Goal: Contribute content: Contribute content

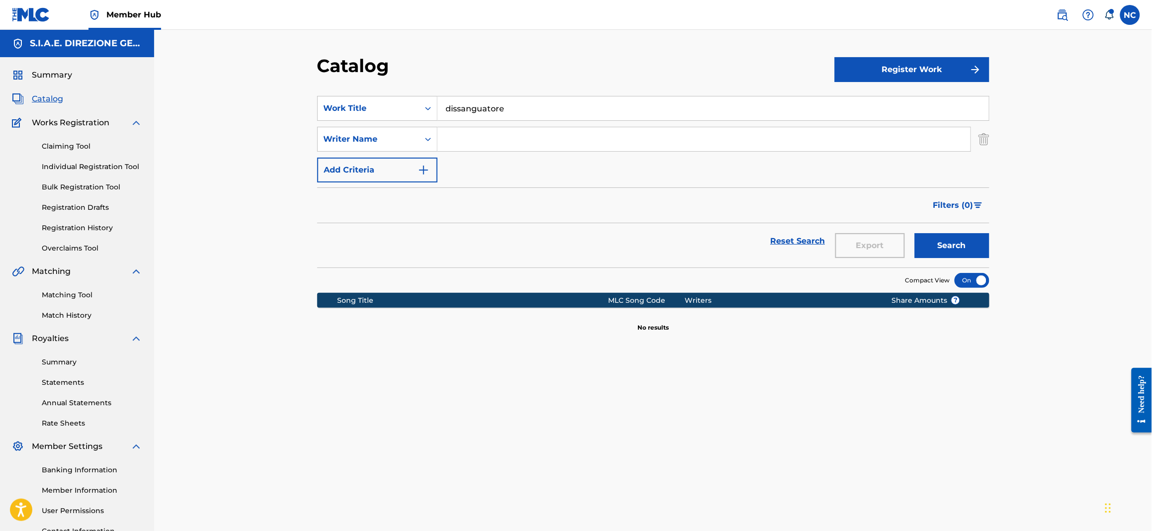
click at [45, 99] on span "Catalog" at bounding box center [47, 99] width 31 height 12
drag, startPoint x: 577, startPoint y: 102, endPoint x: 329, endPoint y: 118, distance: 248.1
click at [329, 118] on div "SearchWithCriteriabc0b13bf-aae8-4857-807a-7f45788416ef Work Title dissanguatore" at bounding box center [653, 108] width 672 height 25
click at [503, 136] on div "ninna nanna per una princi pessa" at bounding box center [639, 131] width 402 height 18
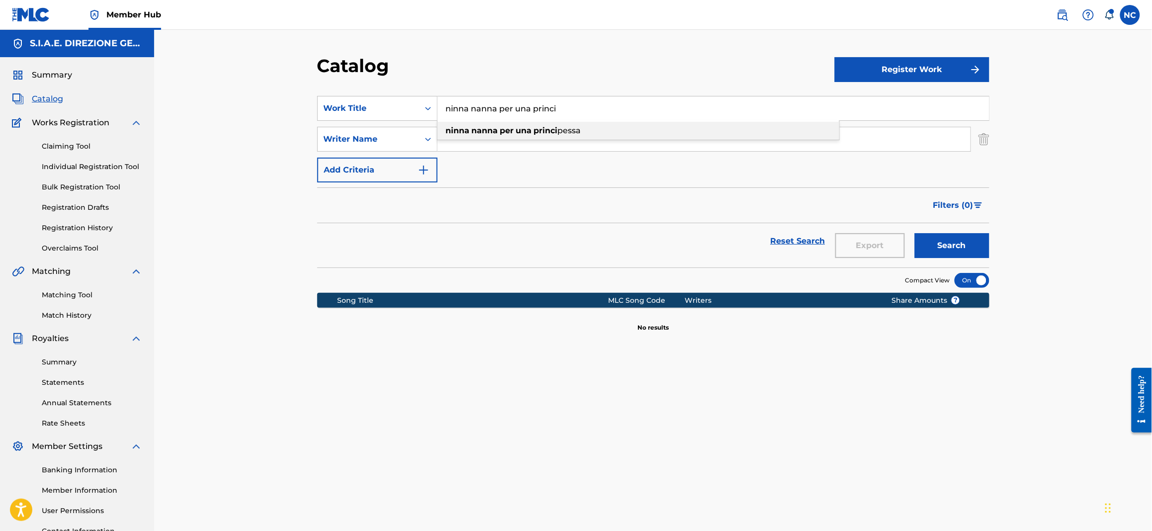
type input "ninna nanna per una principessa"
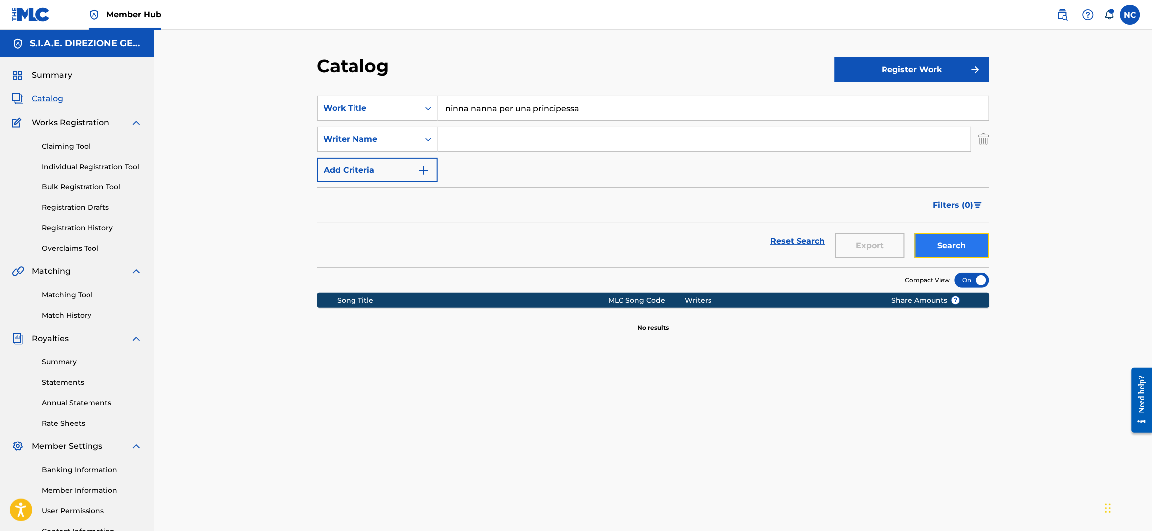
click at [968, 251] on button "Search" at bounding box center [952, 245] width 75 height 25
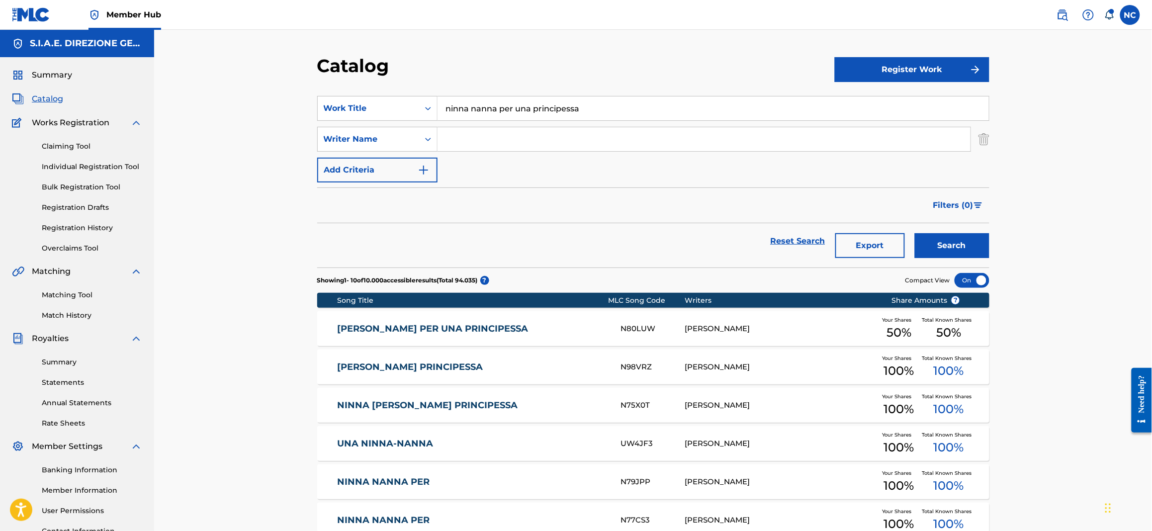
click at [563, 136] on input "Search Form" at bounding box center [704, 139] width 533 height 24
type input "marletta"
click at [915, 233] on button "Search" at bounding box center [952, 245] width 75 height 25
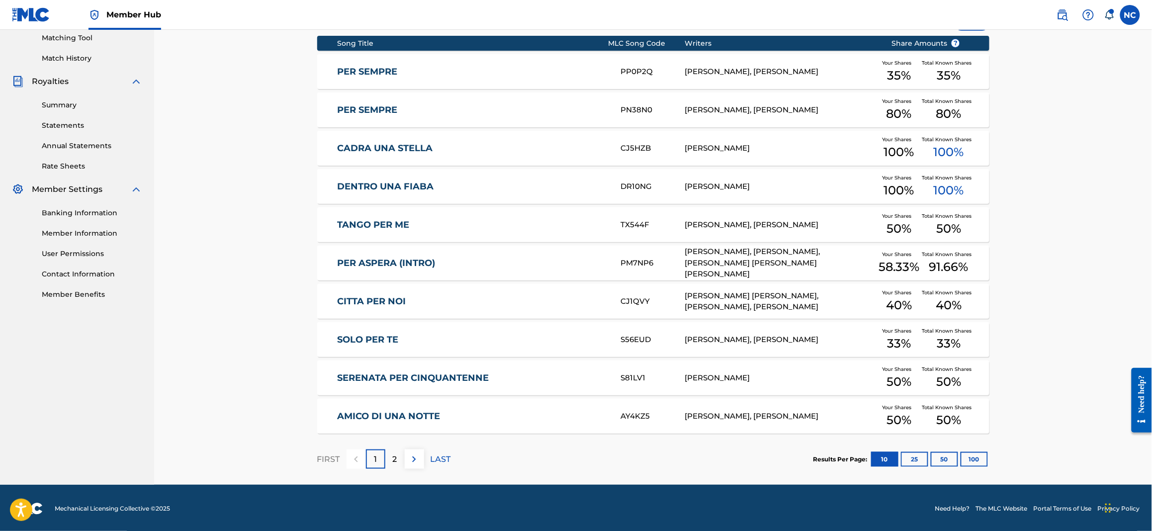
scroll to position [259, 0]
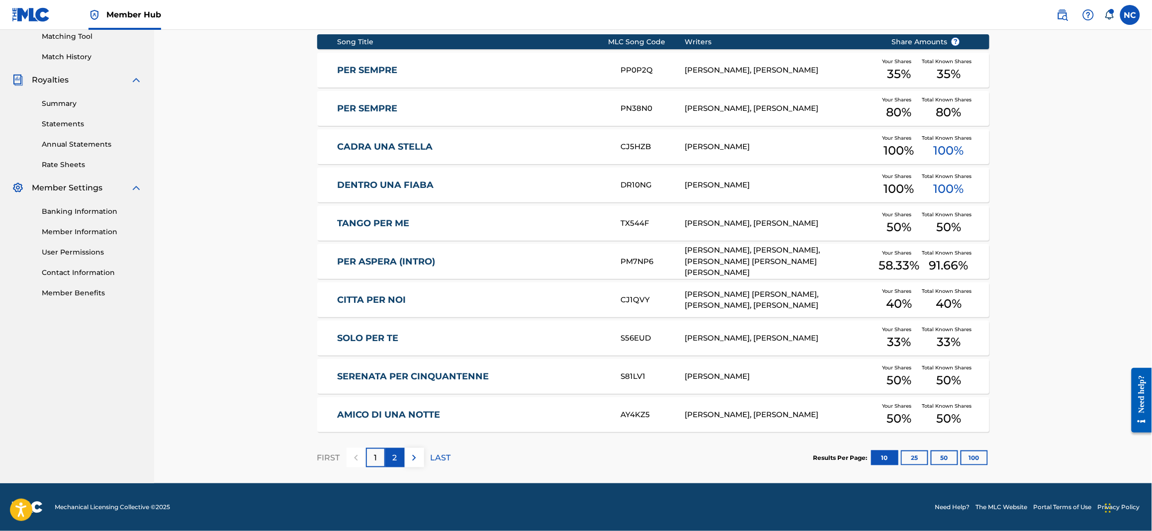
click at [400, 465] on div "2" at bounding box center [394, 457] width 19 height 19
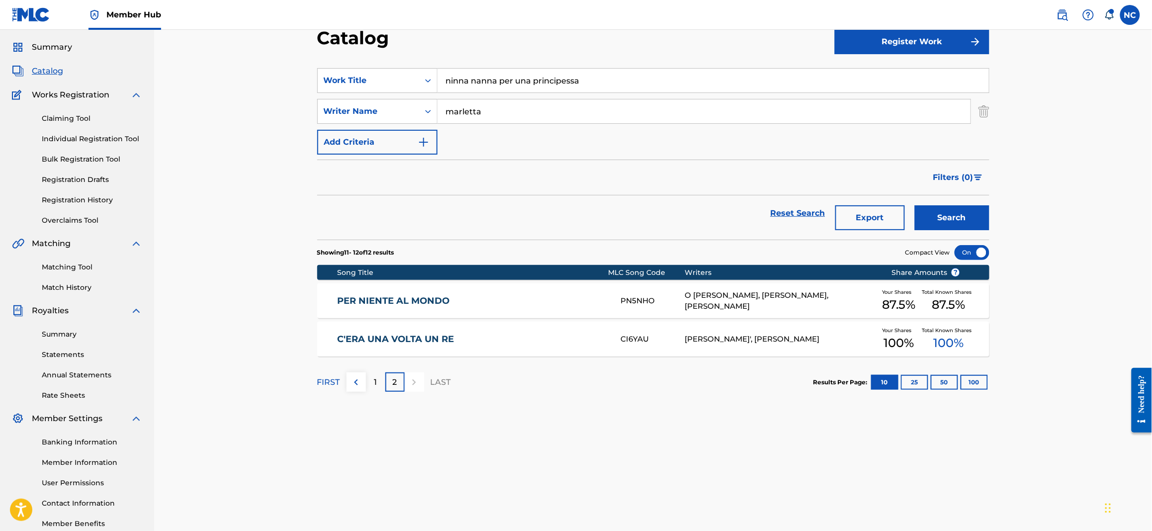
scroll to position [0, 0]
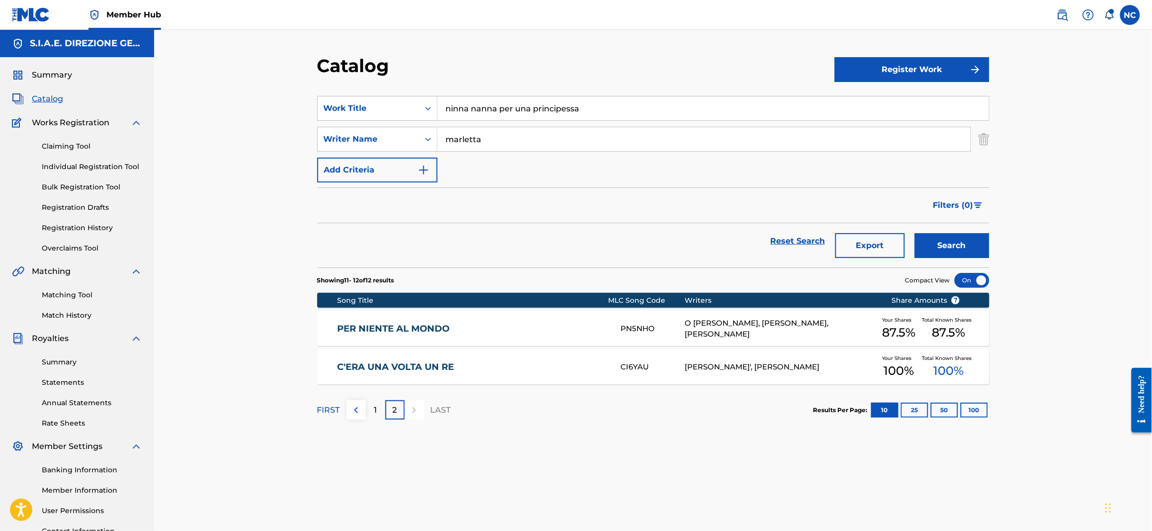
click at [89, 288] on div "Matching Tool Match History" at bounding box center [77, 298] width 130 height 43
click at [89, 300] on link "Matching Tool" at bounding box center [92, 295] width 100 height 10
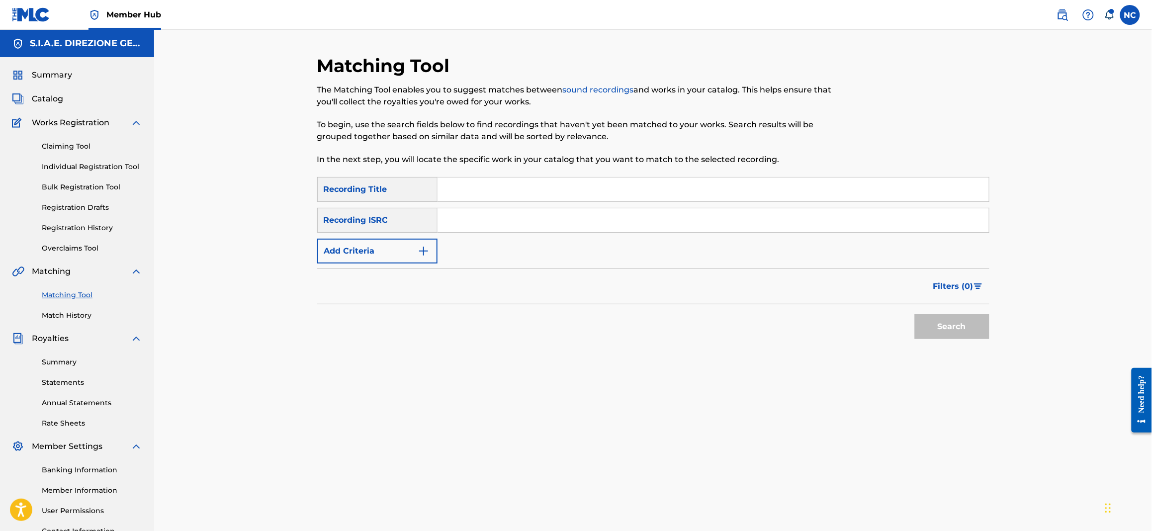
click at [540, 199] on input "Search Form" at bounding box center [713, 190] width 551 height 24
click at [915, 314] on button "Search" at bounding box center [952, 326] width 75 height 25
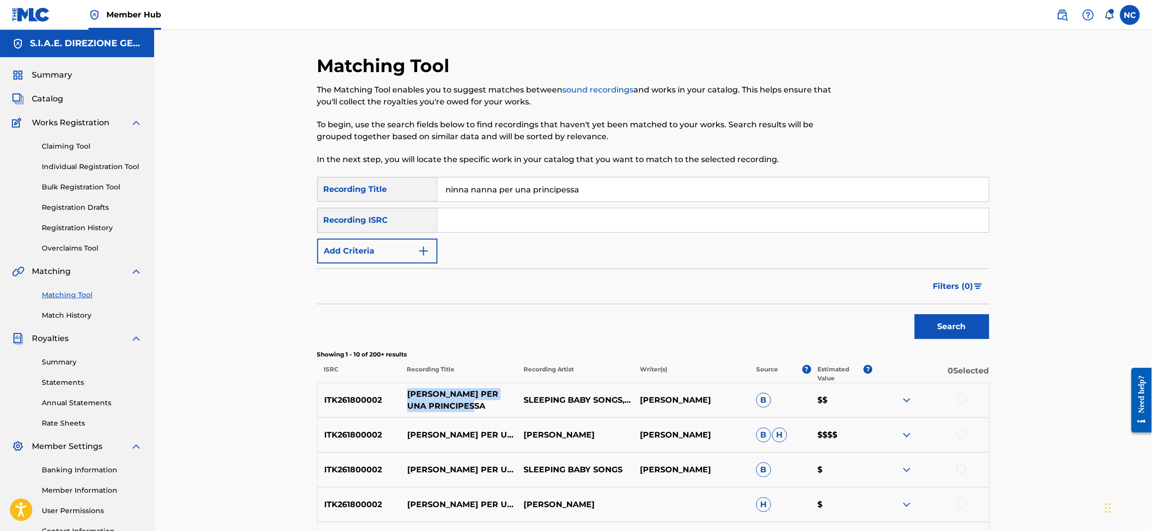
drag, startPoint x: 469, startPoint y: 403, endPoint x: 406, endPoint y: 392, distance: 64.1
click at [406, 392] on p "[PERSON_NAME] PER UNA PRINCIPESSA" at bounding box center [459, 400] width 116 height 24
copy p "[PERSON_NAME] PER UNA PRINCIPESSA"
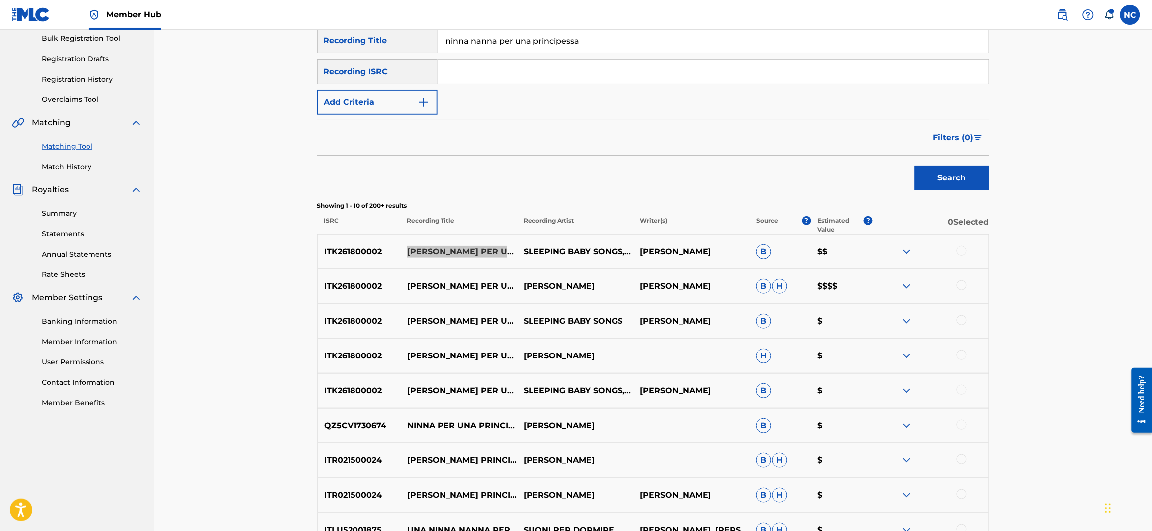
scroll to position [74, 0]
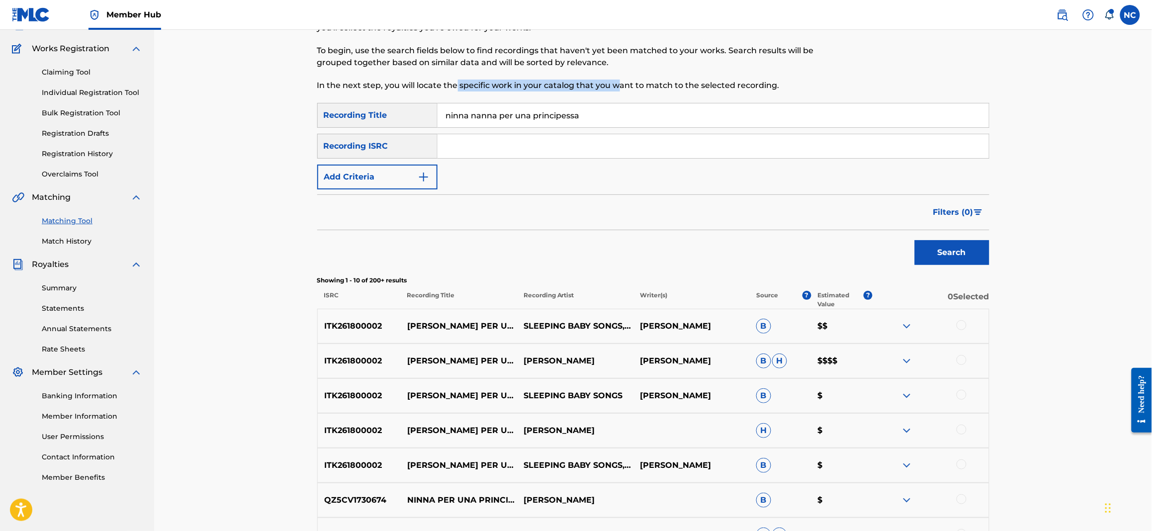
drag, startPoint x: 621, startPoint y: 92, endPoint x: 457, endPoint y: 98, distance: 163.2
click at [457, 98] on div "Matching Tool The Matching Tool enables you to suggest matches between sound re…" at bounding box center [576, 42] width 518 height 122
drag, startPoint x: 622, startPoint y: 124, endPoint x: 442, endPoint y: 119, distance: 179.6
click at [442, 119] on input "ninna nanna per una principessa" at bounding box center [713, 115] width 551 height 24
paste input "SLEEPING BABY SONG"
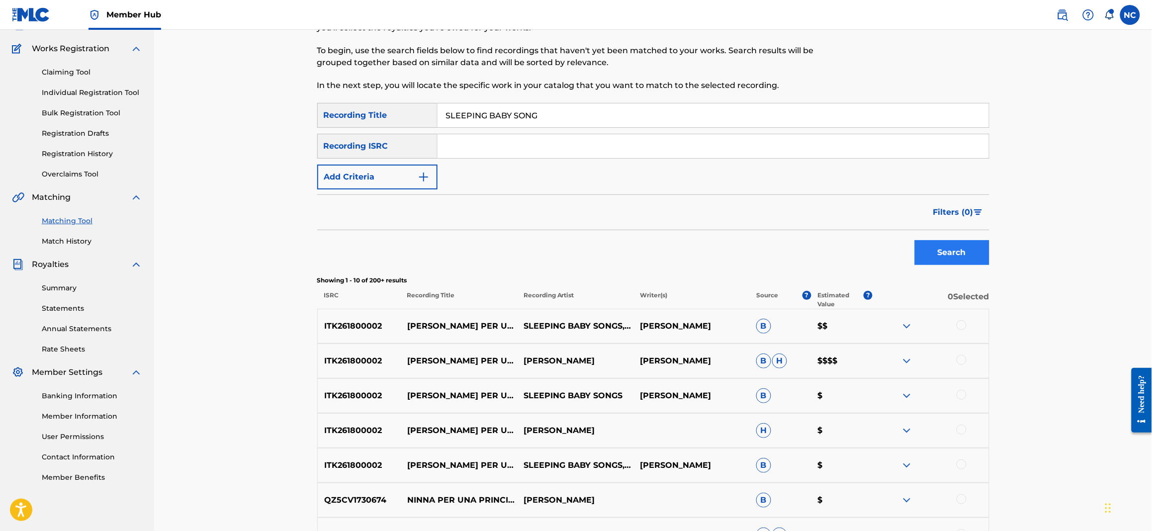
type input "SLEEPING BABY SONG"
click at [966, 253] on button "Search" at bounding box center [952, 252] width 75 height 25
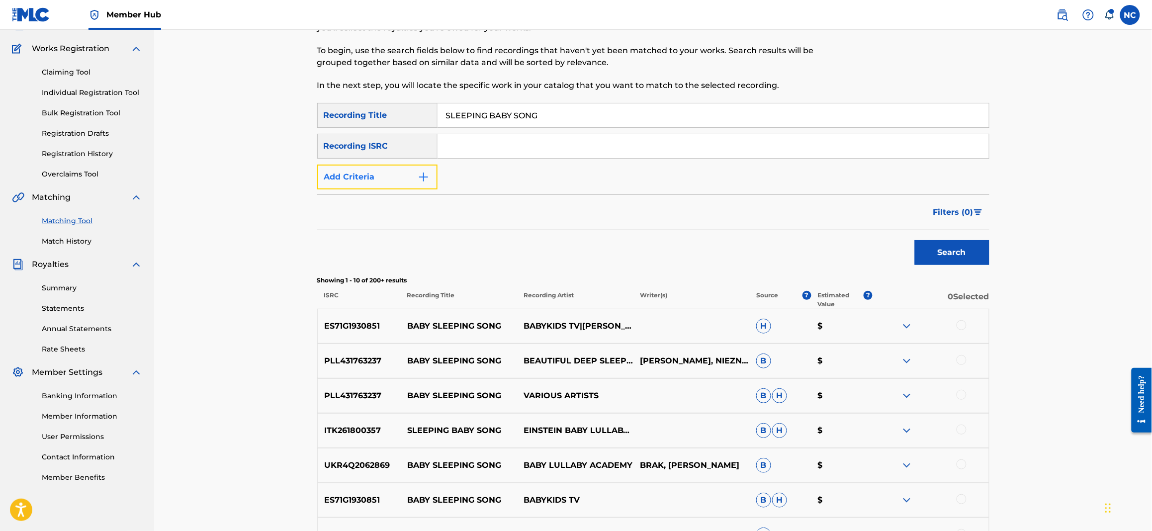
click at [428, 187] on button "Add Criteria" at bounding box center [377, 177] width 120 height 25
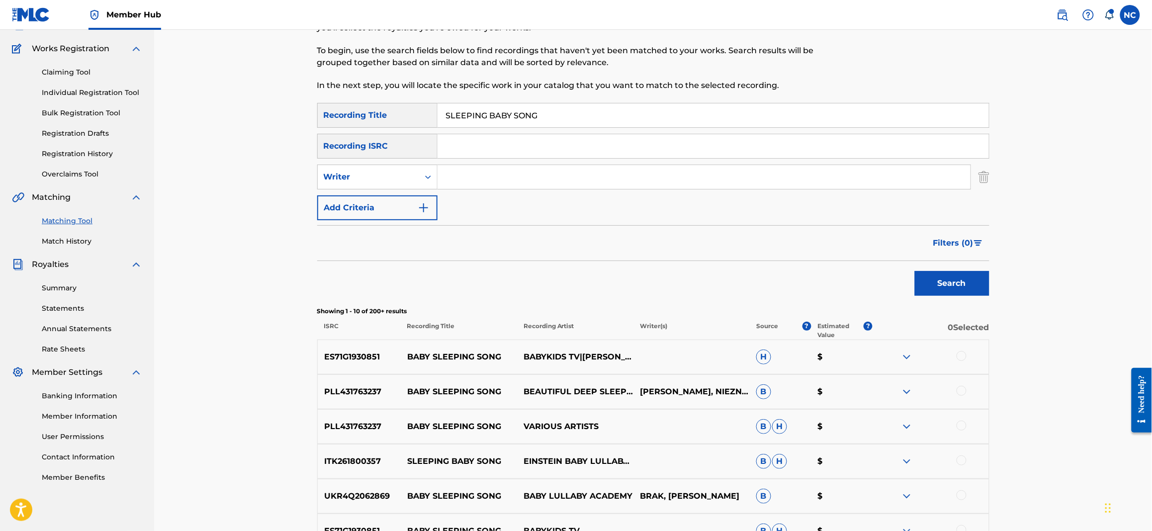
click at [484, 179] on input "Search Form" at bounding box center [704, 177] width 533 height 24
type input "marletta"
click at [915, 271] on button "Search" at bounding box center [952, 283] width 75 height 25
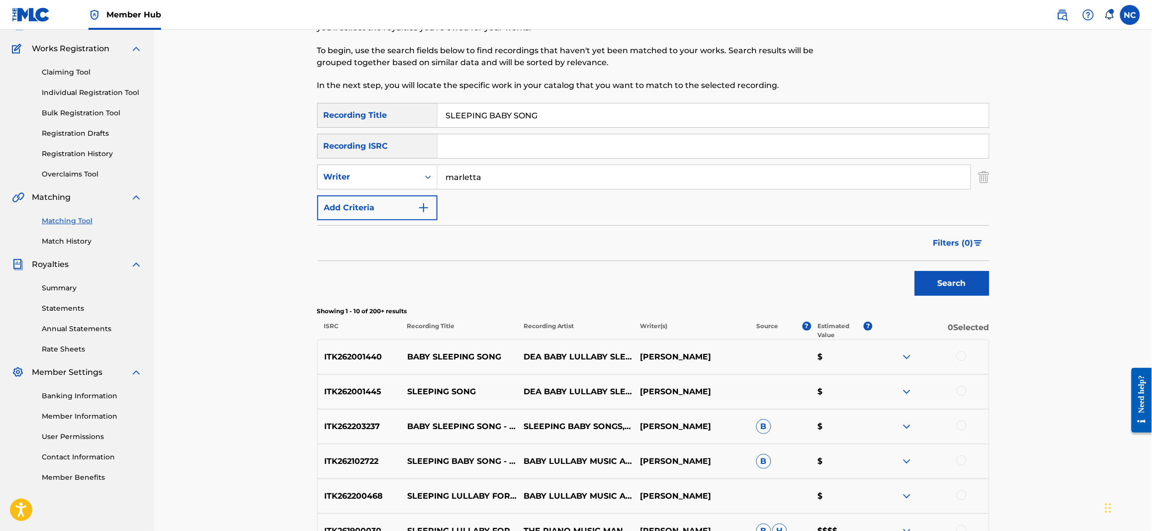
scroll to position [298, 0]
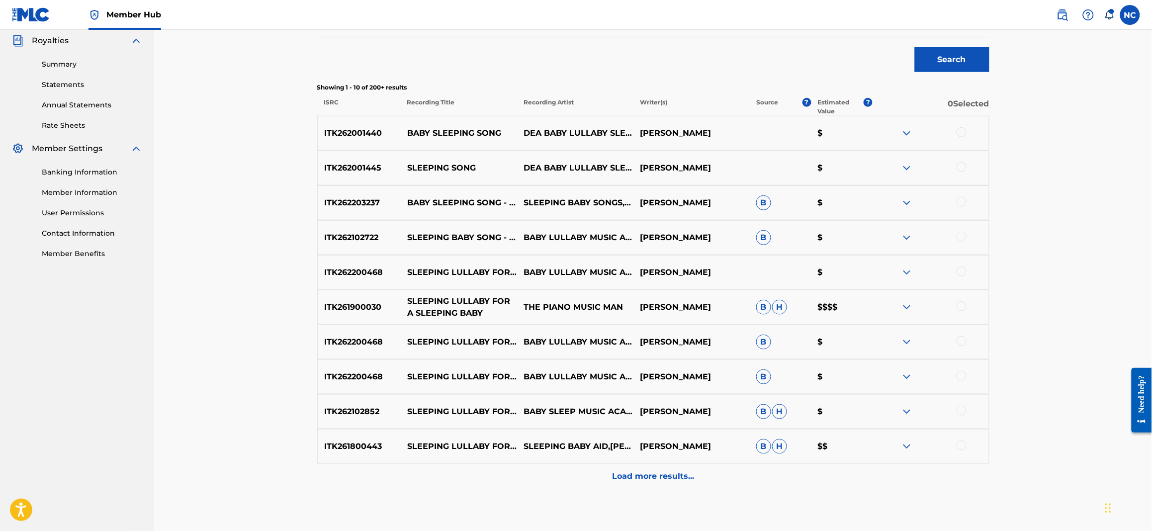
click at [483, 312] on p "SLEEPING LULLABY FOR A SLEEPING BABY" at bounding box center [459, 307] width 116 height 24
drag, startPoint x: 483, startPoint y: 312, endPoint x: 396, endPoint y: 299, distance: 88.0
click at [396, 299] on div "ITK261900030 SLEEPING LULLABY FOR A SLEEPING BABY THE PIANO MUSIC MAN [PERSON_N…" at bounding box center [653, 307] width 672 height 35
click at [452, 304] on p "SLEEPING LULLABY FOR A SLEEPING BABY" at bounding box center [459, 307] width 116 height 24
drag, startPoint x: 504, startPoint y: 311, endPoint x: 408, endPoint y: 305, distance: 96.2
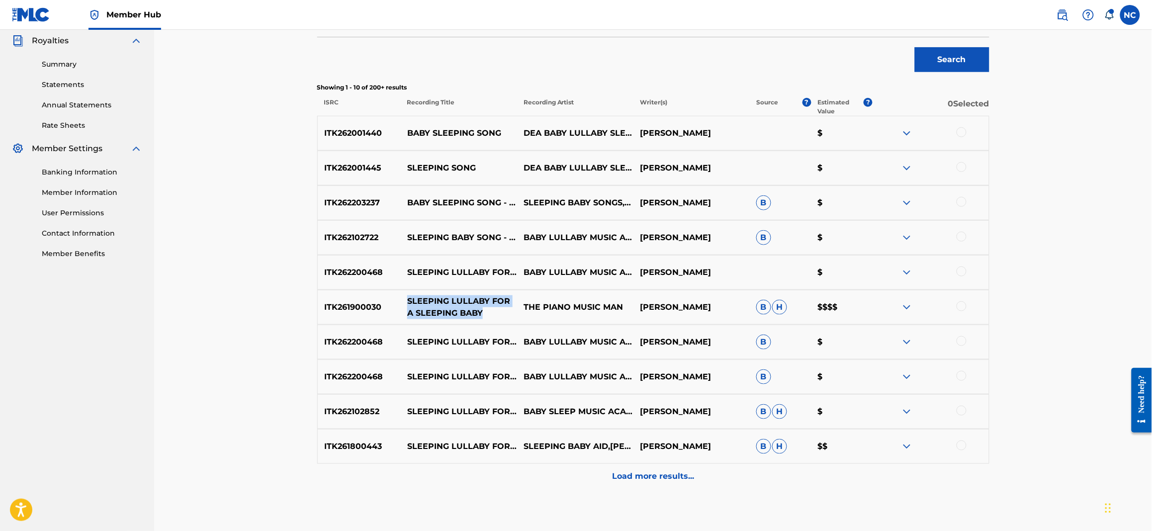
click at [408, 305] on p "SLEEPING LULLABY FOR A SLEEPING BABY" at bounding box center [459, 307] width 116 height 24
copy p "SLEEPING LULLABY FOR A SLEEPING BABY"
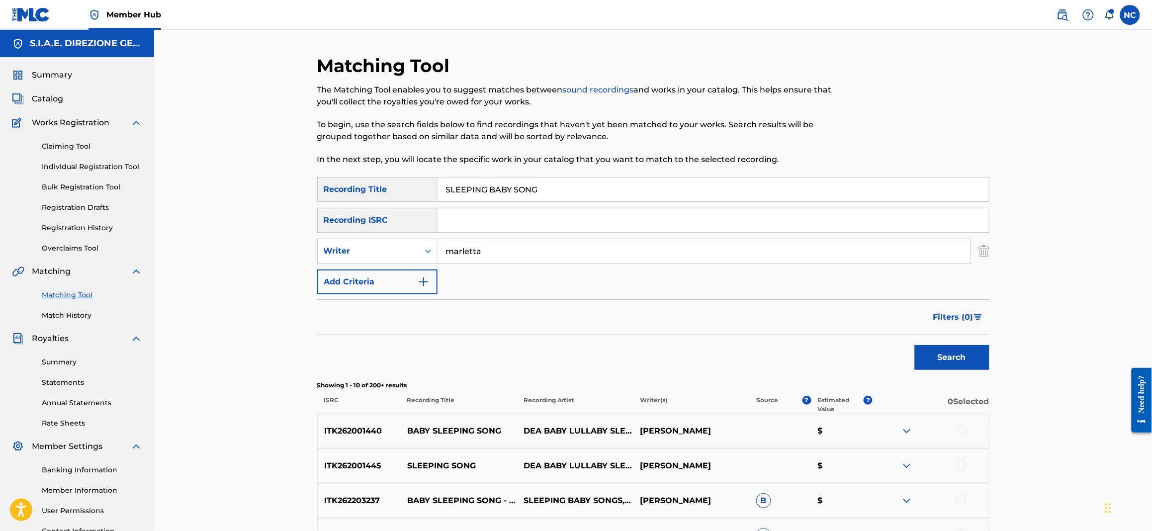
drag, startPoint x: 610, startPoint y: 184, endPoint x: 314, endPoint y: 185, distance: 296.3
click at [314, 185] on div "Matching Tool The Matching Tool enables you to suggest matches between sound re…" at bounding box center [653, 446] width 696 height 782
click at [977, 313] on button "Filters ( 0 )" at bounding box center [958, 317] width 62 height 25
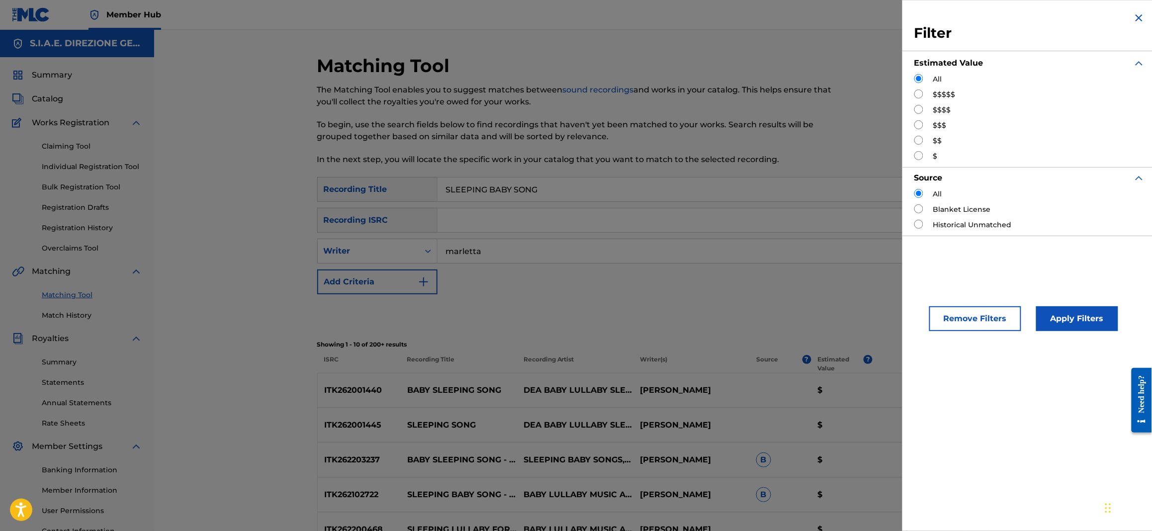
click at [920, 124] on input "Search Form" at bounding box center [918, 124] width 9 height 9
radio input "true"
click at [1072, 313] on button "Apply Filters" at bounding box center [1077, 318] width 82 height 25
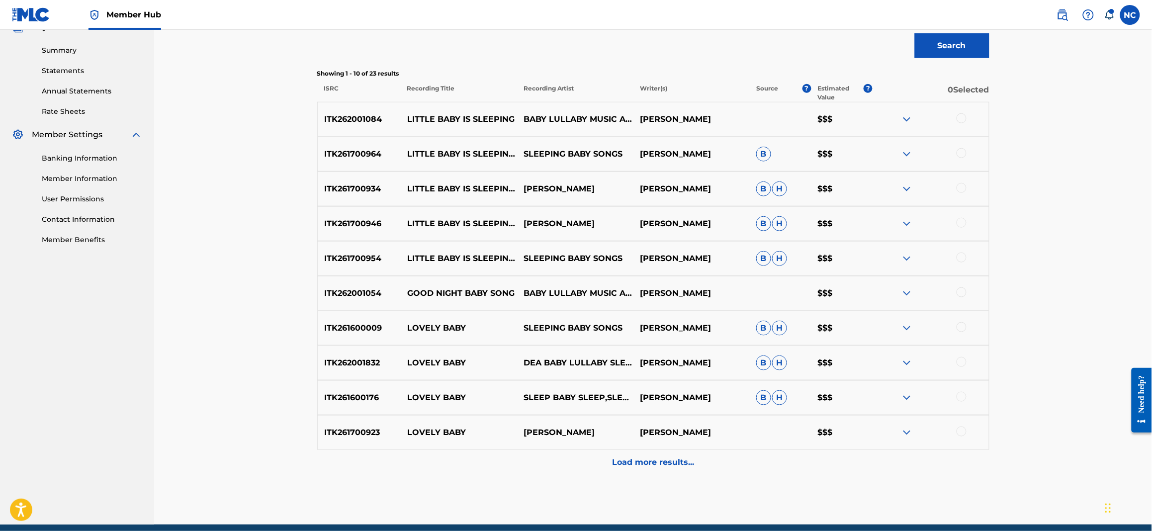
scroll to position [353, 0]
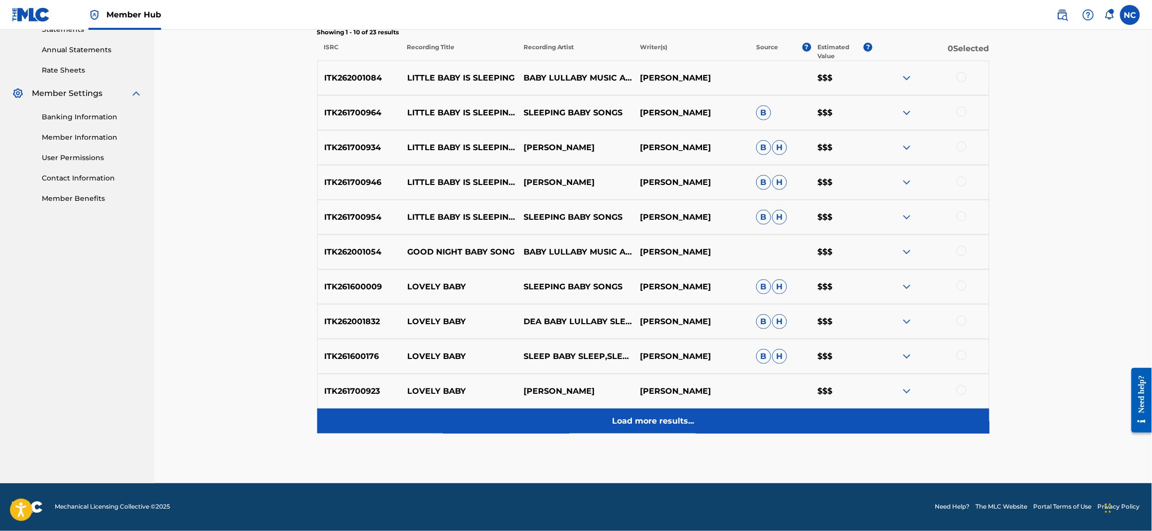
click at [704, 411] on div "Load more results..." at bounding box center [653, 421] width 672 height 25
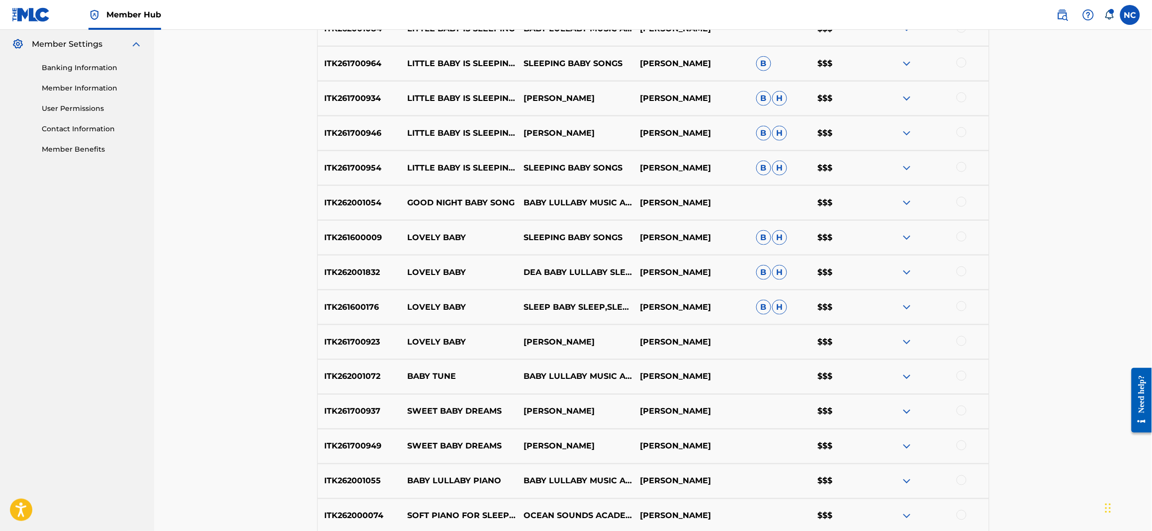
scroll to position [104, 0]
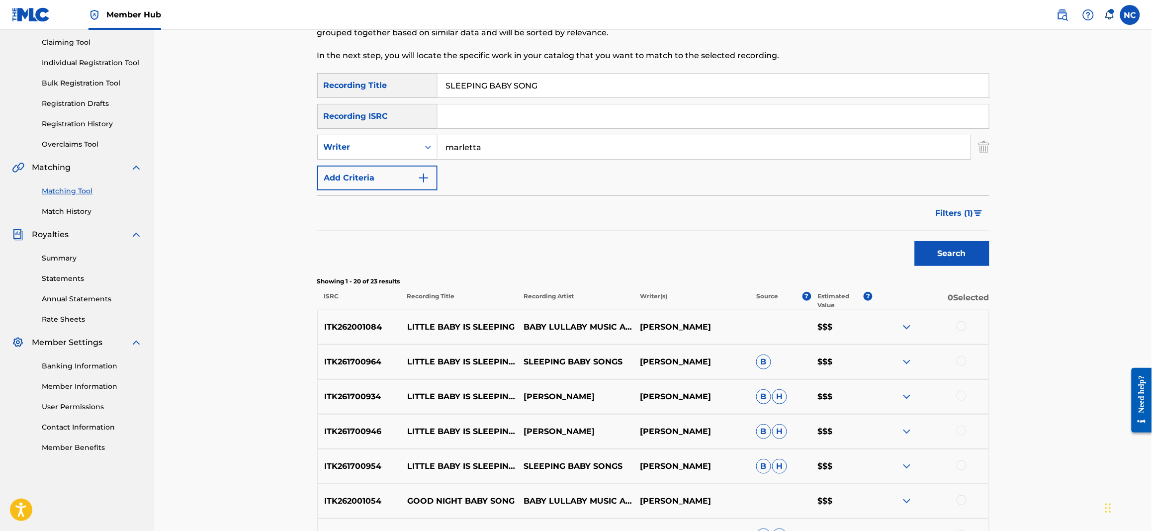
click at [492, 331] on p "LITTLE BABY IS SLEEPING" at bounding box center [459, 327] width 116 height 12
click at [965, 326] on div at bounding box center [962, 326] width 10 height 10
click at [960, 362] on div at bounding box center [962, 361] width 10 height 10
click at [959, 393] on div at bounding box center [962, 396] width 10 height 10
drag, startPoint x: 957, startPoint y: 431, endPoint x: 962, endPoint y: 434, distance: 6.2
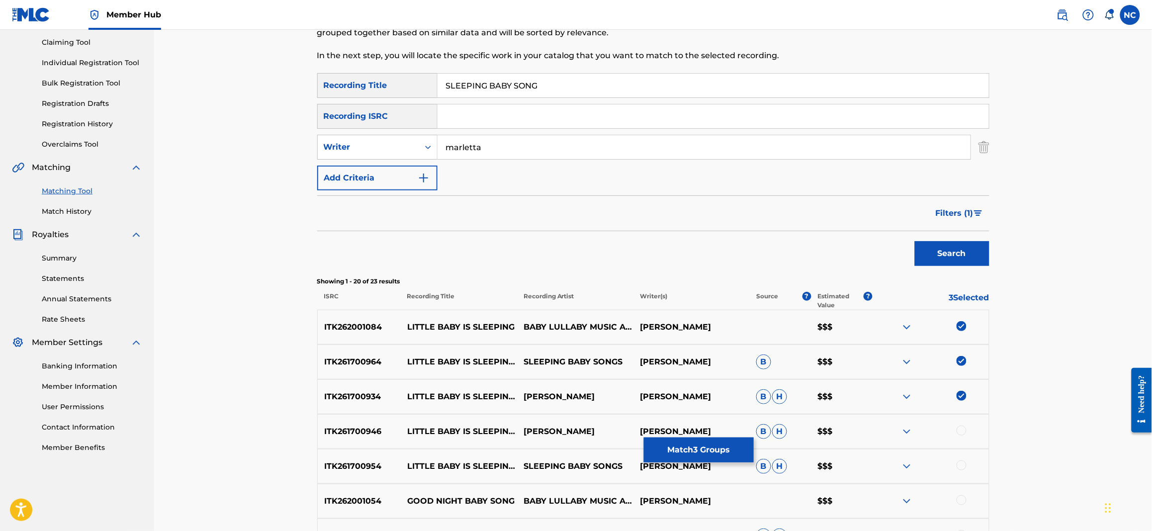
click at [958, 431] on div at bounding box center [962, 431] width 10 height 10
click at [965, 464] on div at bounding box center [962, 465] width 10 height 10
click at [970, 216] on span "Filters ( 1 )" at bounding box center [955, 213] width 38 height 12
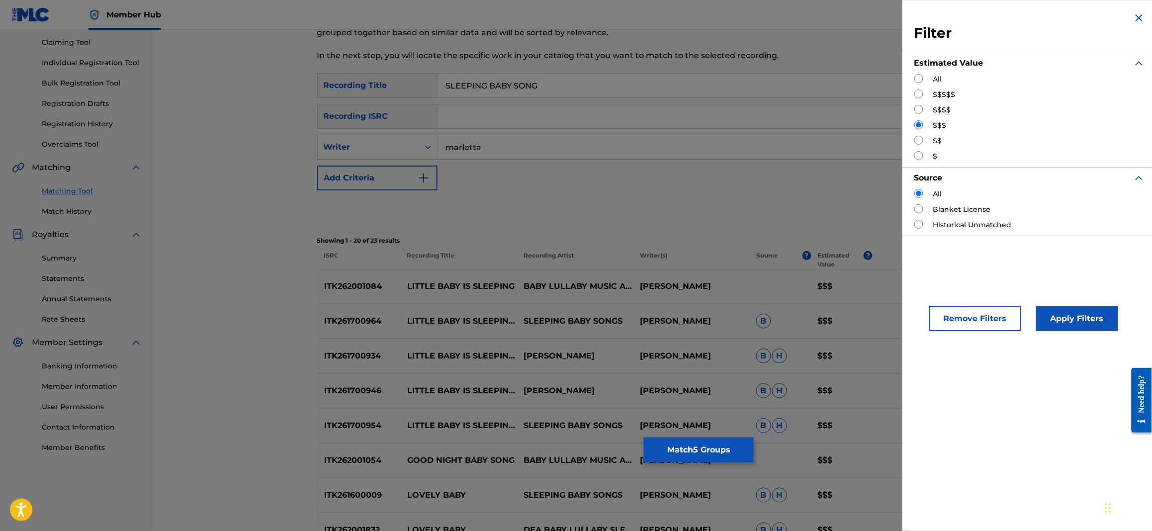
click at [921, 109] on input "Search Form" at bounding box center [918, 109] width 9 height 9
radio input "true"
click at [1072, 320] on button "Apply Filters" at bounding box center [1077, 318] width 82 height 25
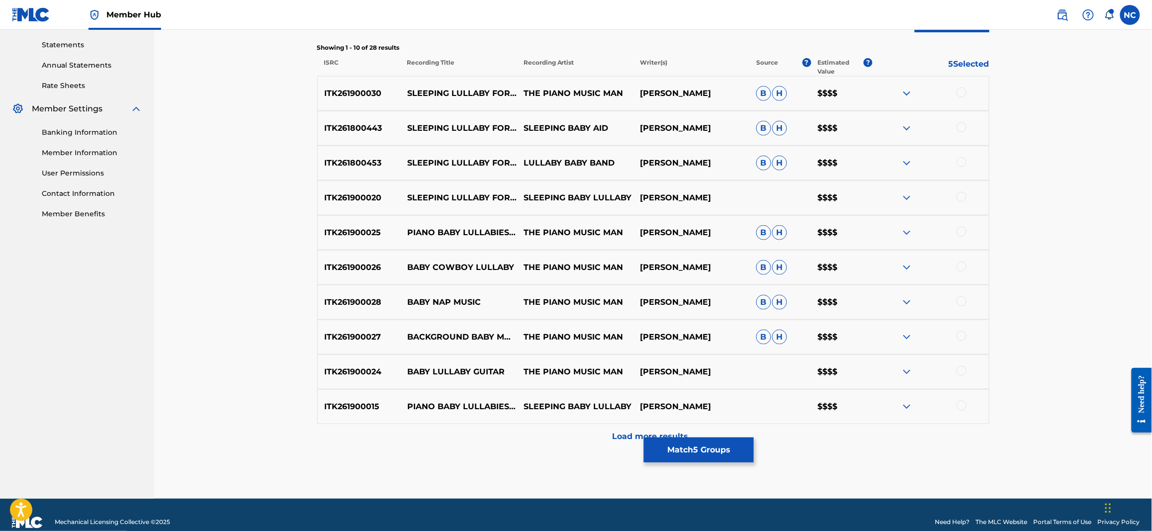
scroll to position [353, 0]
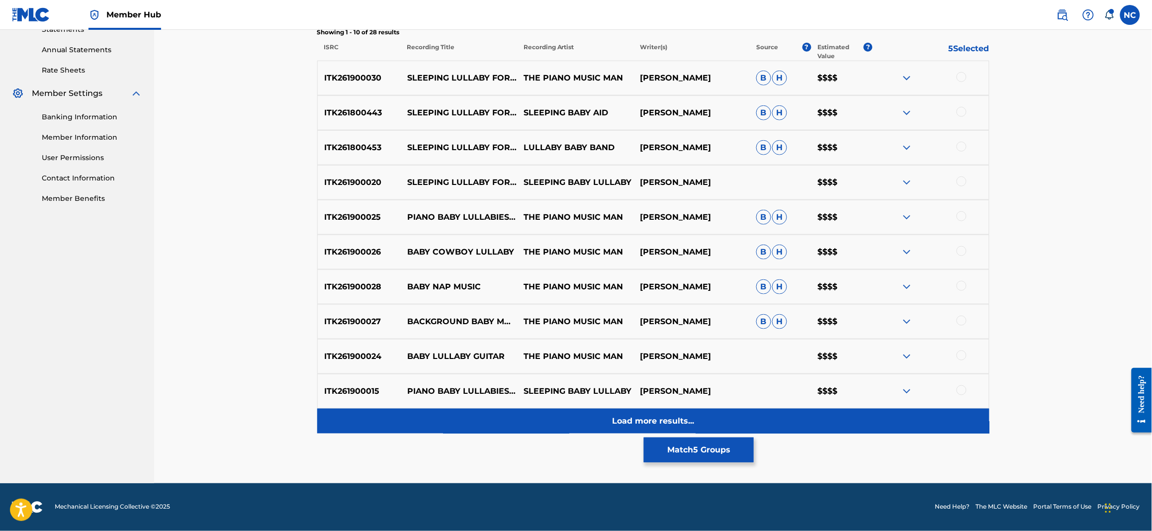
click at [646, 415] on p "Load more results..." at bounding box center [653, 421] width 82 height 12
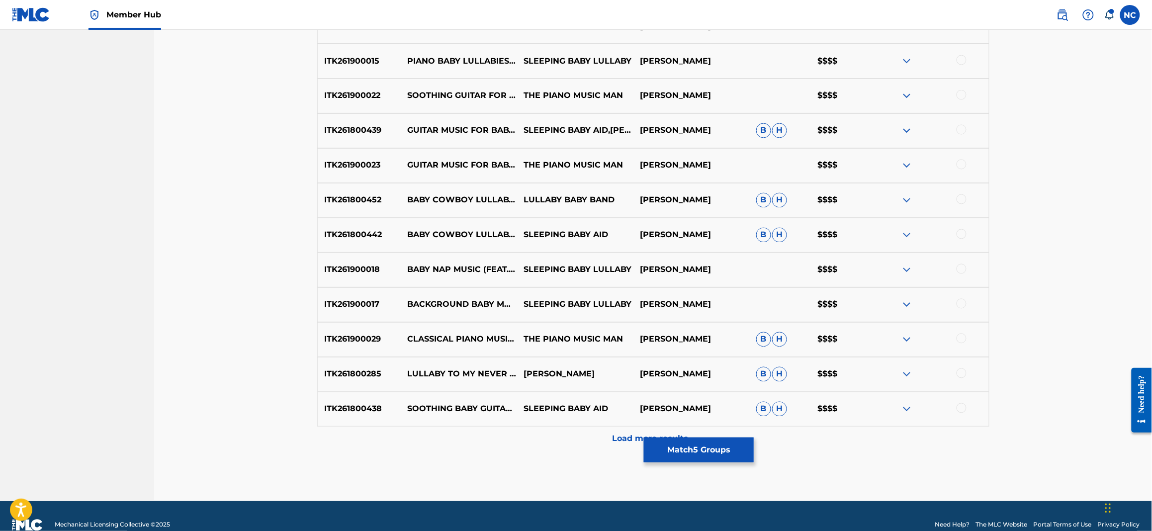
scroll to position [701, 0]
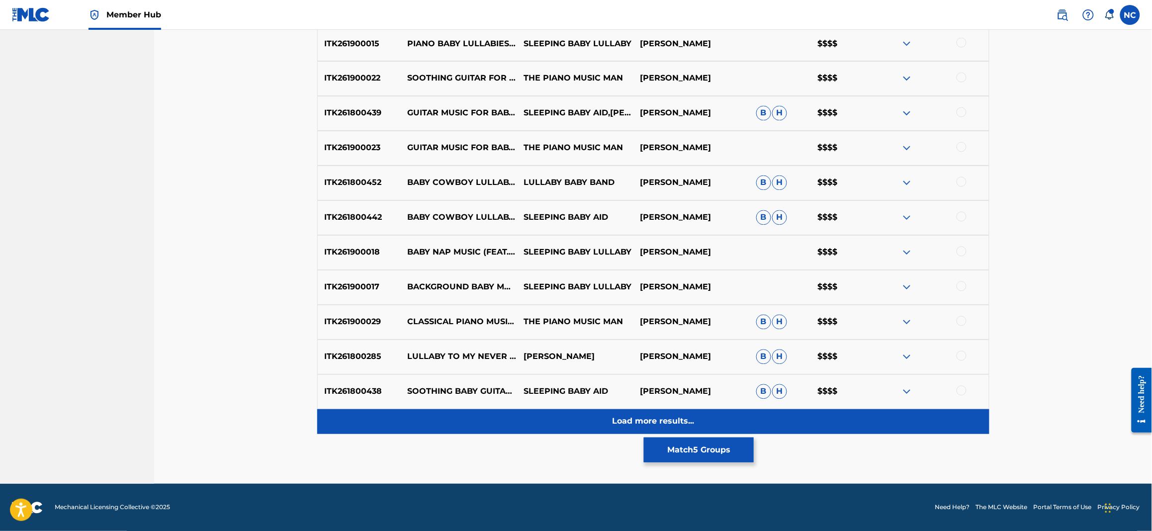
click at [643, 426] on p "Load more results..." at bounding box center [653, 422] width 82 height 12
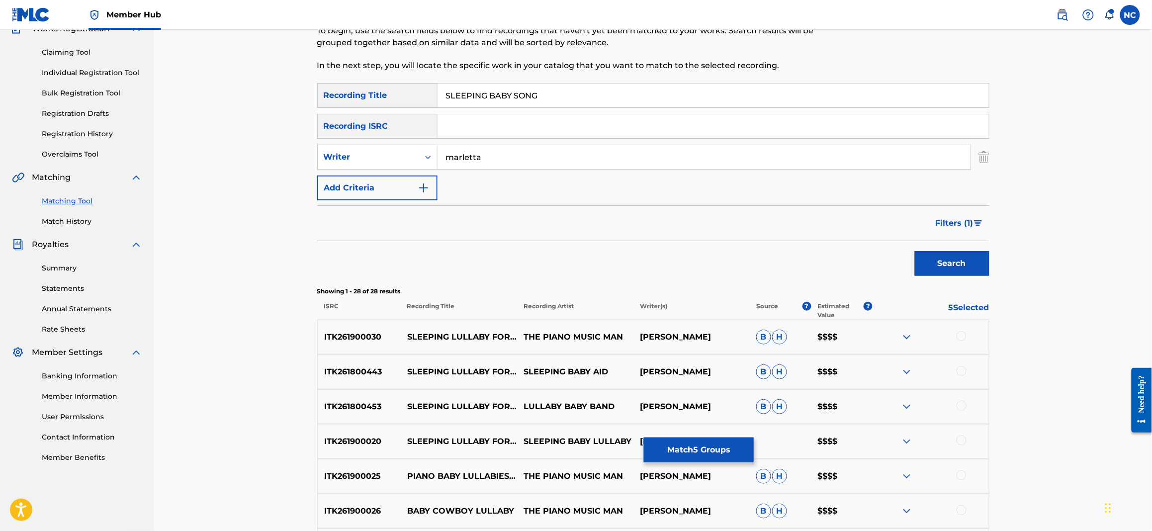
scroll to position [0, 0]
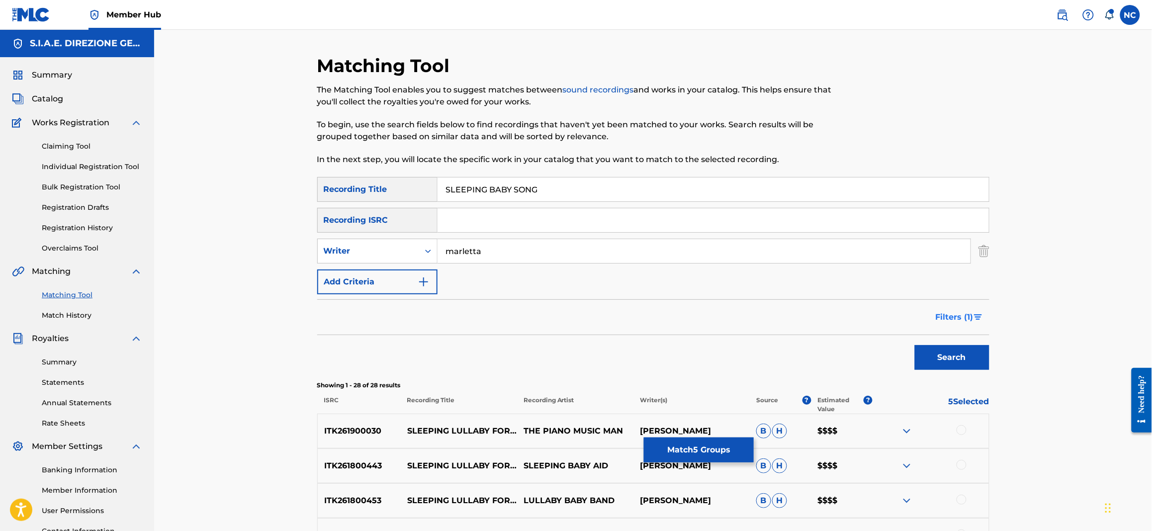
click at [982, 316] on img "Search Form" at bounding box center [978, 317] width 8 height 6
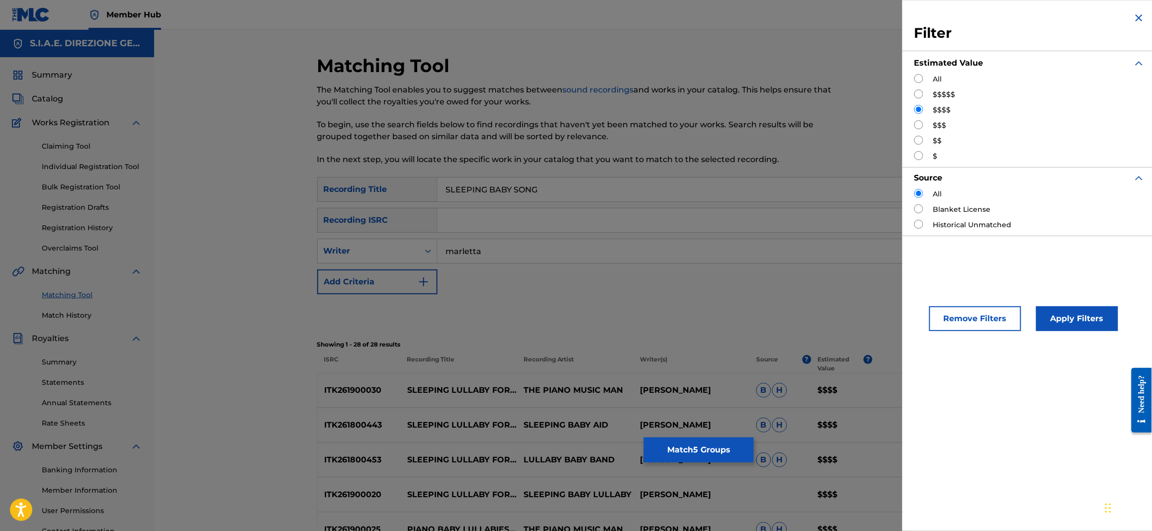
click at [921, 139] on input "Search Form" at bounding box center [918, 140] width 9 height 9
radio input "true"
click at [1095, 318] on button "Apply Filters" at bounding box center [1077, 318] width 82 height 25
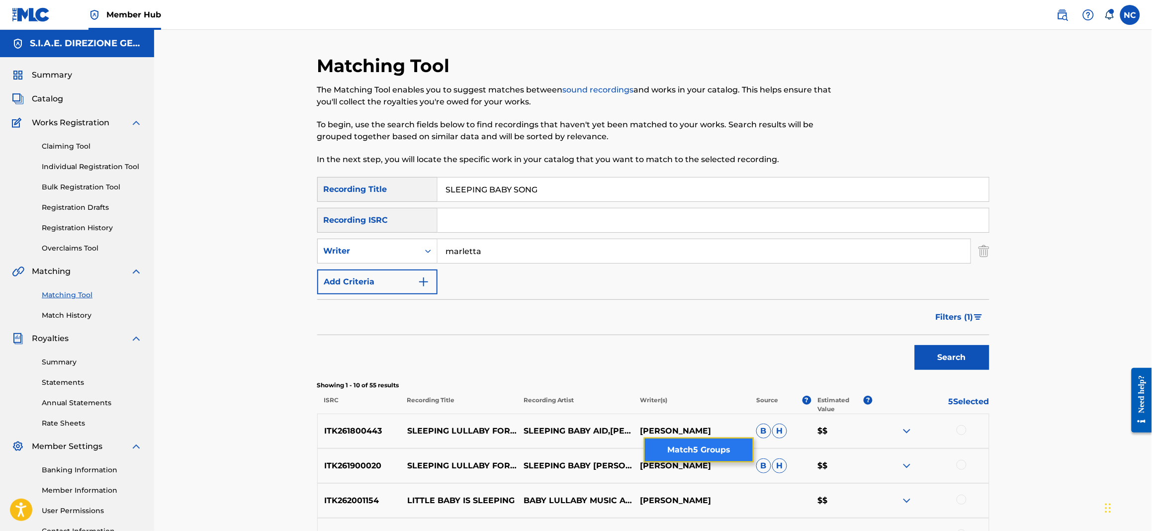
click at [669, 451] on button "Match 5 Groups" at bounding box center [699, 450] width 110 height 25
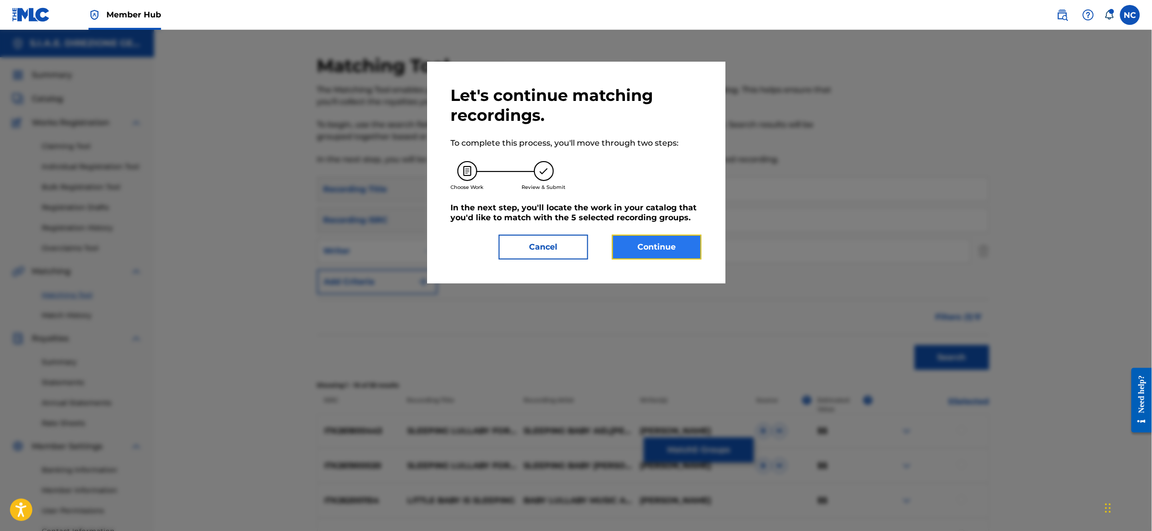
click at [651, 248] on button "Continue" at bounding box center [657, 247] width 90 height 25
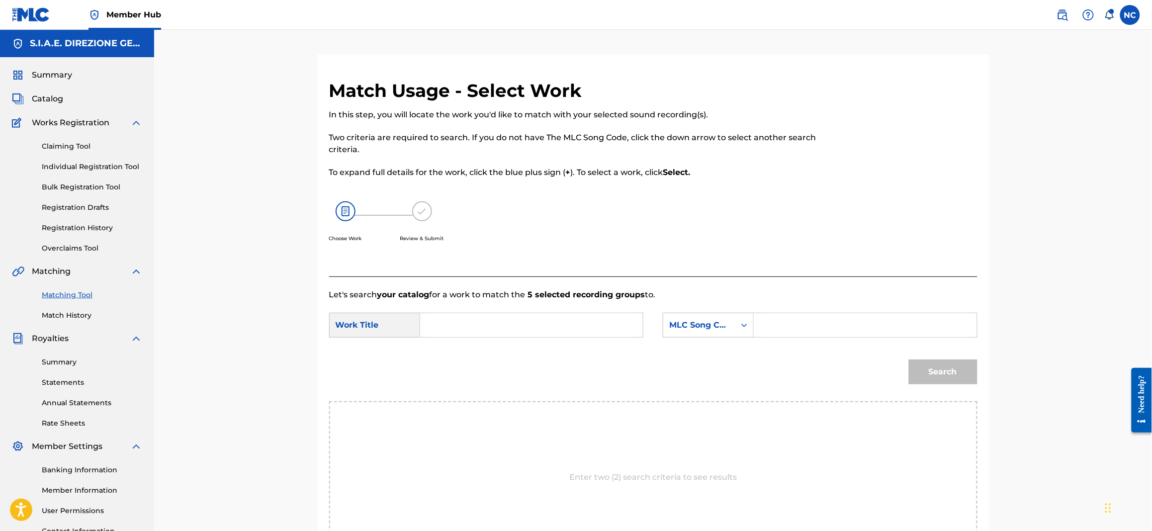
click at [788, 332] on input "Search Form" at bounding box center [865, 325] width 206 height 24
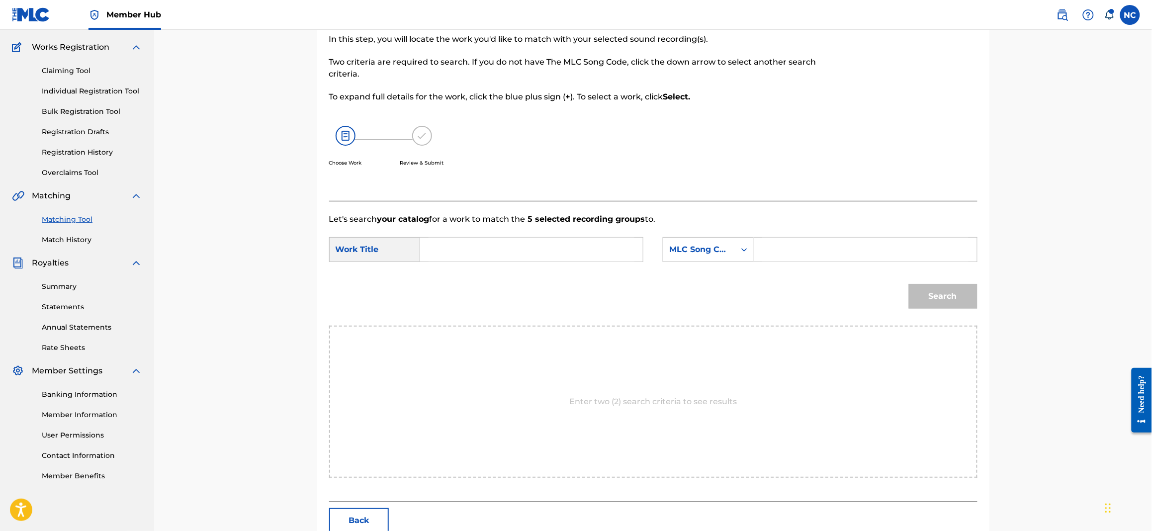
scroll to position [131, 0]
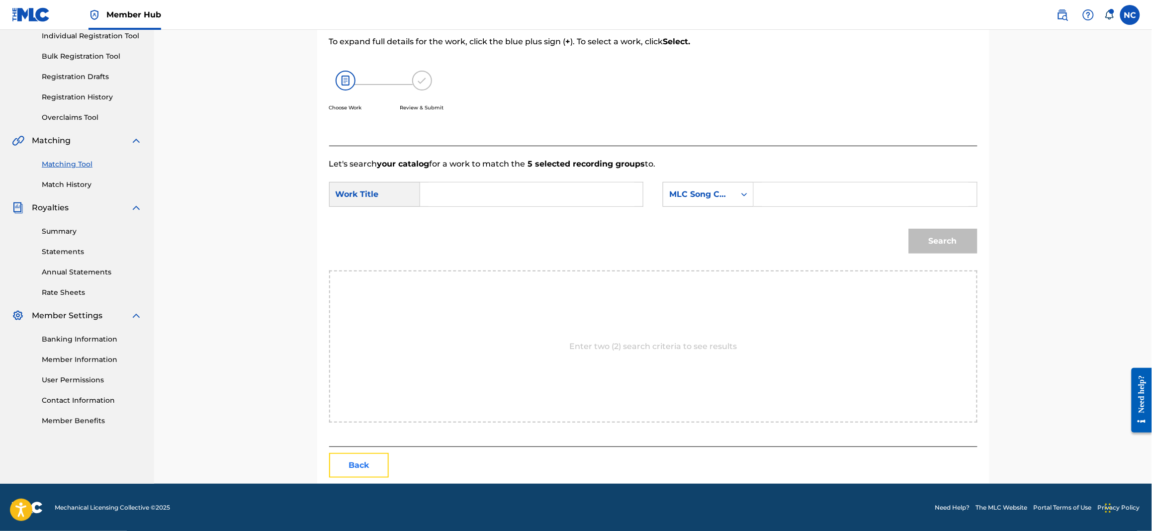
click at [377, 460] on button "Back" at bounding box center [359, 465] width 60 height 25
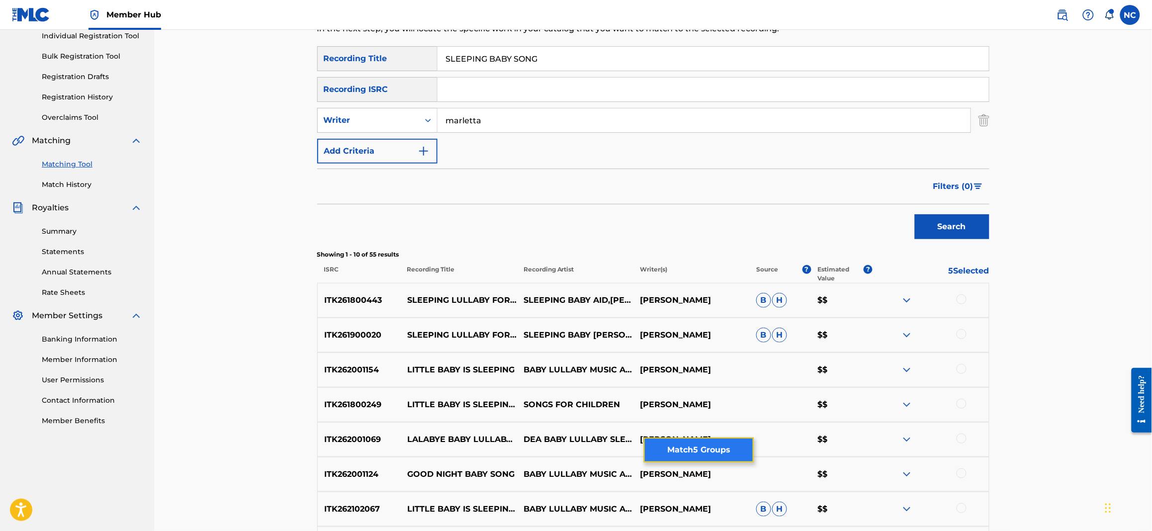
click at [704, 448] on button "Match 5 Groups" at bounding box center [699, 450] width 110 height 25
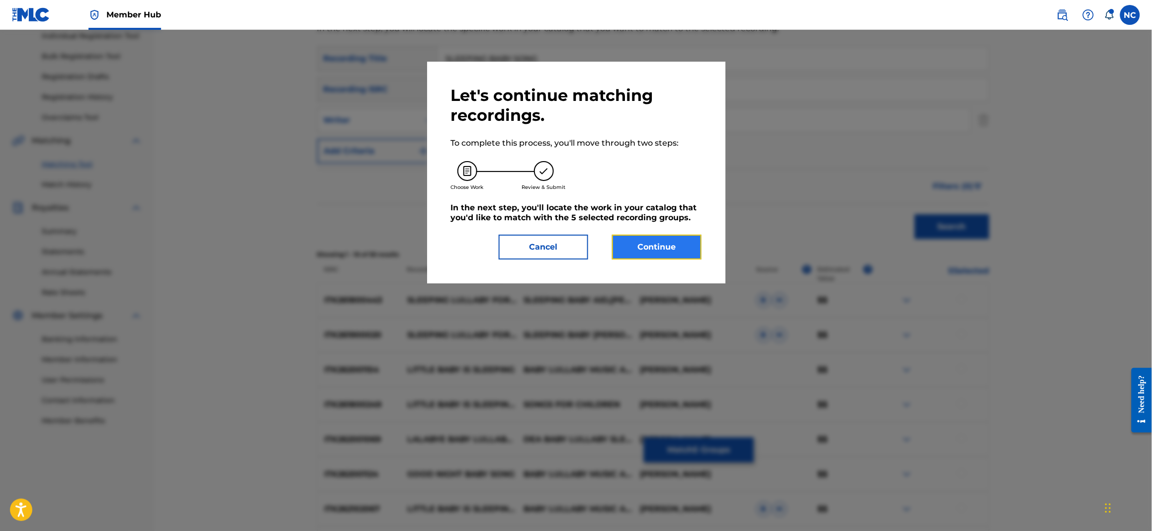
click at [642, 248] on button "Continue" at bounding box center [657, 247] width 90 height 25
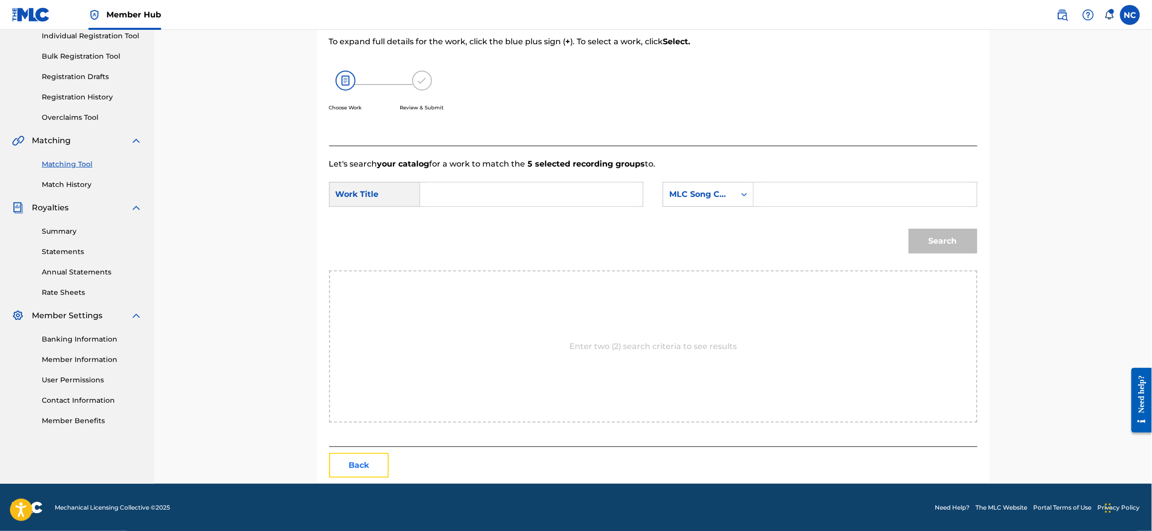
click at [359, 462] on button "Back" at bounding box center [359, 465] width 60 height 25
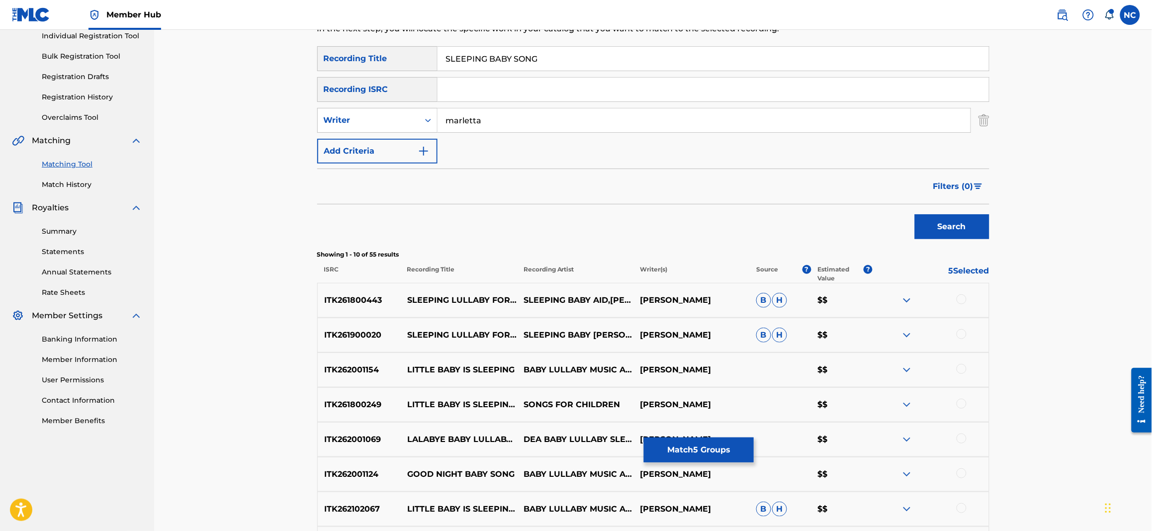
click at [959, 369] on div at bounding box center [962, 369] width 10 height 10
click at [960, 402] on div at bounding box center [962, 404] width 10 height 10
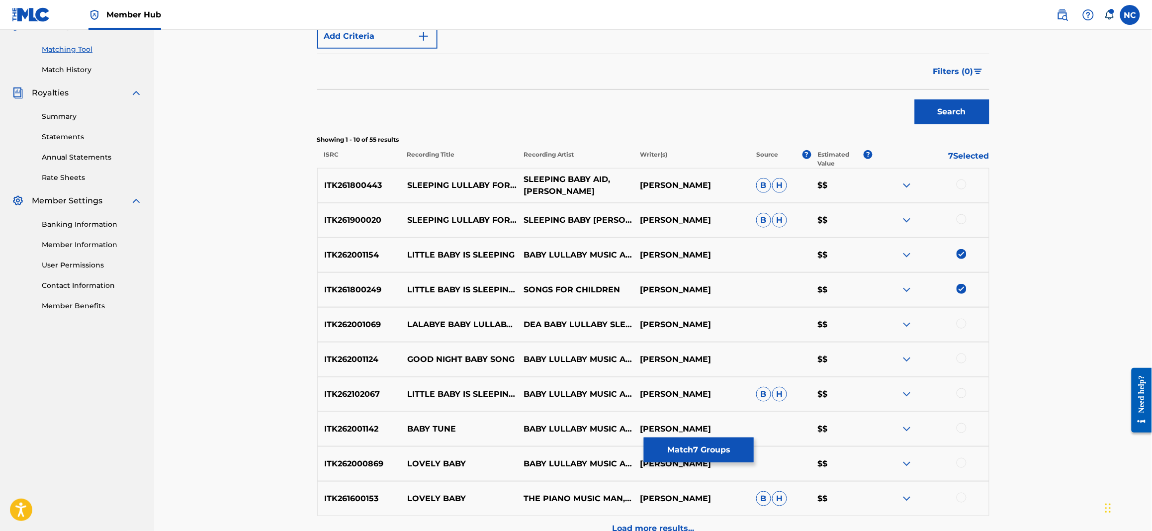
scroll to position [353, 0]
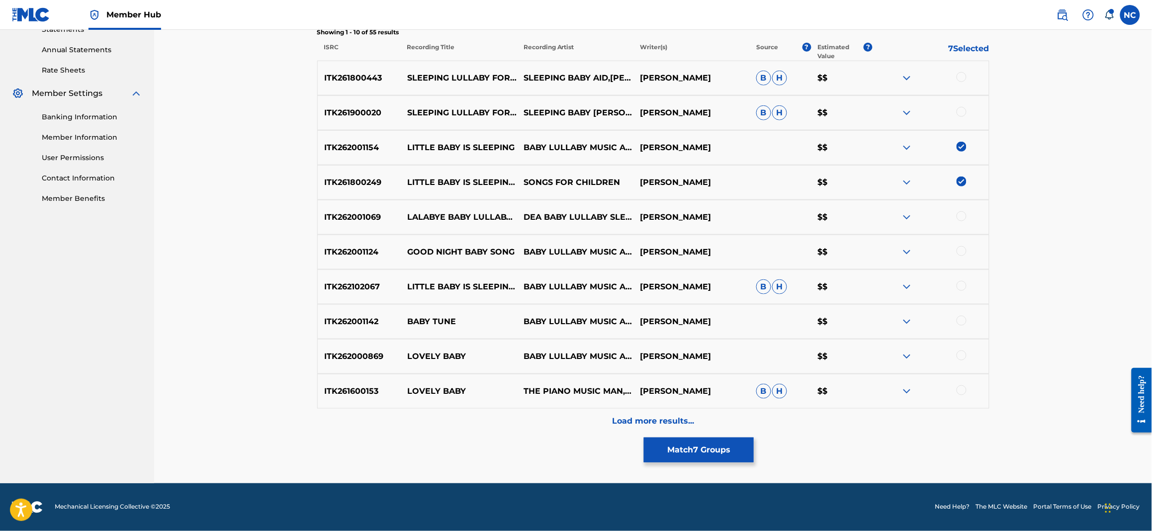
click at [962, 282] on div at bounding box center [962, 286] width 10 height 10
drag, startPoint x: 709, startPoint y: 450, endPoint x: 862, endPoint y: 488, distance: 157.4
click at [862, 491] on div "Member Hub NC NC [PERSON_NAME] [PERSON_NAME][EMAIL_ADDRESS][DOMAIN_NAME] Notifi…" at bounding box center [576, 89] width 1152 height 884
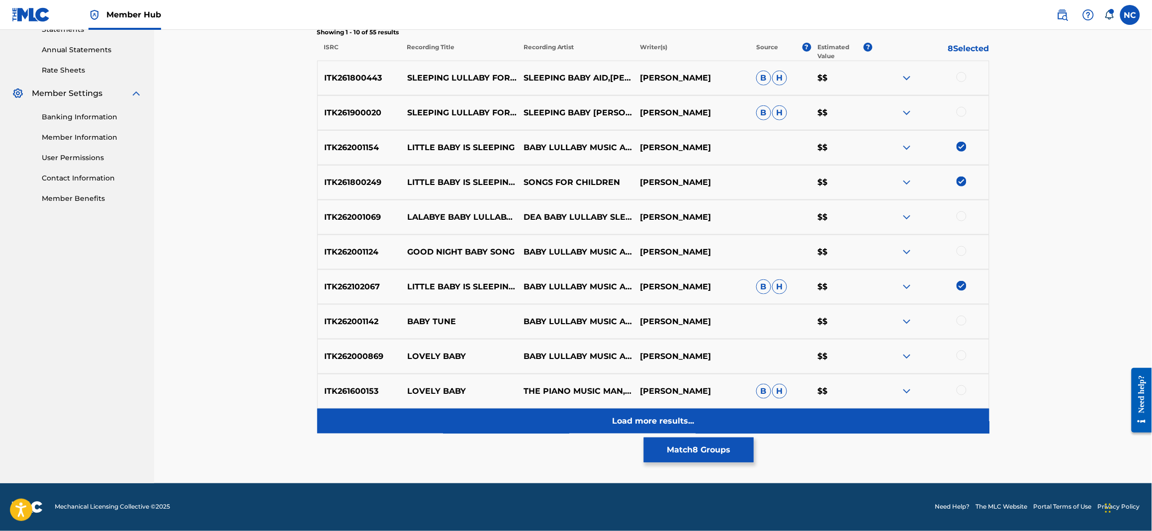
click at [658, 428] on div "Load more results..." at bounding box center [653, 421] width 672 height 25
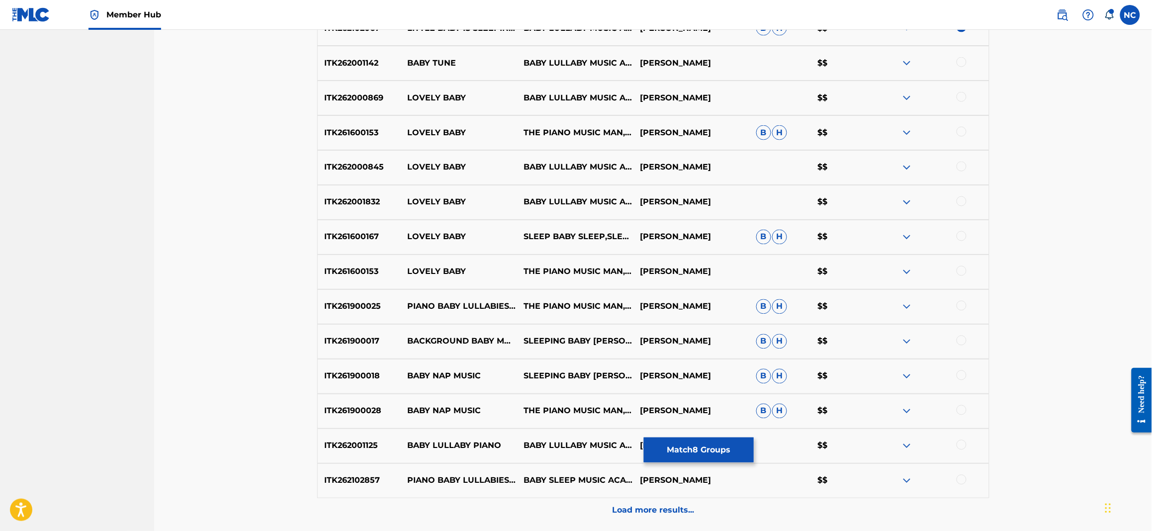
scroll to position [651, 0]
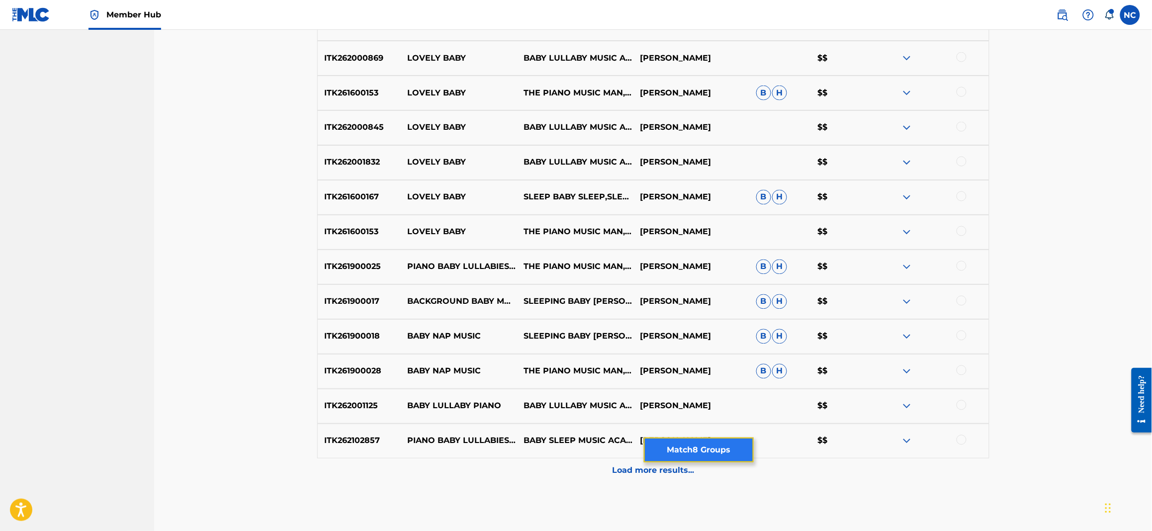
click at [693, 453] on button "Match 8 Groups" at bounding box center [699, 450] width 110 height 25
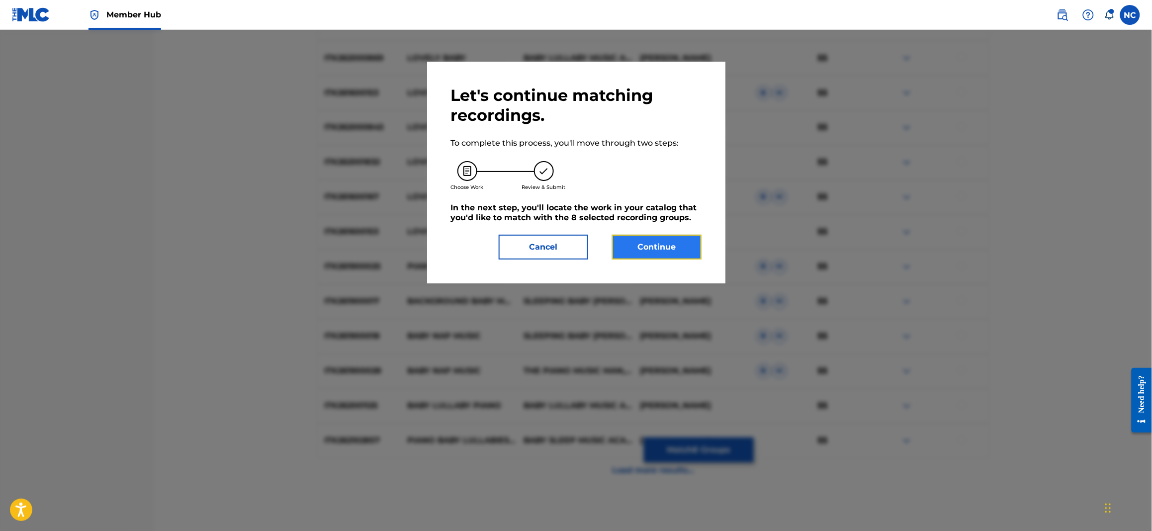
click at [646, 251] on button "Continue" at bounding box center [657, 247] width 90 height 25
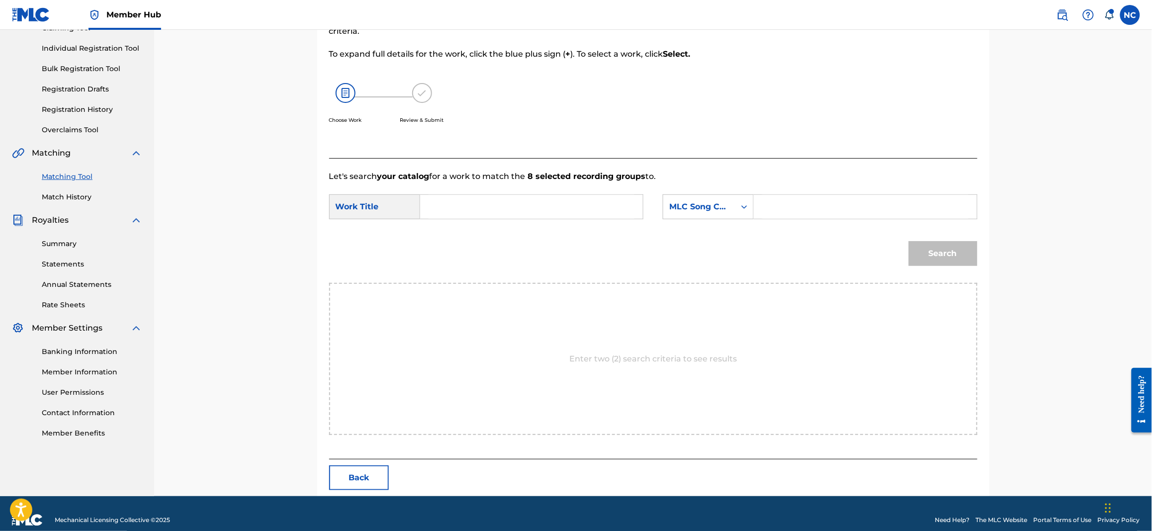
scroll to position [131, 0]
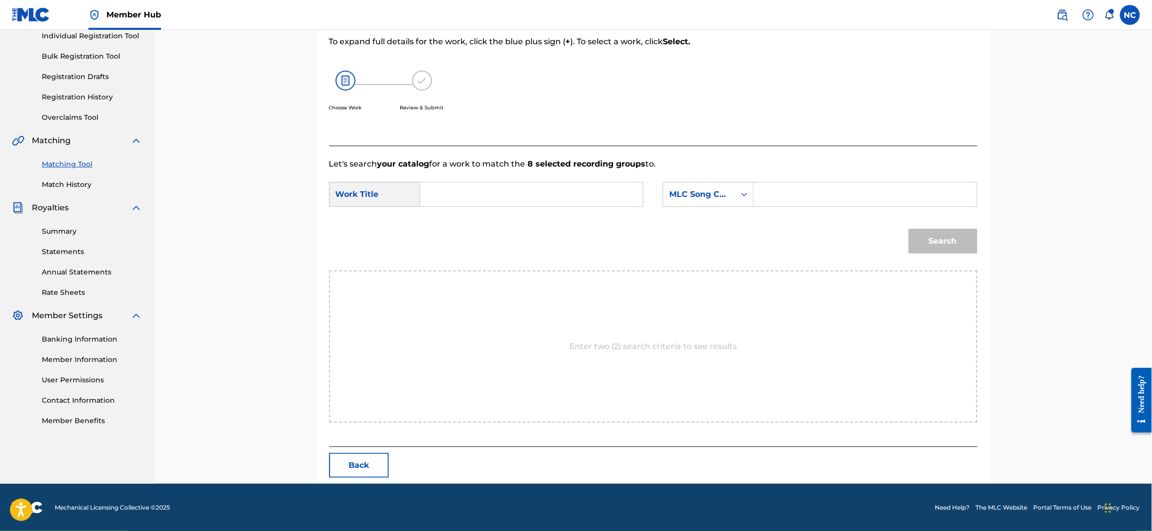
click at [547, 197] on input "Search Form" at bounding box center [532, 194] width 206 height 24
paste input "LITTLE BABY IS SLEEPING"
type input "LITTLE BABY IS SLEEPING"
click at [839, 193] on input "Search Form" at bounding box center [865, 194] width 206 height 24
paste input "LS6R2C"
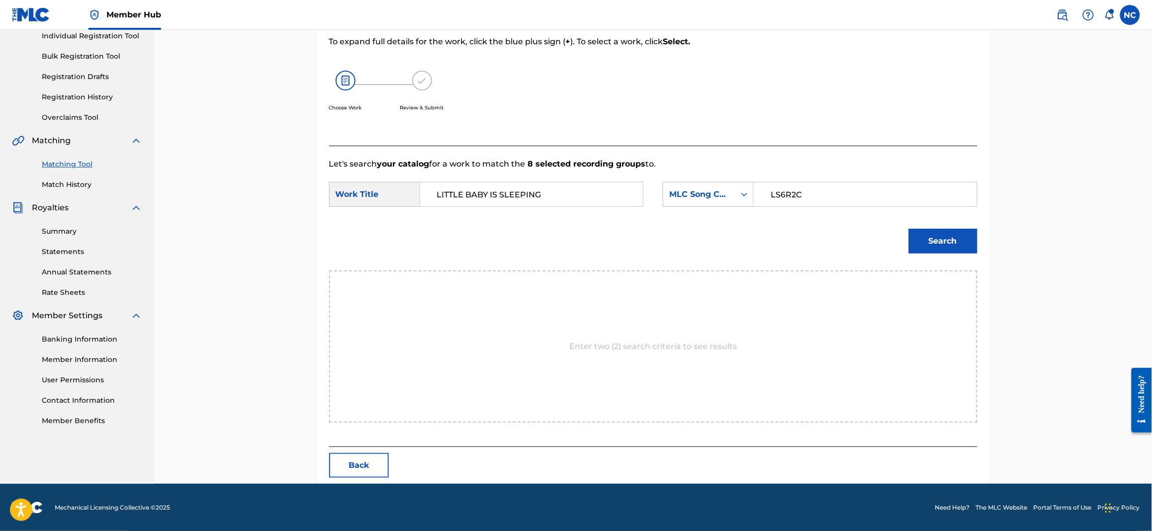
type input "LS6R2C"
click at [440, 194] on input "LITTLE BABY IS SLEEPING" at bounding box center [532, 194] width 206 height 24
click at [437, 195] on input "LITTLE BABY IS SLEEPING" at bounding box center [532, 194] width 206 height 24
click at [770, 192] on input "LS6R2C" at bounding box center [865, 194] width 206 height 24
click at [981, 241] on div "Match Usage - Select Work In this step, you will locate the work you'd like to …" at bounding box center [653, 216] width 672 height 535
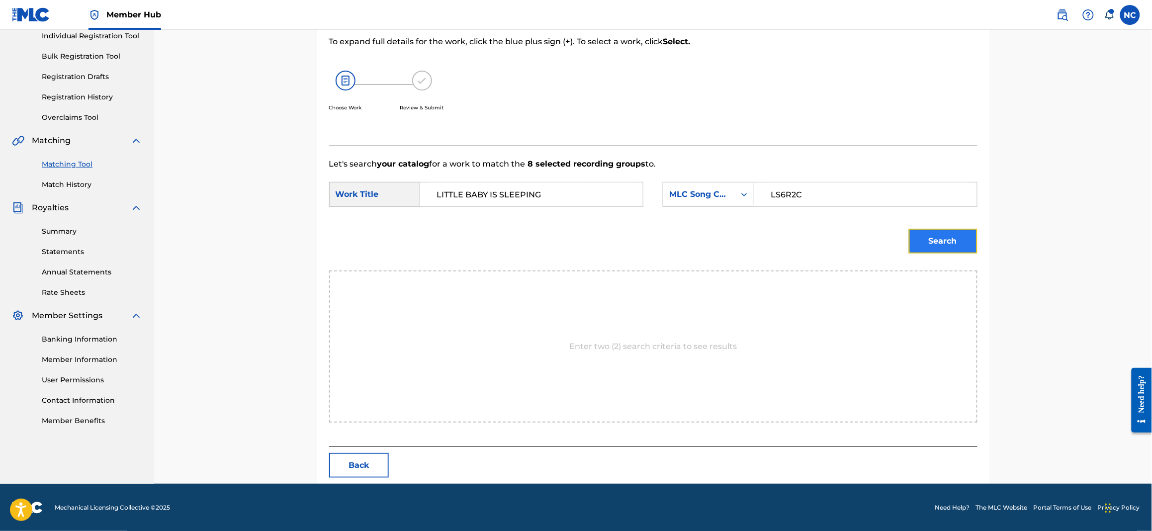
click at [936, 243] on button "Search" at bounding box center [943, 241] width 69 height 25
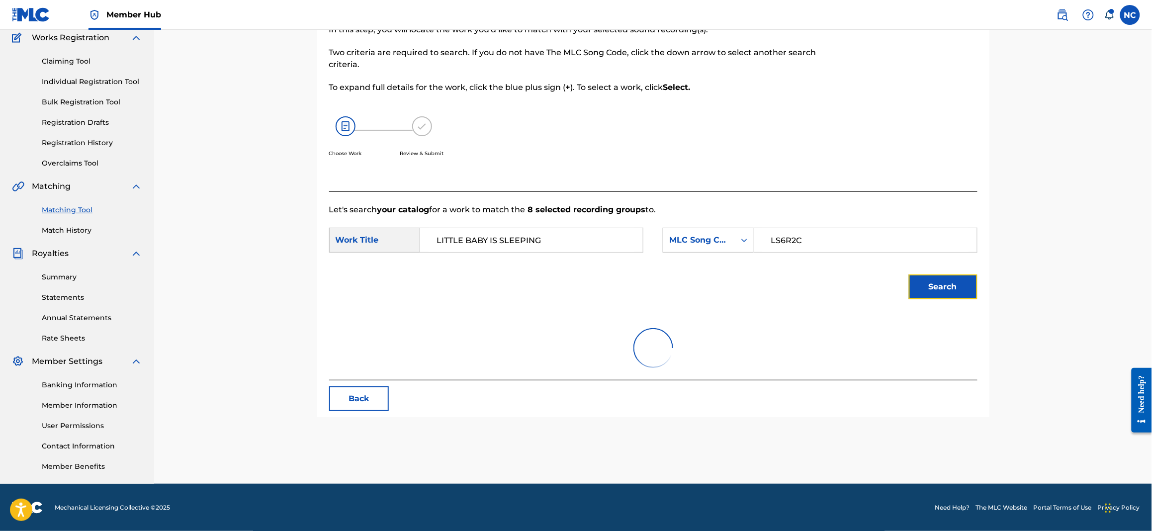
scroll to position [102, 0]
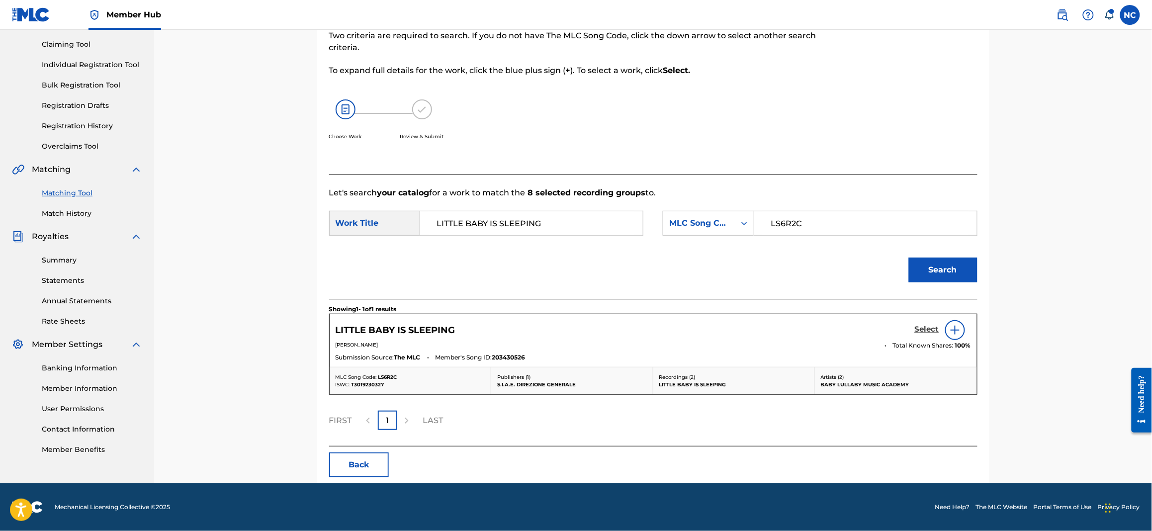
click at [917, 329] on h5 "Select" at bounding box center [927, 329] width 24 height 9
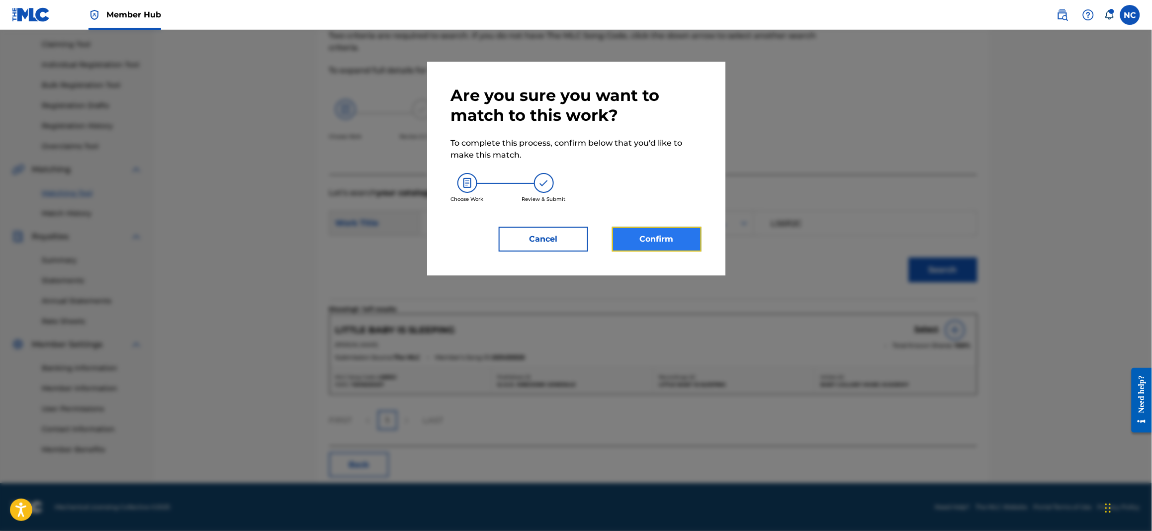
click at [650, 231] on button "Confirm" at bounding box center [657, 239] width 90 height 25
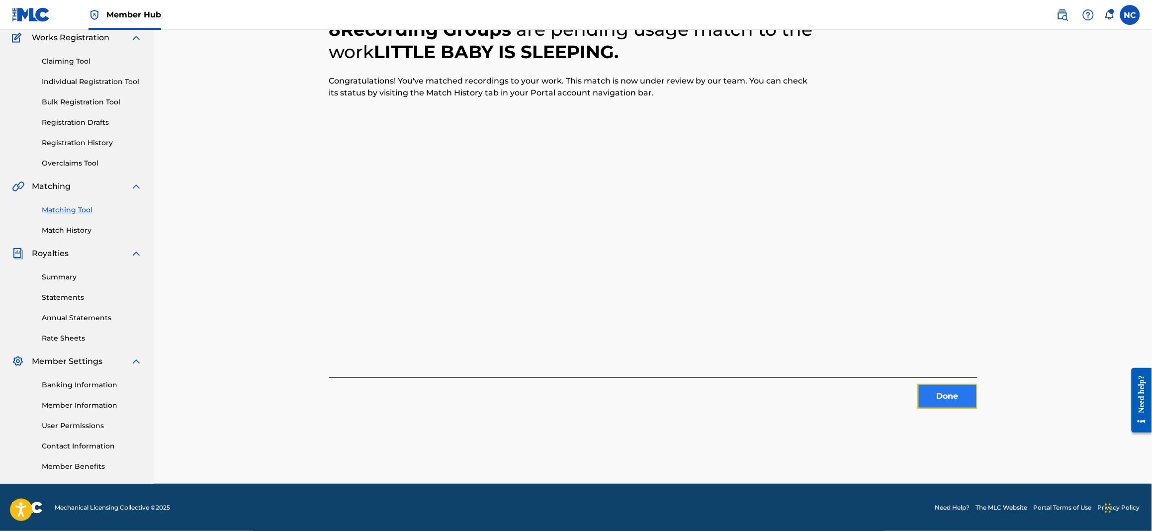
click at [954, 389] on button "Done" at bounding box center [948, 396] width 60 height 25
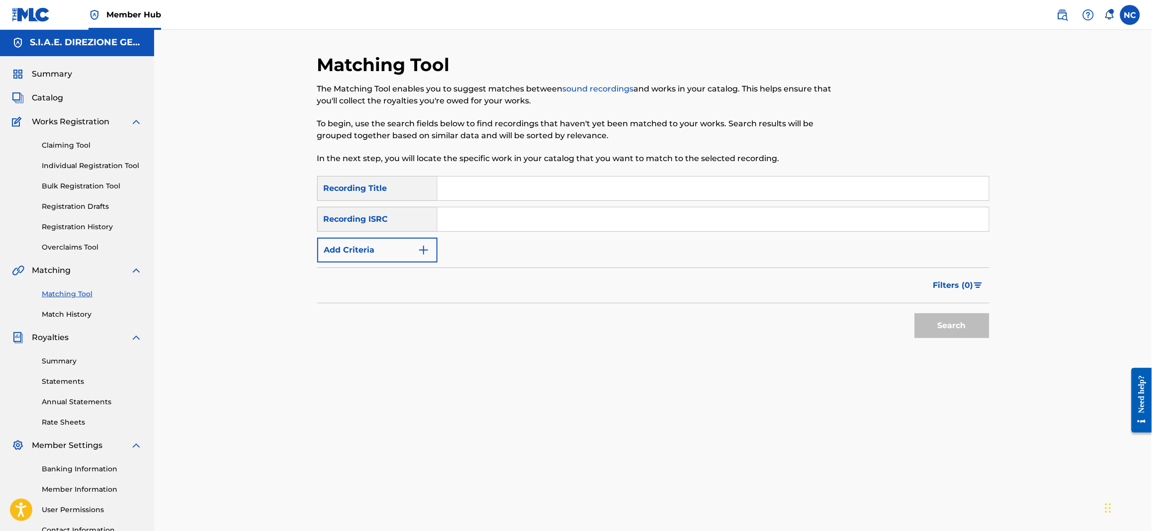
scroll to position [0, 0]
drag, startPoint x: 420, startPoint y: 249, endPoint x: 425, endPoint y: 252, distance: 5.6
click at [421, 249] on img "Search Form" at bounding box center [424, 251] width 12 height 12
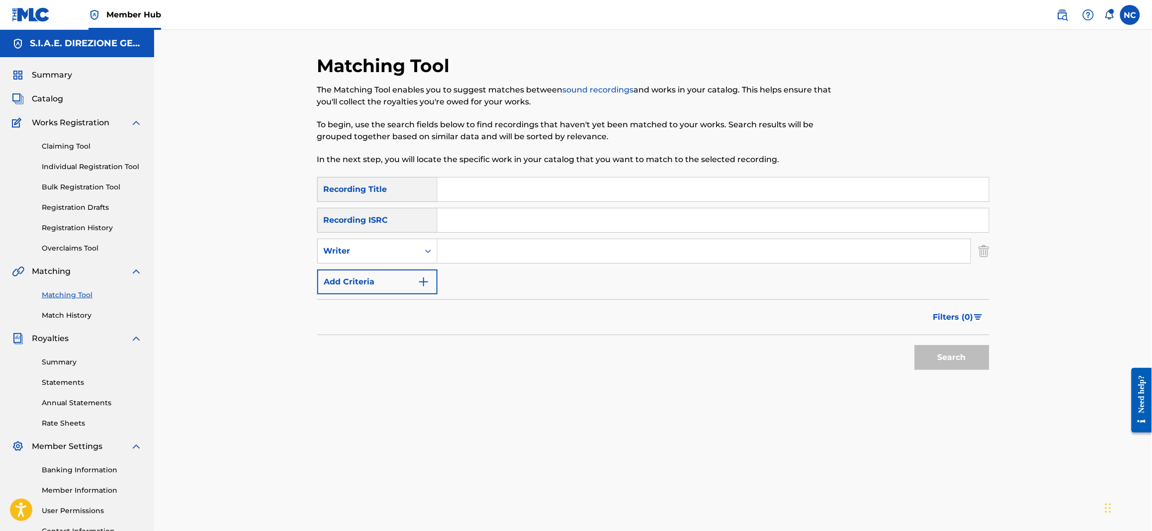
click at [462, 250] on input "Search Form" at bounding box center [704, 251] width 533 height 24
type input "[PERSON_NAME]"
click at [969, 354] on button "Search" at bounding box center [952, 357] width 75 height 25
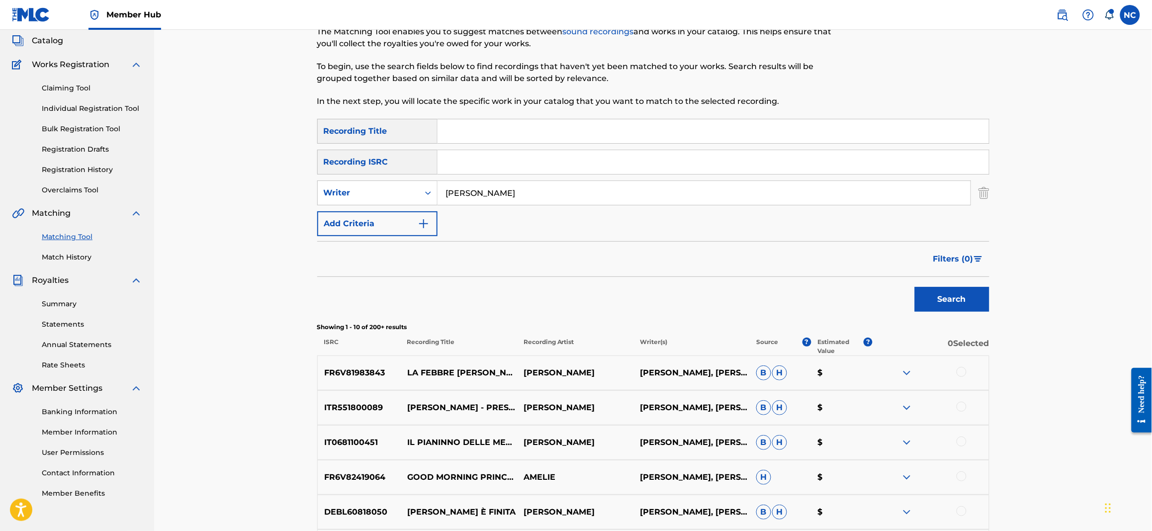
scroll to position [74, 0]
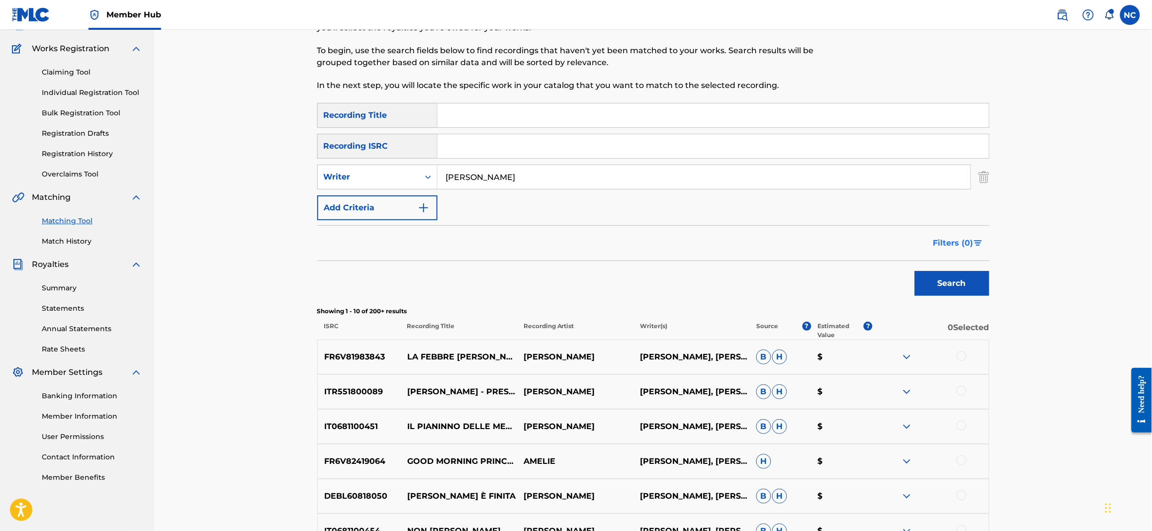
click at [980, 237] on button "Filters ( 0 )" at bounding box center [958, 243] width 62 height 25
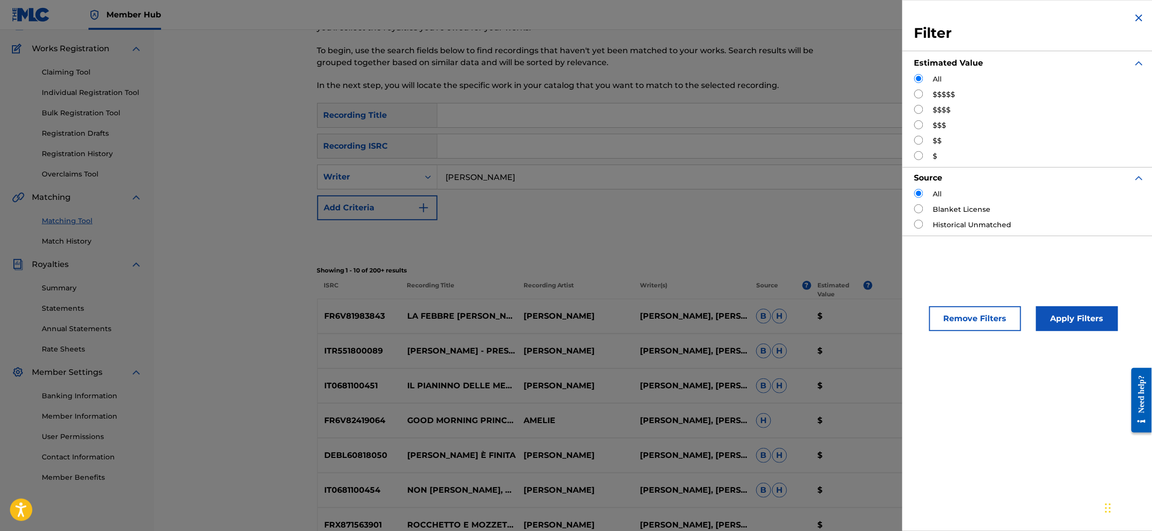
click at [917, 108] on input "Search Form" at bounding box center [918, 109] width 9 height 9
radio input "true"
click at [916, 122] on input "Search Form" at bounding box center [918, 124] width 9 height 9
radio input "true"
click at [1077, 323] on button "Apply Filters" at bounding box center [1077, 318] width 82 height 25
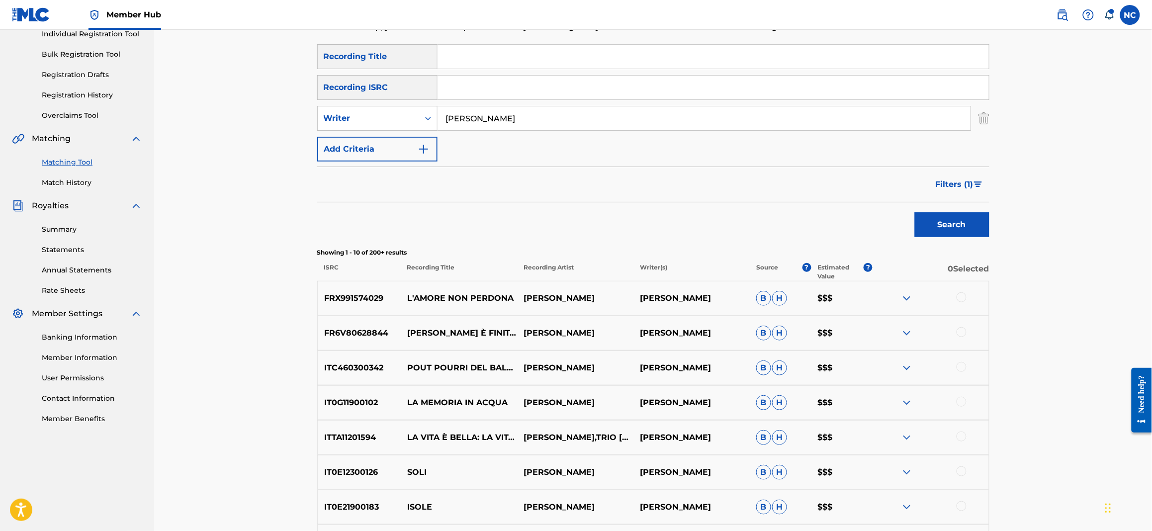
scroll to position [149, 0]
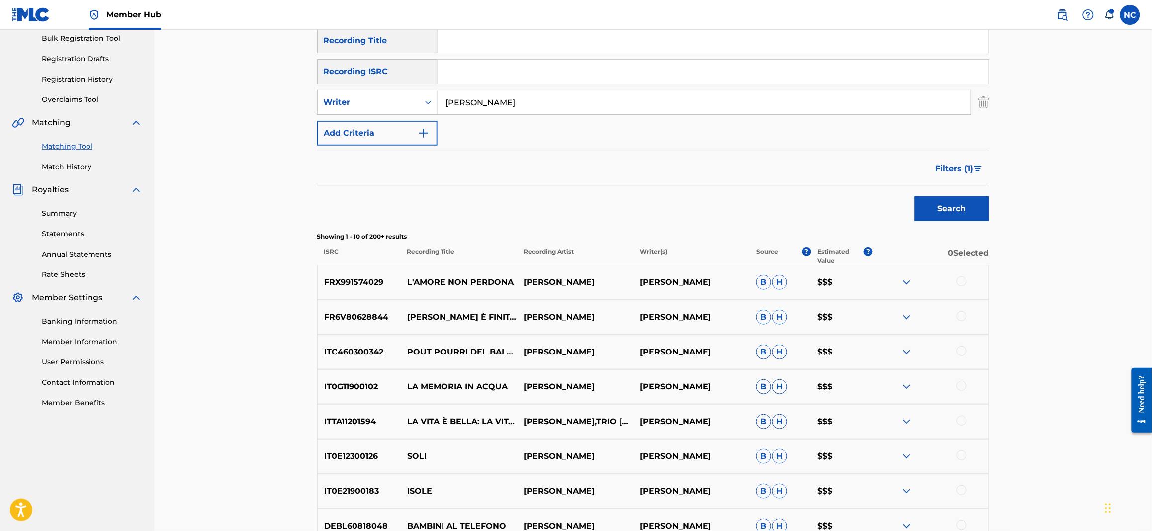
click at [960, 280] on div at bounding box center [962, 281] width 10 height 10
click at [960, 168] on span "Filters ( 1 )" at bounding box center [955, 169] width 38 height 12
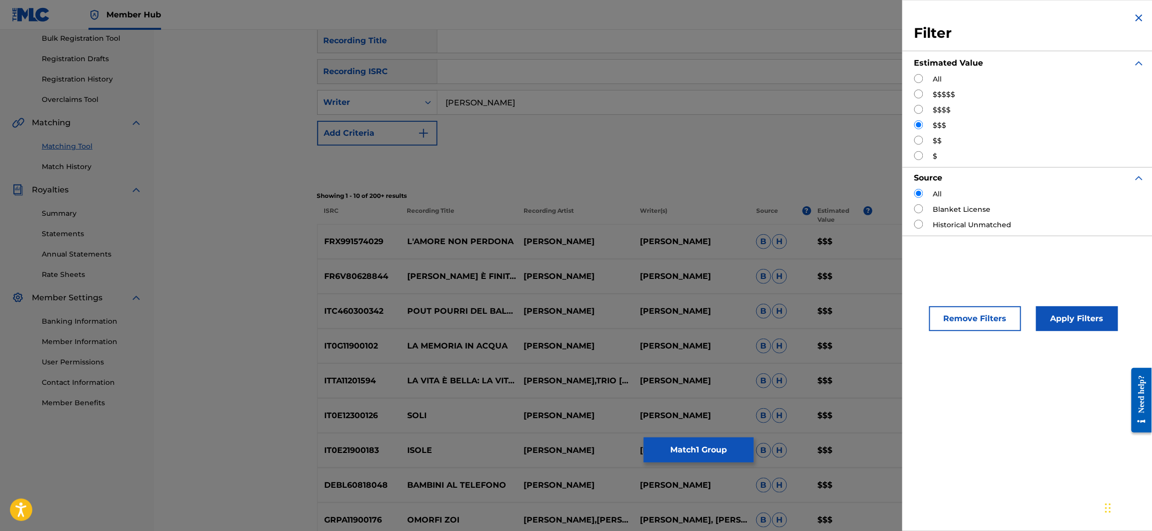
click at [919, 141] on input "Search Form" at bounding box center [918, 140] width 9 height 9
radio input "true"
click at [1066, 319] on button "Apply Filters" at bounding box center [1077, 318] width 82 height 25
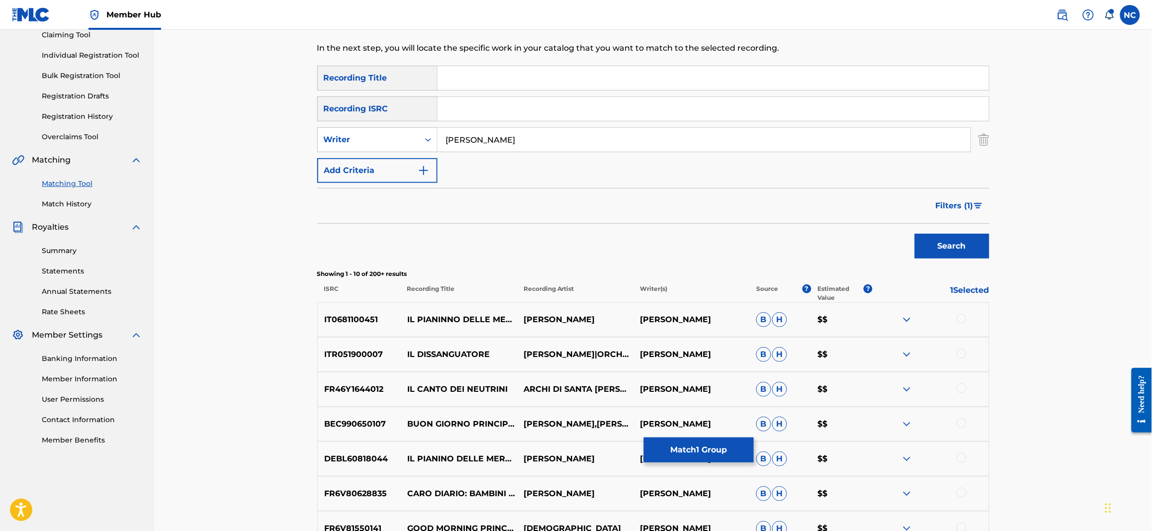
scroll to position [85, 0]
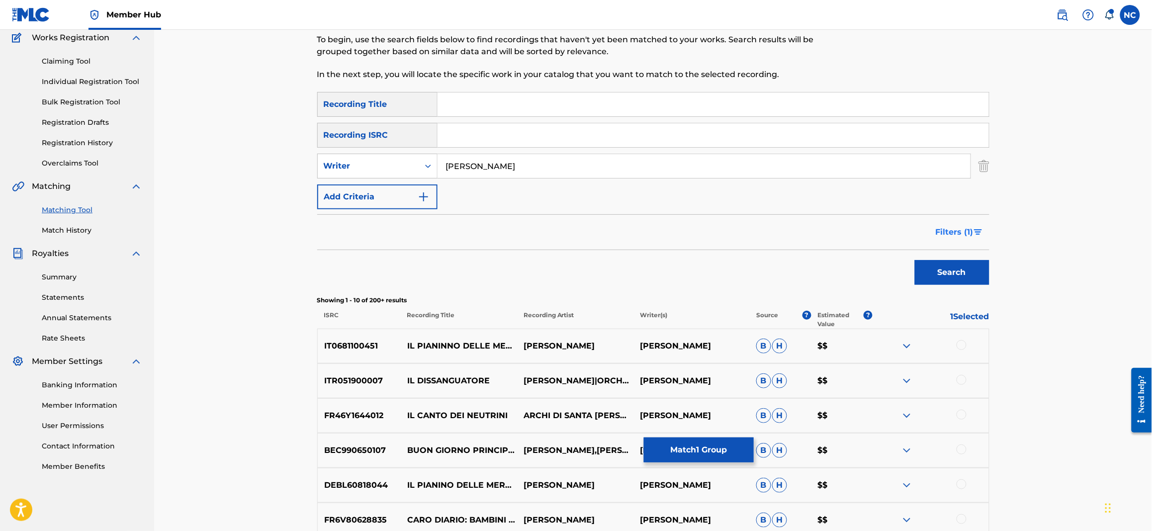
click at [980, 225] on button "Filters ( 1 )" at bounding box center [960, 232] width 60 height 25
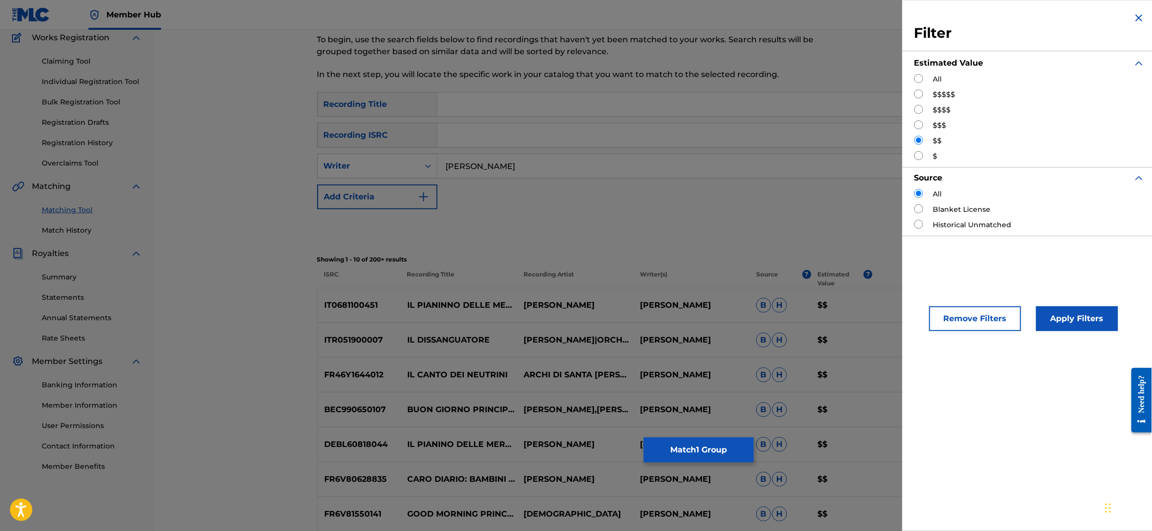
click at [923, 107] on input "Search Form" at bounding box center [918, 109] width 9 height 9
radio input "true"
click at [1077, 318] on button "Apply Filters" at bounding box center [1077, 318] width 82 height 25
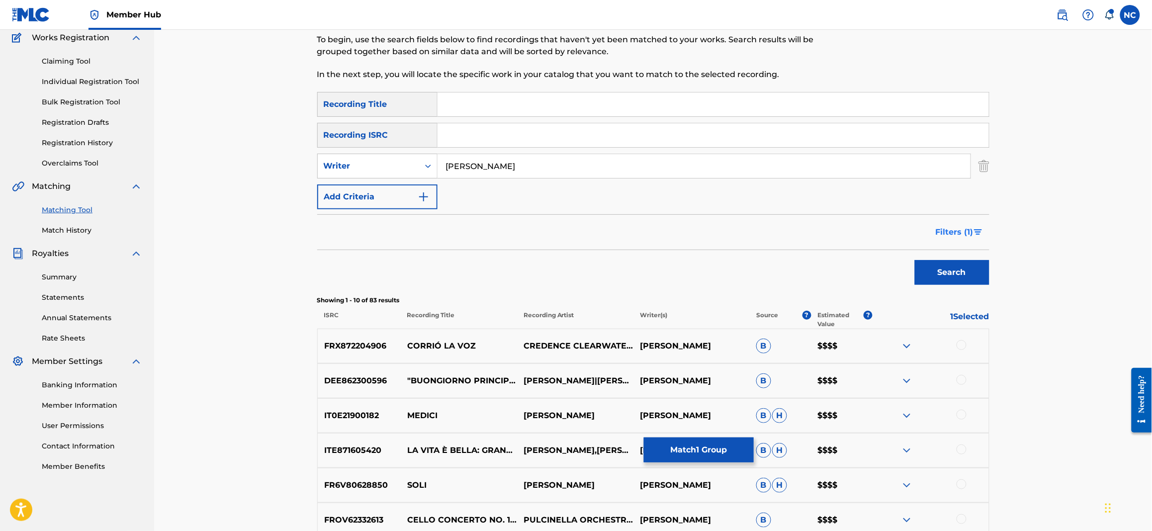
click at [971, 228] on span "Filters ( 1 )" at bounding box center [955, 232] width 38 height 12
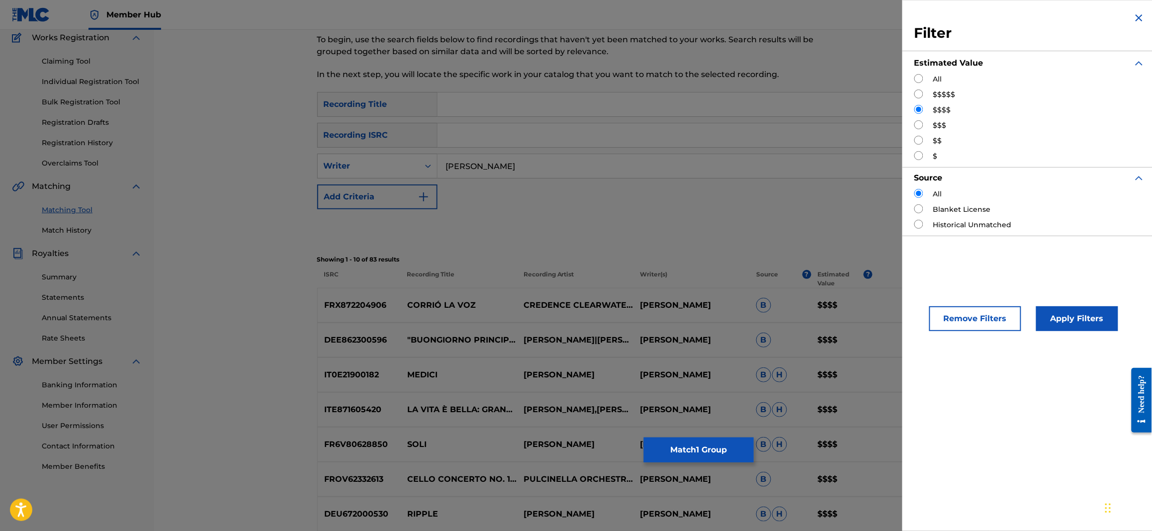
click at [919, 126] on input "Search Form" at bounding box center [918, 124] width 9 height 9
radio input "true"
click at [1066, 323] on button "Apply Filters" at bounding box center [1077, 318] width 82 height 25
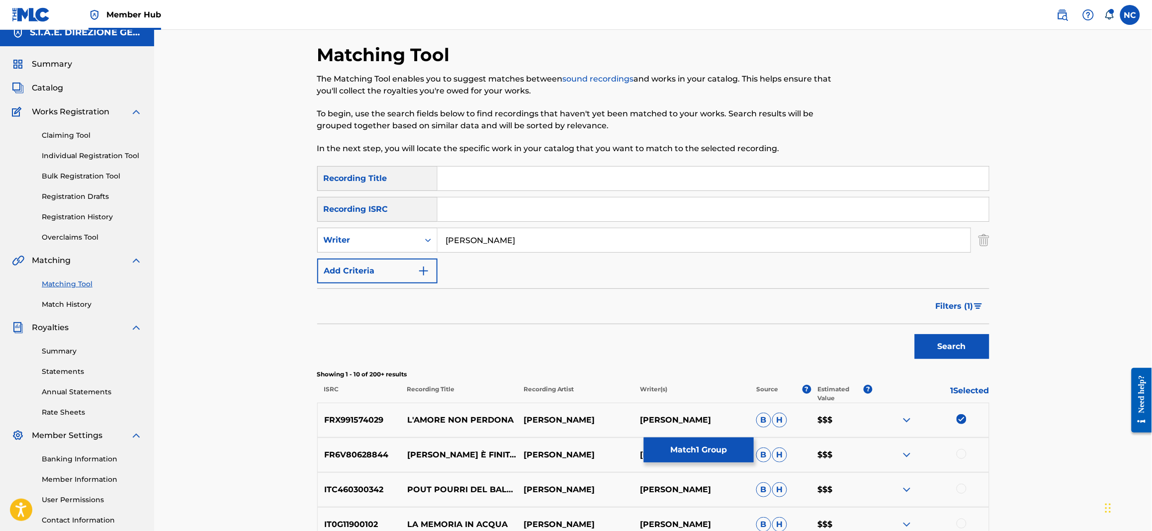
scroll to position [10, 0]
click at [979, 306] on img "Search Form" at bounding box center [978, 307] width 8 height 6
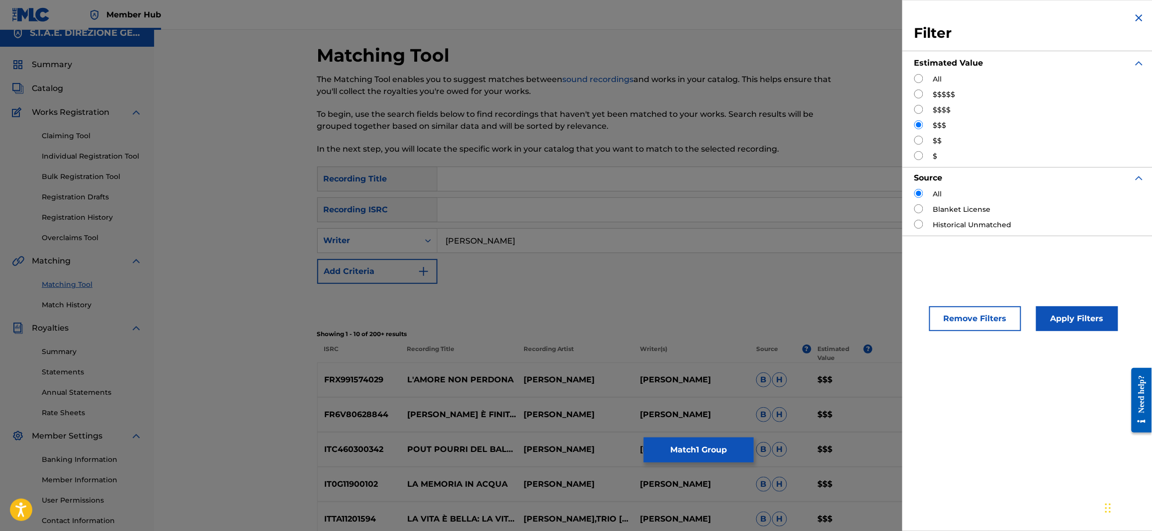
click at [918, 95] on input "Search Form" at bounding box center [918, 94] width 9 height 9
radio input "true"
click at [1077, 316] on button "Apply Filters" at bounding box center [1077, 318] width 82 height 25
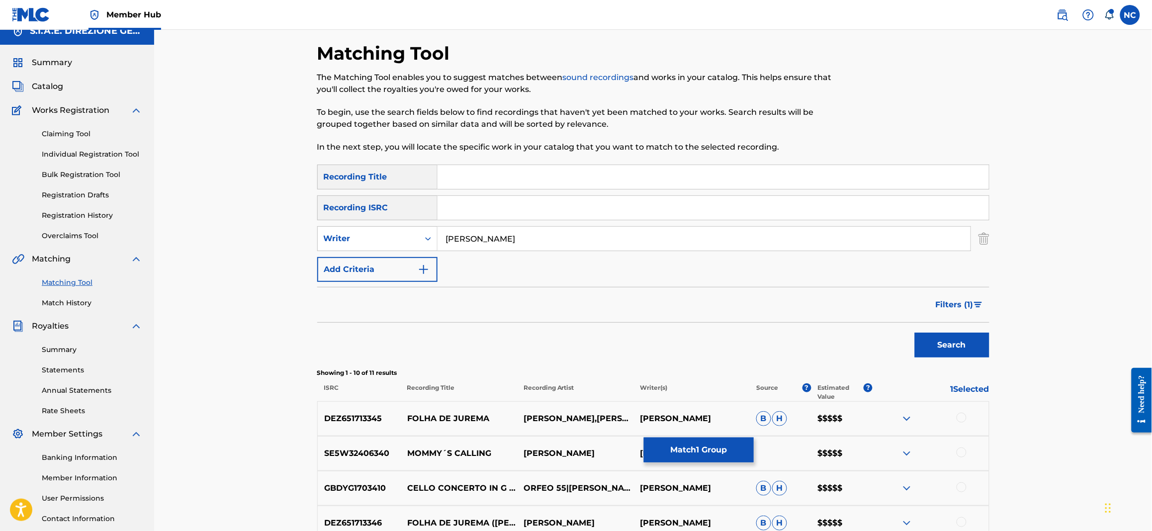
scroll to position [0, 0]
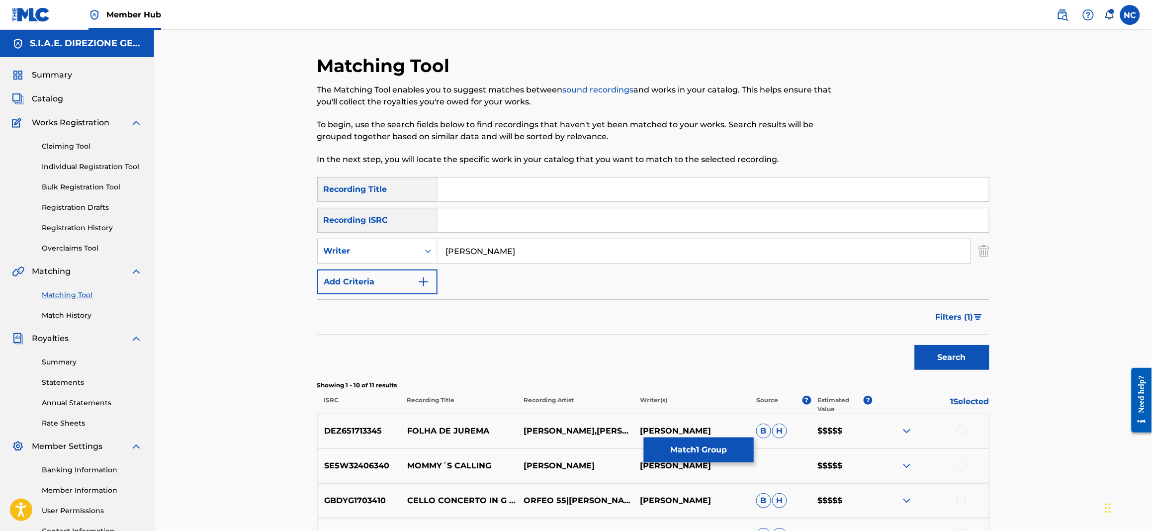
click at [632, 191] on input "Search Form" at bounding box center [713, 190] width 551 height 24
type input "l amore non perdona"
click at [915, 345] on button "Search" at bounding box center [952, 357] width 75 height 25
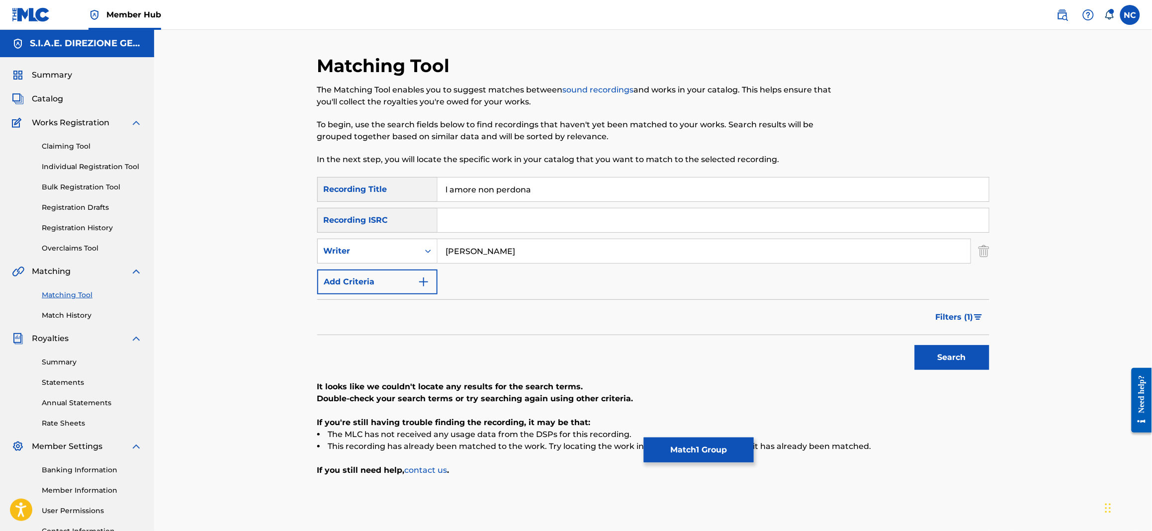
drag, startPoint x: 527, startPoint y: 188, endPoint x: 340, endPoint y: 184, distance: 187.0
click at [340, 184] on div "SearchWithCriteriad6b68c32-8c39-445b-90fc-d42cb731b129 Recording Title l amore …" at bounding box center [653, 189] width 672 height 25
click at [694, 453] on button "Match 1 Group" at bounding box center [699, 450] width 110 height 25
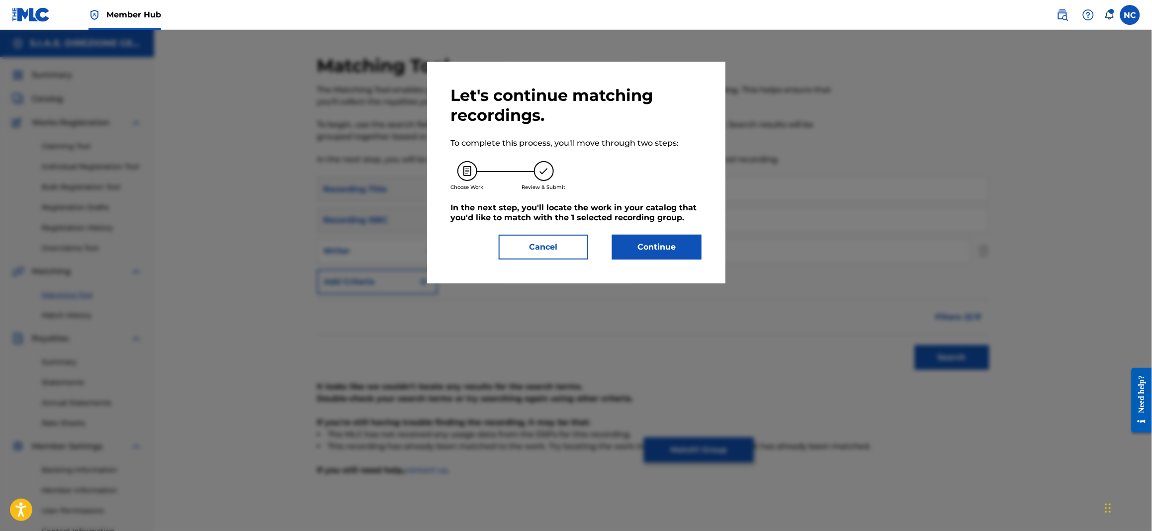
click at [664, 230] on div "Let's continue matching recordings. To complete this process, you'll move throu…" at bounding box center [576, 173] width 251 height 174
click at [667, 248] on button "Continue" at bounding box center [657, 247] width 90 height 25
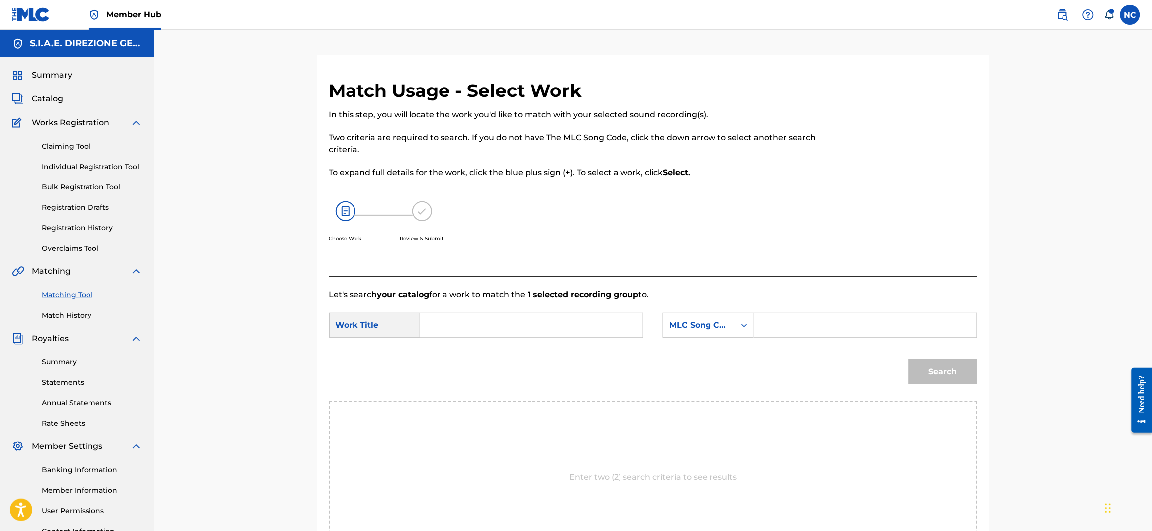
click at [765, 326] on input "Search Form" at bounding box center [865, 325] width 206 height 24
paste input "LT4TQX"
type input "LT4TQX"
click at [590, 325] on input "Search Form" at bounding box center [532, 325] width 206 height 24
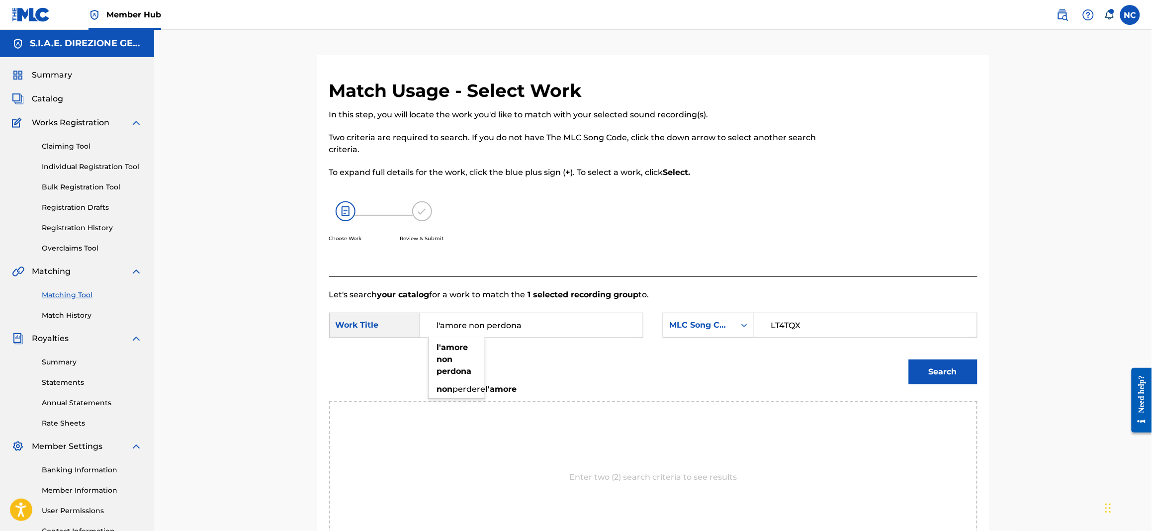
type input "l'amore non perdona"
click at [909, 359] on button "Search" at bounding box center [943, 371] width 69 height 25
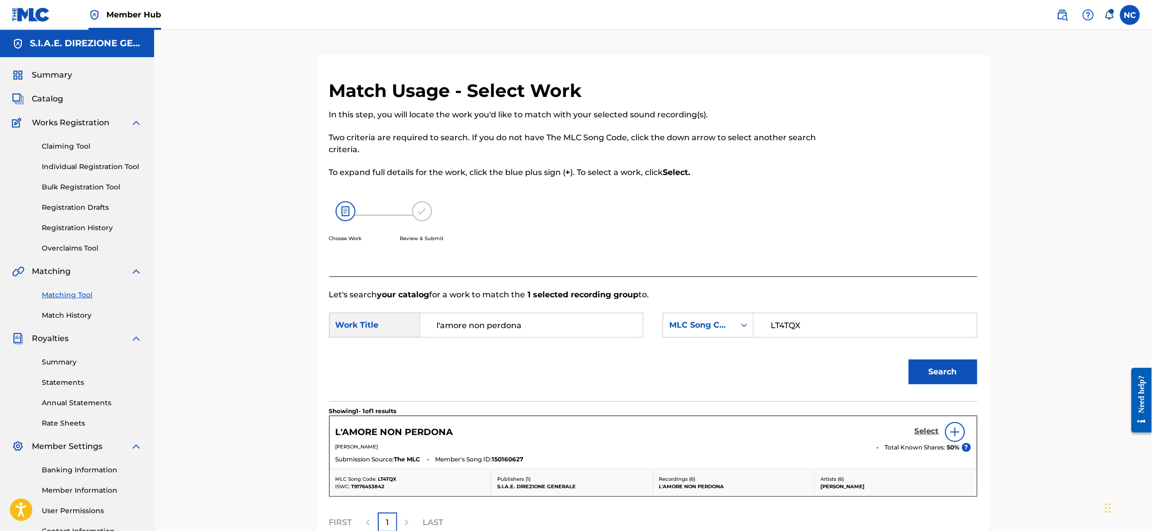
click at [930, 433] on h5 "Select" at bounding box center [927, 431] width 24 height 9
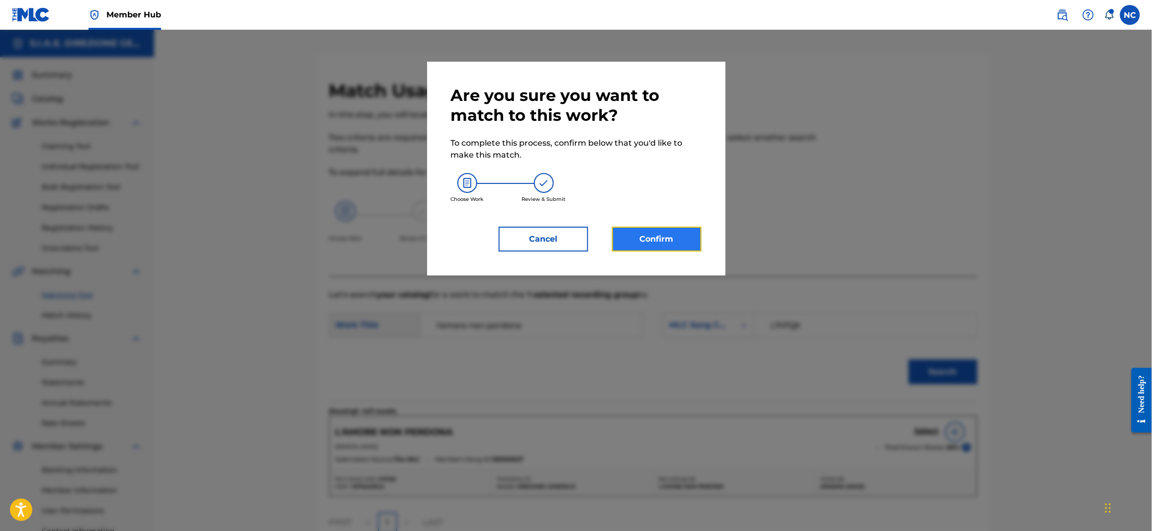
click at [665, 247] on button "Confirm" at bounding box center [657, 239] width 90 height 25
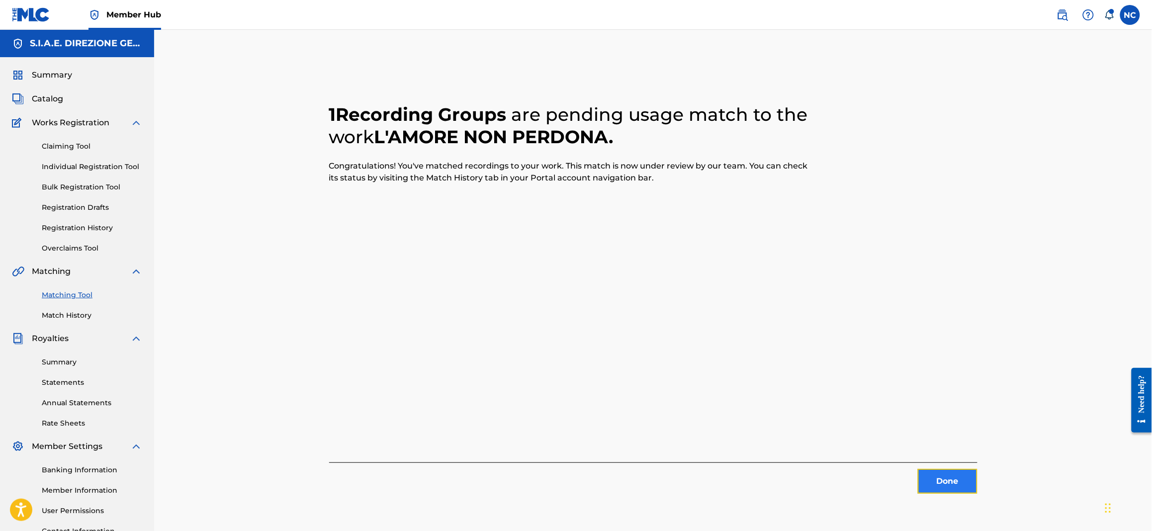
click at [942, 483] on button "Done" at bounding box center [948, 481] width 60 height 25
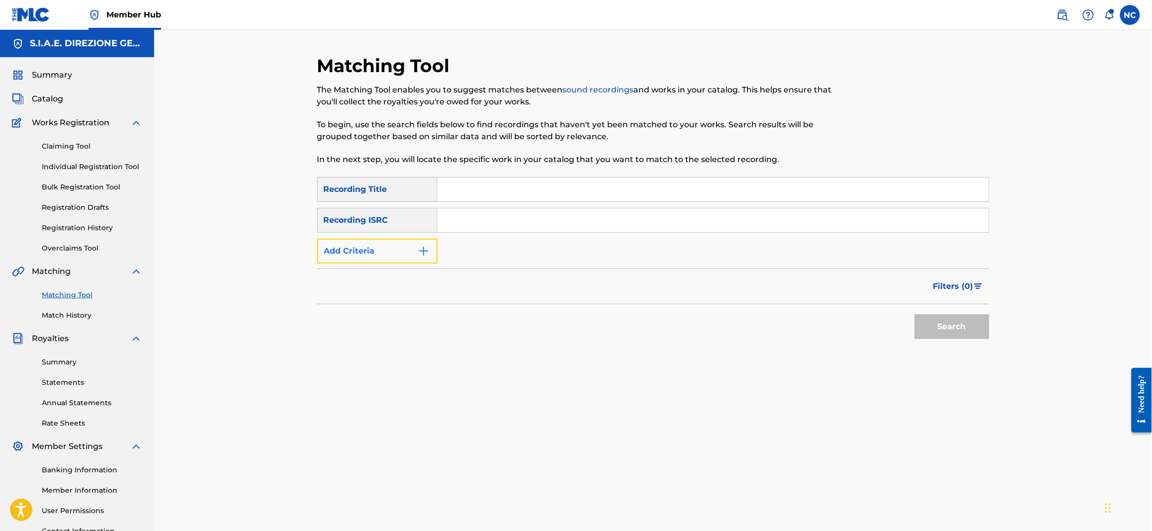
click at [418, 252] on img "Search Form" at bounding box center [424, 251] width 12 height 12
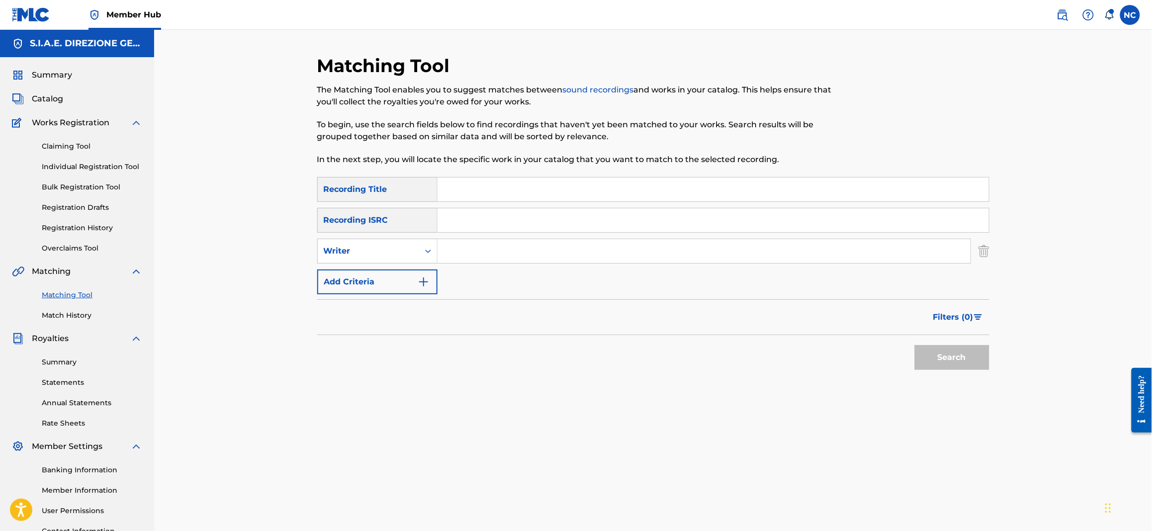
click at [452, 255] on input "Search Form" at bounding box center [704, 251] width 533 height 24
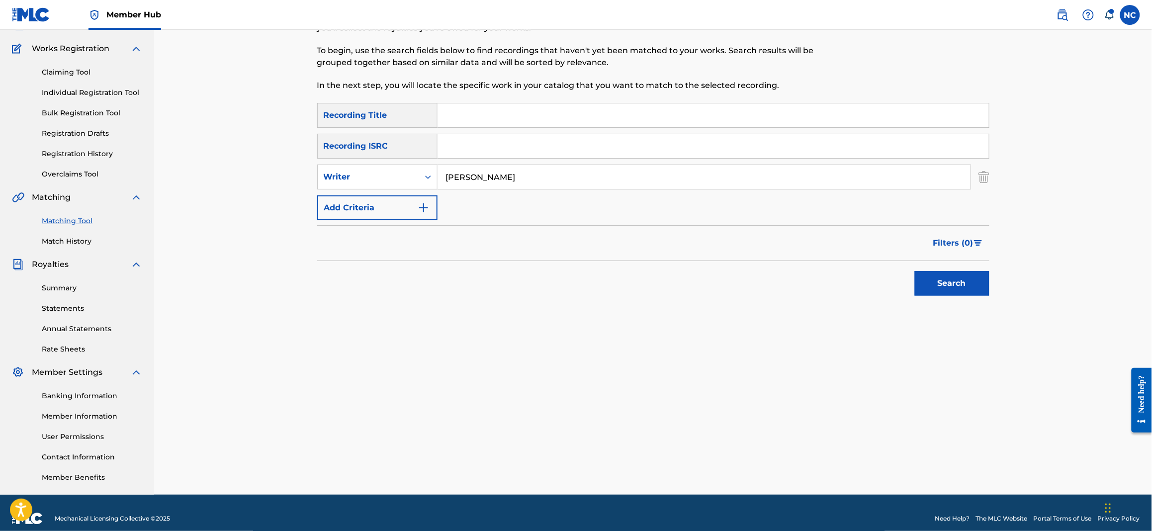
click at [521, 175] on input "[PERSON_NAME]" at bounding box center [704, 177] width 533 height 24
type input "[PERSON_NAME]"
click at [972, 280] on button "Search" at bounding box center [952, 283] width 75 height 25
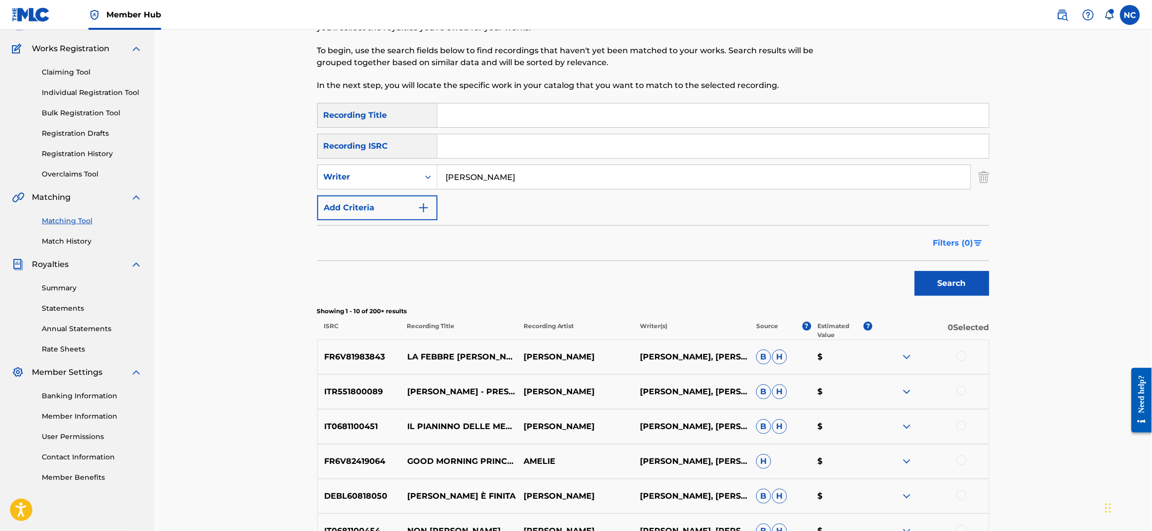
click at [974, 242] on img "Search Form" at bounding box center [978, 243] width 8 height 6
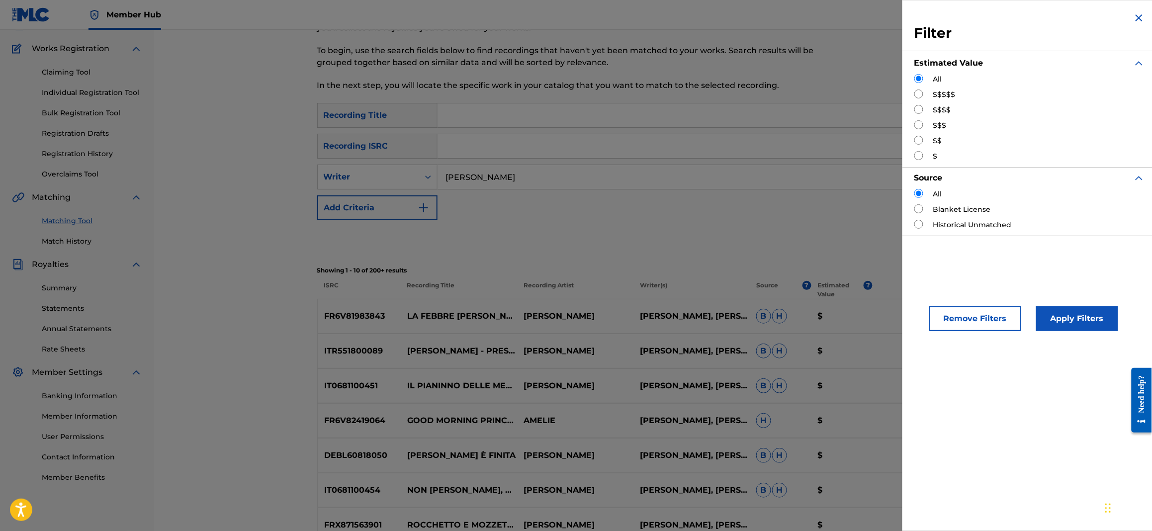
click at [921, 96] on input "Search Form" at bounding box center [918, 94] width 9 height 9
radio input "true"
click at [1081, 310] on button "Apply Filters" at bounding box center [1077, 318] width 82 height 25
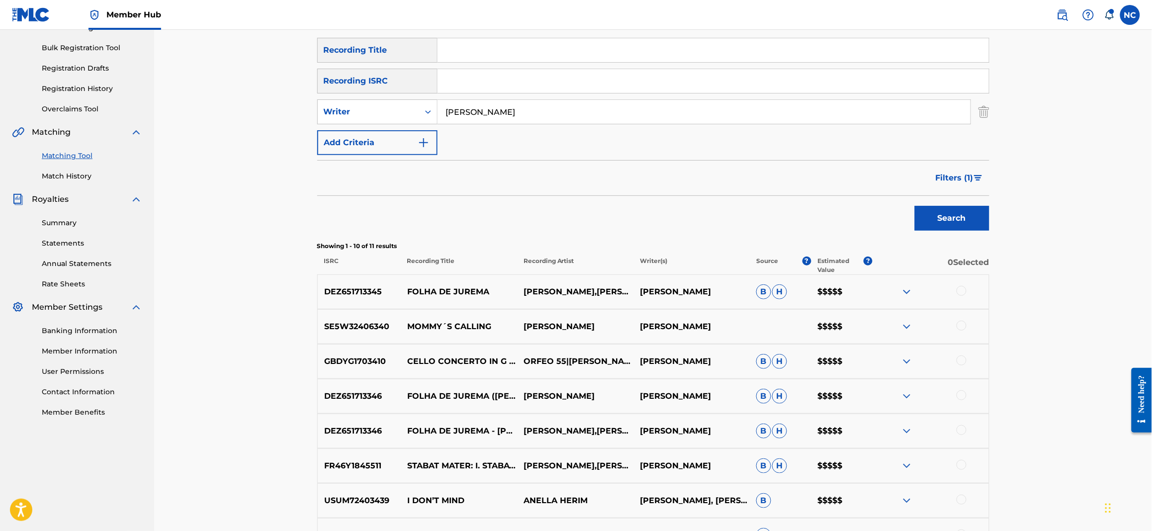
scroll to position [129, 0]
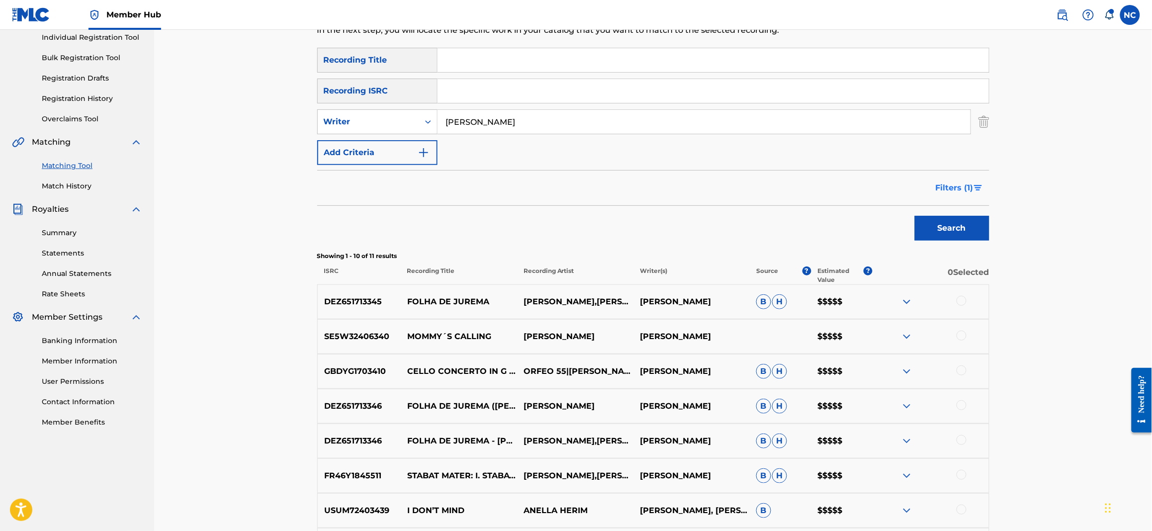
click at [969, 185] on span "Filters ( 1 )" at bounding box center [955, 188] width 38 height 12
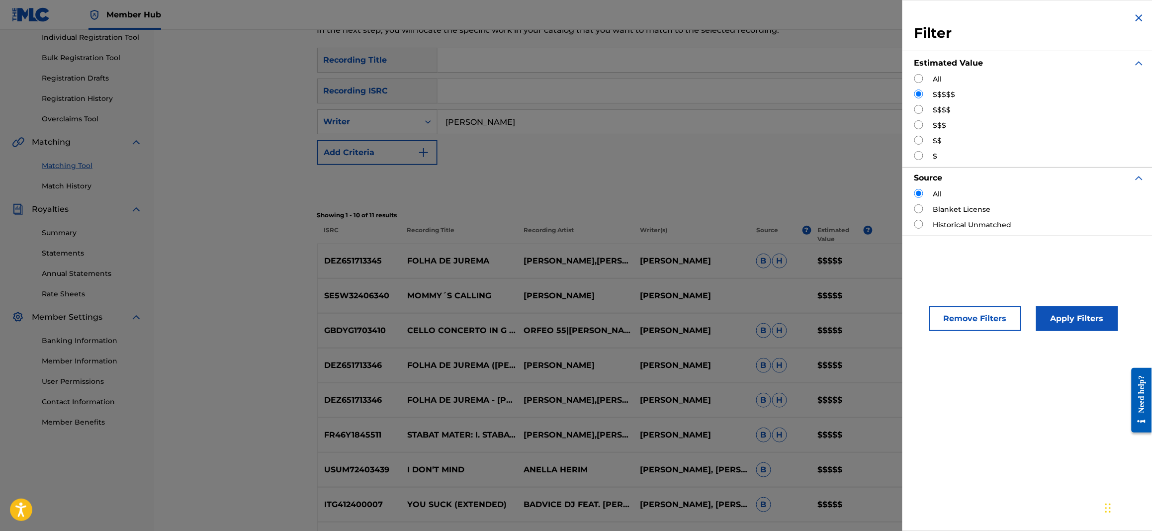
click at [918, 108] on input "Search Form" at bounding box center [918, 109] width 9 height 9
radio input "true"
click at [1074, 319] on button "Apply Filters" at bounding box center [1077, 318] width 82 height 25
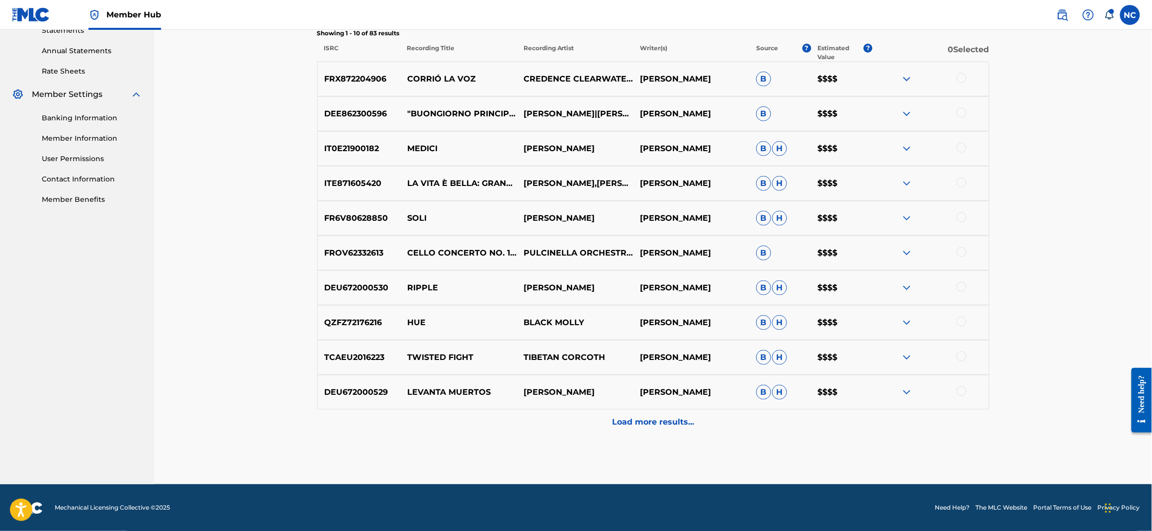
scroll to position [353, 0]
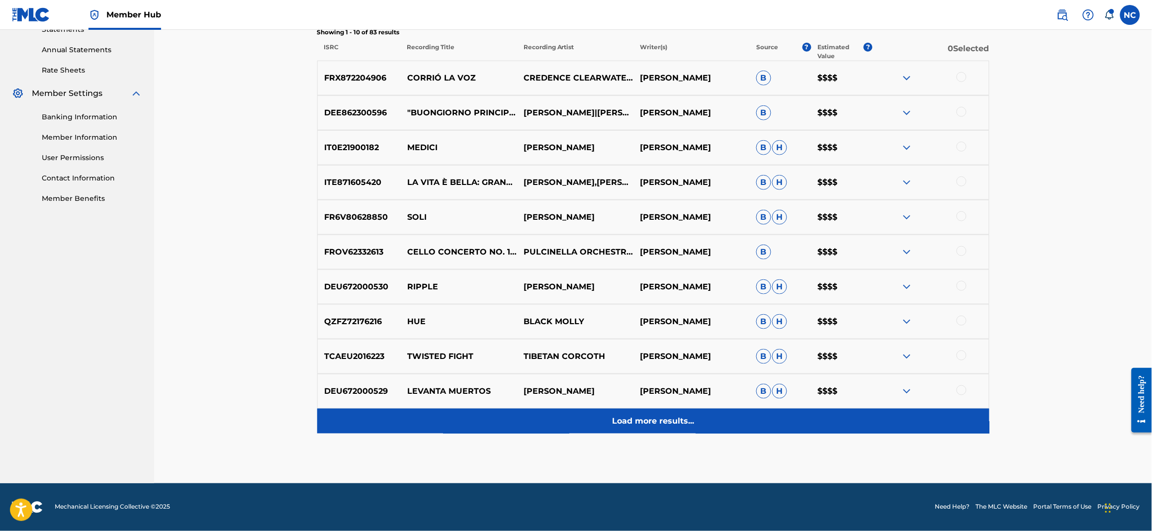
click at [640, 422] on p "Load more results..." at bounding box center [653, 421] width 82 height 12
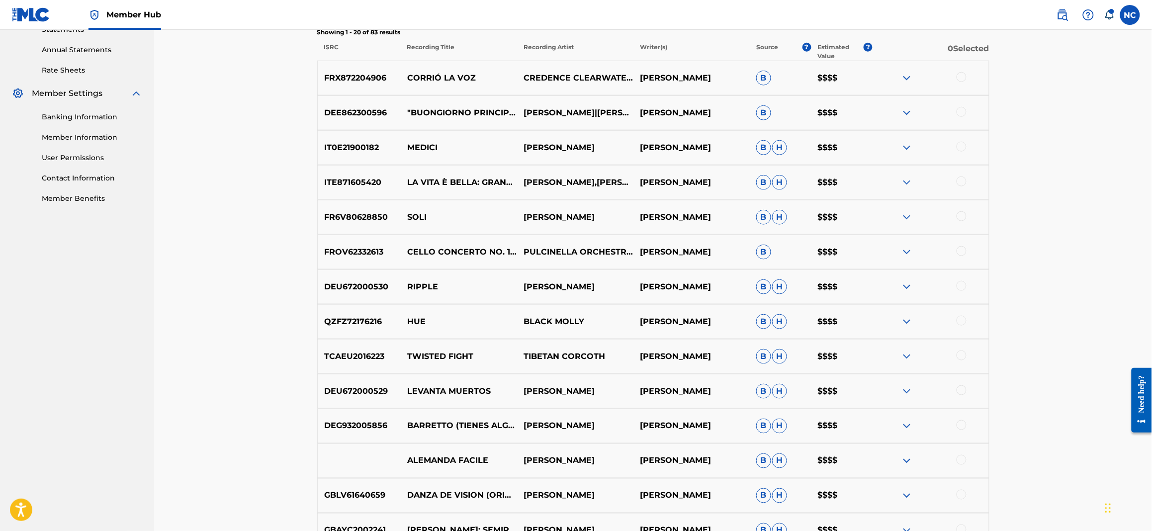
click at [907, 80] on img at bounding box center [907, 78] width 12 height 12
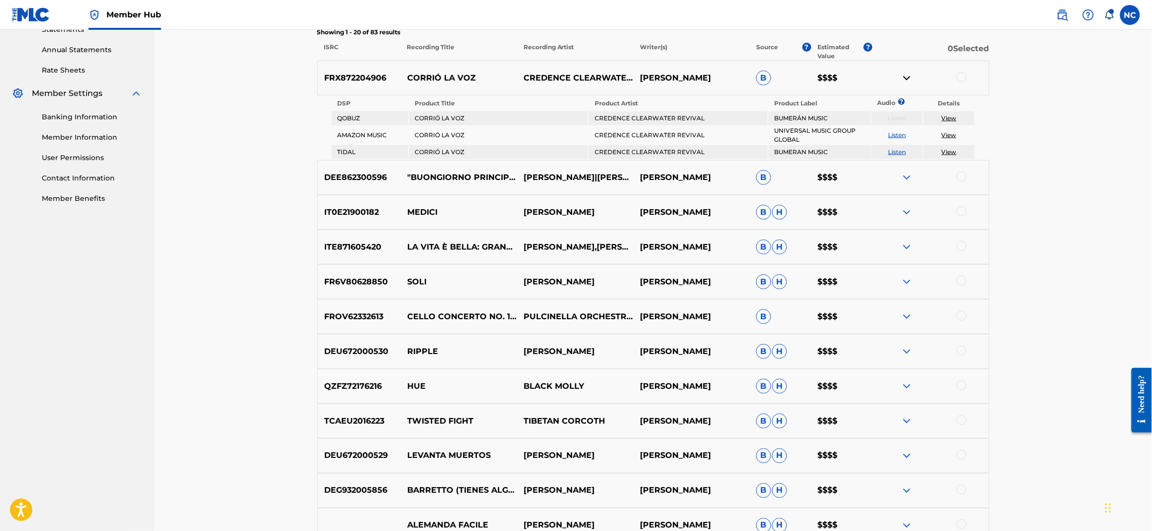
click at [910, 78] on img at bounding box center [907, 78] width 12 height 12
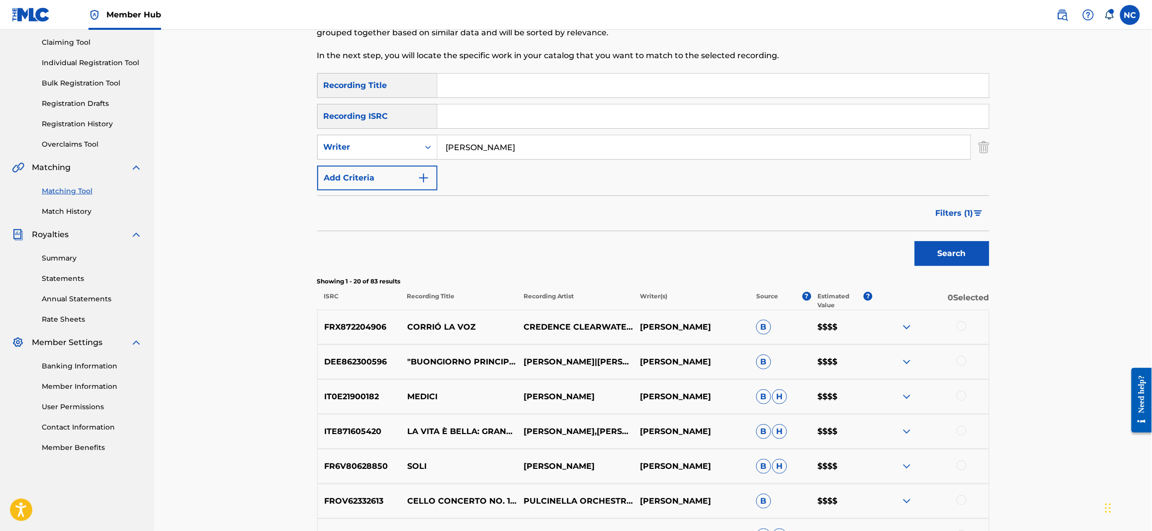
scroll to position [0, 0]
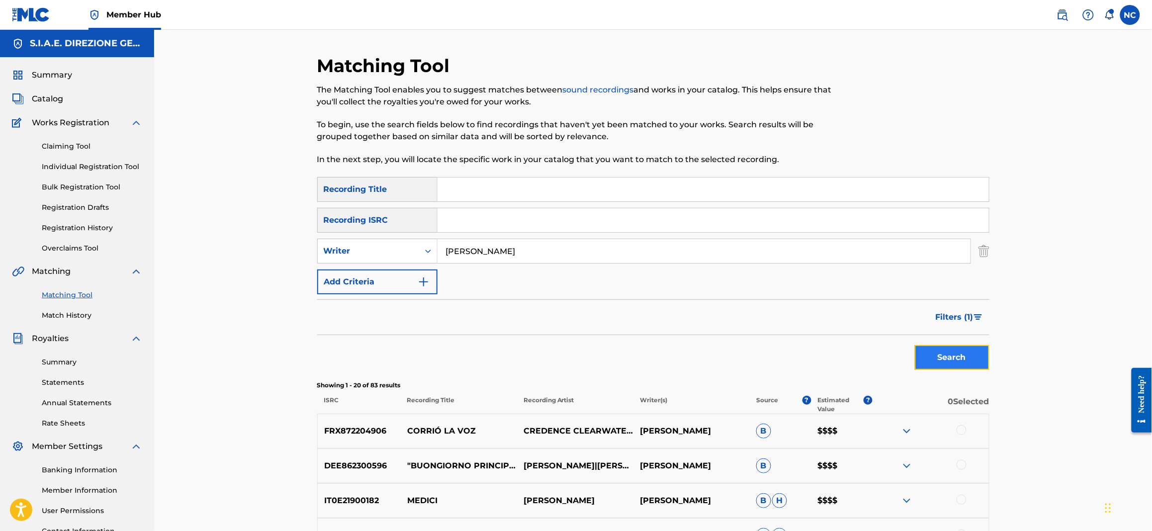
click at [976, 357] on button "Search" at bounding box center [952, 357] width 75 height 25
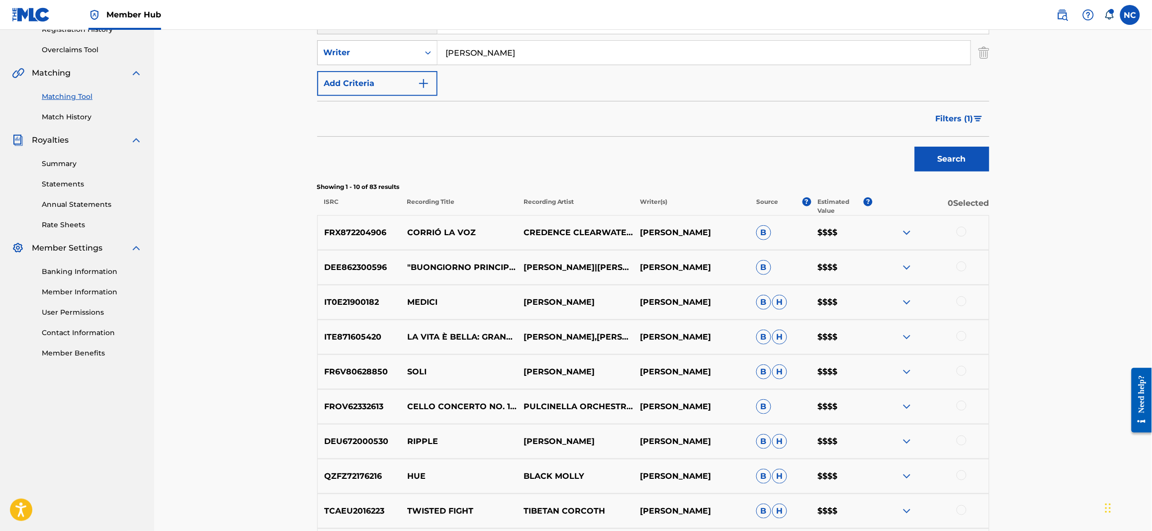
scroll to position [223, 0]
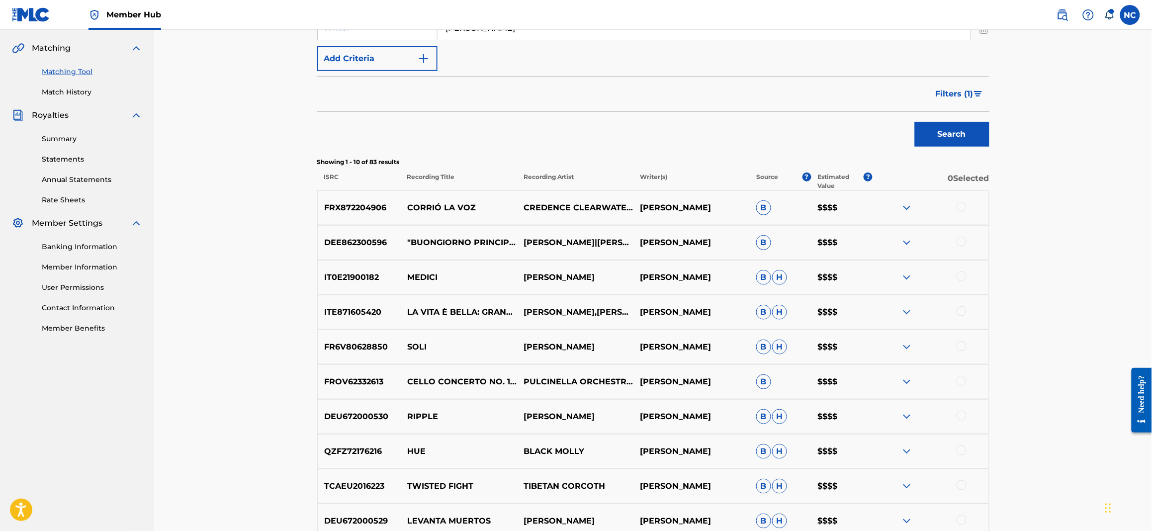
click at [969, 342] on div at bounding box center [931, 347] width 116 height 12
click at [964, 346] on div at bounding box center [962, 346] width 10 height 10
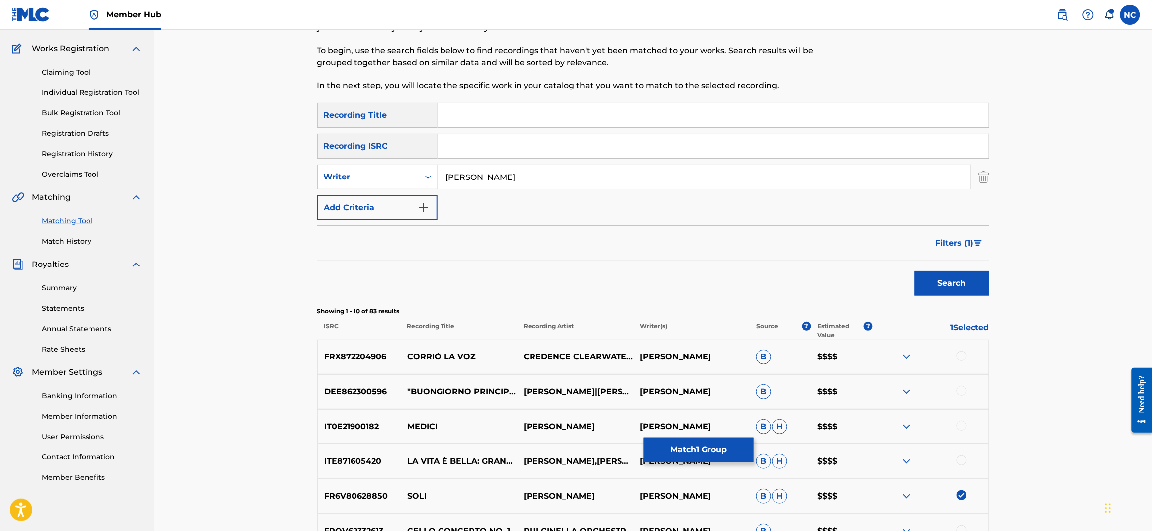
click at [533, 118] on input "Search Form" at bounding box center [713, 115] width 551 height 24
type input "SOLI"
click at [915, 271] on button "Search" at bounding box center [952, 283] width 75 height 25
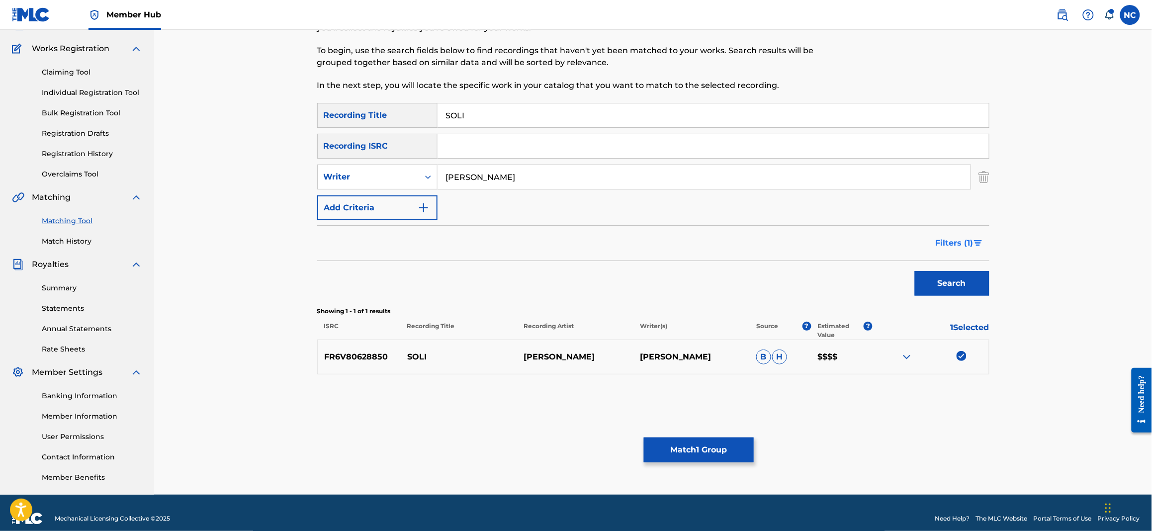
click at [982, 243] on img "Search Form" at bounding box center [978, 243] width 8 height 6
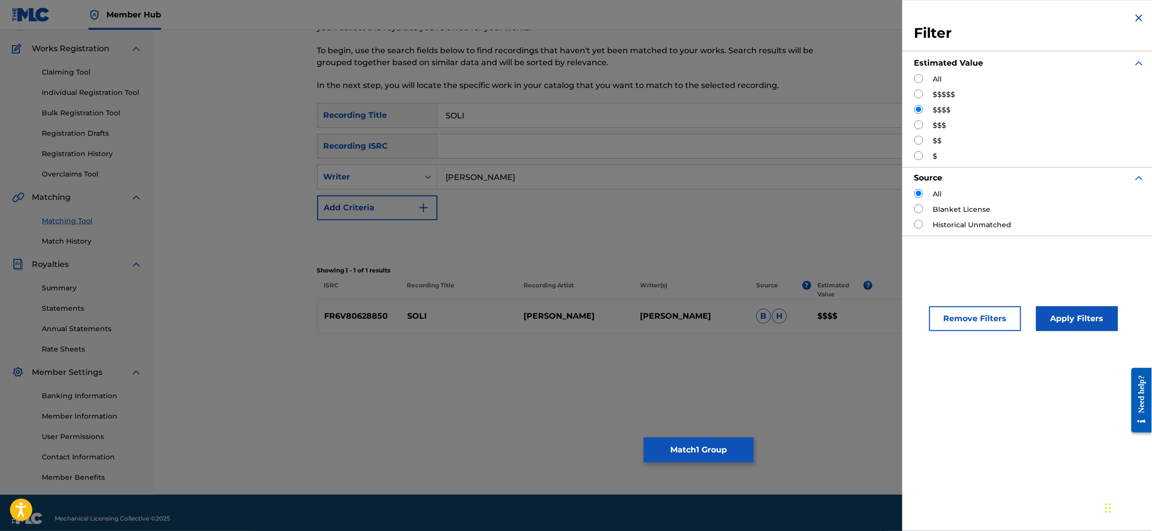
click at [919, 121] on input "Search Form" at bounding box center [918, 124] width 9 height 9
radio input "true"
click at [1062, 320] on button "Apply Filters" at bounding box center [1077, 318] width 82 height 25
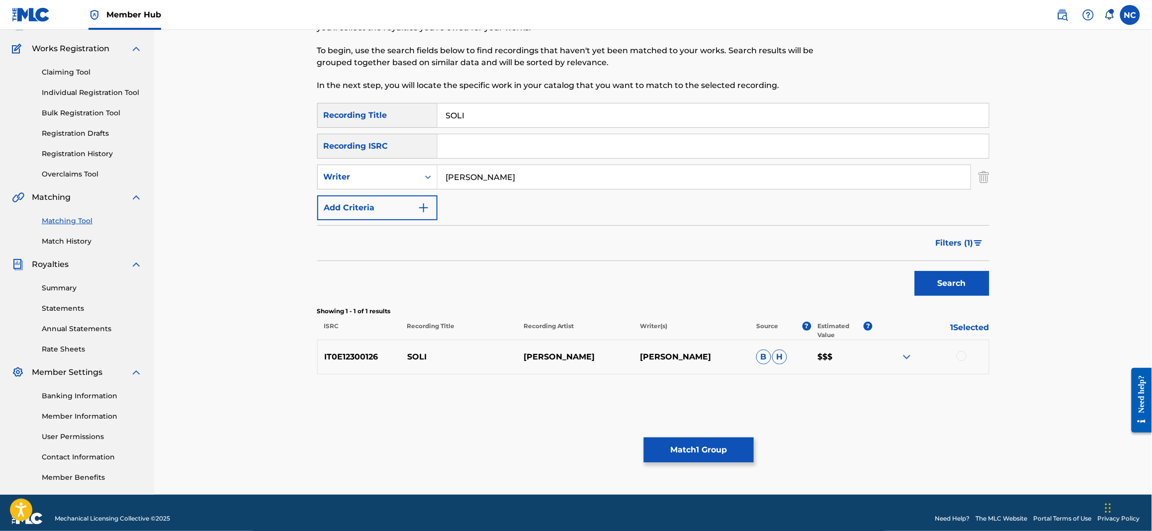
click at [964, 358] on div at bounding box center [962, 356] width 10 height 10
click at [977, 247] on button "Filters ( 1 )" at bounding box center [960, 243] width 60 height 25
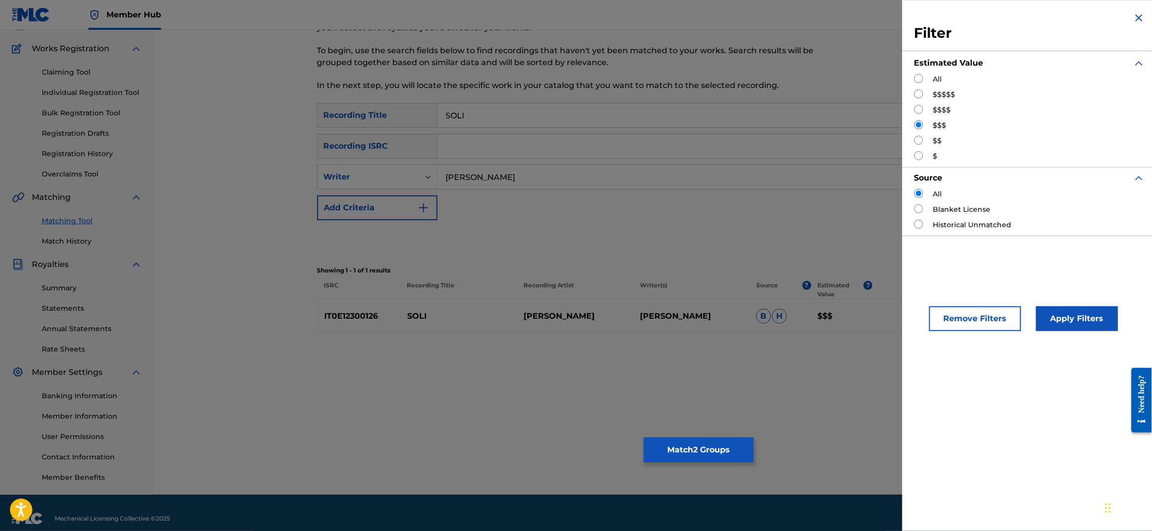
click at [920, 141] on input "Search Form" at bounding box center [918, 140] width 9 height 9
radio input "true"
click at [1053, 322] on button "Apply Filters" at bounding box center [1077, 318] width 82 height 25
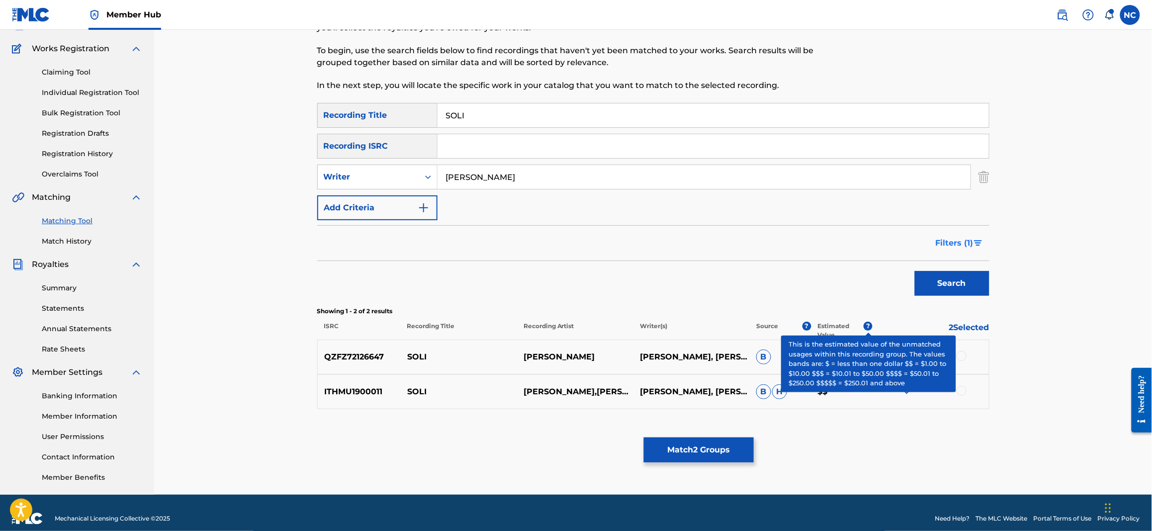
click at [976, 241] on img "Search Form" at bounding box center [978, 243] width 8 height 6
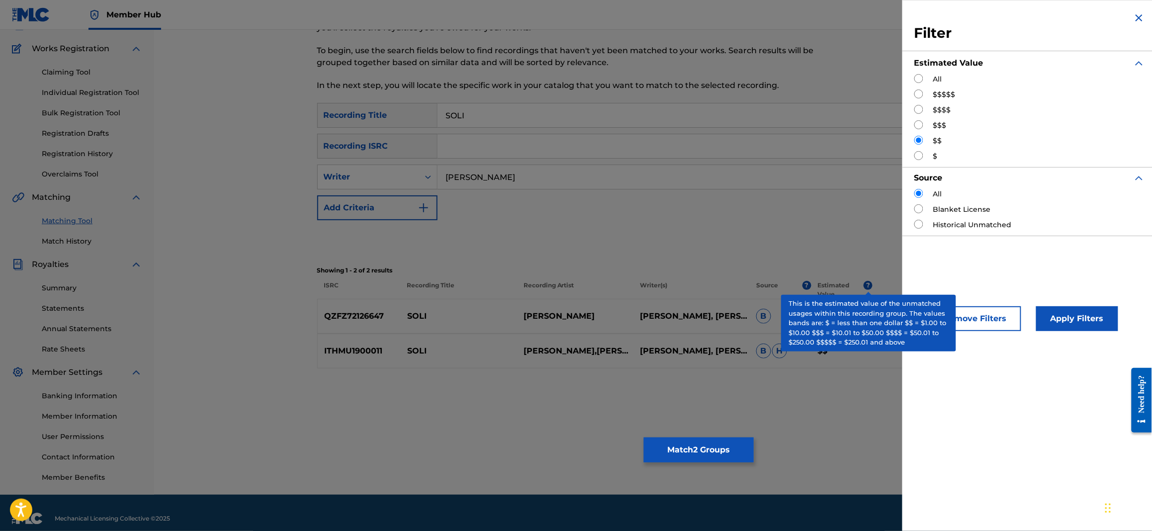
click at [919, 97] on input "Search Form" at bounding box center [918, 94] width 9 height 9
radio input "true"
click at [1080, 321] on button "Apply Filters" at bounding box center [1077, 318] width 82 height 25
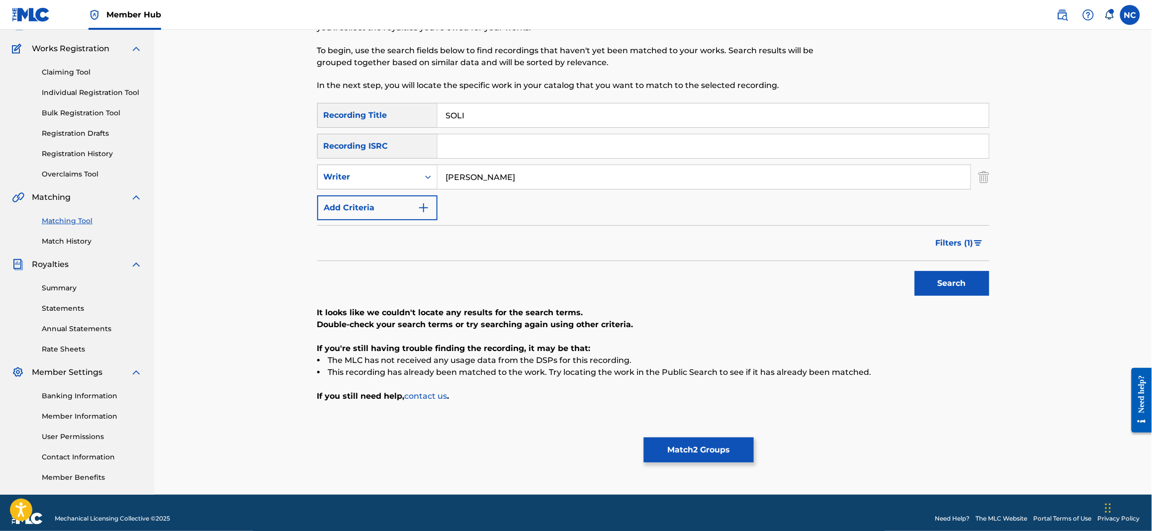
click at [426, 173] on icon "Search Form" at bounding box center [428, 177] width 10 height 10
drag, startPoint x: 567, startPoint y: 176, endPoint x: 372, endPoint y: 176, distance: 194.9
click at [372, 176] on div "SearchWithCriteria4414ae24-15e3-4c49-886e-e9777b74274c Writer [PERSON_NAME]" at bounding box center [653, 177] width 672 height 25
click at [415, 173] on div "Writer" at bounding box center [368, 177] width 101 height 19
click at [393, 203] on div "Recording Artist" at bounding box center [377, 201] width 119 height 25
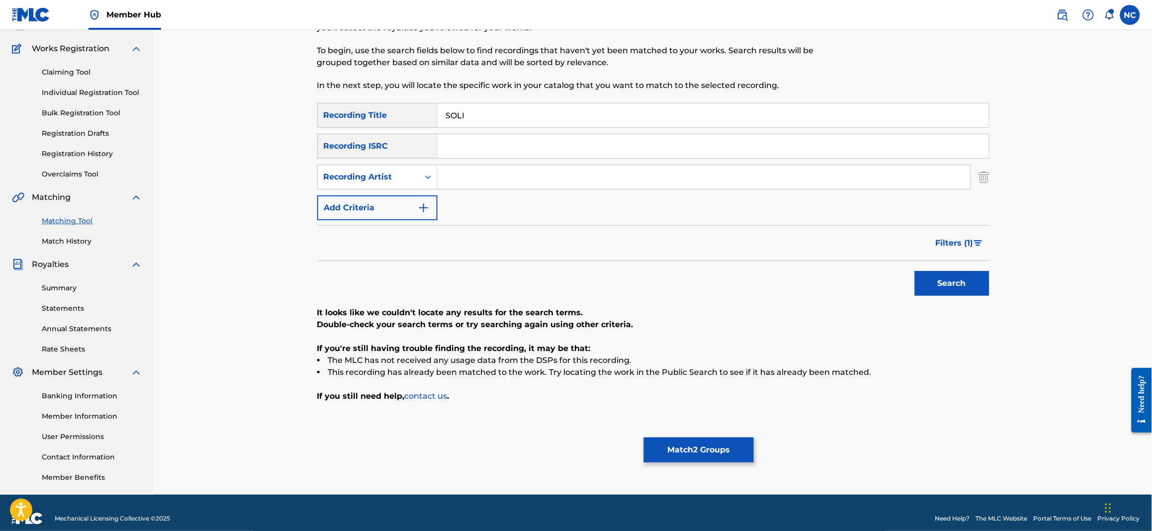
click at [471, 168] on input "Search Form" at bounding box center [704, 177] width 533 height 24
paste input "[PERSON_NAME]"
type input "[PERSON_NAME]"
click at [975, 282] on button "Search" at bounding box center [952, 283] width 75 height 25
click at [965, 244] on span "Filters ( 1 )" at bounding box center [955, 243] width 38 height 12
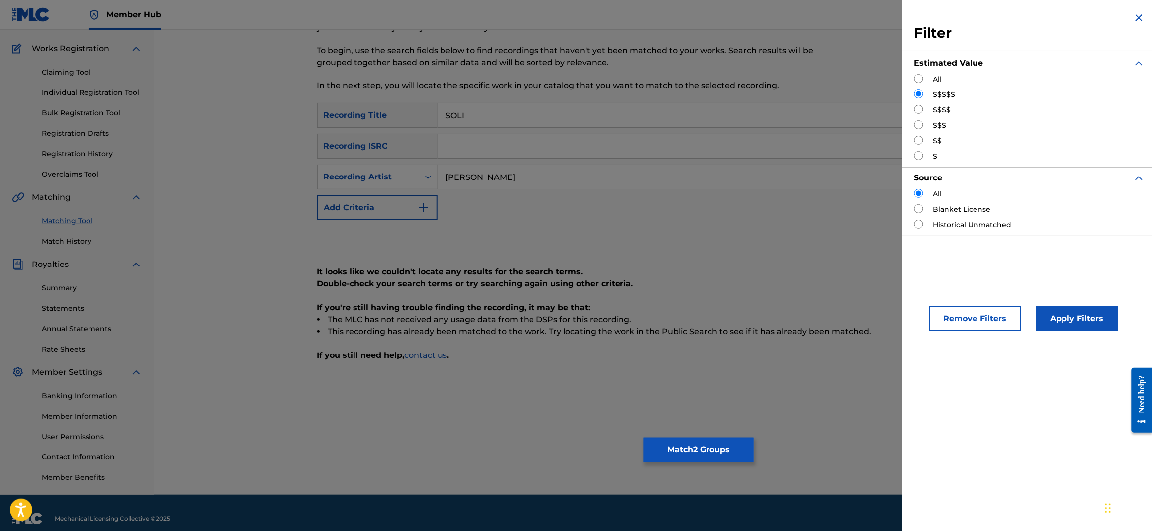
click at [919, 110] on input "Search Form" at bounding box center [918, 109] width 9 height 9
radio input "true"
click at [1074, 311] on button "Apply Filters" at bounding box center [1077, 318] width 82 height 25
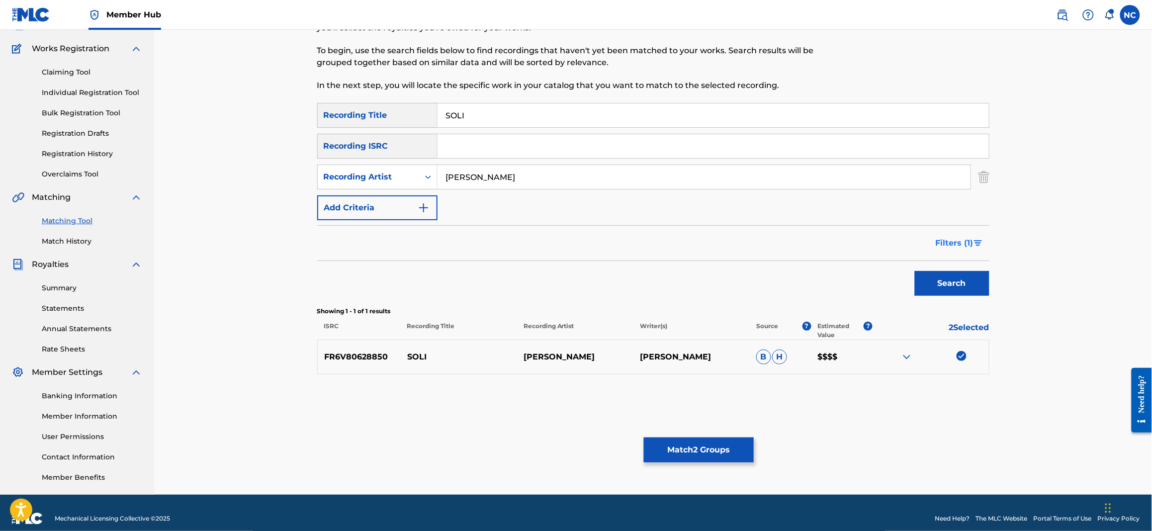
click at [969, 241] on span "Filters ( 1 )" at bounding box center [955, 243] width 38 height 12
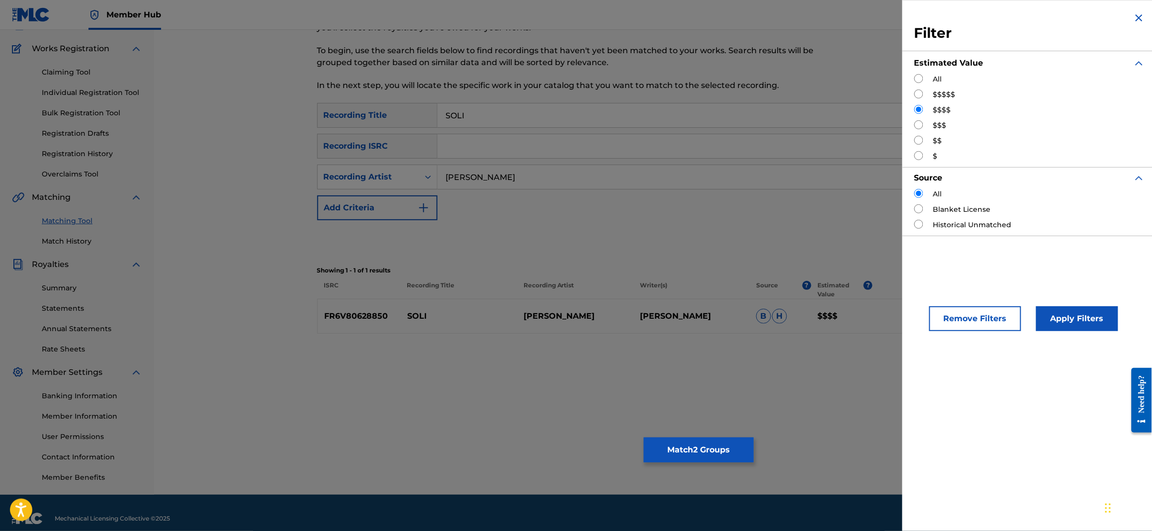
click at [921, 123] on input "Search Form" at bounding box center [918, 124] width 9 height 9
radio input "true"
click at [1071, 326] on button "Apply Filters" at bounding box center [1077, 318] width 82 height 25
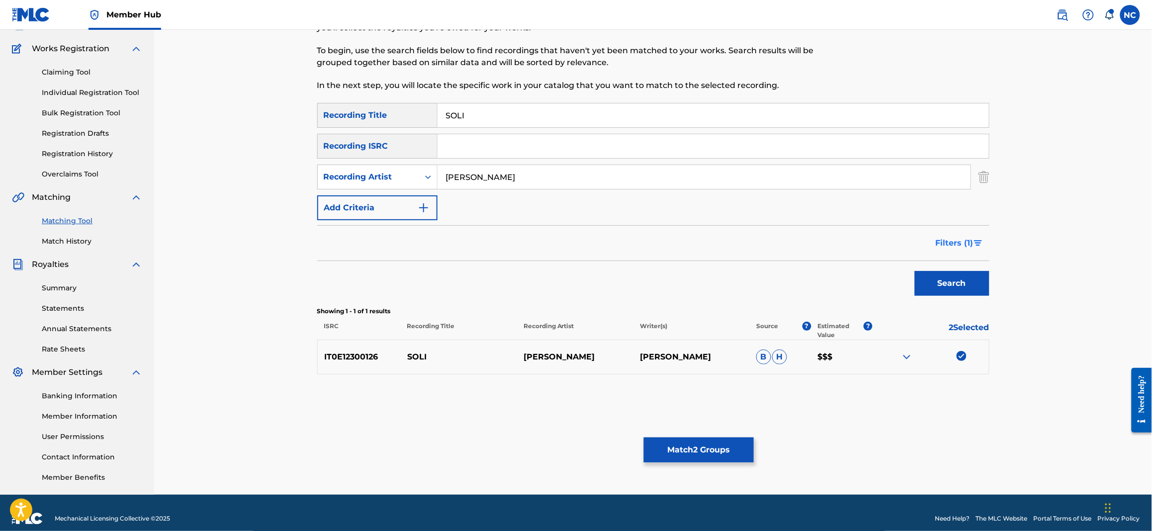
click at [980, 249] on button "Filters ( 1 )" at bounding box center [960, 243] width 60 height 25
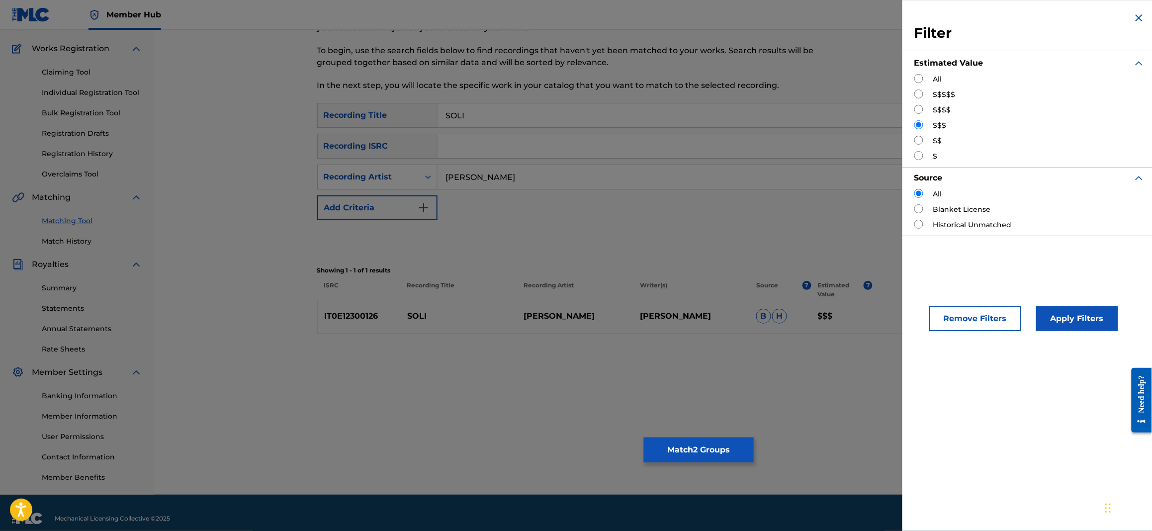
click at [916, 139] on input "Search Form" at bounding box center [918, 140] width 9 height 9
radio input "true"
click at [1044, 309] on button "Apply Filters" at bounding box center [1077, 318] width 82 height 25
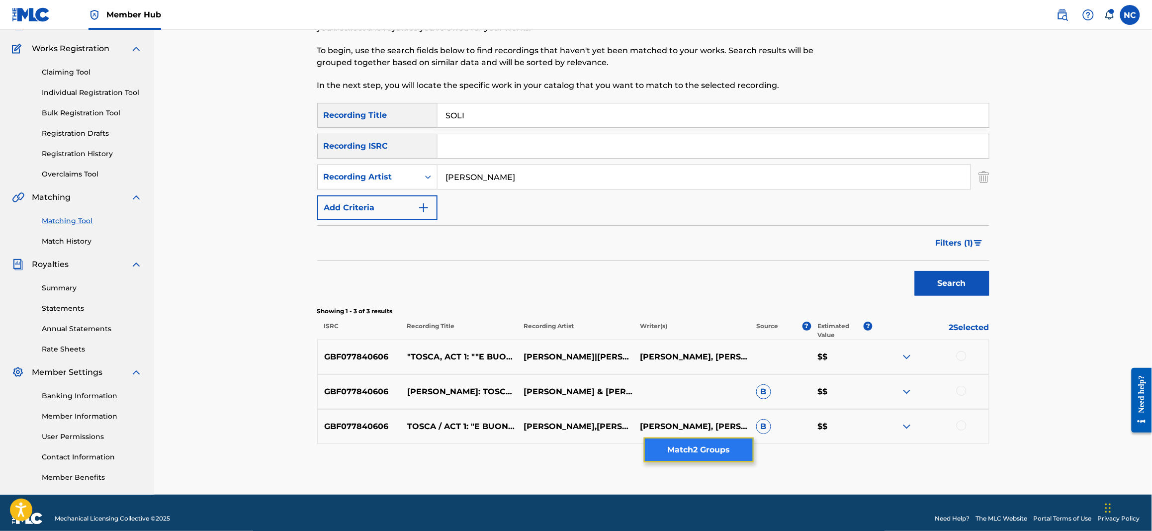
click at [713, 447] on button "Match 2 Groups" at bounding box center [699, 450] width 110 height 25
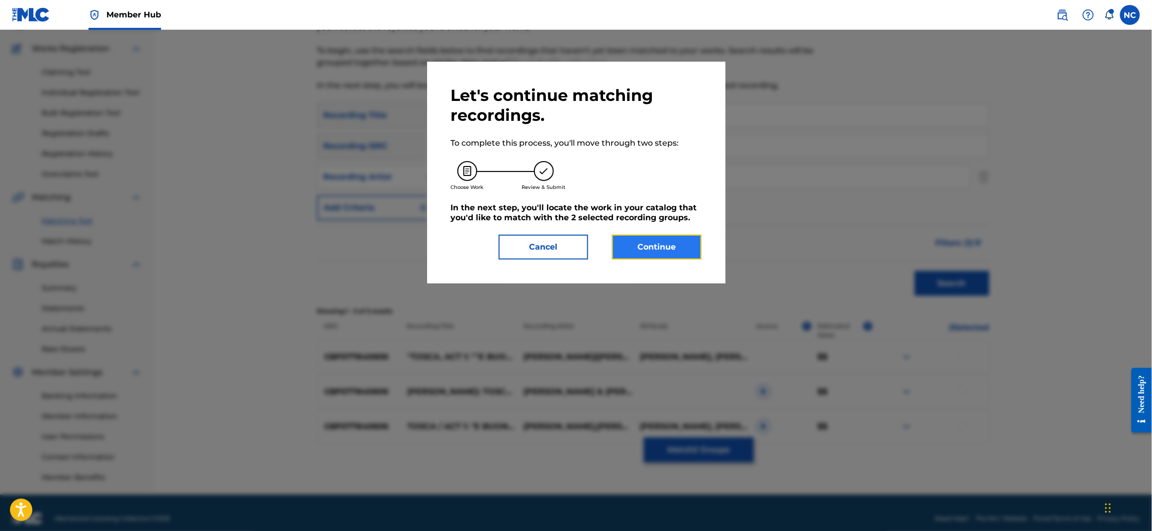
click at [670, 237] on button "Continue" at bounding box center [657, 247] width 90 height 25
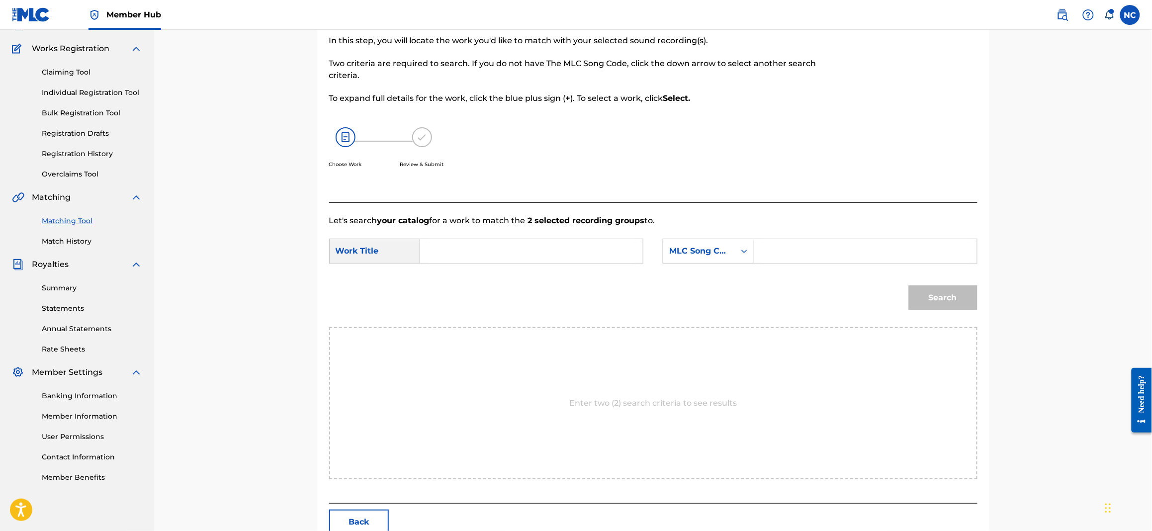
click at [857, 247] on input "Search Form" at bounding box center [865, 251] width 206 height 24
paste input "S60IEP"
type input "S60IEP"
click at [551, 256] on input "Search Form" at bounding box center [532, 251] width 206 height 24
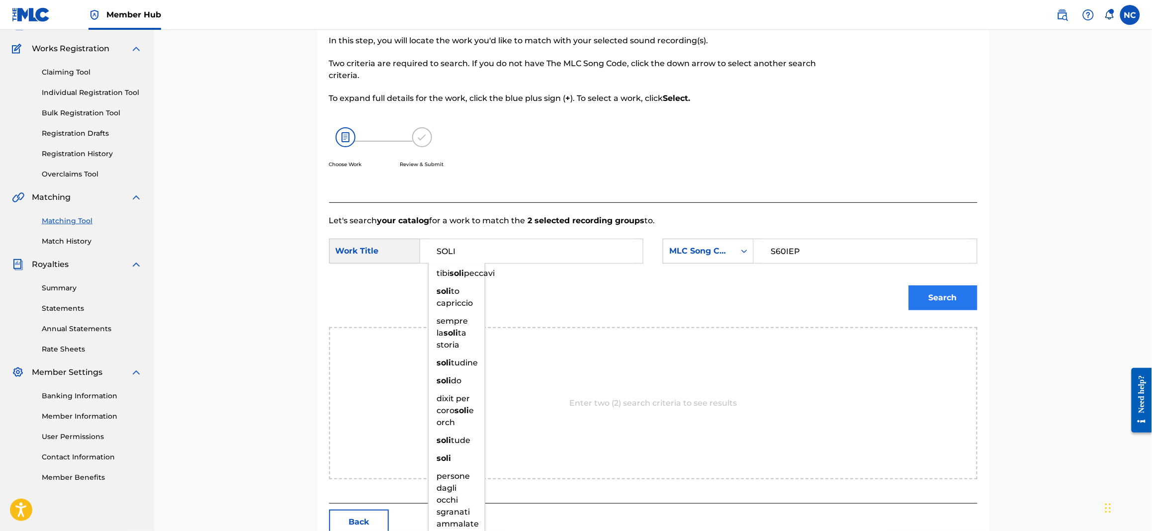
type input "SOLI"
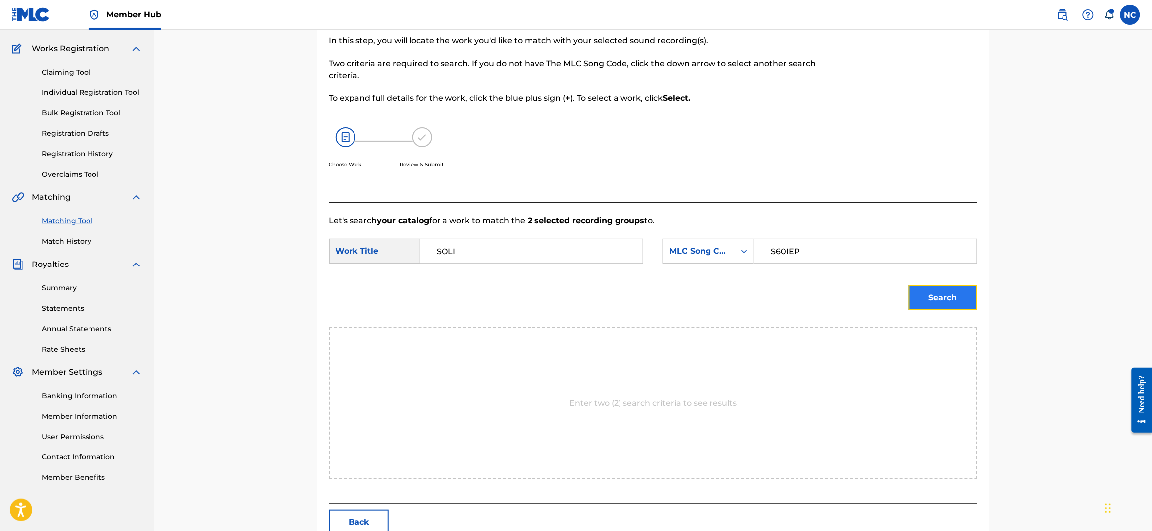
click at [912, 305] on button "Search" at bounding box center [943, 297] width 69 height 25
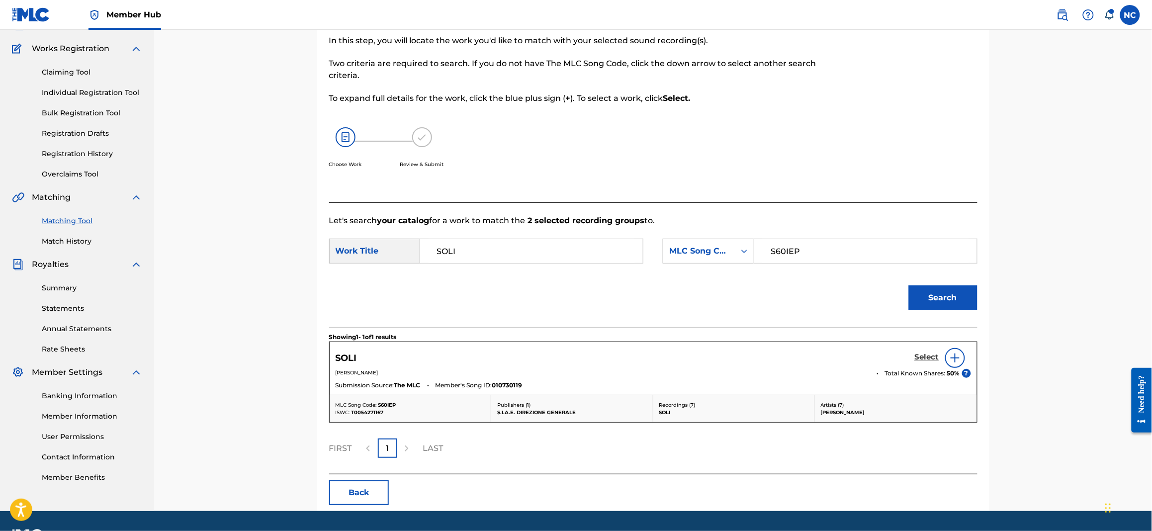
click at [921, 354] on h5 "Select" at bounding box center [927, 357] width 24 height 9
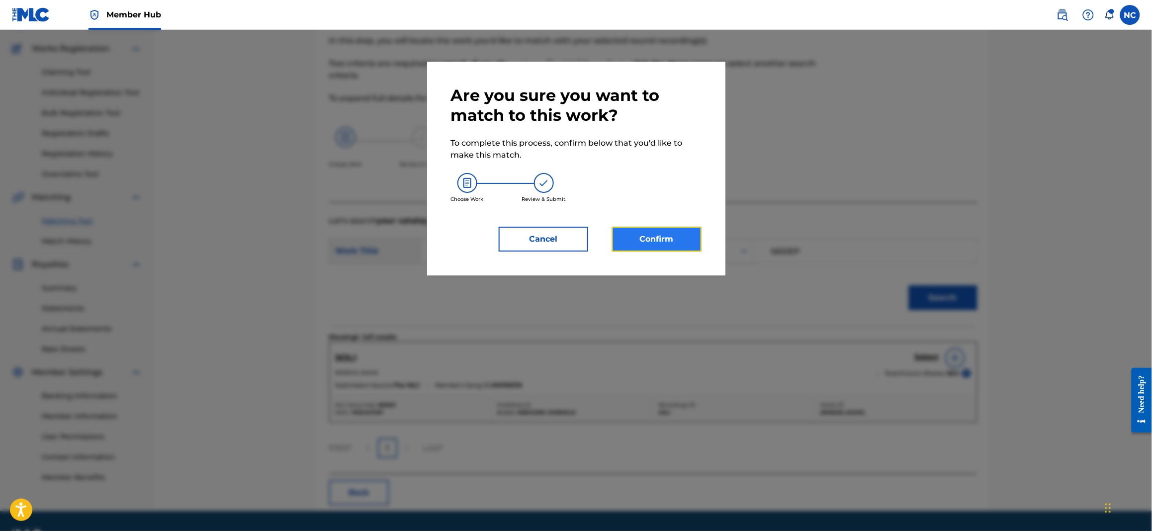
click at [643, 239] on button "Confirm" at bounding box center [657, 239] width 90 height 25
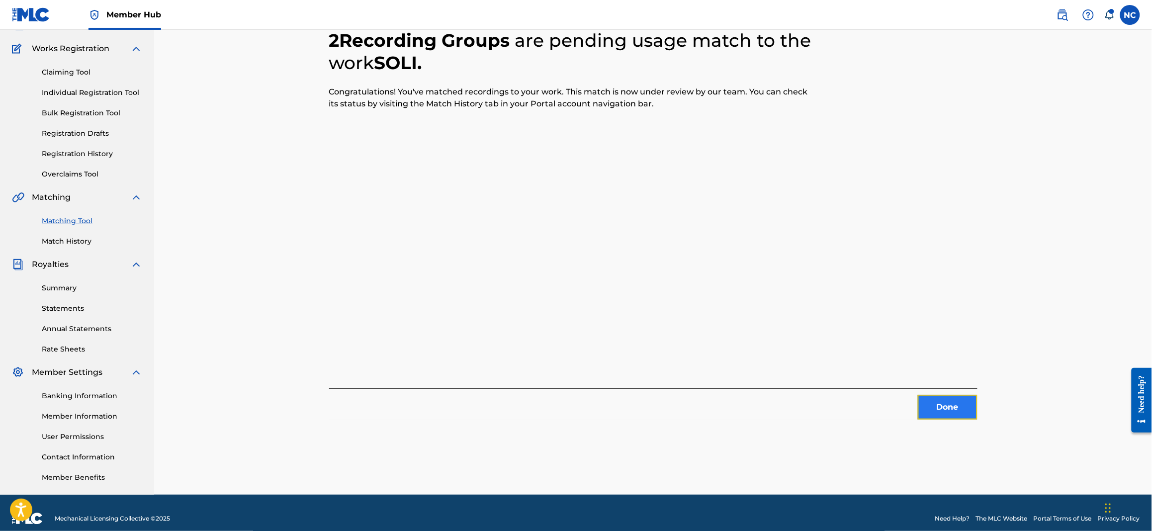
click at [948, 408] on button "Done" at bounding box center [948, 407] width 60 height 25
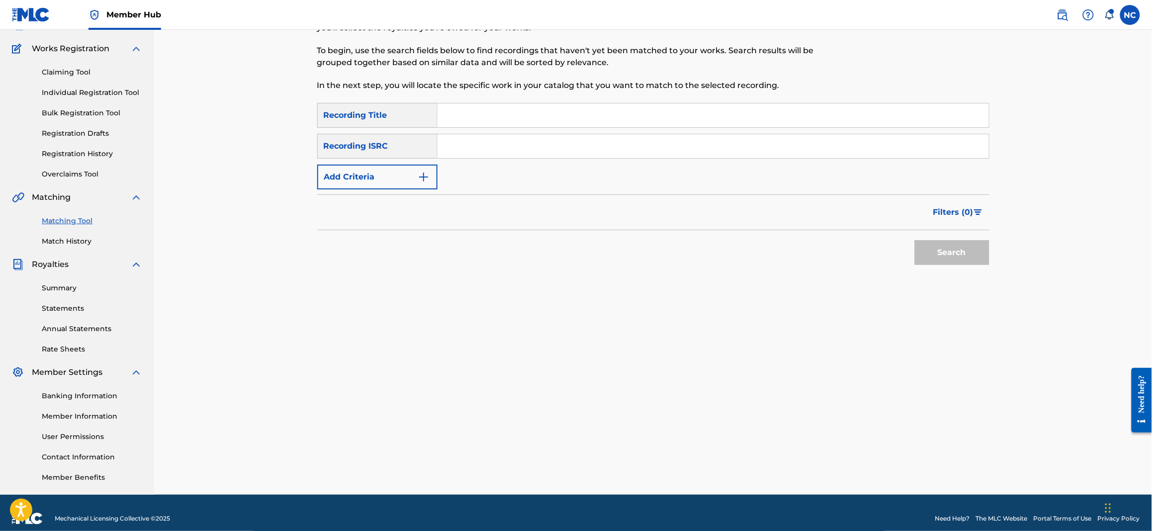
click at [78, 239] on link "Match History" at bounding box center [92, 241] width 100 height 10
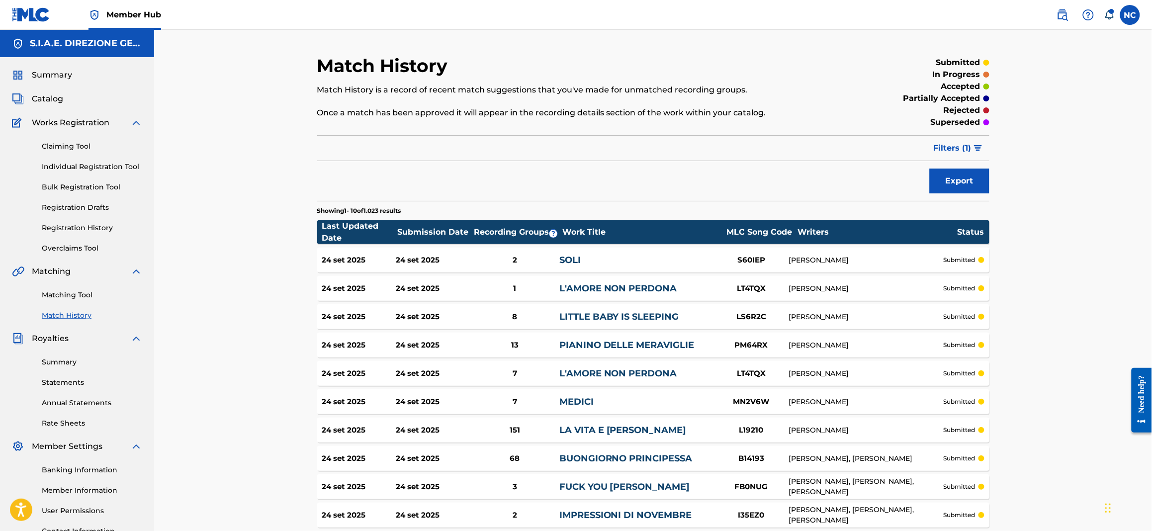
click at [408, 320] on div "24 set 2025" at bounding box center [433, 316] width 74 height 11
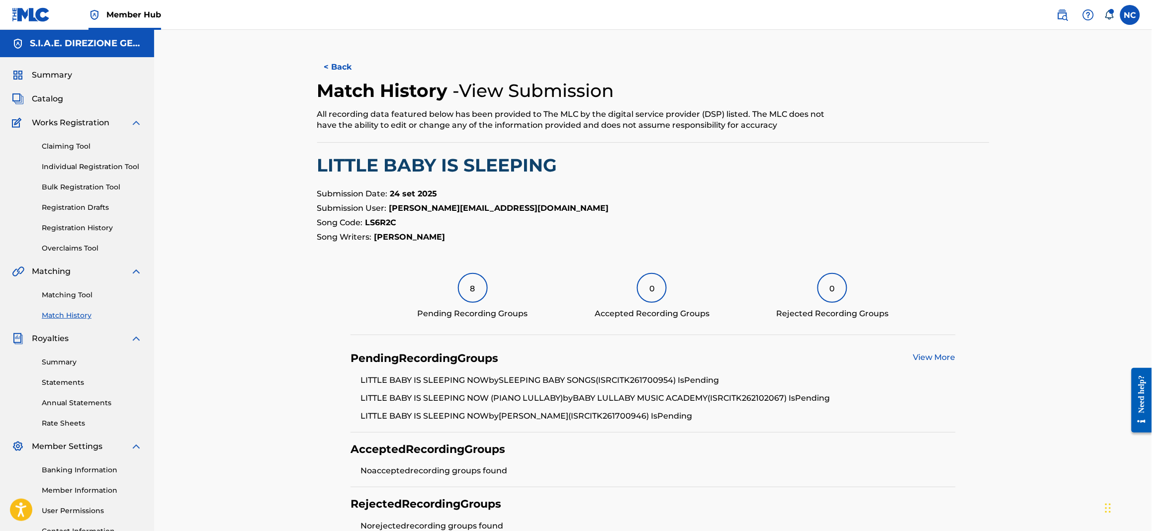
click at [942, 357] on link "View More" at bounding box center [934, 357] width 42 height 9
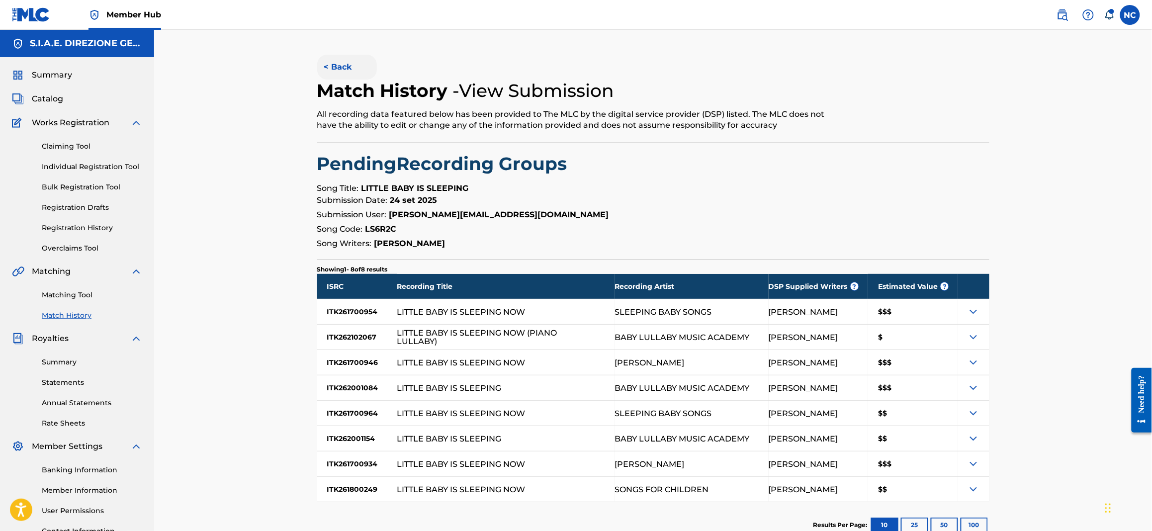
click at [332, 68] on button "< Back" at bounding box center [347, 67] width 60 height 25
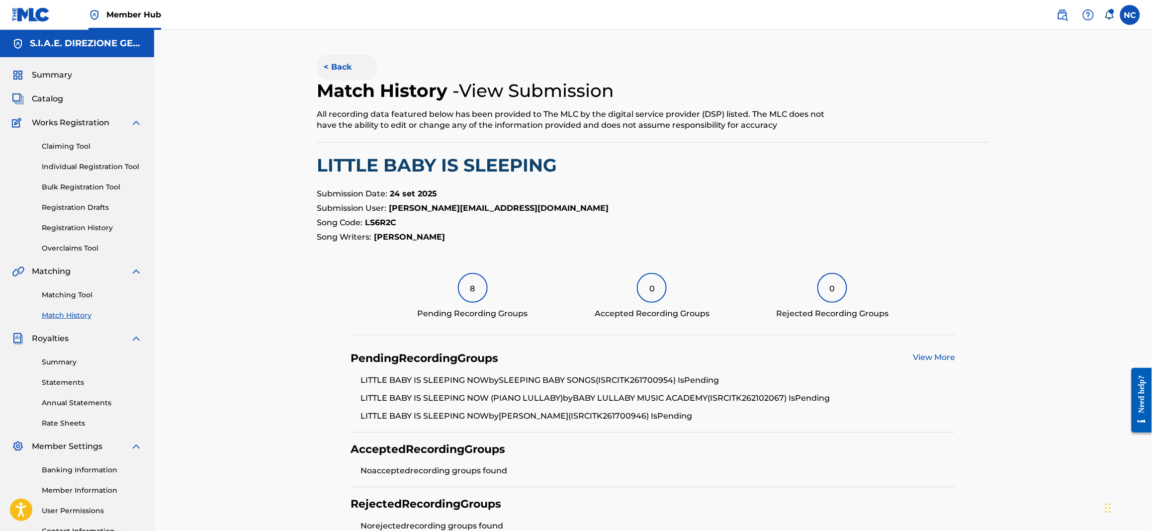
click at [336, 61] on button "< Back" at bounding box center [347, 67] width 60 height 25
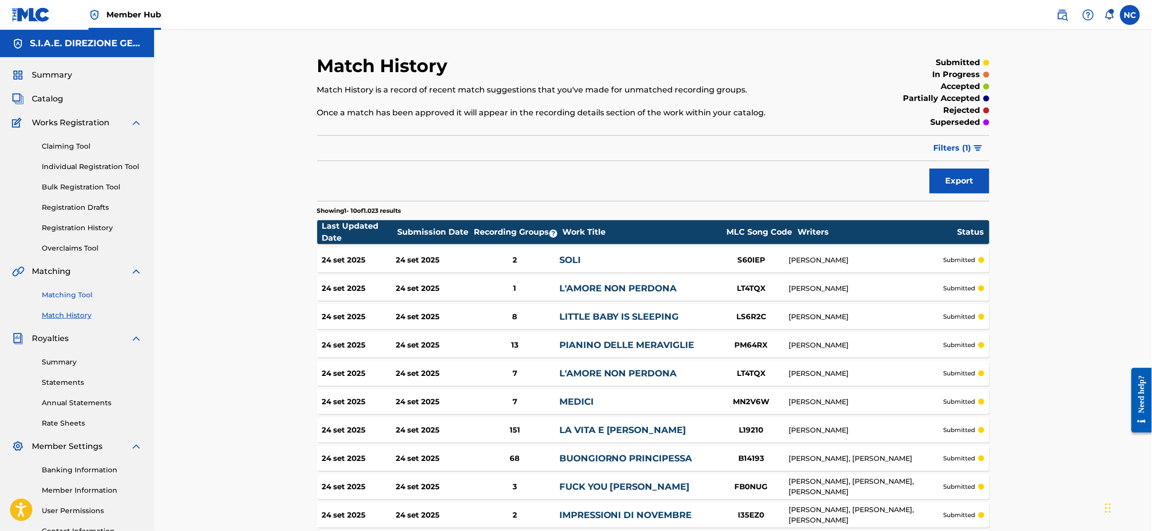
click at [78, 297] on link "Matching Tool" at bounding box center [92, 295] width 100 height 10
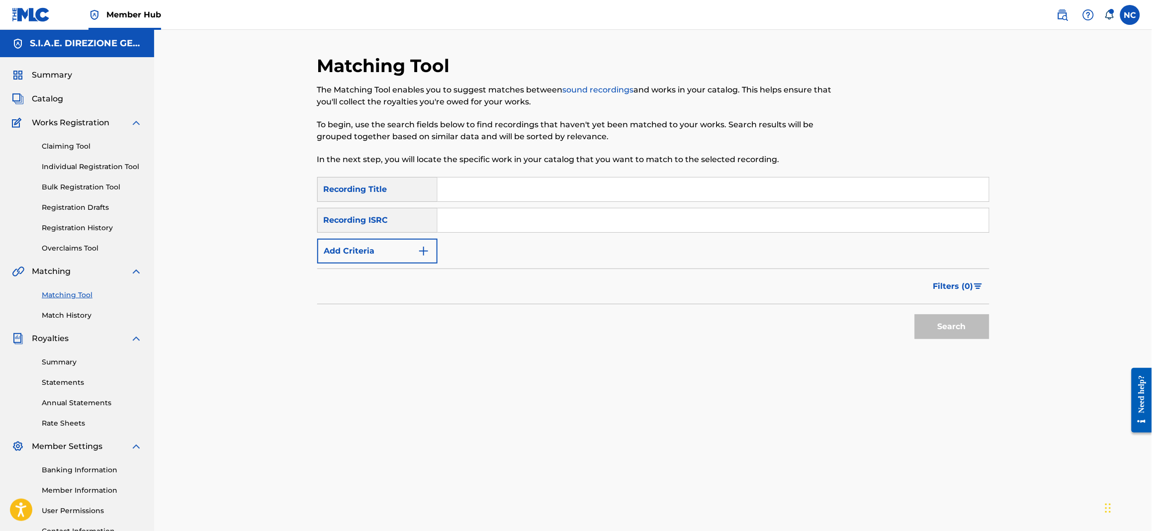
click at [468, 188] on input "Search Form" at bounding box center [713, 190] width 551 height 24
click at [425, 259] on button "Add Criteria" at bounding box center [377, 251] width 120 height 25
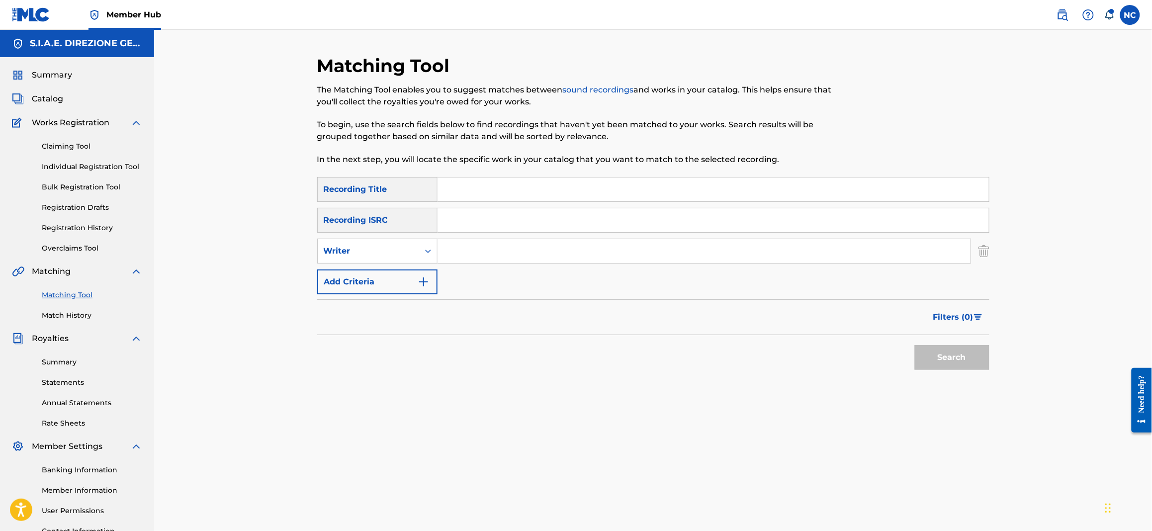
click at [475, 244] on input "Search Form" at bounding box center [704, 251] width 533 height 24
type input "[PERSON_NAME]"
click at [943, 364] on button "Search" at bounding box center [952, 357] width 75 height 25
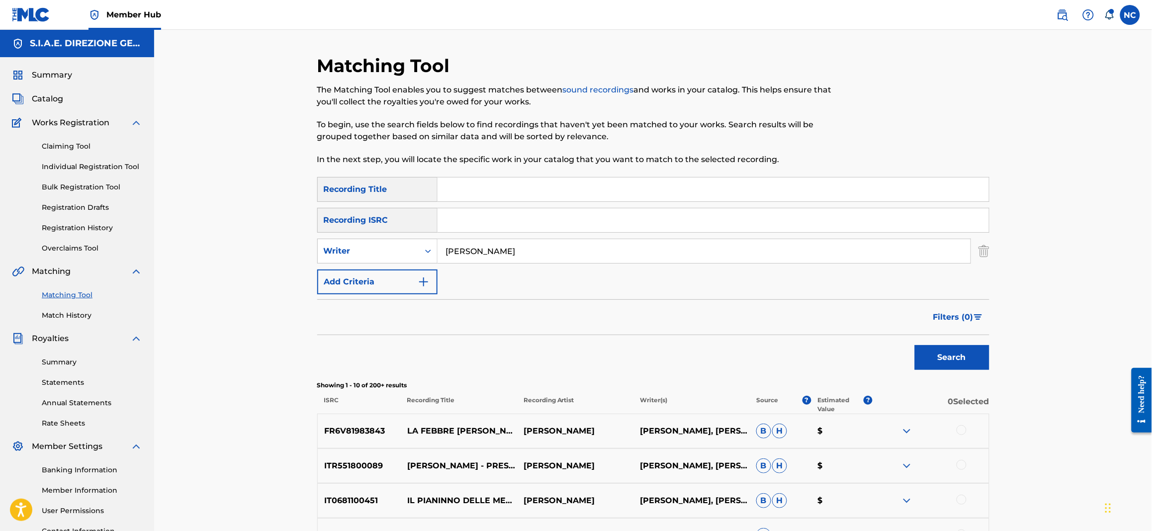
scroll to position [74, 0]
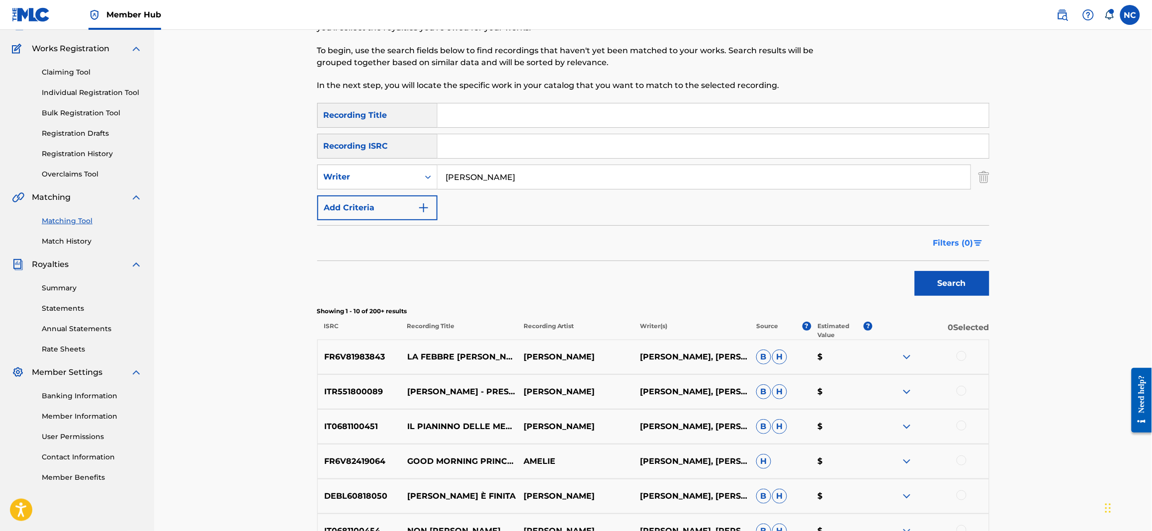
click at [979, 244] on img "Search Form" at bounding box center [978, 243] width 8 height 6
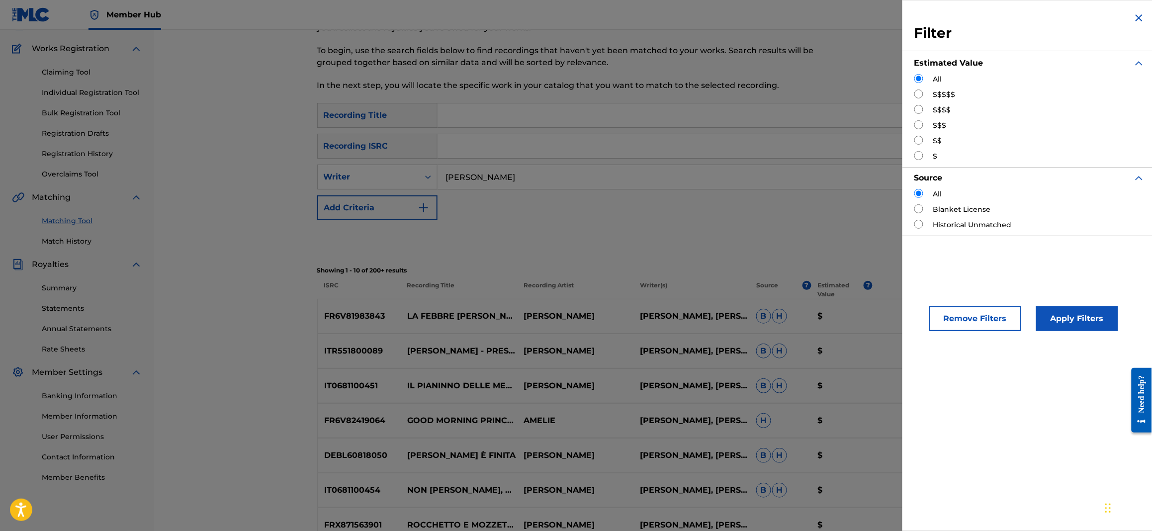
click at [918, 94] on input "Search Form" at bounding box center [918, 94] width 9 height 9
radio input "true"
click at [1086, 315] on button "Apply Filters" at bounding box center [1077, 318] width 82 height 25
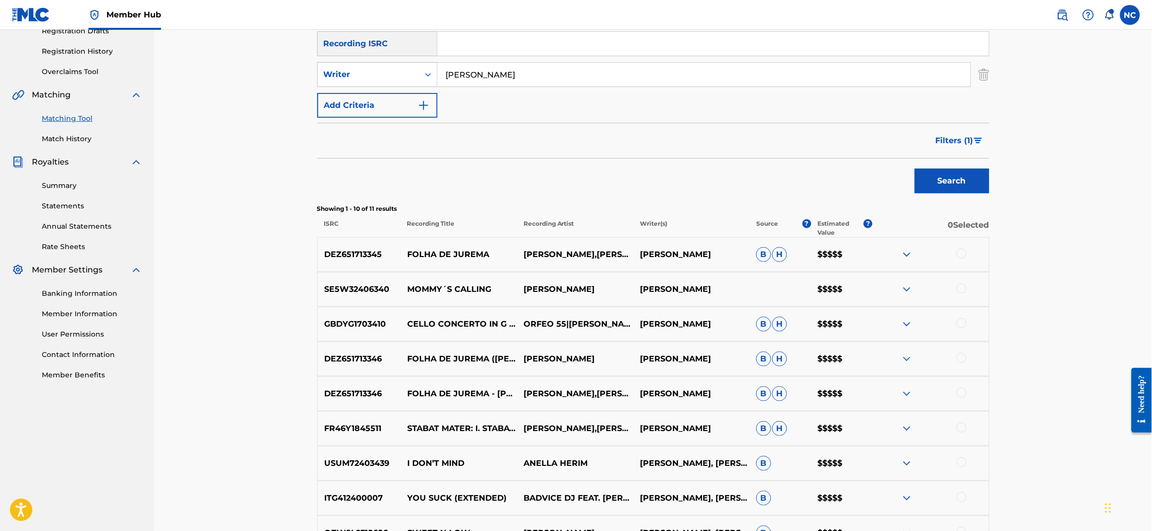
scroll to position [298, 0]
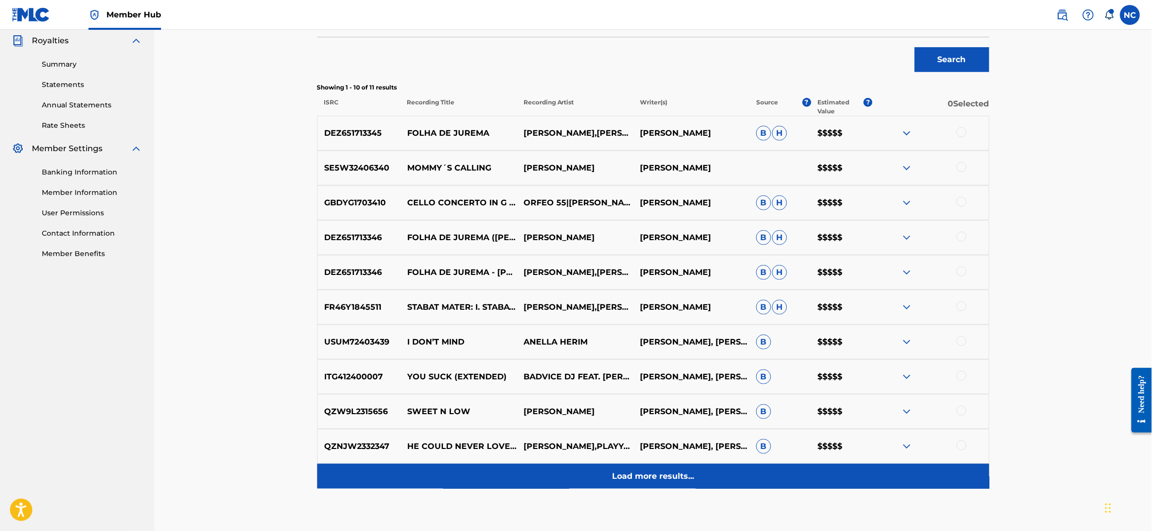
click at [675, 472] on p "Load more results..." at bounding box center [653, 476] width 82 height 12
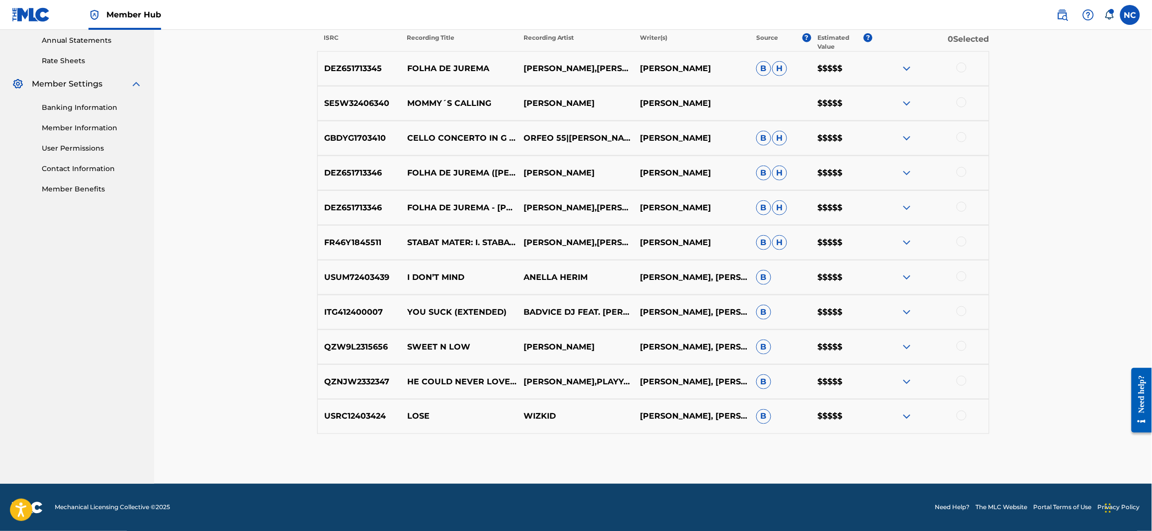
scroll to position [0, 0]
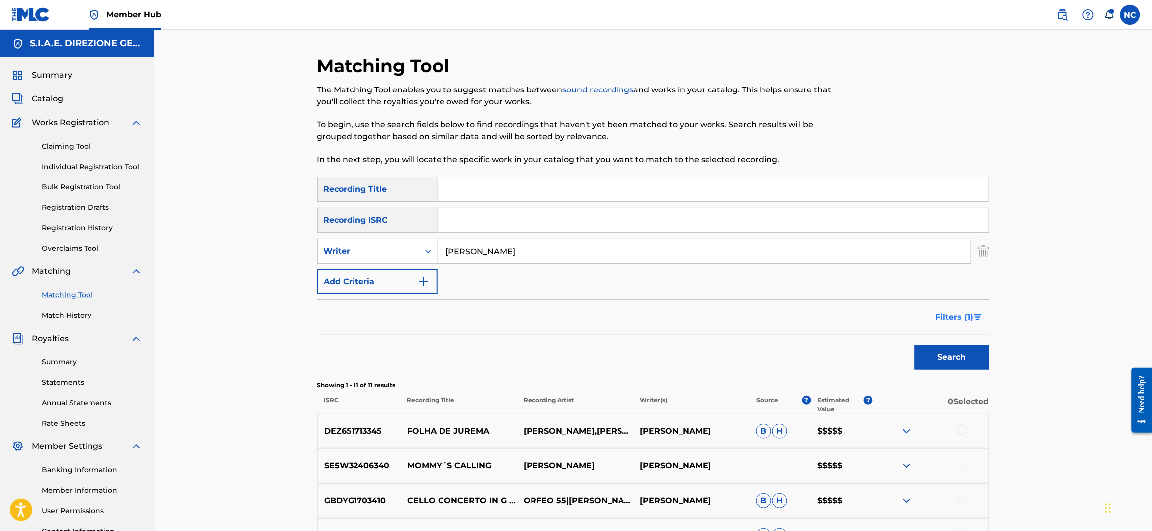
click at [980, 318] on img "Search Form" at bounding box center [978, 317] width 8 height 6
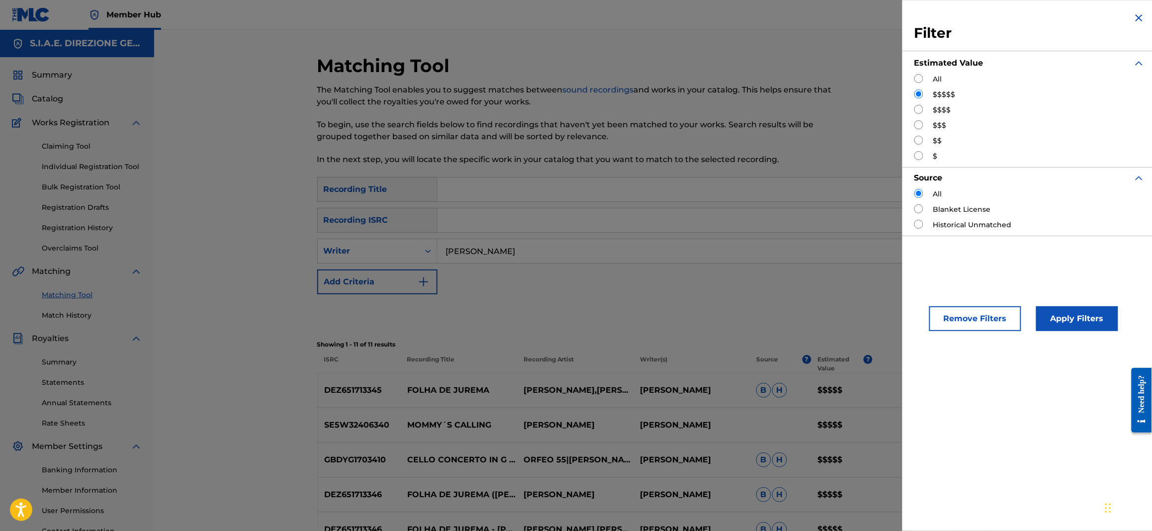
click at [917, 107] on input "Search Form" at bounding box center [918, 109] width 9 height 9
radio input "true"
click at [1051, 320] on button "Apply Filters" at bounding box center [1077, 318] width 82 height 25
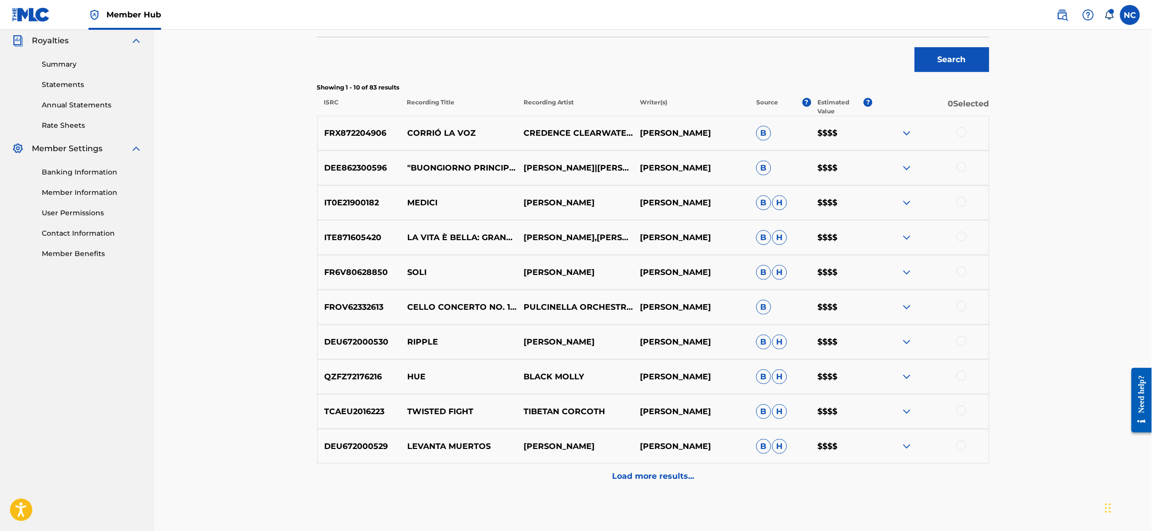
scroll to position [149, 0]
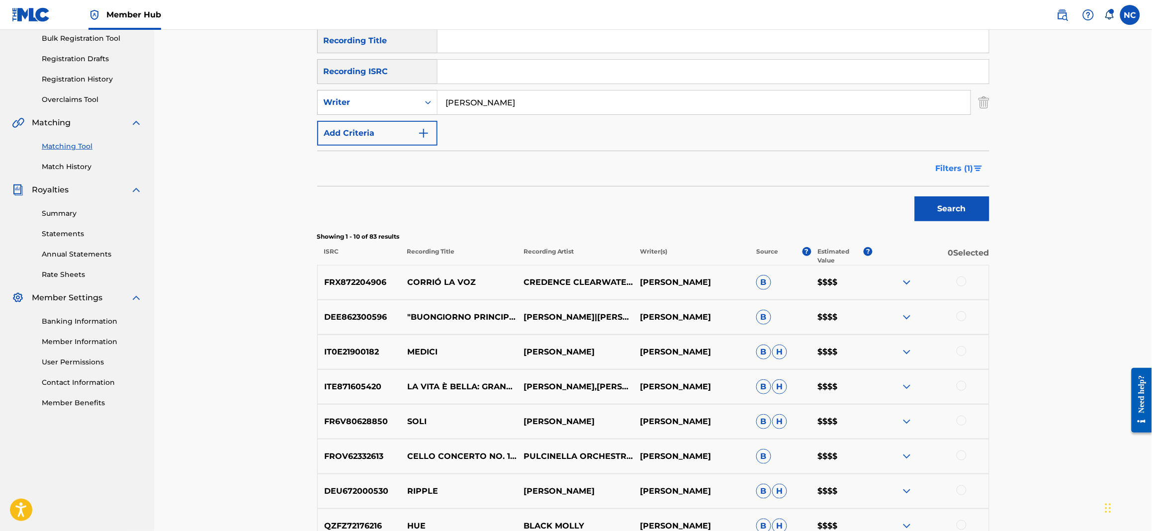
click at [982, 171] on button "Filters ( 1 )" at bounding box center [960, 168] width 60 height 25
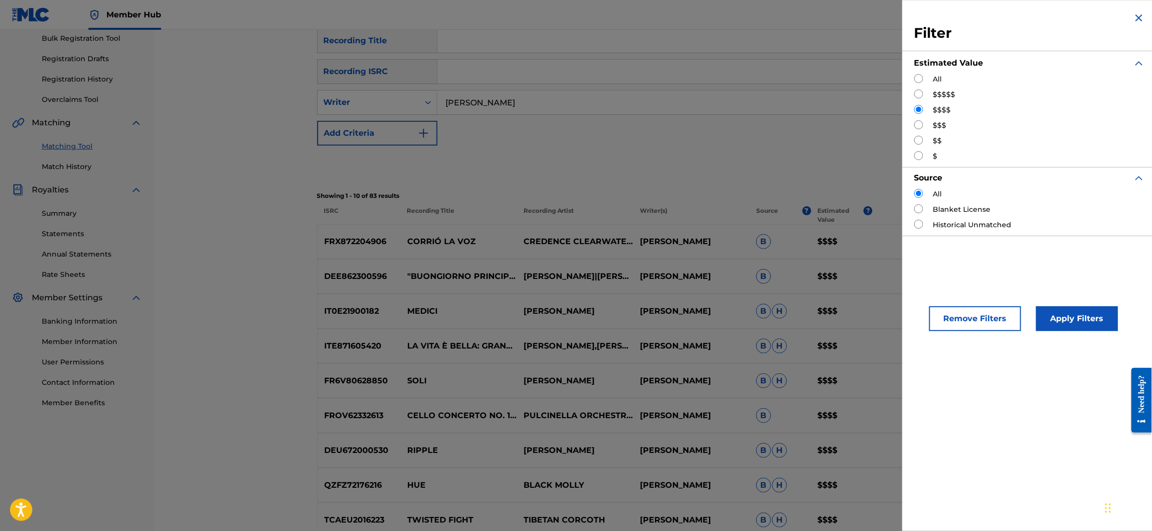
click at [921, 125] on input "Search Form" at bounding box center [918, 124] width 9 height 9
radio input "true"
click at [1074, 315] on button "Apply Filters" at bounding box center [1077, 318] width 82 height 25
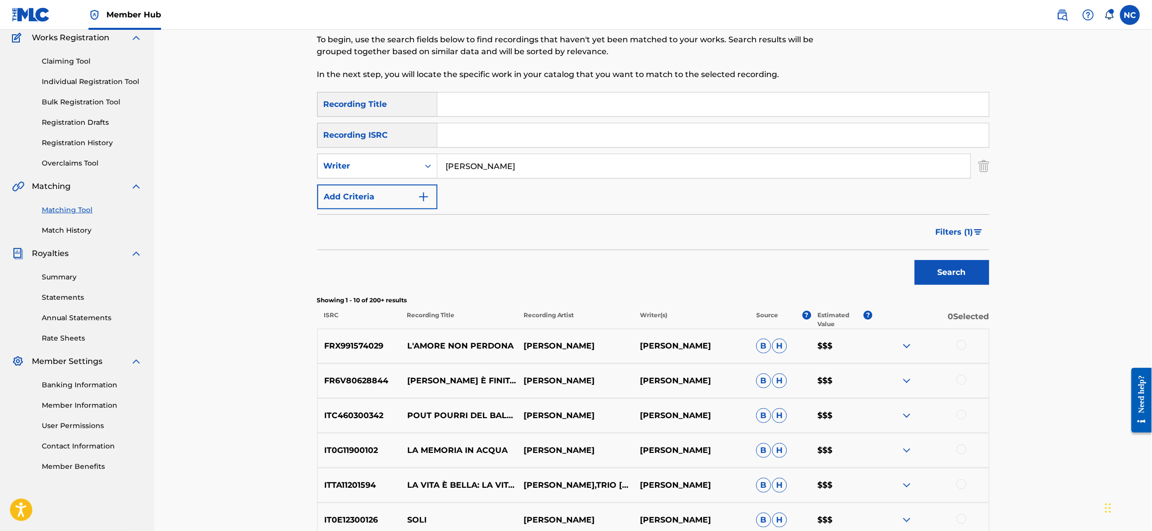
scroll to position [234, 0]
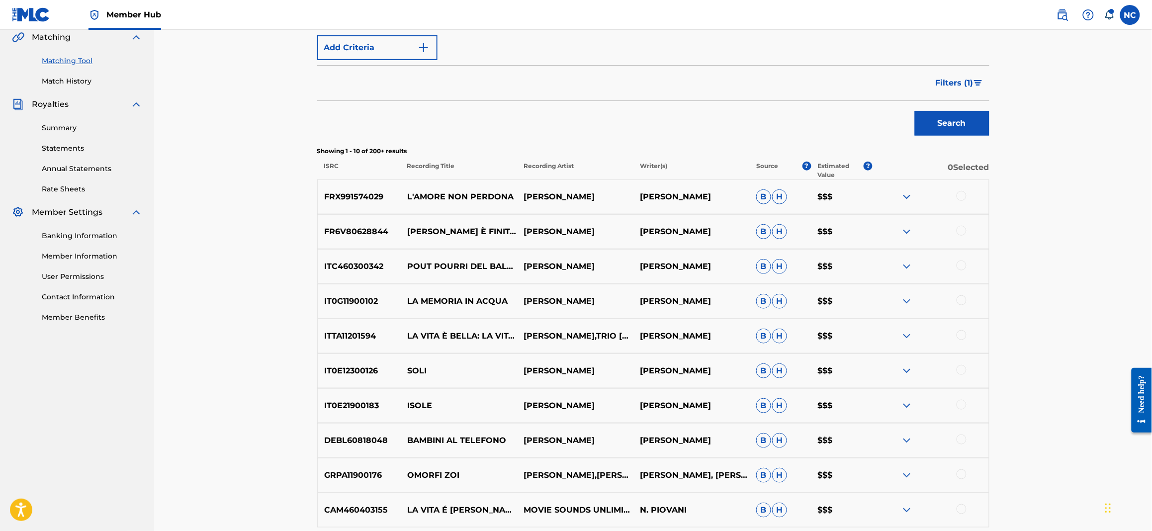
click at [962, 233] on div at bounding box center [962, 231] width 10 height 10
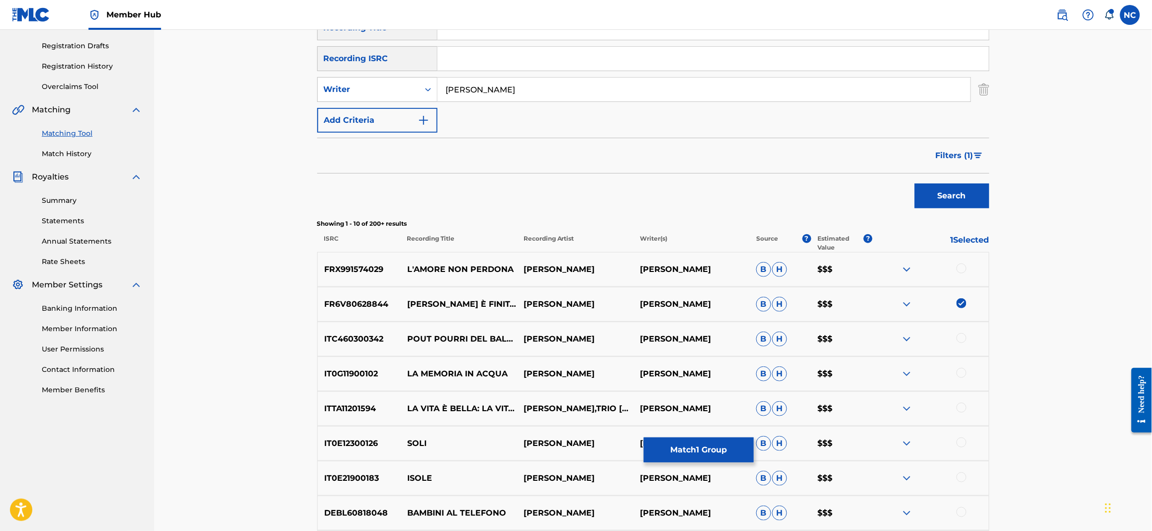
scroll to position [85, 0]
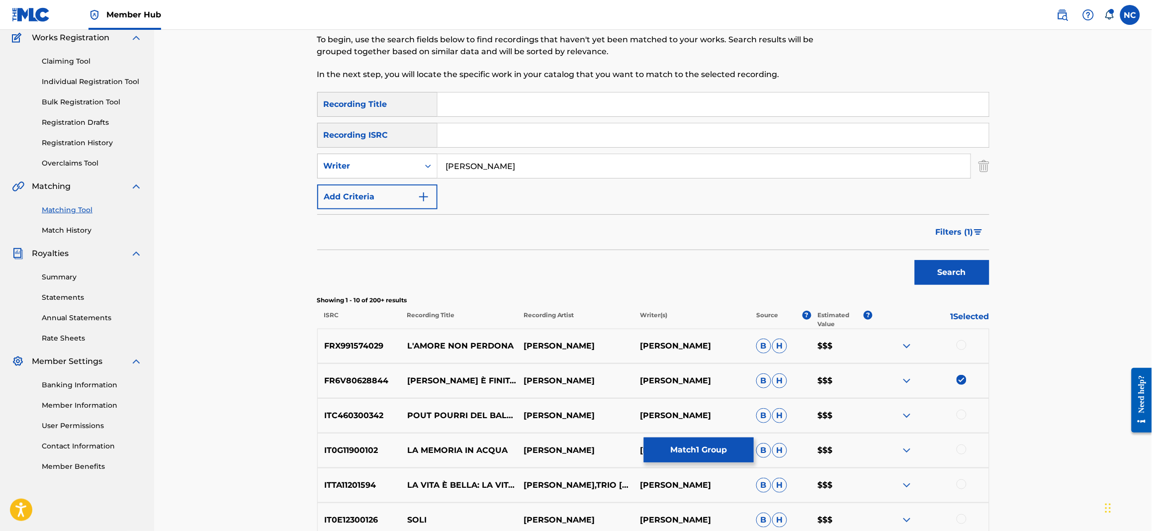
click at [538, 107] on input "Search Form" at bounding box center [713, 104] width 551 height 24
type input "[PERSON_NAME] E FINITA"
click at [915, 260] on button "Search" at bounding box center [952, 272] width 75 height 25
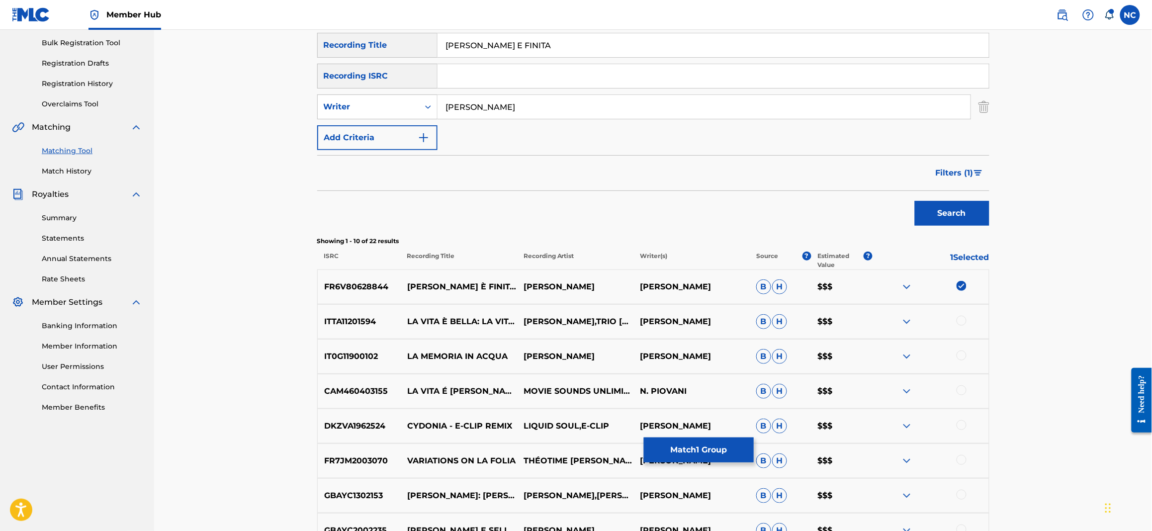
scroll to position [160, 0]
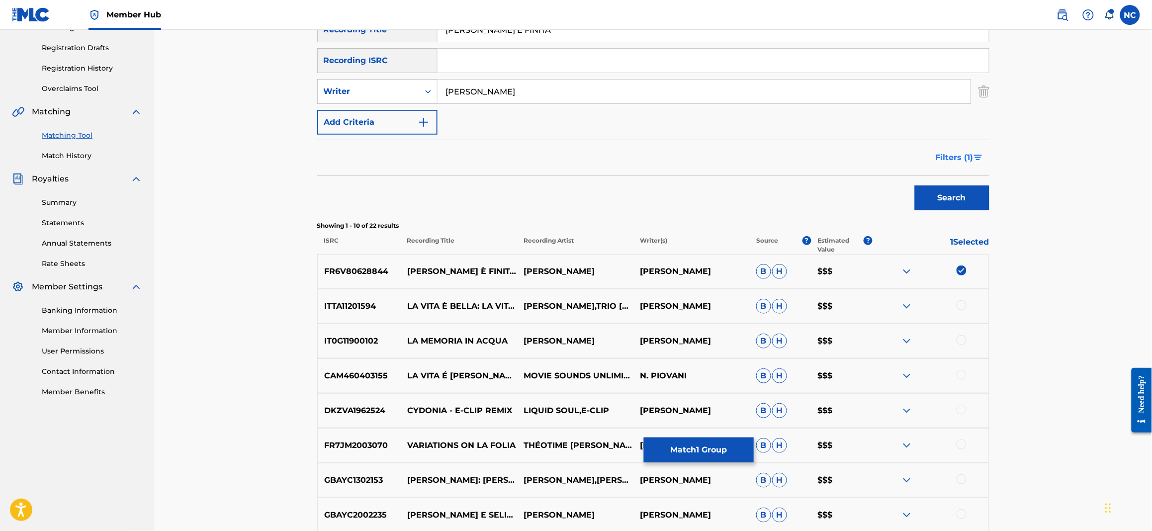
click at [979, 158] on img "Search Form" at bounding box center [978, 158] width 8 height 6
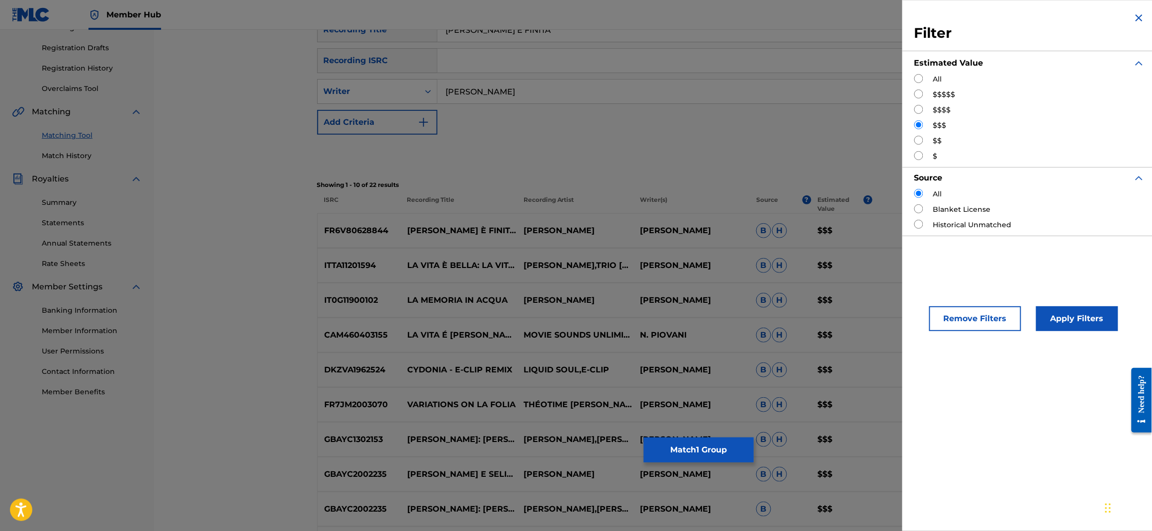
click at [920, 111] on input "Search Form" at bounding box center [918, 109] width 9 height 9
radio input "true"
click at [1096, 319] on button "Apply Filters" at bounding box center [1077, 318] width 82 height 25
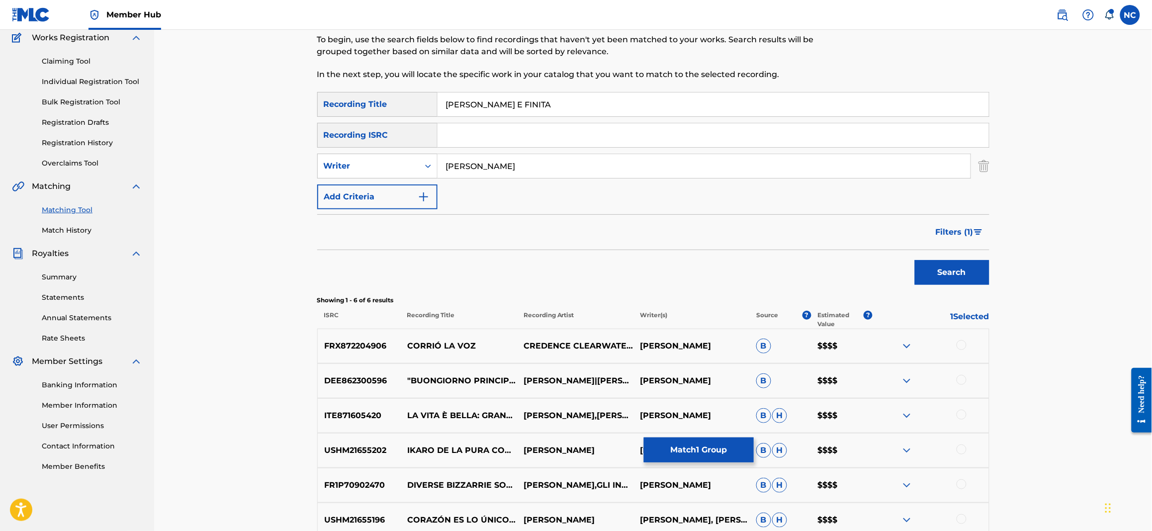
drag, startPoint x: 515, startPoint y: 170, endPoint x: 443, endPoint y: 167, distance: 71.6
click at [443, 167] on input "[PERSON_NAME]" at bounding box center [704, 166] width 533 height 24
click at [432, 173] on div "Search Form" at bounding box center [428, 166] width 18 height 18
click at [418, 193] on div "Recording Artist" at bounding box center [377, 191] width 119 height 25
drag, startPoint x: 437, startPoint y: 179, endPoint x: 452, endPoint y: 167, distance: 19.2
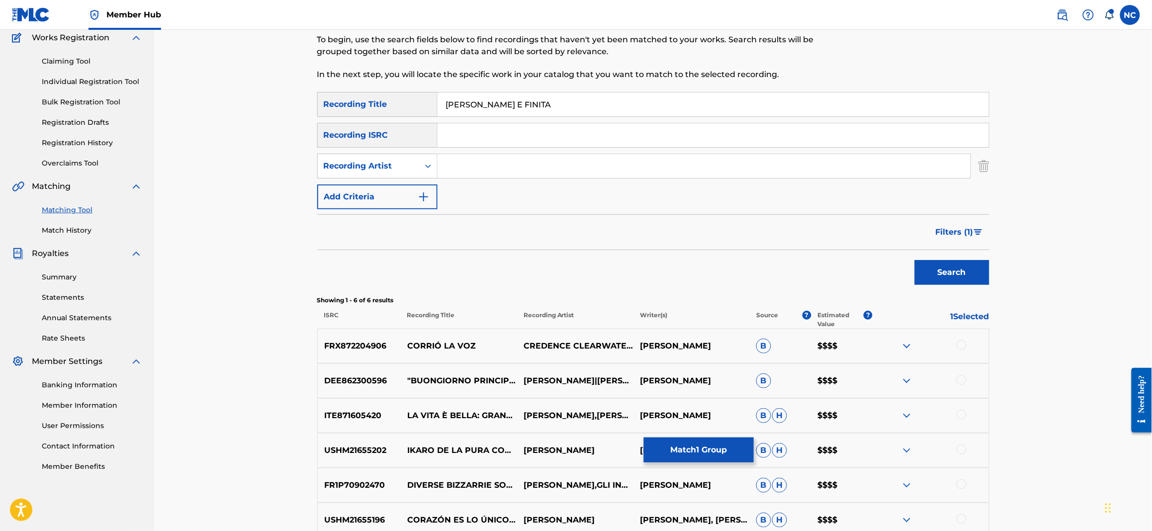
click at [452, 167] on input "Search Form" at bounding box center [704, 166] width 533 height 24
paste input "[PERSON_NAME]"
type input "[PERSON_NAME]"
click at [973, 277] on button "Search" at bounding box center [952, 272] width 75 height 25
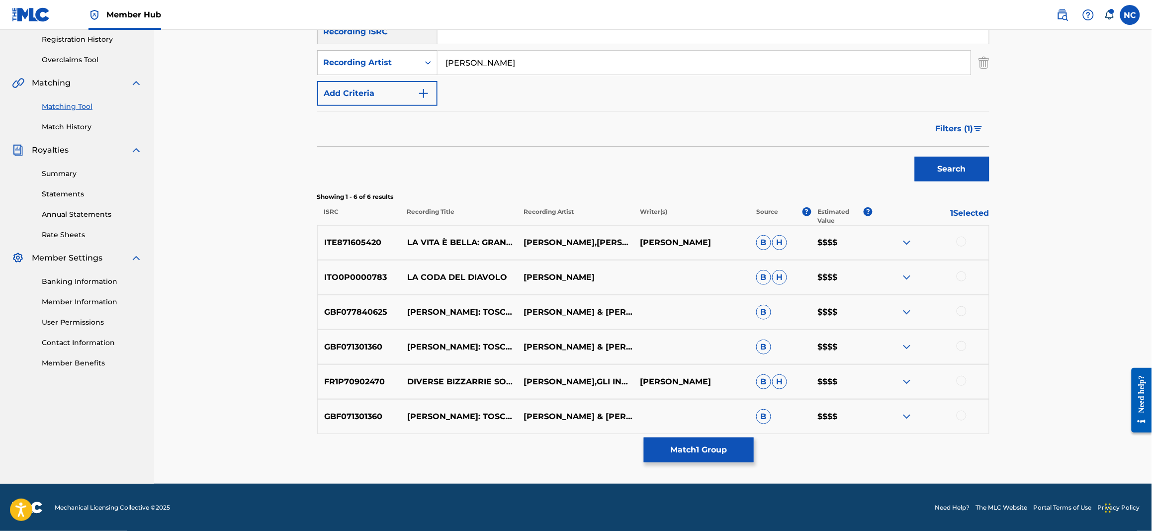
scroll to position [0, 0]
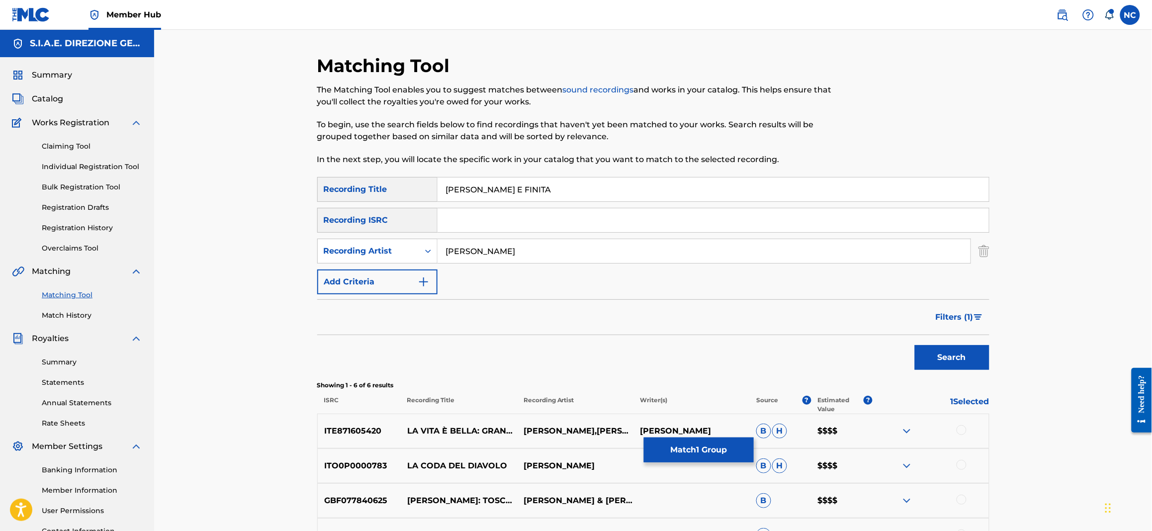
click at [454, 190] on input "[PERSON_NAME] E FINITA" at bounding box center [713, 190] width 551 height 24
drag, startPoint x: 457, startPoint y: 191, endPoint x: 371, endPoint y: 188, distance: 86.1
click at [371, 188] on div "SearchWithCriteriad6b68c32-8c39-445b-90fc-d42cb731b129 Recording Title [PERSON_…" at bounding box center [653, 189] width 672 height 25
type input "MESSA E FINITA"
click at [915, 345] on button "Search" at bounding box center [952, 357] width 75 height 25
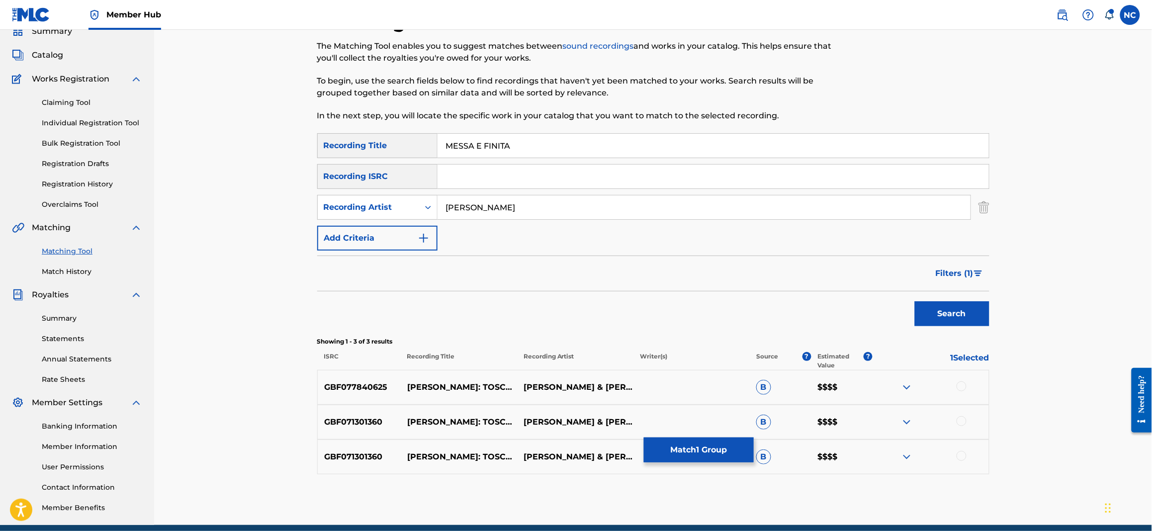
scroll to position [85, 0]
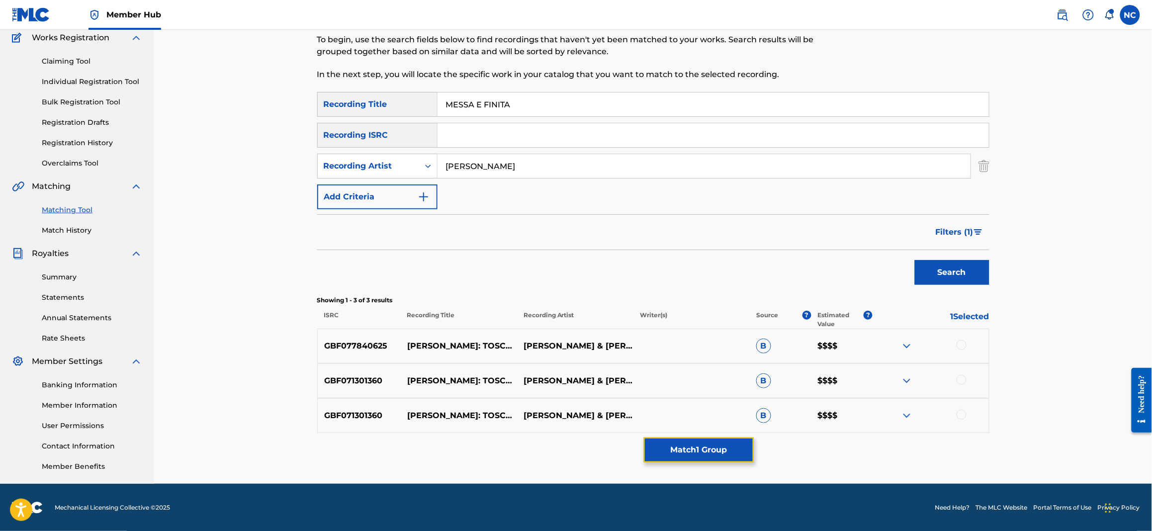
drag, startPoint x: 721, startPoint y: 449, endPoint x: 439, endPoint y: 310, distance: 314.9
click at [441, 321] on div "SearchWithCriteriad6b68c32-8c39-445b-90fc-d42cb731b129 Recording Title MESSA E …" at bounding box center [653, 262] width 672 height 341
click at [428, 165] on icon "Search Form" at bounding box center [428, 166] width 10 height 10
click at [408, 188] on div "Writer" at bounding box center [377, 191] width 119 height 25
drag, startPoint x: 510, startPoint y: 151, endPoint x: 506, endPoint y: 166, distance: 15.0
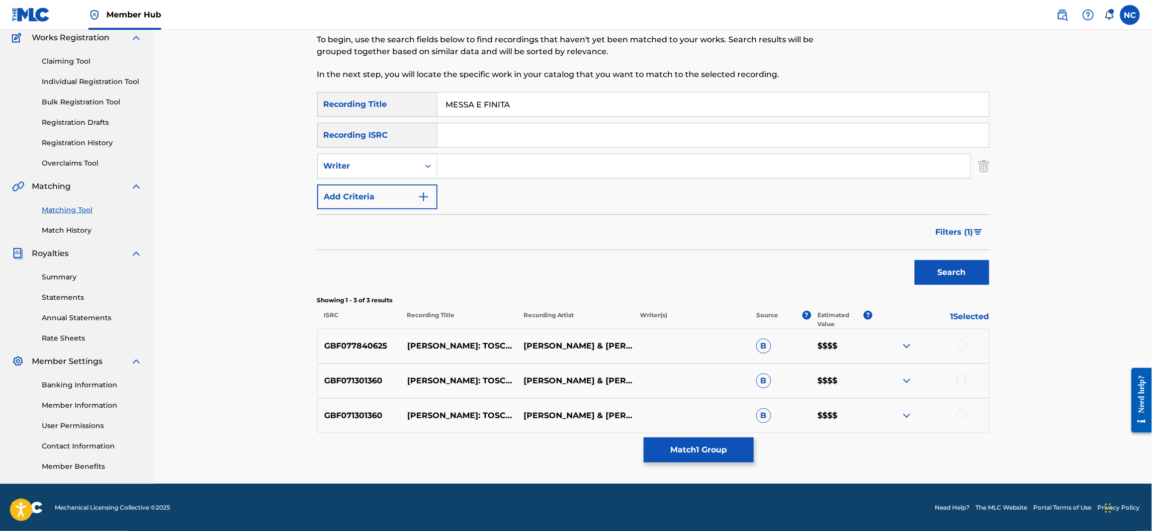
click at [509, 151] on div "SearchWithCriteriad6b68c32-8c39-445b-90fc-d42cb731b129 Recording Title MESSA E …" at bounding box center [653, 150] width 672 height 117
click at [506, 166] on input "Search Form" at bounding box center [704, 166] width 533 height 24
click at [503, 171] on input "Search Form" at bounding box center [704, 166] width 533 height 24
type input "[PERSON_NAME]"
click at [946, 282] on button "Search" at bounding box center [952, 272] width 75 height 25
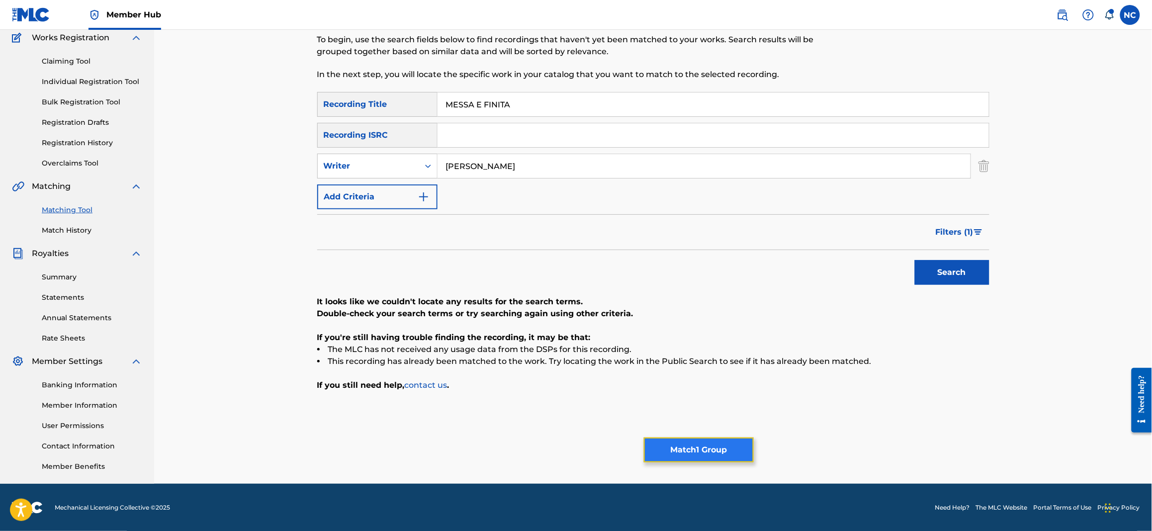
click at [699, 459] on button "Match 1 Group" at bounding box center [699, 450] width 110 height 25
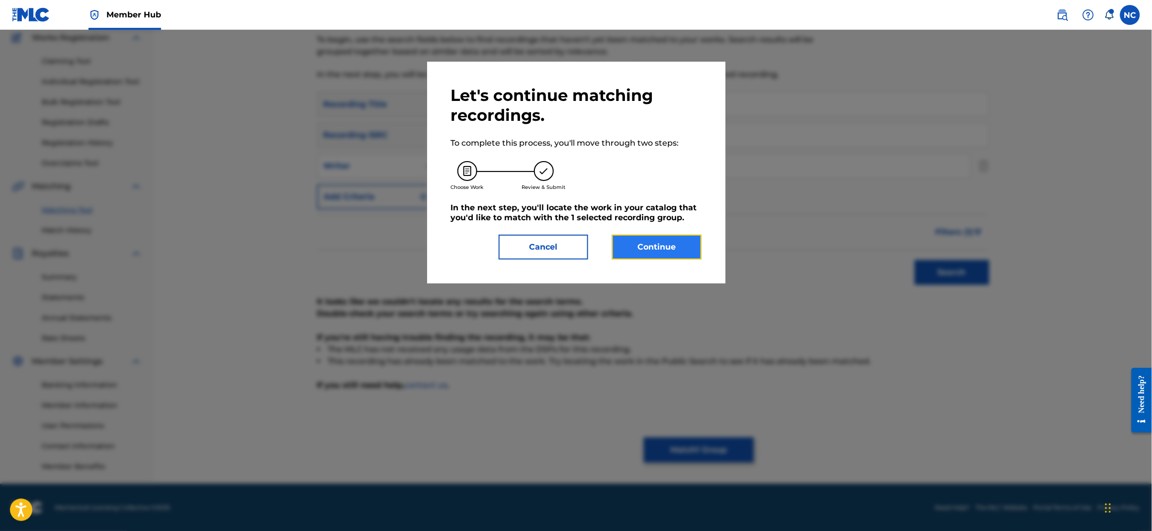
click at [660, 251] on button "Continue" at bounding box center [657, 247] width 90 height 25
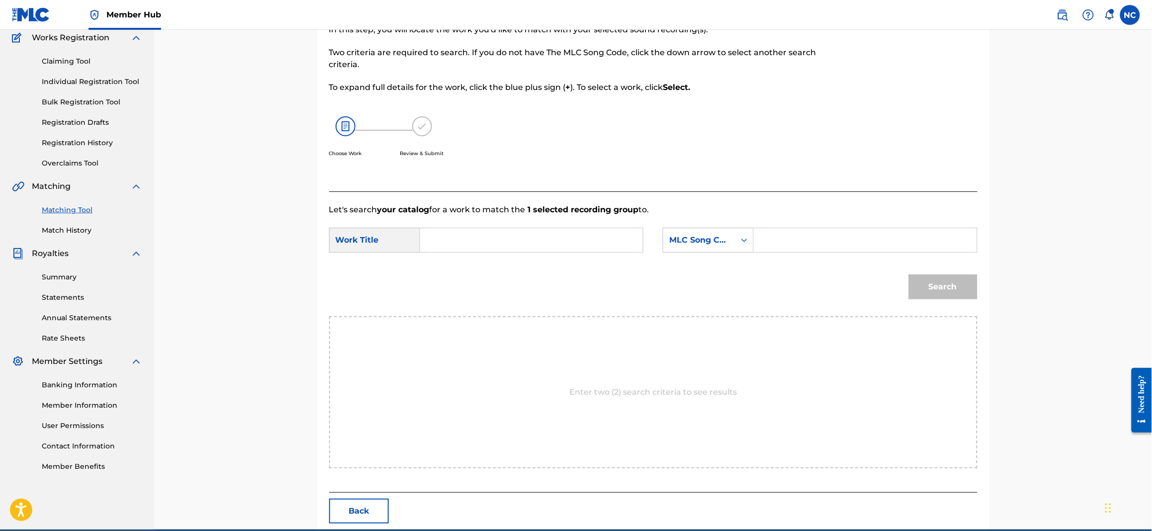
drag, startPoint x: 816, startPoint y: 230, endPoint x: 816, endPoint y: 241, distance: 10.9
click at [816, 231] on input "Search Form" at bounding box center [865, 240] width 206 height 24
paste input "MV3JO6"
type input "MV3JO6"
click at [576, 234] on input "Search Form" at bounding box center [532, 240] width 206 height 24
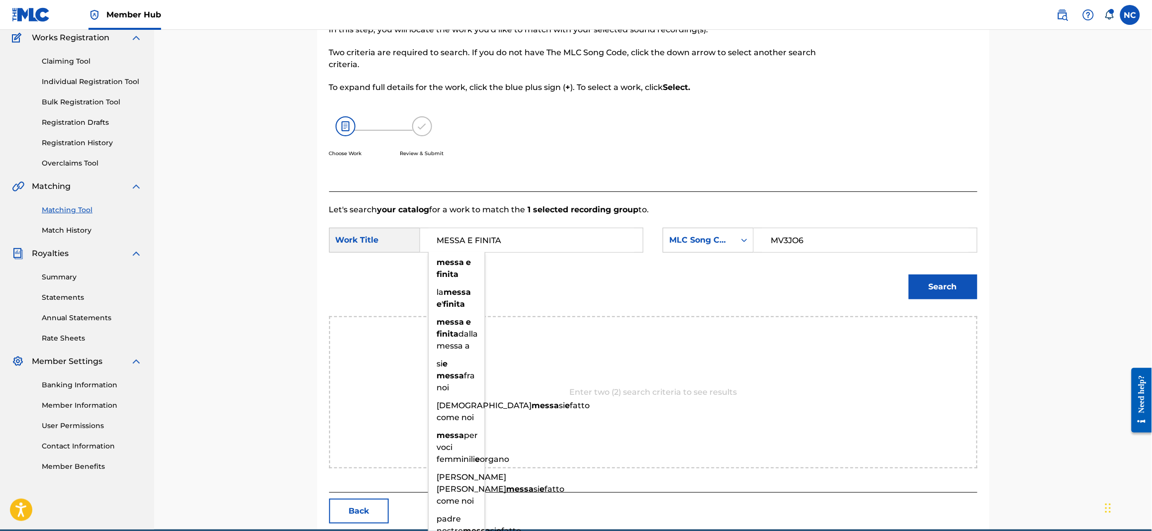
type input "MESSA E FINITA"
click at [909, 274] on button "Search" at bounding box center [943, 286] width 69 height 25
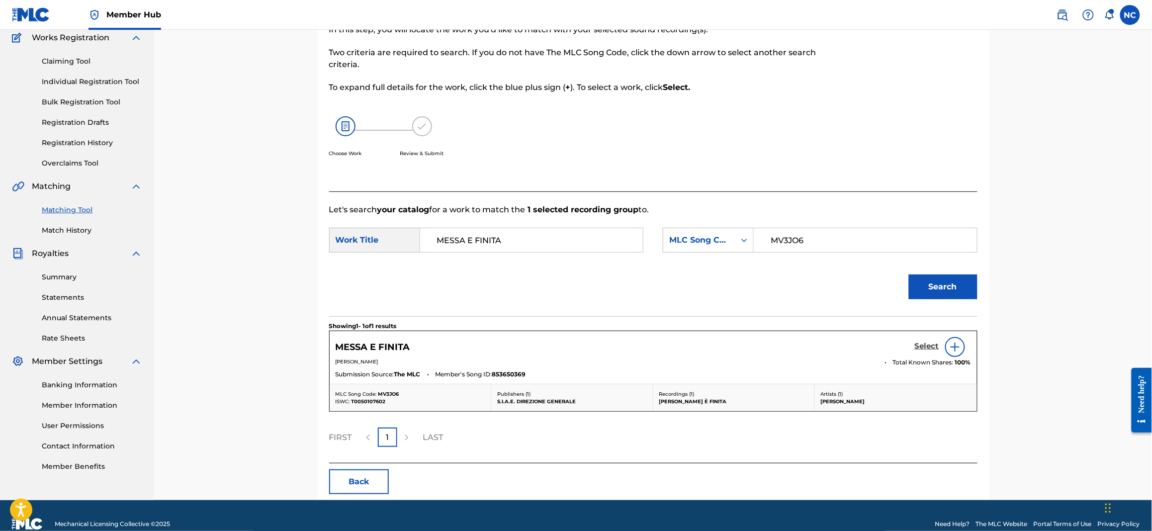
click at [919, 348] on h5 "Select" at bounding box center [927, 346] width 24 height 9
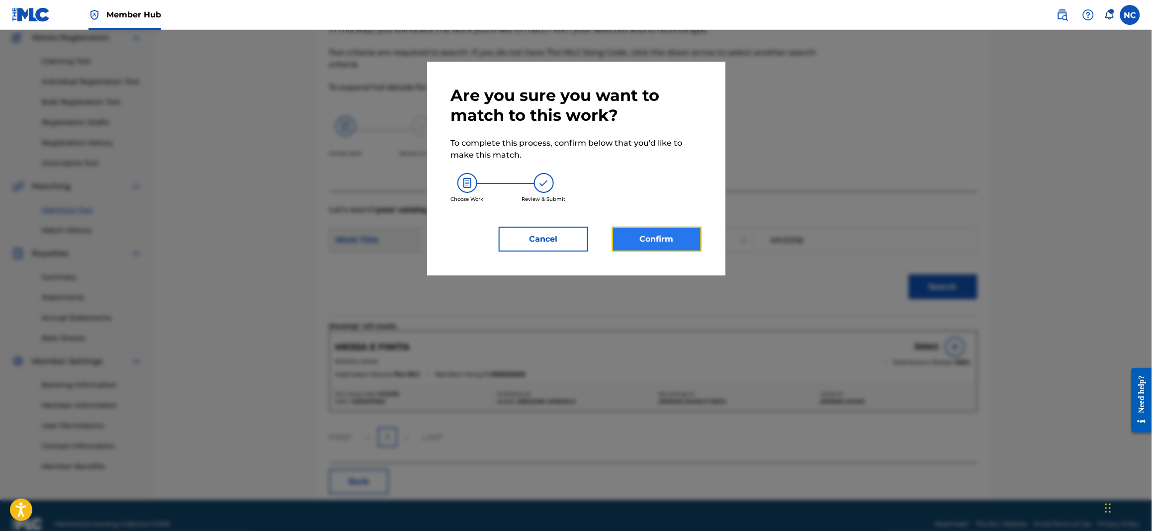
click at [667, 234] on button "Confirm" at bounding box center [657, 239] width 90 height 25
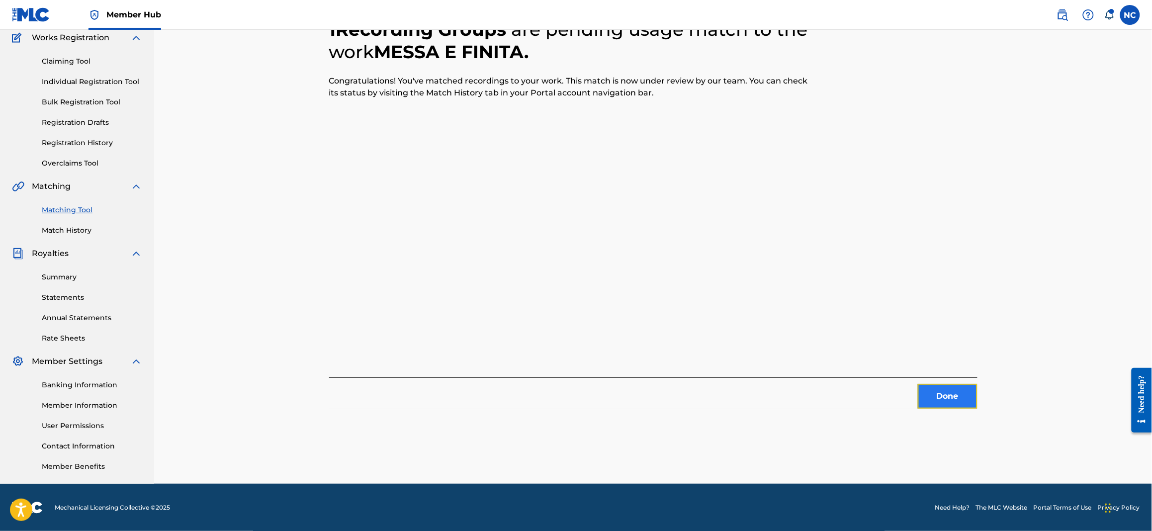
click at [944, 398] on button "Done" at bounding box center [948, 396] width 60 height 25
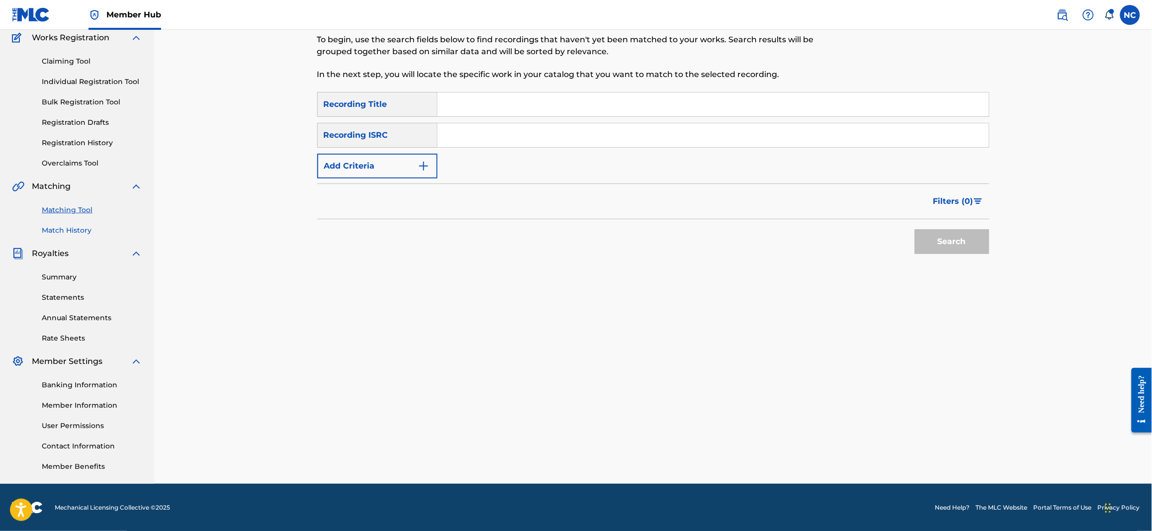
click at [81, 231] on link "Match History" at bounding box center [92, 230] width 100 height 10
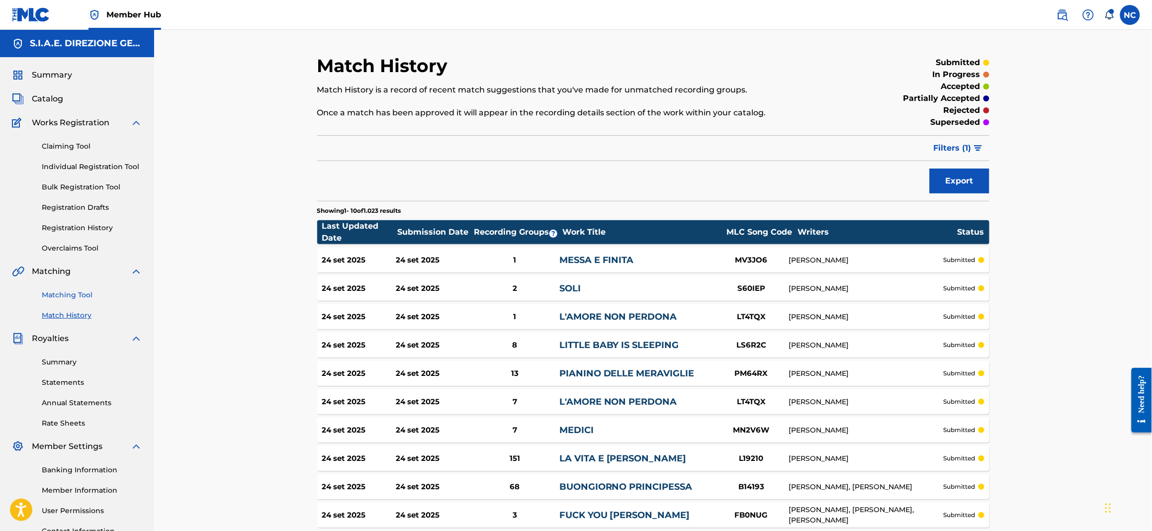
click at [95, 293] on link "Matching Tool" at bounding box center [92, 295] width 100 height 10
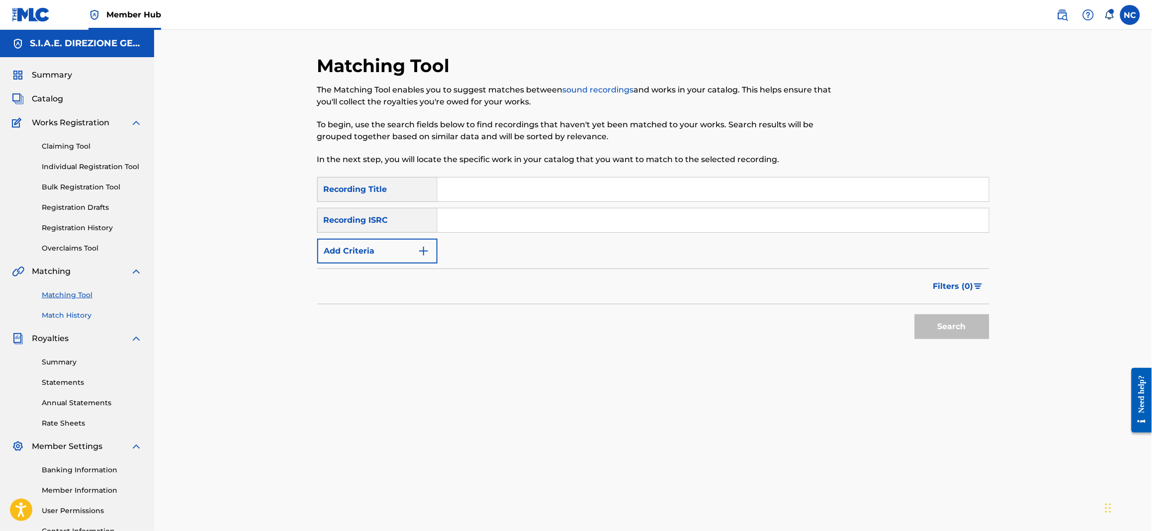
click at [71, 317] on link "Match History" at bounding box center [92, 315] width 100 height 10
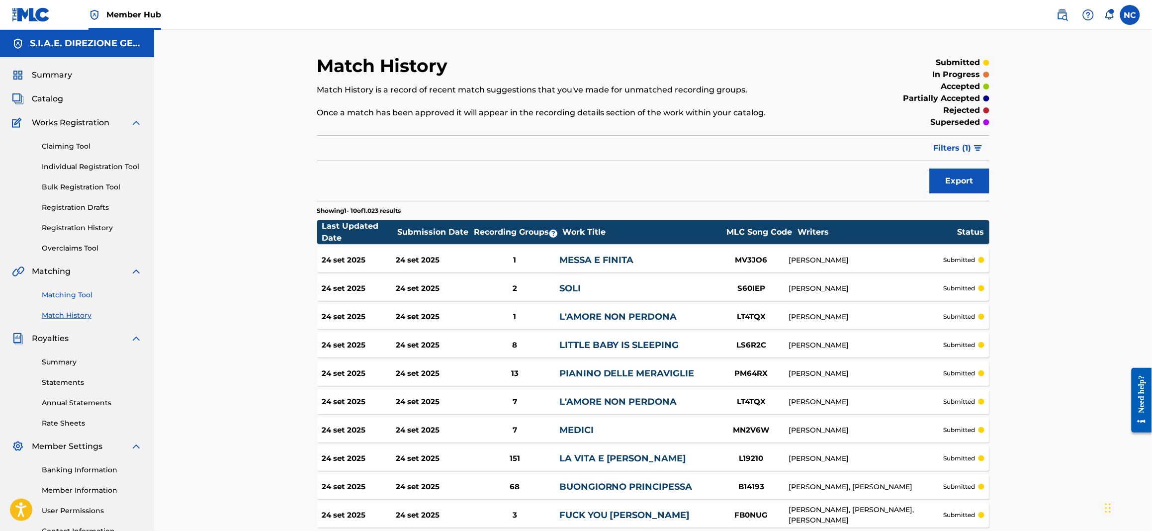
click at [83, 296] on link "Matching Tool" at bounding box center [92, 295] width 100 height 10
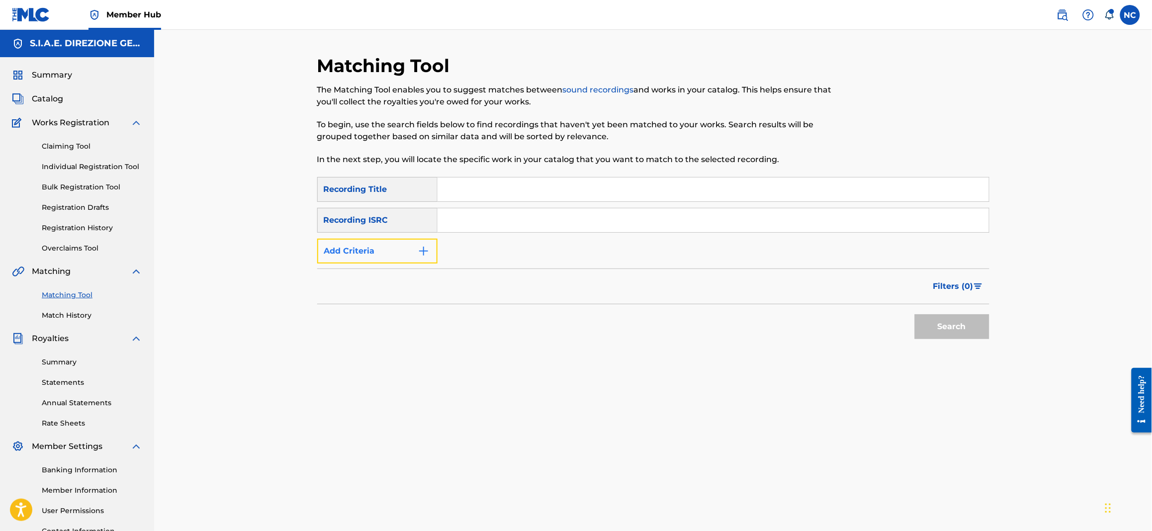
click at [404, 251] on button "Add Criteria" at bounding box center [377, 251] width 120 height 25
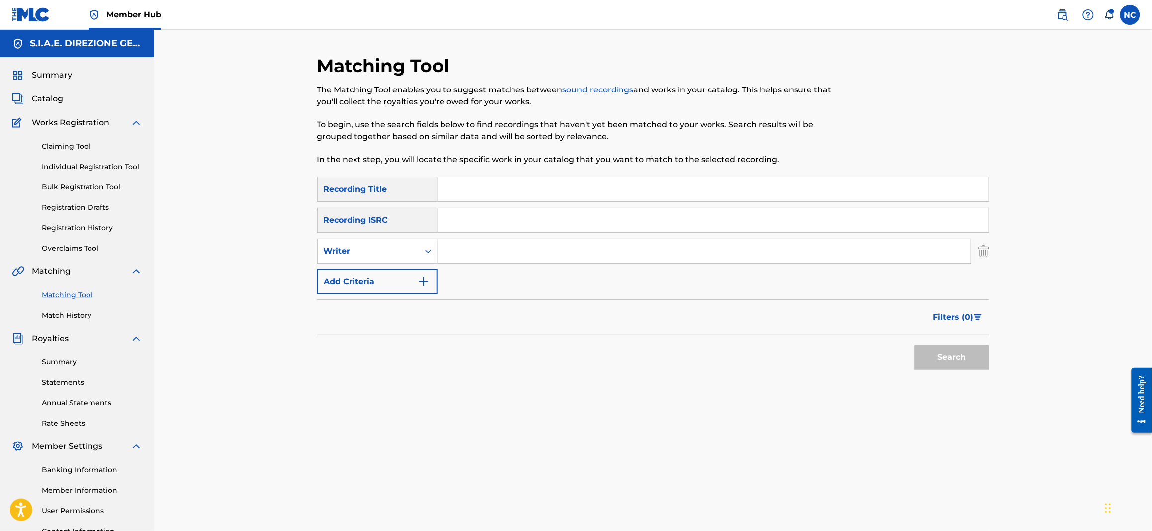
click at [465, 253] on input "Search Form" at bounding box center [704, 251] width 533 height 24
type input "[PERSON_NAME]"
click at [975, 351] on button "Search" at bounding box center [952, 357] width 75 height 25
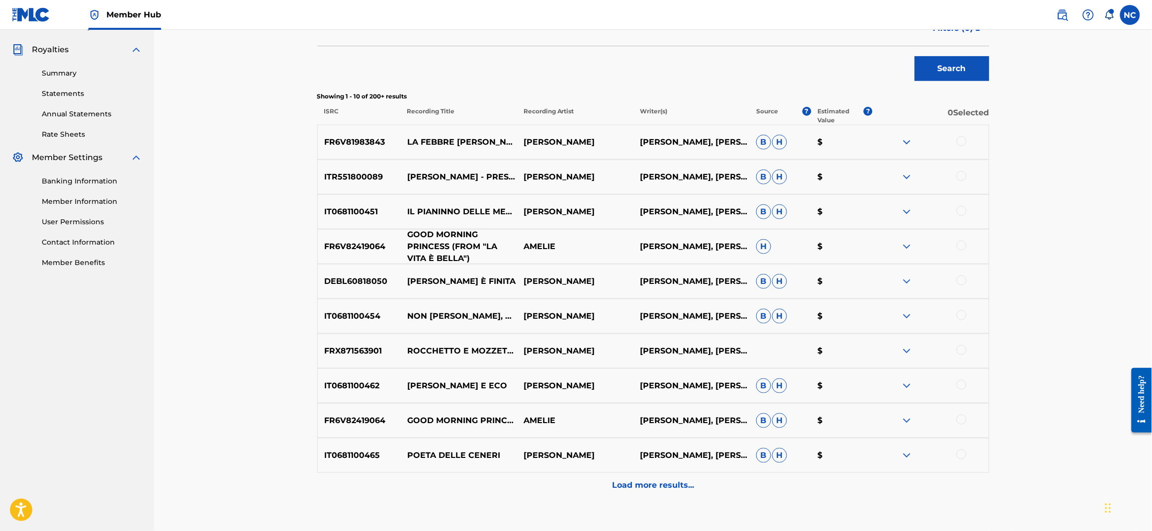
scroll to position [298, 0]
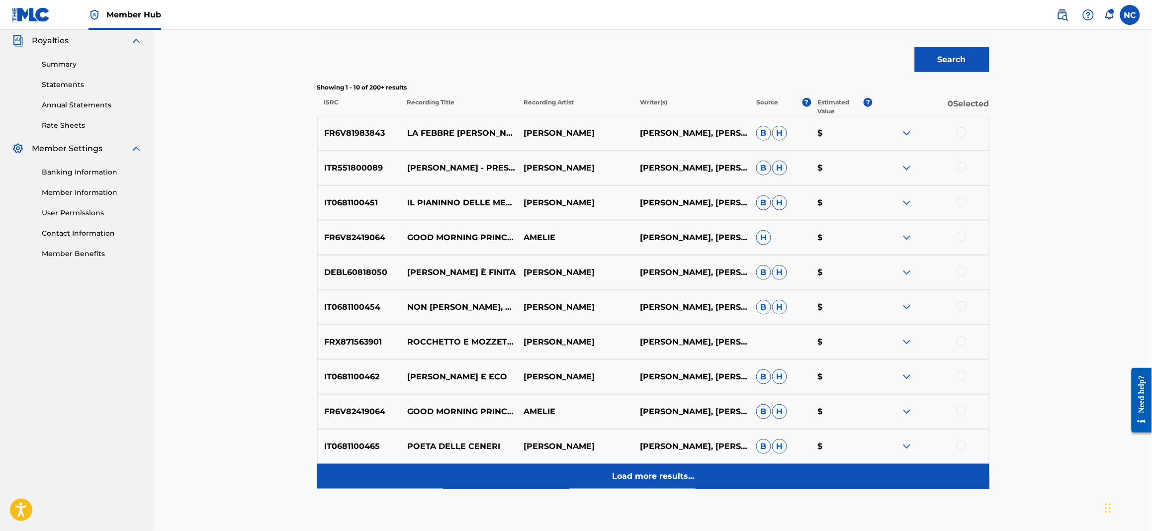
click at [603, 478] on div "Load more results..." at bounding box center [653, 476] width 672 height 25
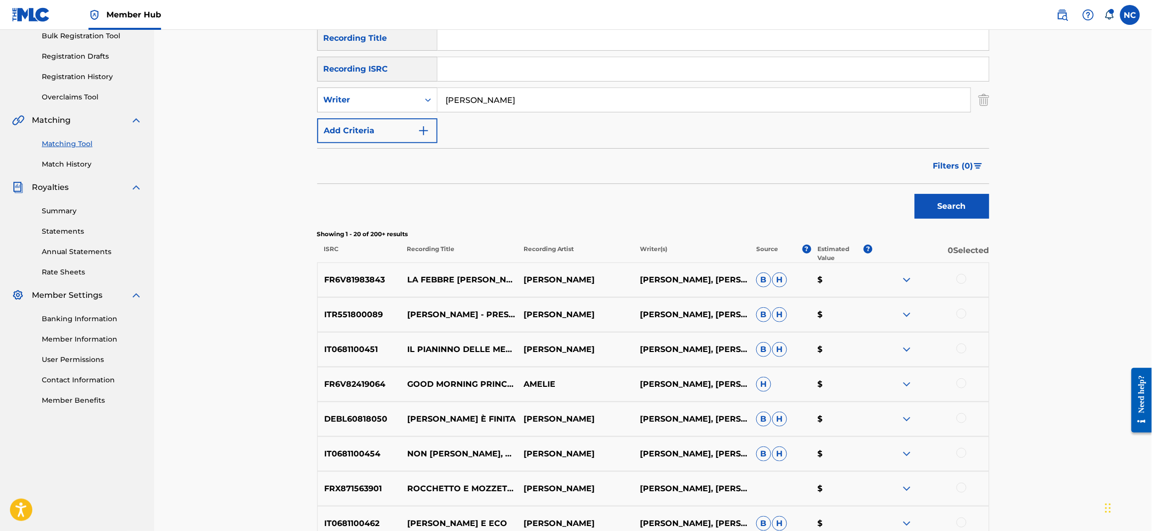
scroll to position [149, 0]
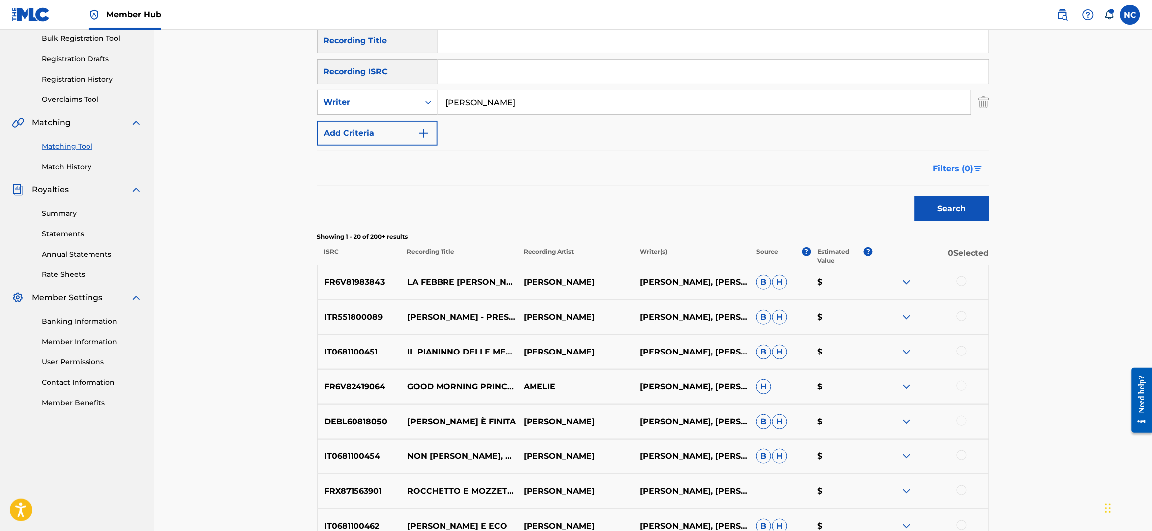
click at [973, 169] on span "Filters ( 0 )" at bounding box center [953, 169] width 40 height 12
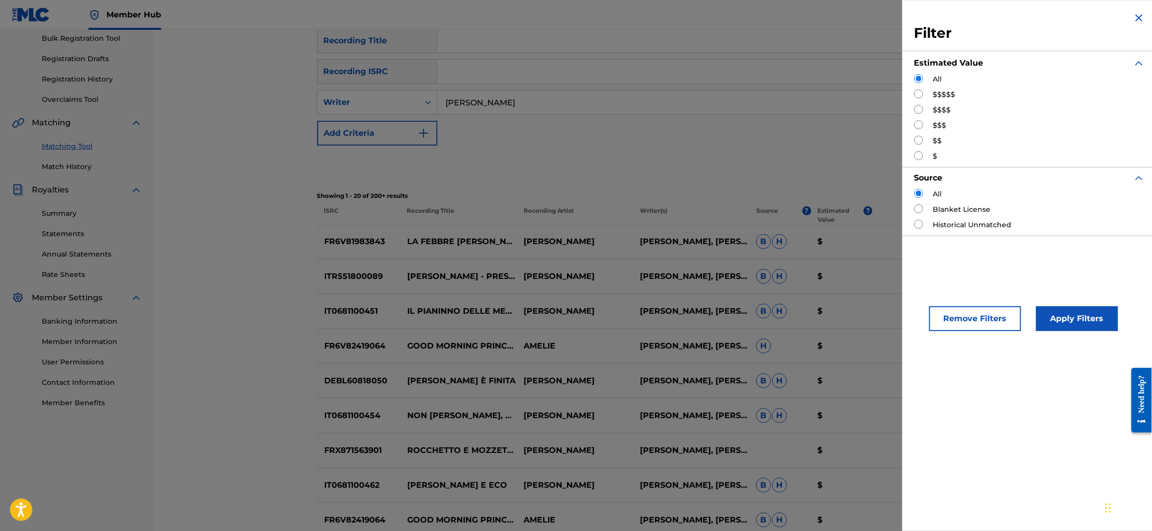
click at [919, 138] on input "Search Form" at bounding box center [918, 140] width 9 height 9
radio input "true"
click at [1094, 319] on button "Apply Filters" at bounding box center [1077, 318] width 82 height 25
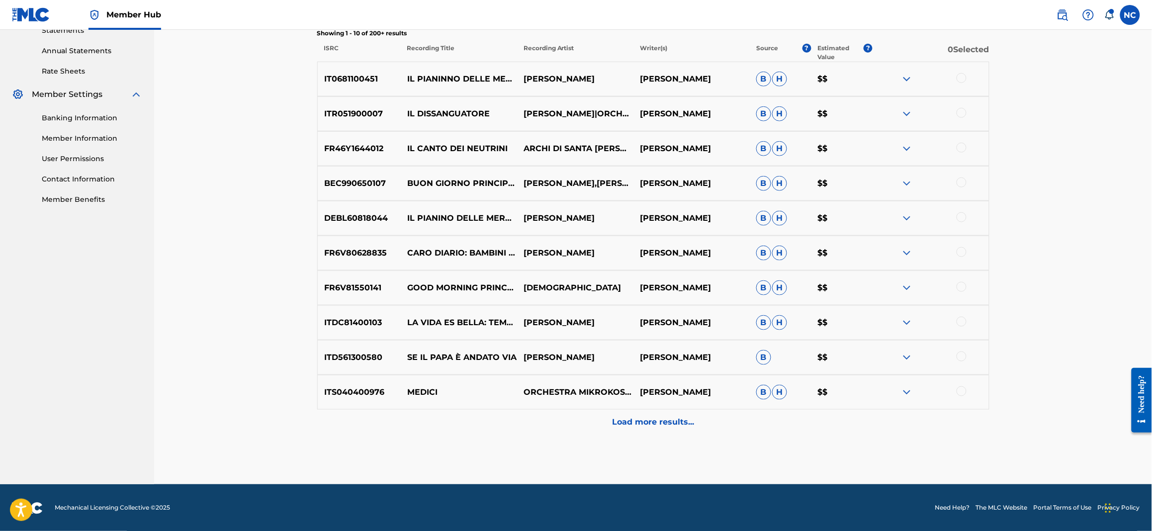
scroll to position [353, 0]
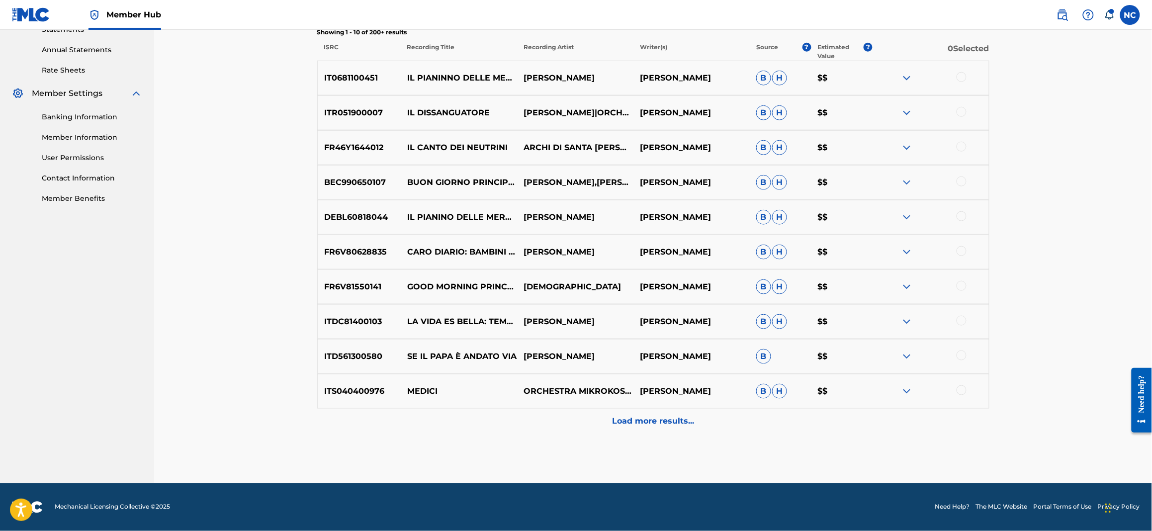
click at [963, 251] on div at bounding box center [962, 251] width 10 height 10
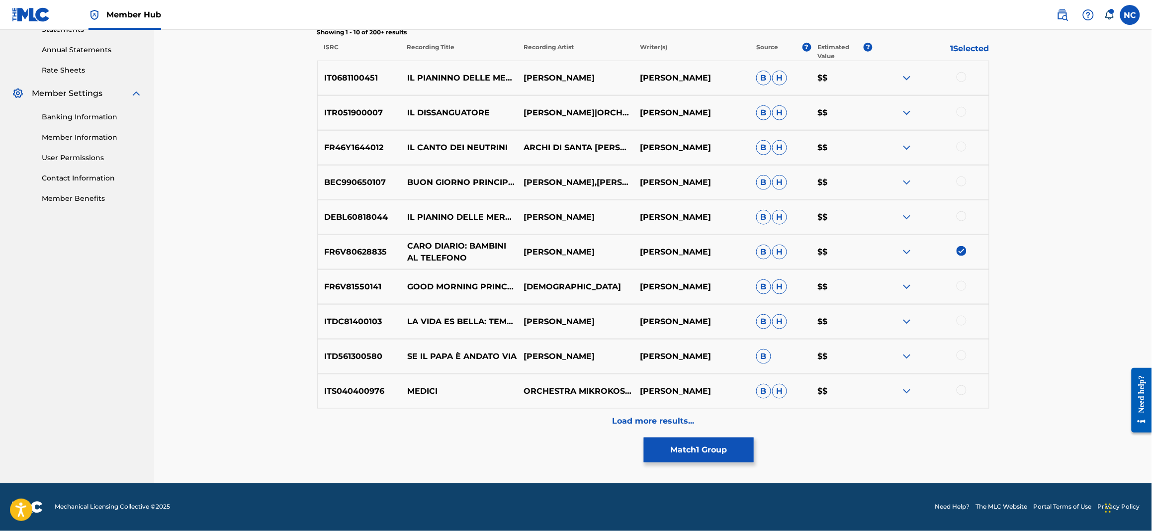
scroll to position [0, 0]
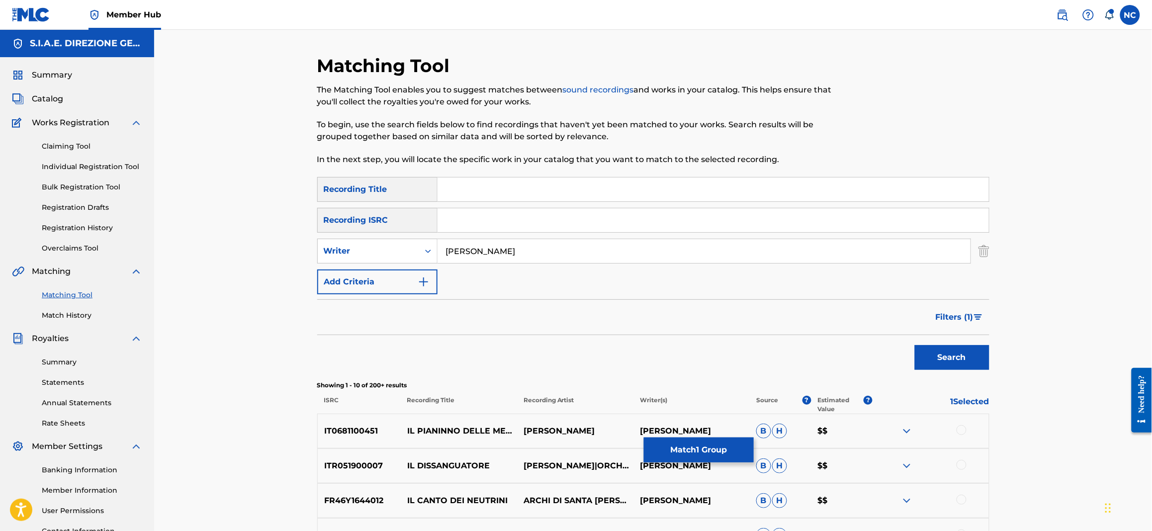
click at [489, 189] on input "Search Form" at bounding box center [713, 190] width 551 height 24
type input "CARO DIARIO"
click at [915, 345] on button "Search" at bounding box center [952, 357] width 75 height 25
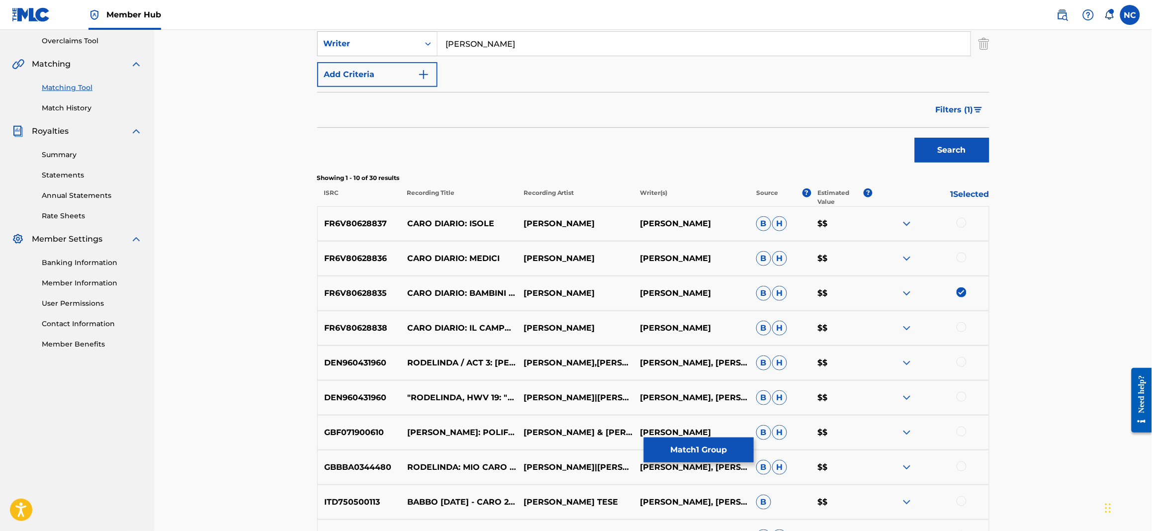
scroll to position [223, 0]
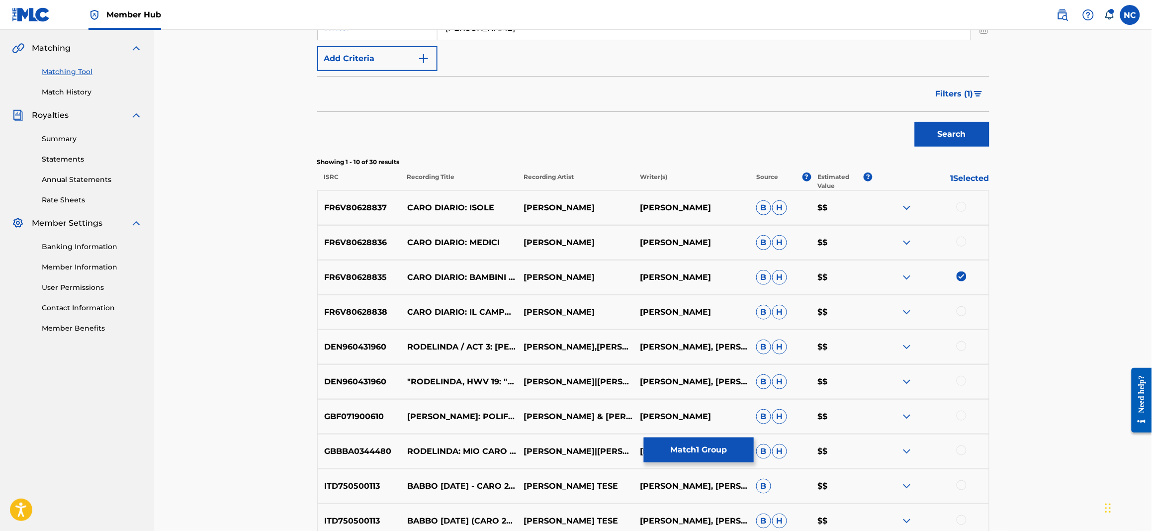
click at [962, 312] on div at bounding box center [962, 311] width 10 height 10
click at [960, 240] on div at bounding box center [962, 242] width 10 height 10
click at [965, 206] on div at bounding box center [962, 207] width 10 height 10
click at [970, 88] on span "Filters ( 1 )" at bounding box center [955, 94] width 38 height 12
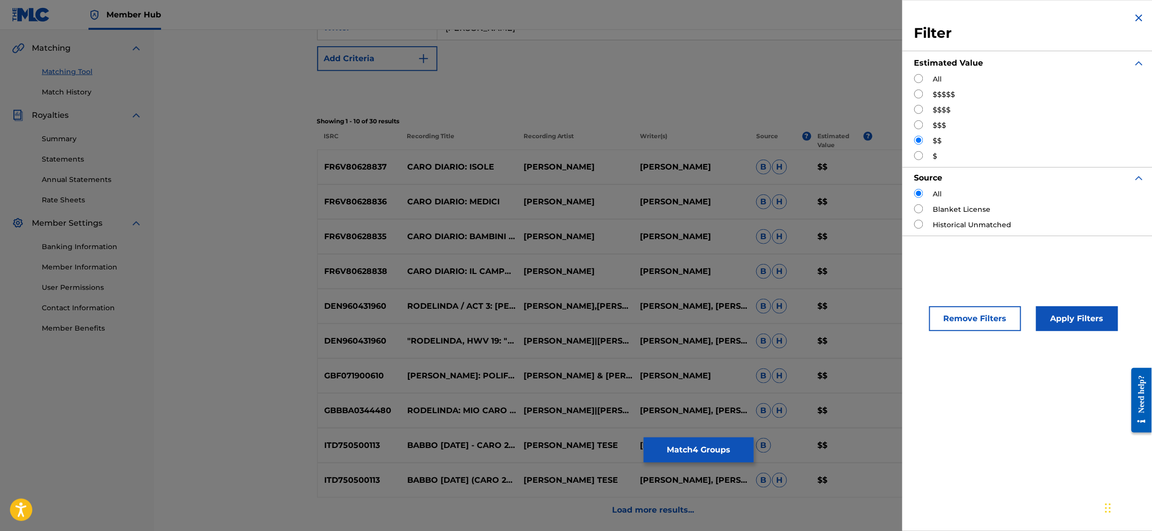
click at [931, 122] on div "$$$" at bounding box center [1029, 125] width 231 height 10
drag, startPoint x: 918, startPoint y: 124, endPoint x: 976, endPoint y: 177, distance: 78.1
click at [917, 124] on input "Search Form" at bounding box center [918, 124] width 9 height 9
radio input "true"
click at [1091, 332] on div "Remove Filters Apply Filters" at bounding box center [1029, 310] width 255 height 66
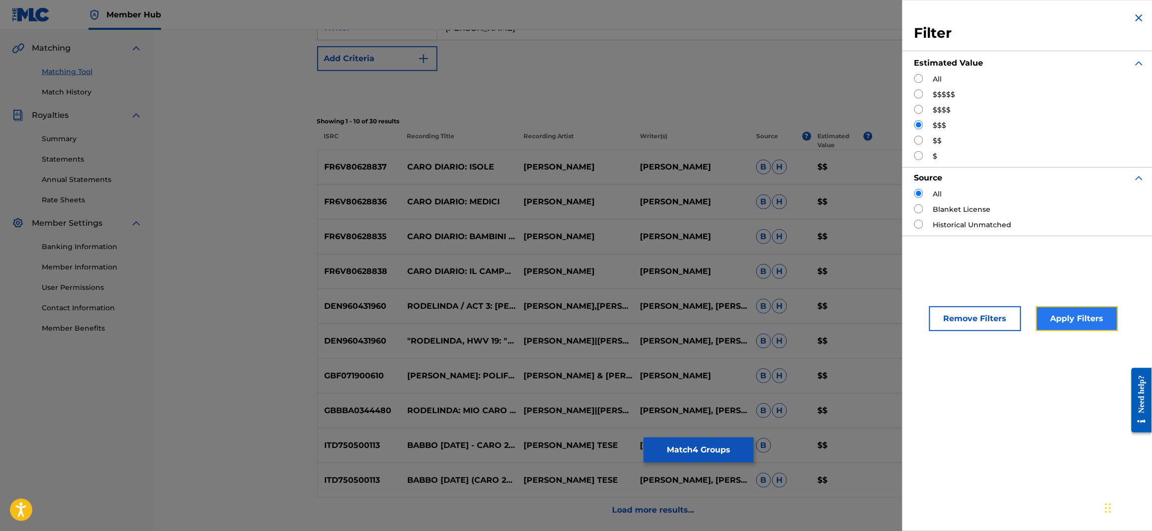
click at [1086, 319] on button "Apply Filters" at bounding box center [1077, 318] width 82 height 25
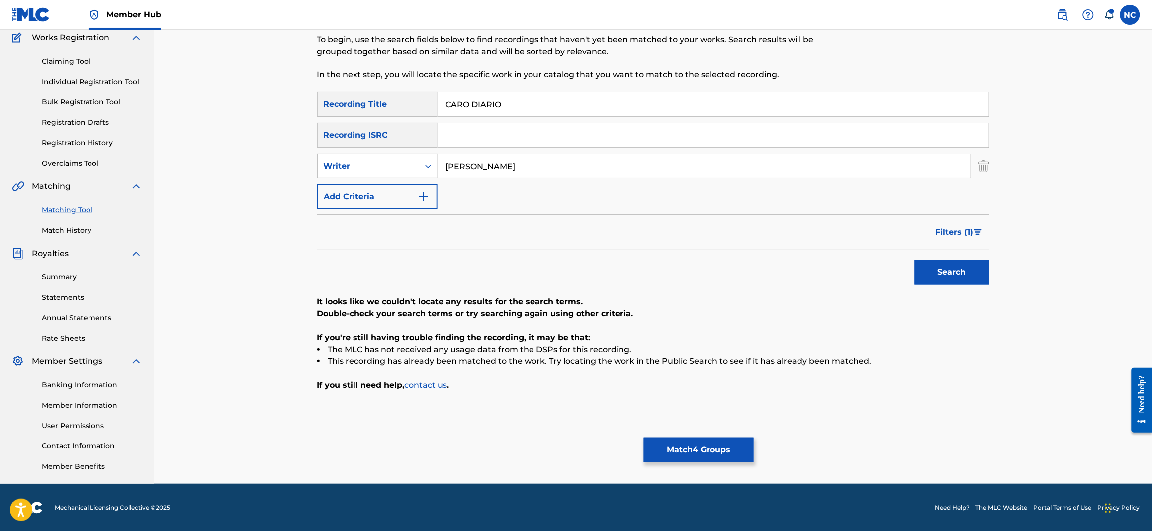
drag, startPoint x: 551, startPoint y: 166, endPoint x: 415, endPoint y: 164, distance: 136.2
click at [415, 164] on div "SearchWithCriteria4414ae24-15e3-4c49-886e-e9777b74274c Writer [PERSON_NAME]" at bounding box center [653, 166] width 672 height 25
click at [426, 170] on icon "Search Form" at bounding box center [428, 166] width 10 height 10
click at [412, 191] on div "Recording Artist" at bounding box center [377, 191] width 119 height 25
click at [467, 166] on input "Search Form" at bounding box center [704, 166] width 533 height 24
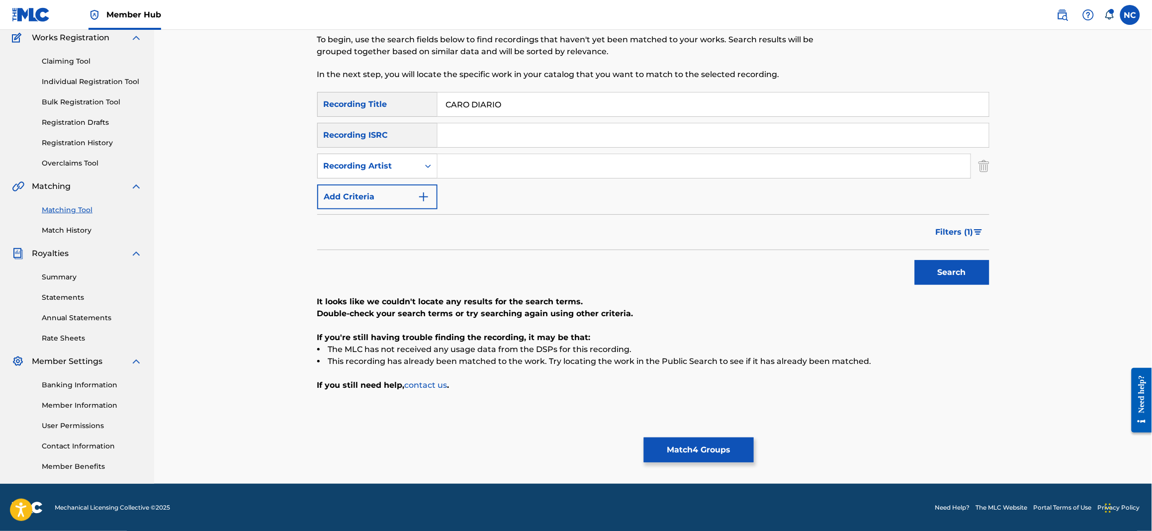
paste input "[PERSON_NAME]"
type input "[PERSON_NAME]"
click at [938, 276] on button "Search" at bounding box center [952, 272] width 75 height 25
click at [723, 455] on button "Match 4 Groups" at bounding box center [699, 450] width 110 height 25
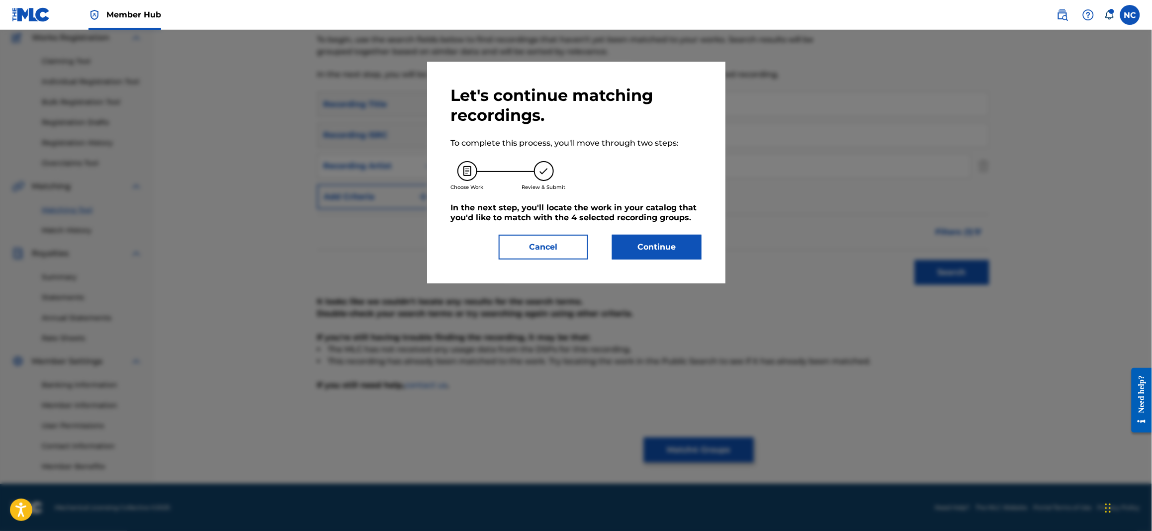
click at [667, 225] on div "Let's continue matching recordings. To complete this process, you'll move throu…" at bounding box center [576, 173] width 251 height 174
click at [673, 248] on button "Continue" at bounding box center [657, 247] width 90 height 25
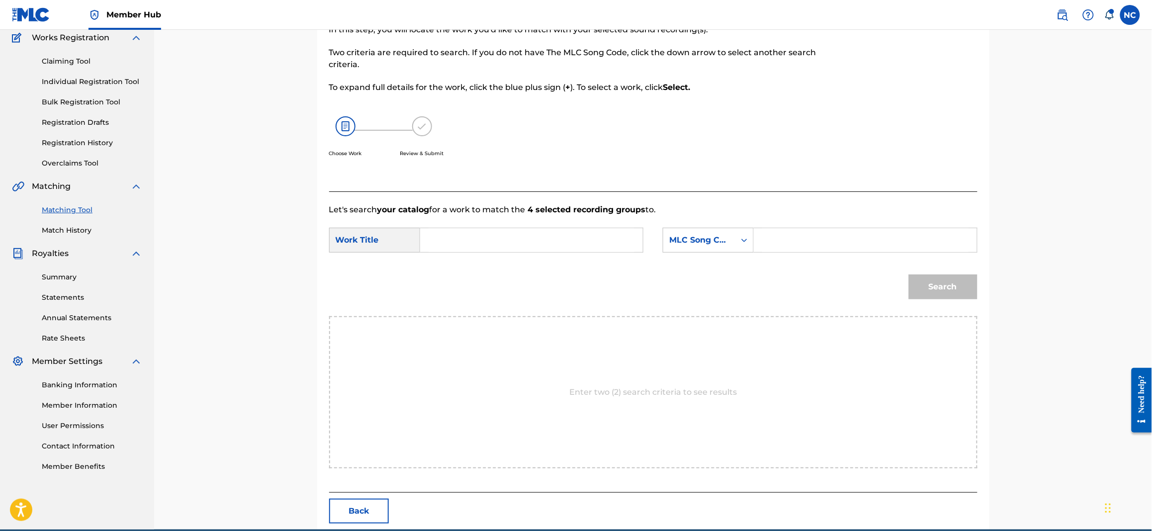
click at [858, 230] on input "Search Form" at bounding box center [865, 240] width 206 height 24
paste input "CJ1YEH"
type input "CJ1YEH"
click at [533, 240] on input "Search Form" at bounding box center [532, 240] width 206 height 24
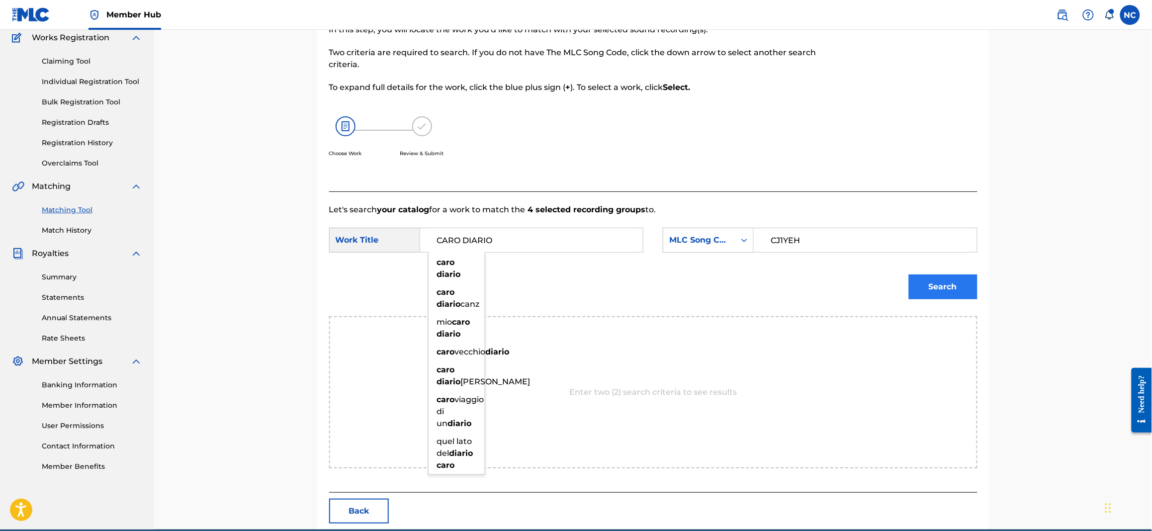
type input "CARO DIARIO"
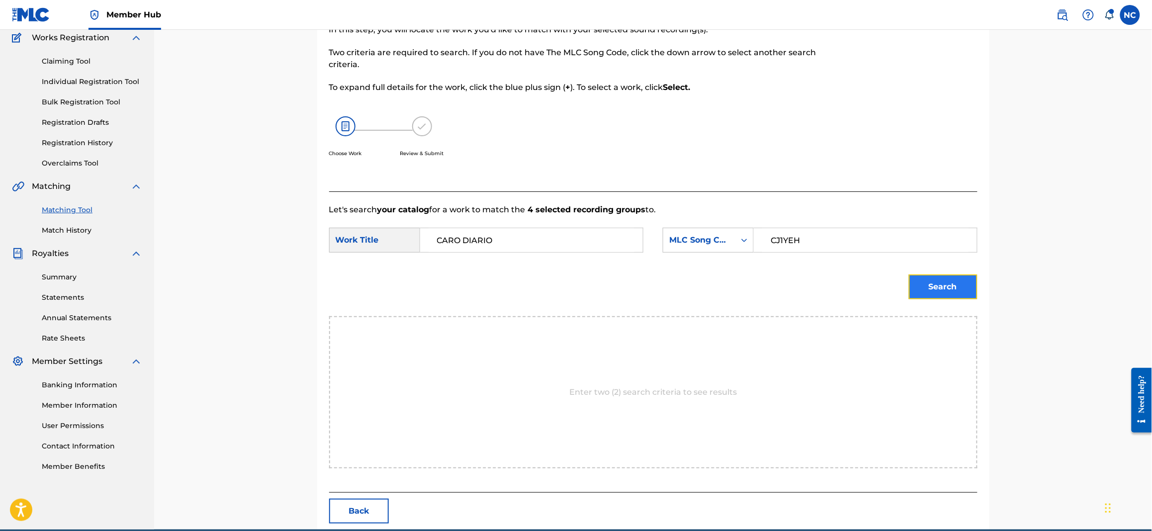
click at [971, 282] on button "Search" at bounding box center [943, 286] width 69 height 25
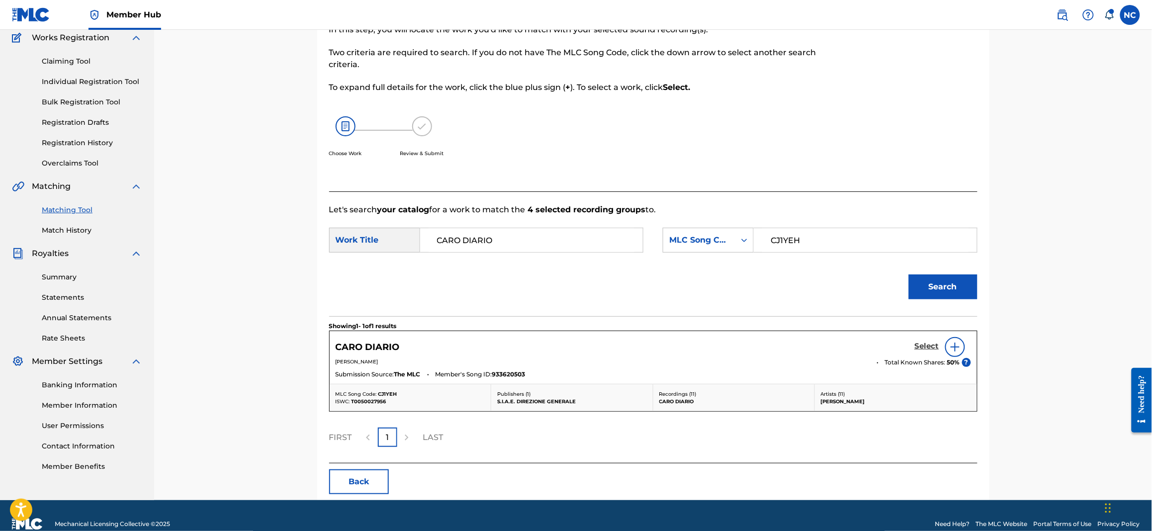
click at [933, 352] on link "Select" at bounding box center [927, 347] width 24 height 11
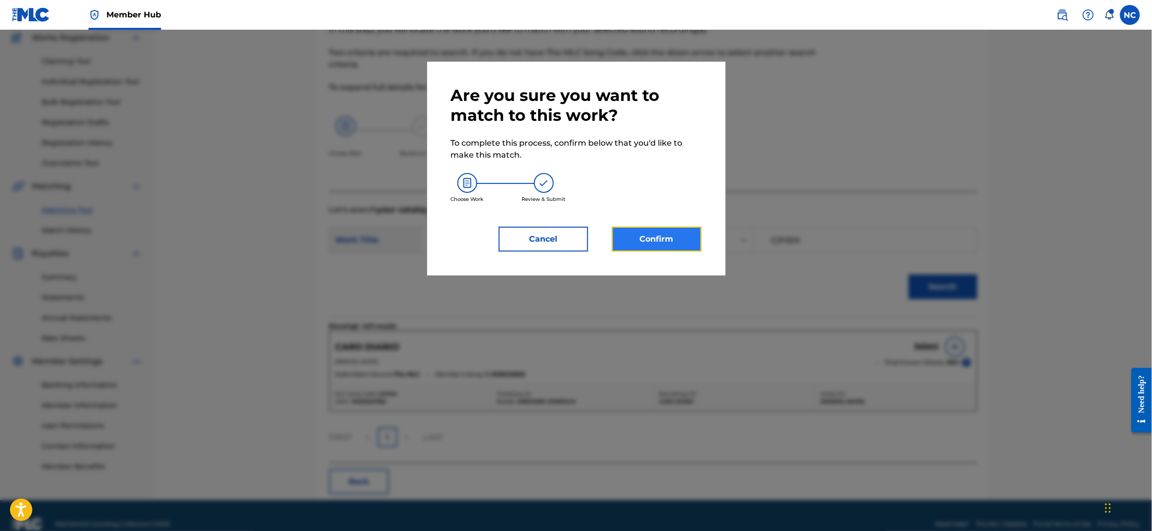
click at [689, 241] on button "Confirm" at bounding box center [657, 239] width 90 height 25
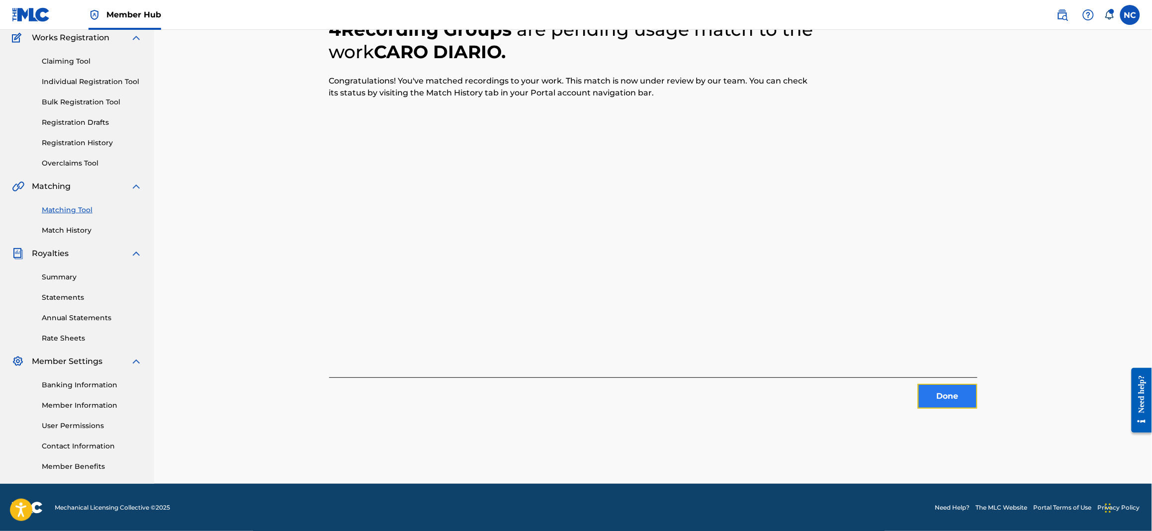
click at [950, 394] on button "Done" at bounding box center [948, 396] width 60 height 25
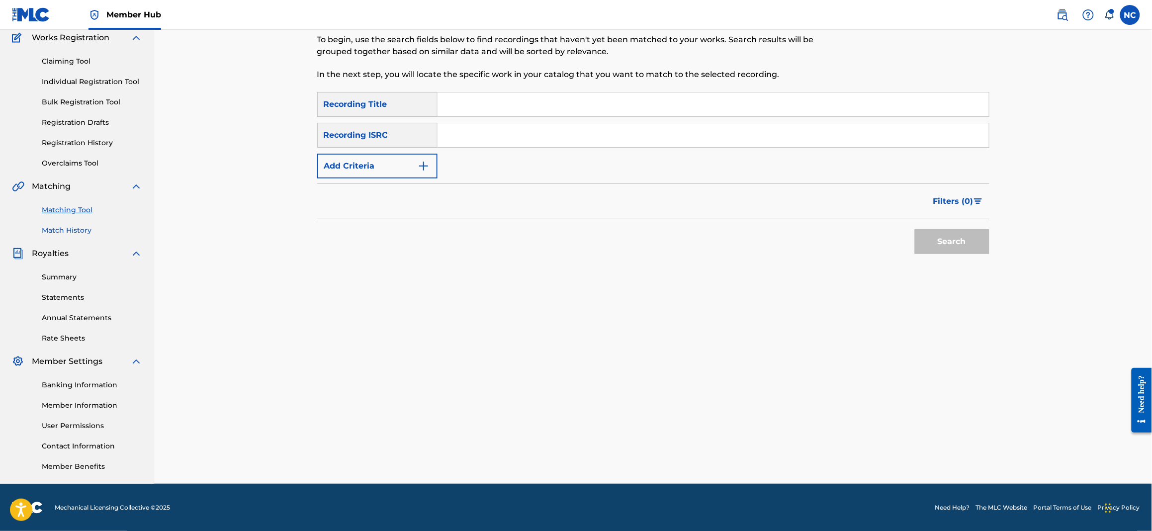
click at [67, 229] on link "Match History" at bounding box center [92, 230] width 100 height 10
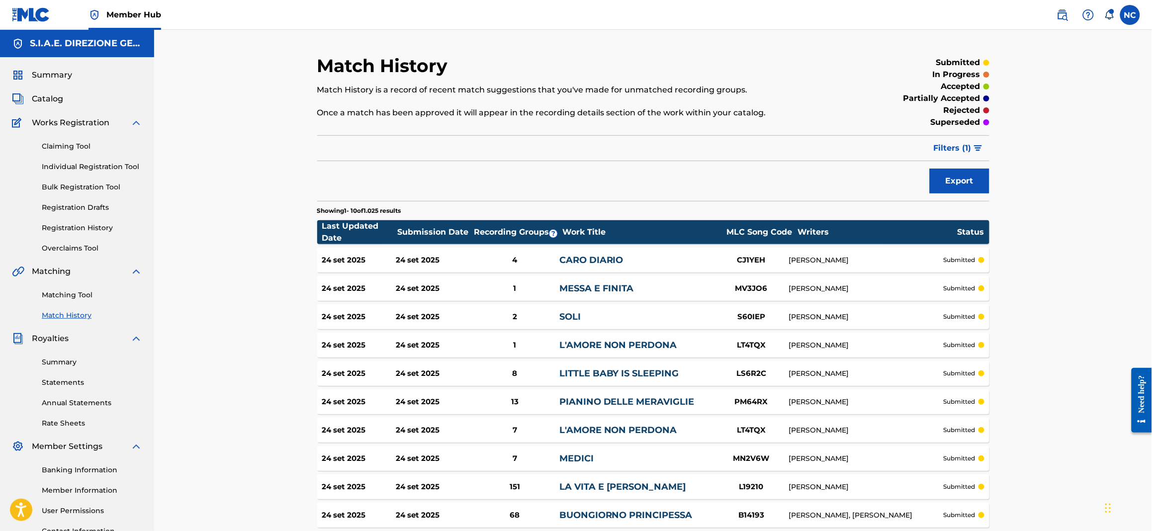
click at [71, 290] on link "Matching Tool" at bounding box center [92, 295] width 100 height 10
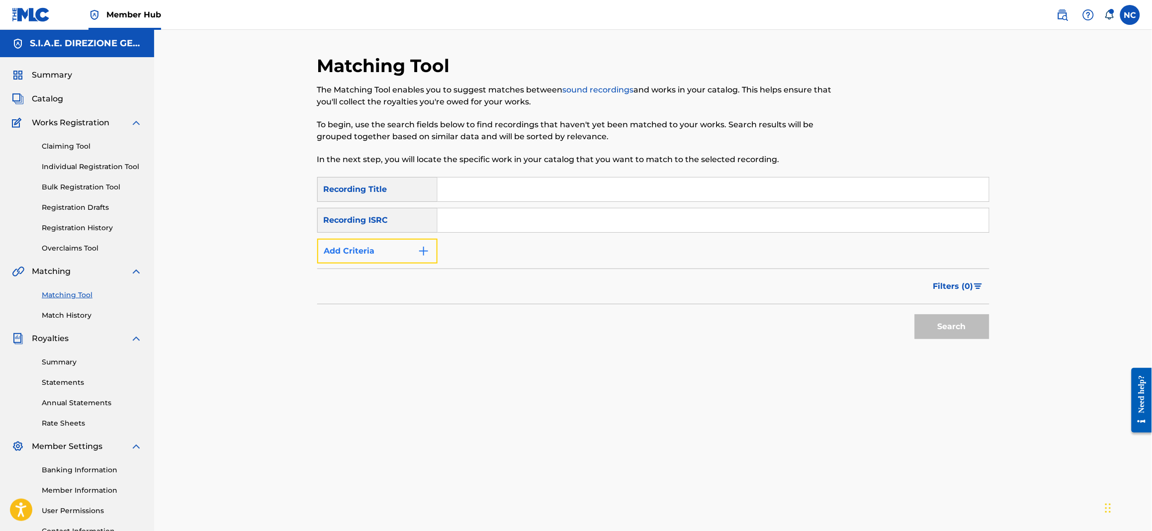
click at [421, 256] on img "Search Form" at bounding box center [424, 251] width 12 height 12
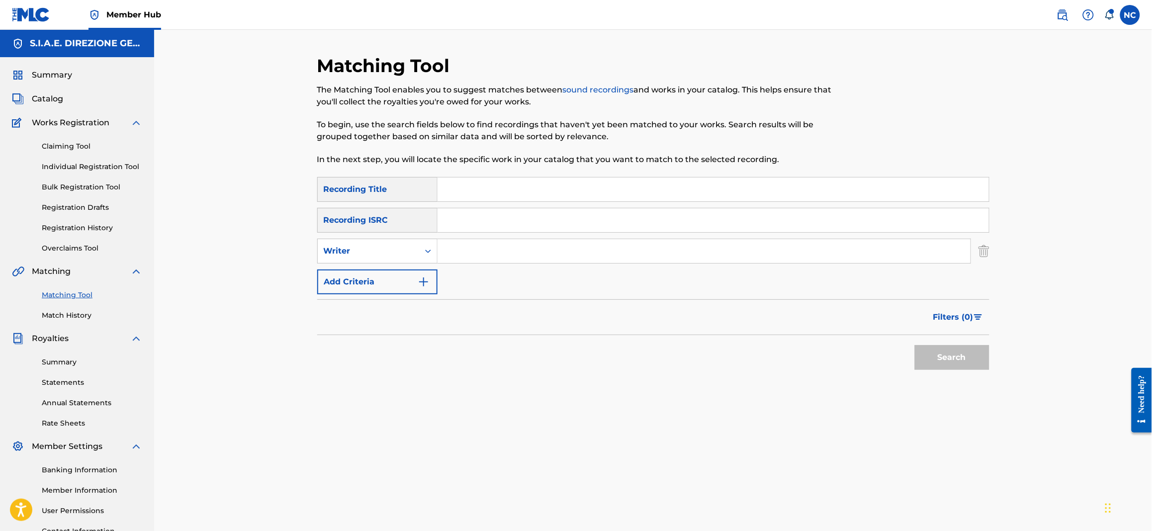
drag, startPoint x: 421, startPoint y: 256, endPoint x: 483, endPoint y: 251, distance: 62.4
click at [483, 251] on input "Search Form" at bounding box center [704, 251] width 533 height 24
type input "[PERSON_NAME]"
click at [968, 363] on button "Search" at bounding box center [952, 357] width 75 height 25
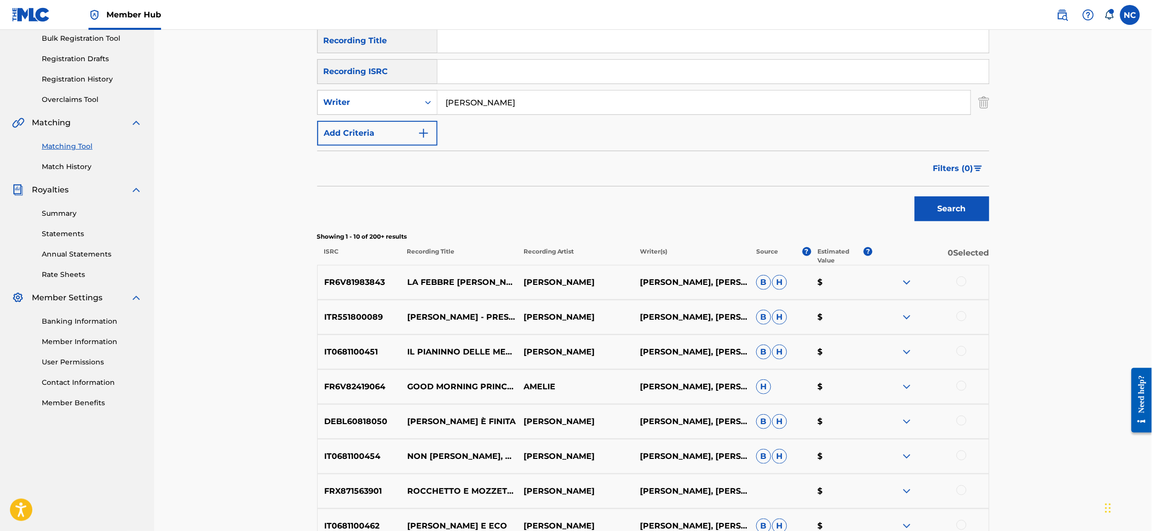
scroll to position [223, 0]
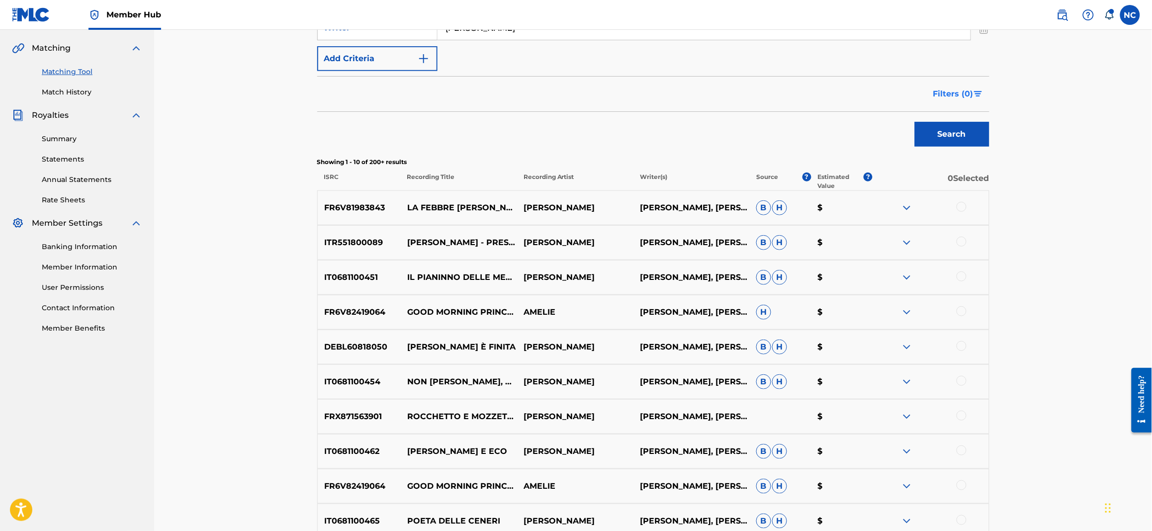
click at [958, 91] on span "Filters ( 0 )" at bounding box center [953, 94] width 40 height 12
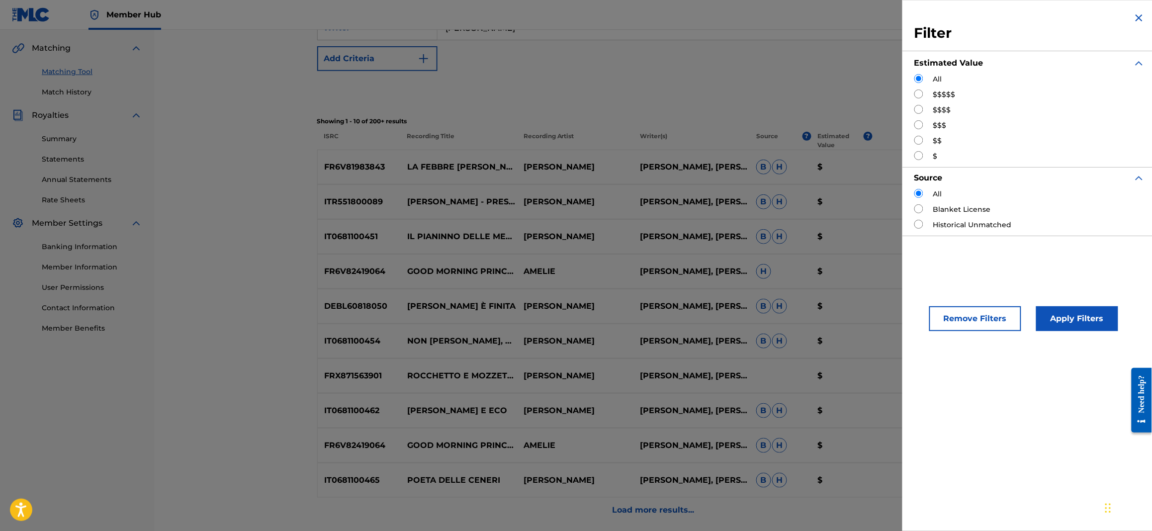
click at [921, 125] on input "Search Form" at bounding box center [918, 124] width 9 height 9
radio input "true"
click at [1072, 328] on button "Apply Filters" at bounding box center [1077, 318] width 82 height 25
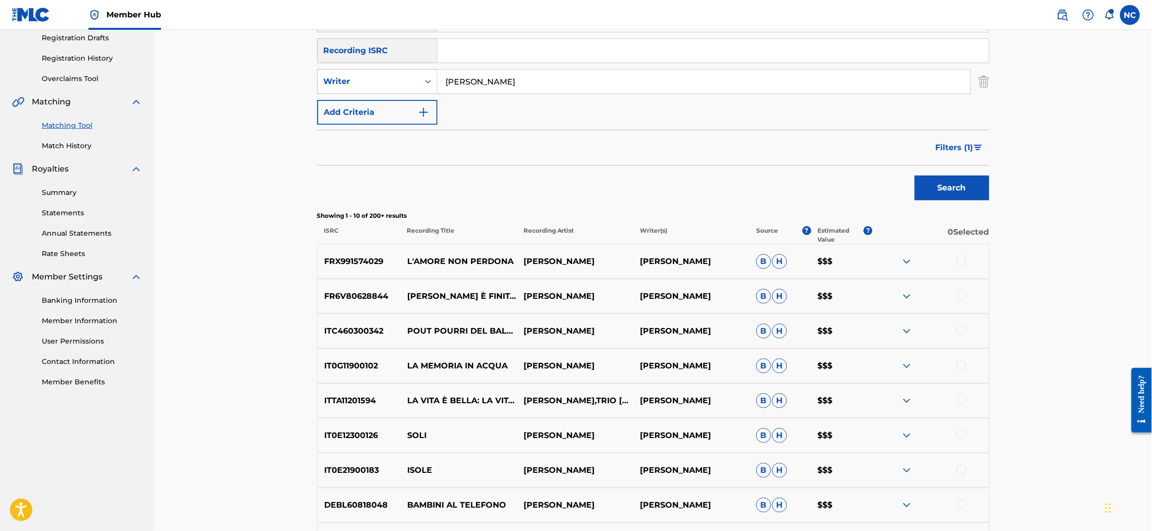
scroll to position [234, 0]
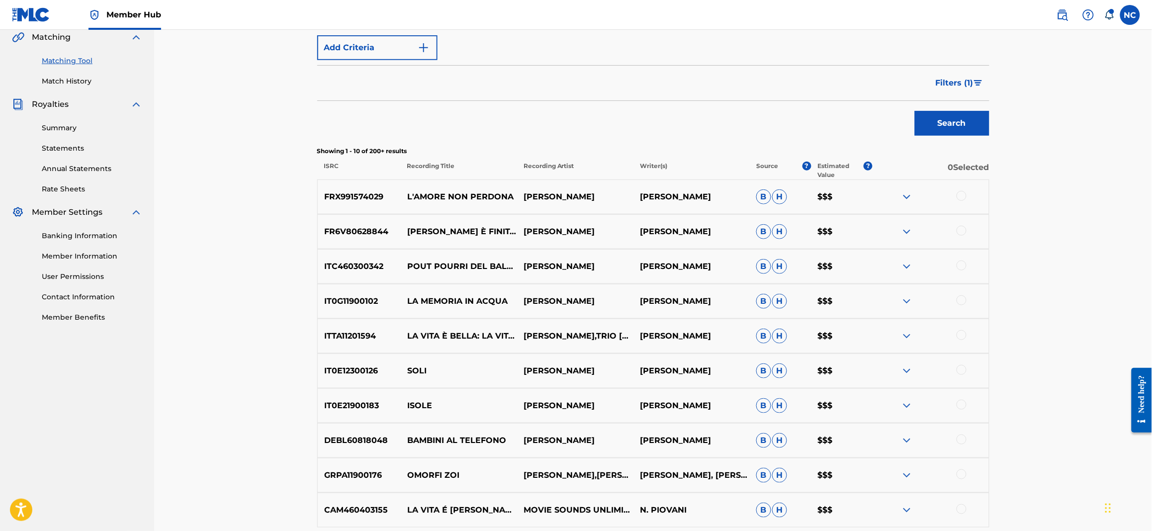
click at [960, 265] on div at bounding box center [962, 266] width 10 height 10
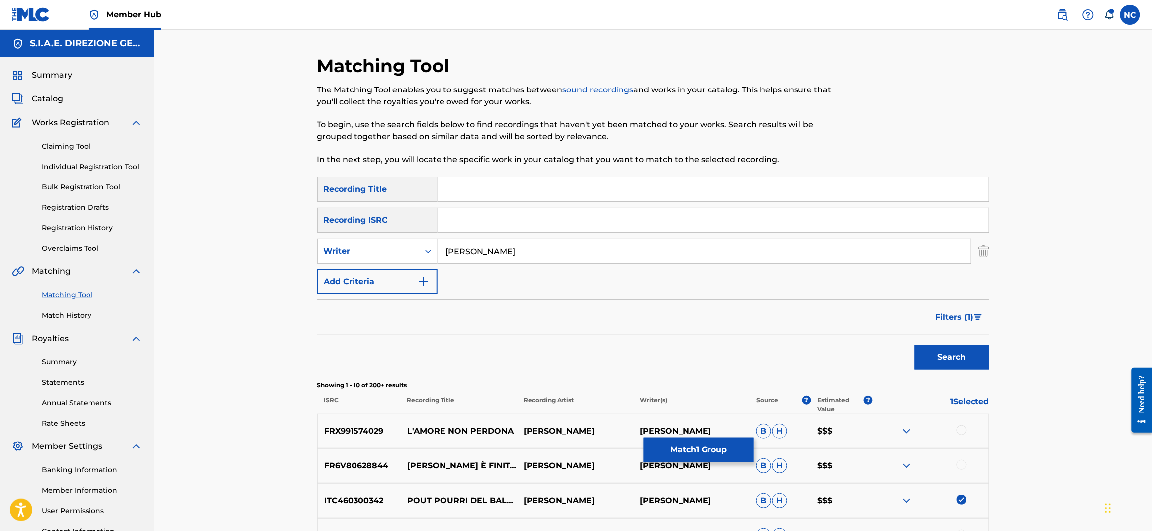
click at [487, 189] on input "Search Form" at bounding box center [713, 190] width 551 height 24
type input "POUT POURRI"
click at [915, 345] on button "Search" at bounding box center [952, 357] width 75 height 25
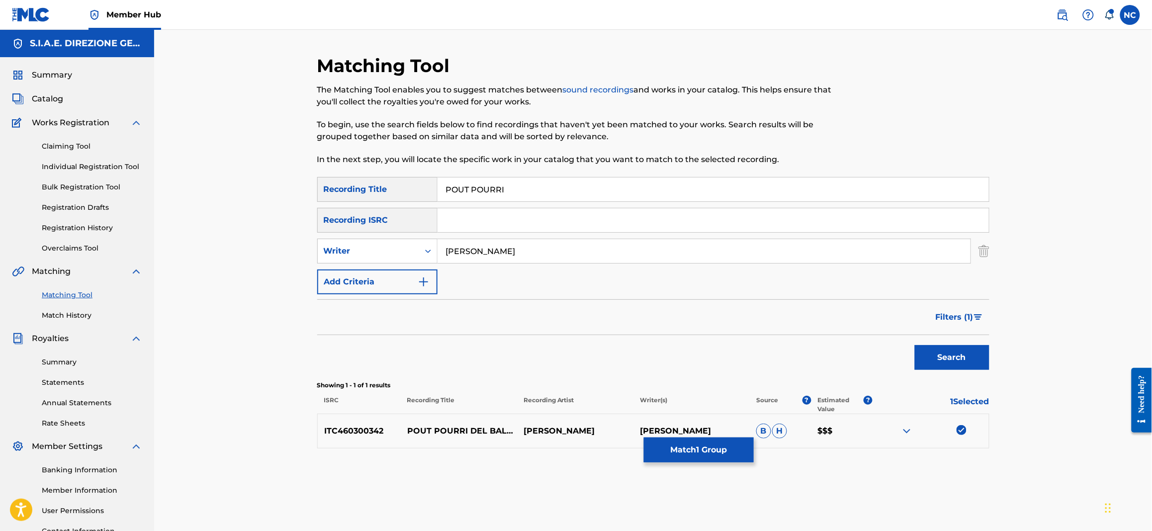
click at [966, 430] on img at bounding box center [962, 430] width 10 height 10
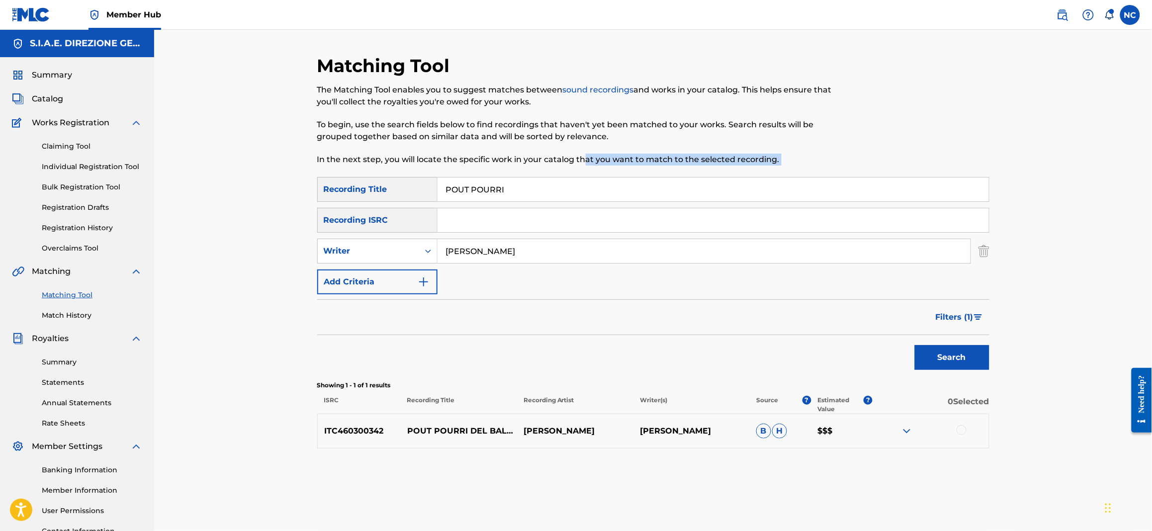
drag, startPoint x: 342, startPoint y: 180, endPoint x: 319, endPoint y: 180, distance: 22.9
click at [319, 180] on div "Matching Tool The Matching Tool enables you to suggest matches between sound re…" at bounding box center [653, 312] width 672 height 514
drag, startPoint x: 394, startPoint y: 181, endPoint x: 388, endPoint y: 181, distance: 6.0
click at [388, 181] on div "SearchWithCriteriad6b68c32-8c39-445b-90fc-d42cb731b129 Recording Title POUT POU…" at bounding box center [653, 189] width 672 height 25
click at [915, 345] on button "Search" at bounding box center [952, 357] width 75 height 25
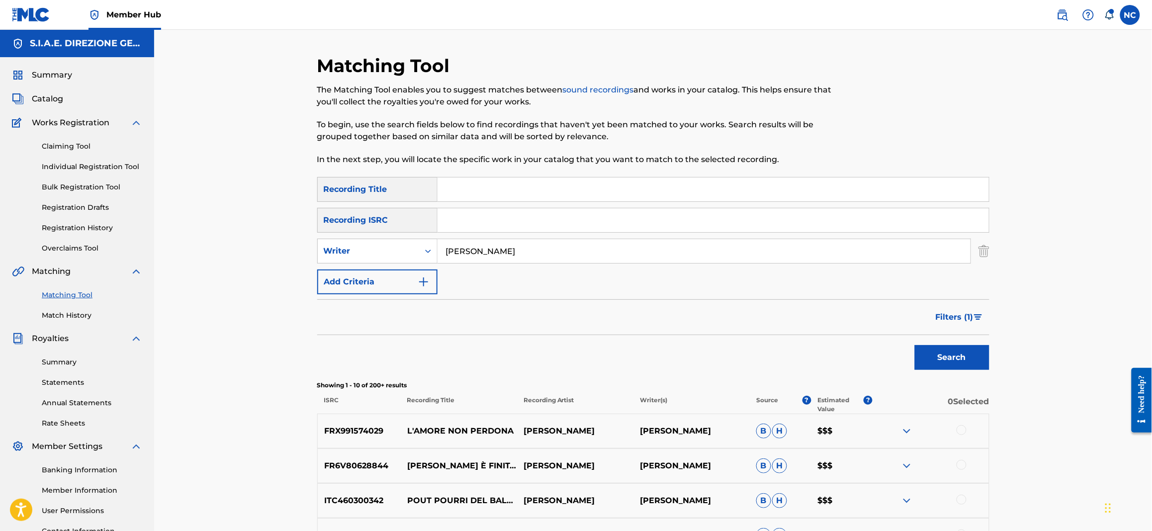
click at [490, 188] on input "Search Form" at bounding box center [713, 190] width 551 height 24
type input "MEMORIA IN ACQUA"
click at [962, 367] on button "Search" at bounding box center [952, 357] width 75 height 25
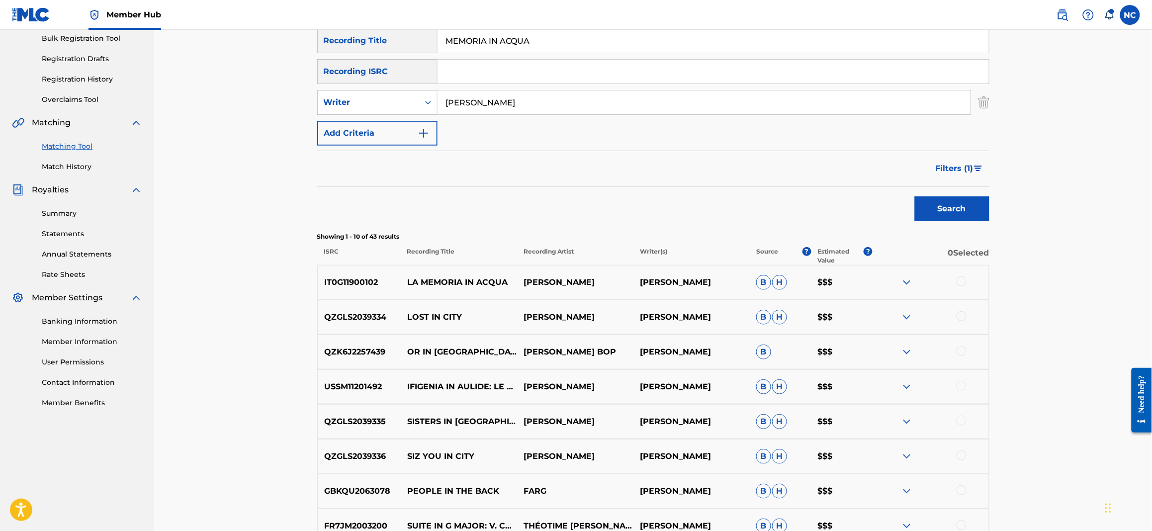
click at [959, 279] on div at bounding box center [962, 281] width 10 height 10
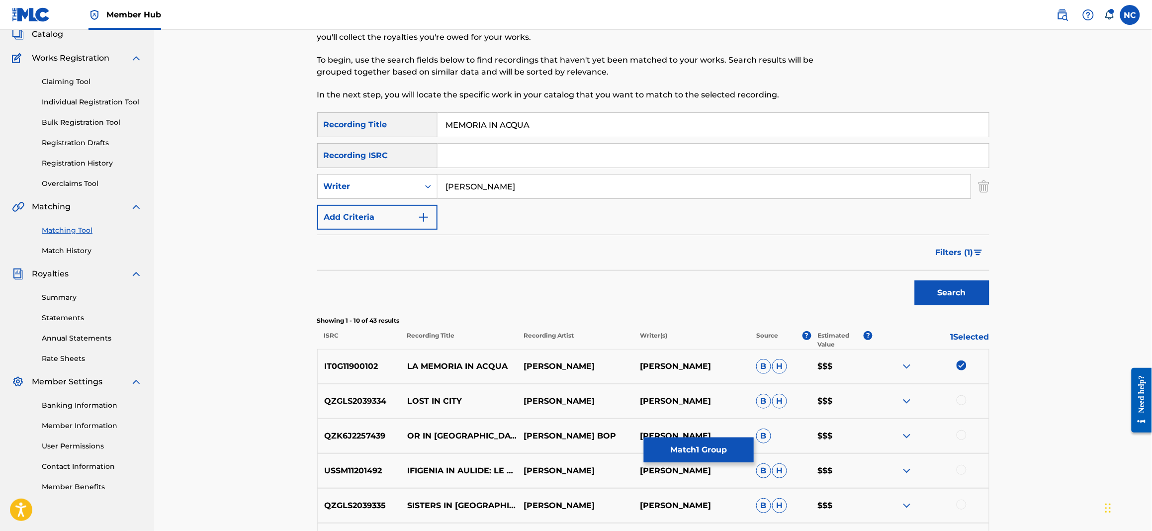
scroll to position [55, 0]
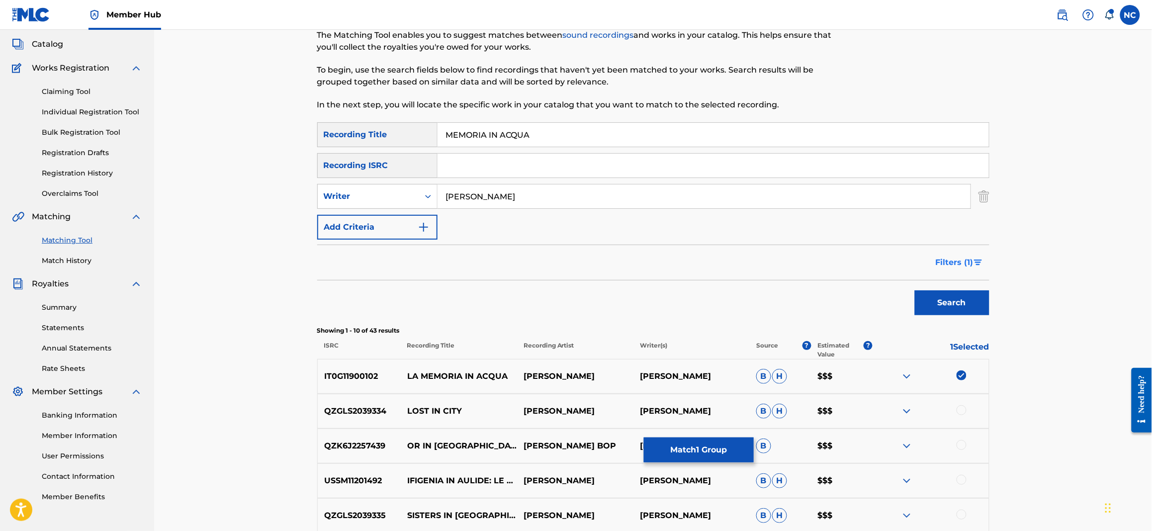
click at [973, 260] on button "Filters ( 1 )" at bounding box center [960, 262] width 60 height 25
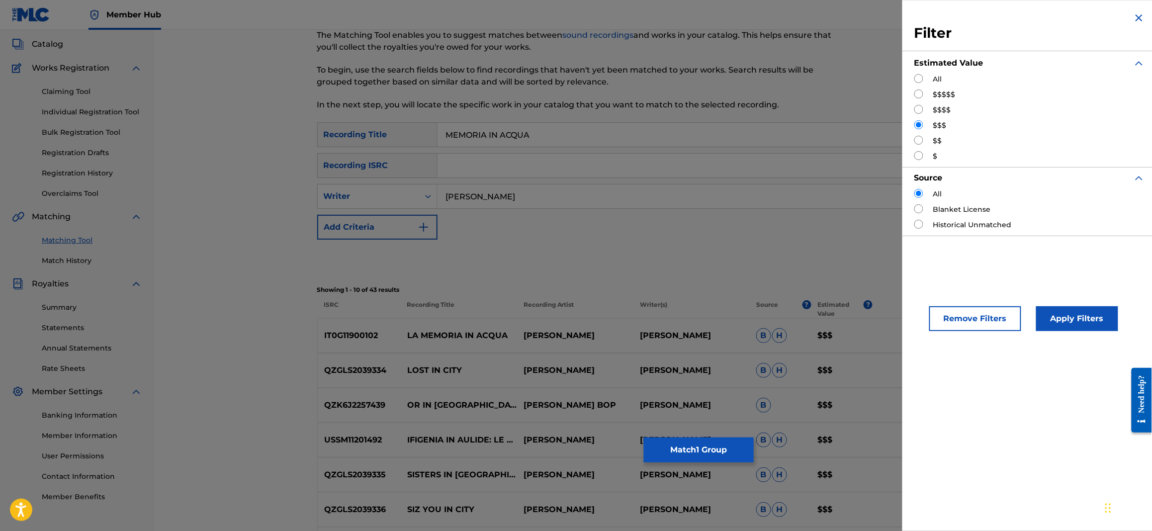
click at [919, 109] on input "Search Form" at bounding box center [918, 109] width 9 height 9
radio input "true"
click at [1082, 328] on button "Apply Filters" at bounding box center [1077, 318] width 82 height 25
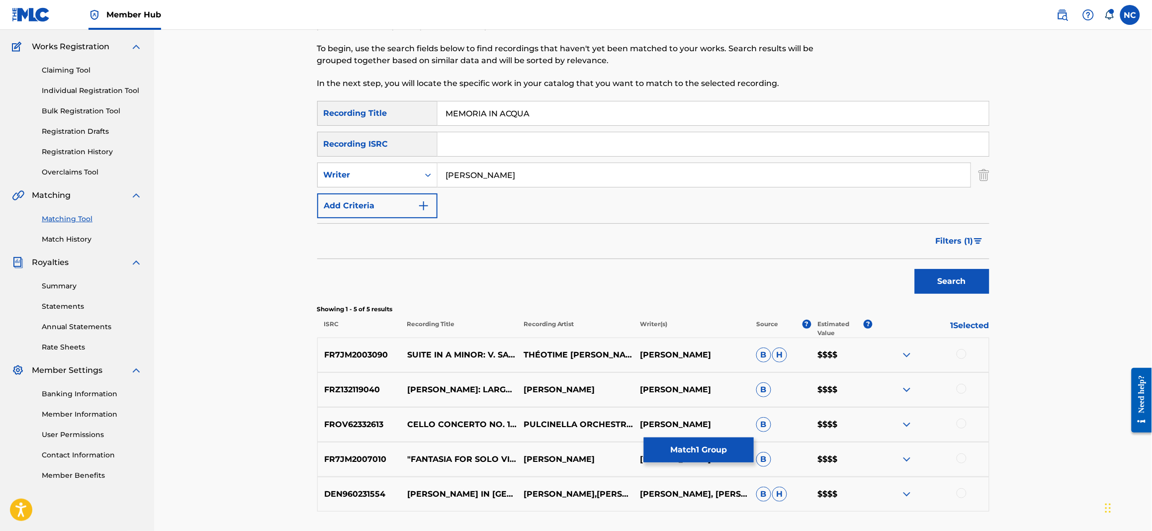
scroll to position [0, 0]
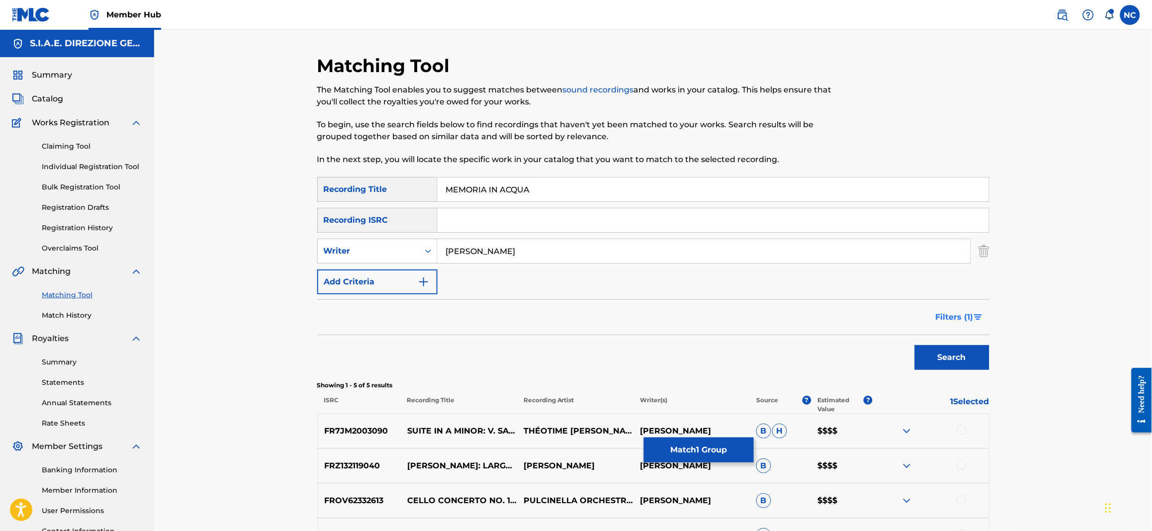
click at [974, 320] on img "Search Form" at bounding box center [978, 317] width 8 height 6
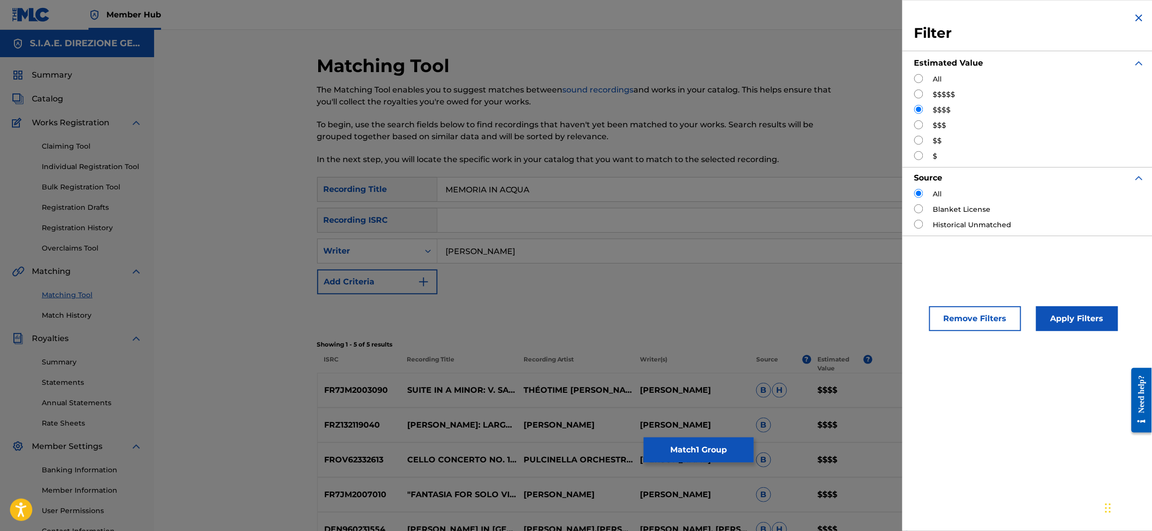
click at [921, 125] on input "Search Form" at bounding box center [918, 124] width 9 height 9
radio input "true"
click at [1052, 317] on button "Apply Filters" at bounding box center [1077, 318] width 82 height 25
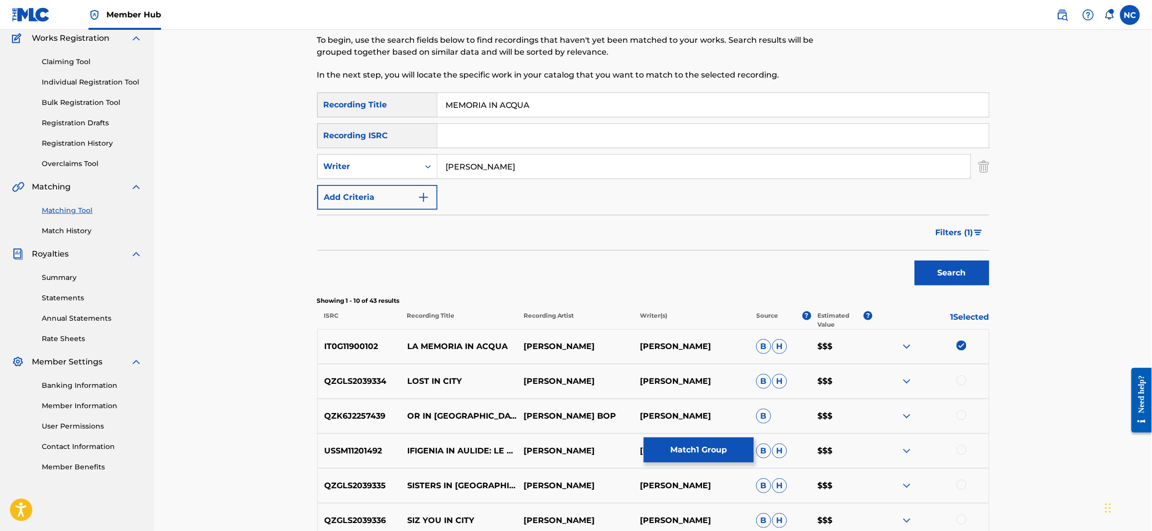
scroll to position [74, 0]
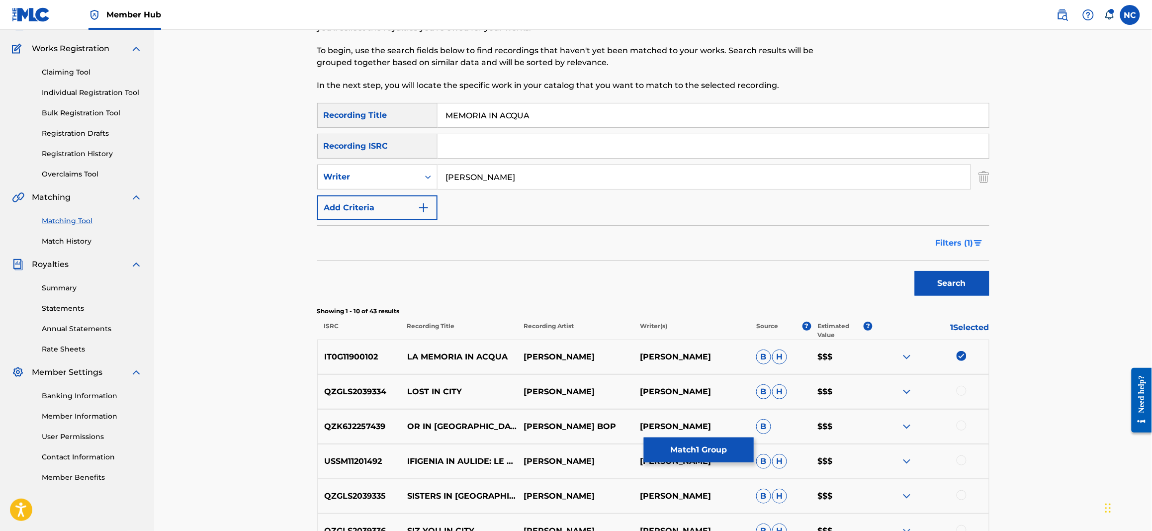
click at [978, 244] on img "Search Form" at bounding box center [978, 243] width 8 height 6
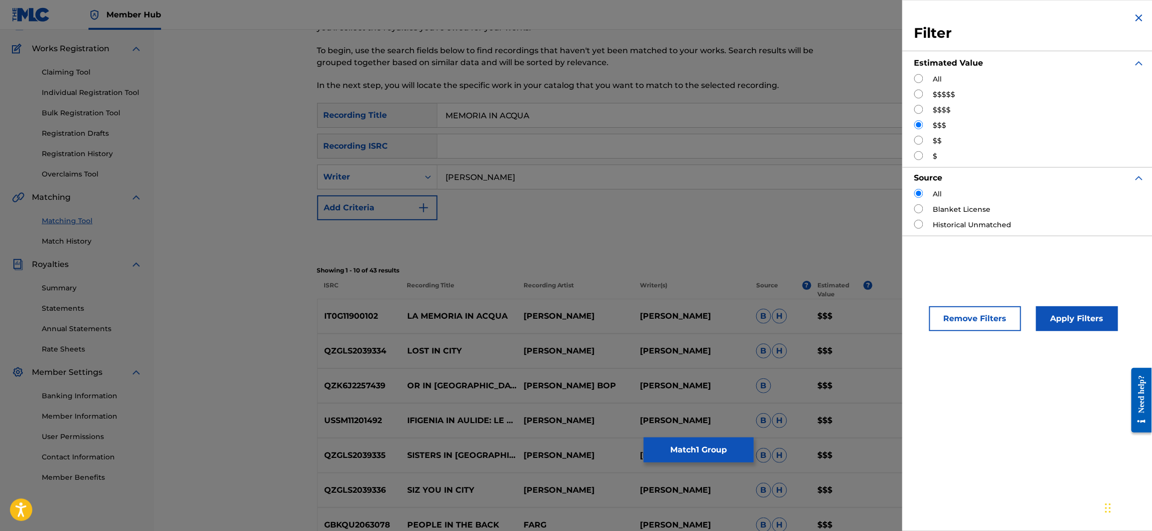
click at [921, 110] on input "Search Form" at bounding box center [918, 109] width 9 height 9
radio input "true"
click at [1093, 322] on button "Apply Filters" at bounding box center [1077, 318] width 82 height 25
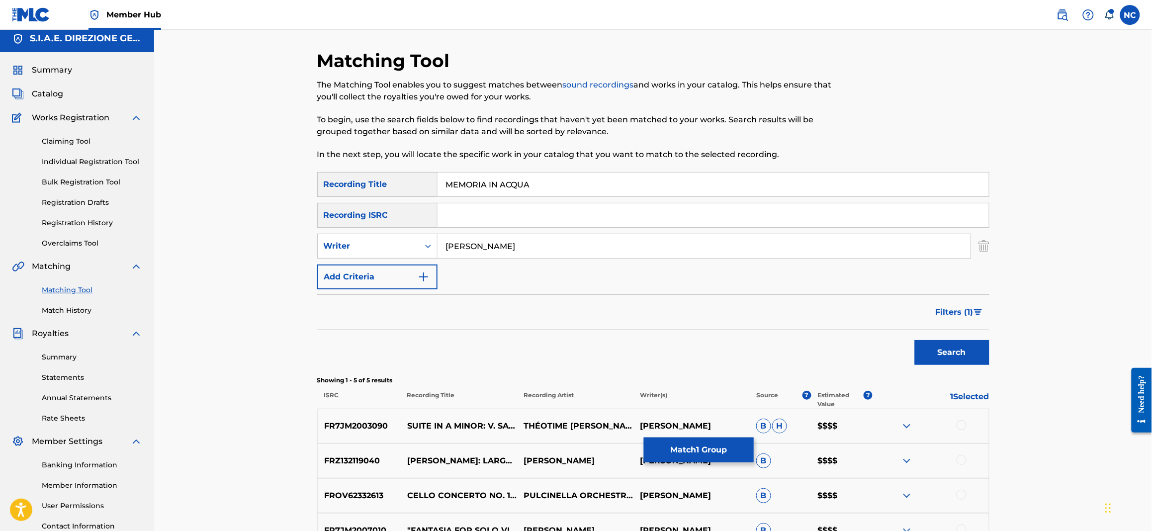
scroll to position [4, 0]
drag, startPoint x: 548, startPoint y: 245, endPoint x: 435, endPoint y: 245, distance: 112.9
click at [435, 245] on div "SearchWithCriteria4414ae24-15e3-4c49-886e-e9777b74274c Writer [PERSON_NAME]" at bounding box center [653, 246] width 672 height 25
click at [421, 245] on div "Search Form" at bounding box center [428, 247] width 18 height 18
click at [406, 269] on div "Recording Artist" at bounding box center [377, 271] width 119 height 25
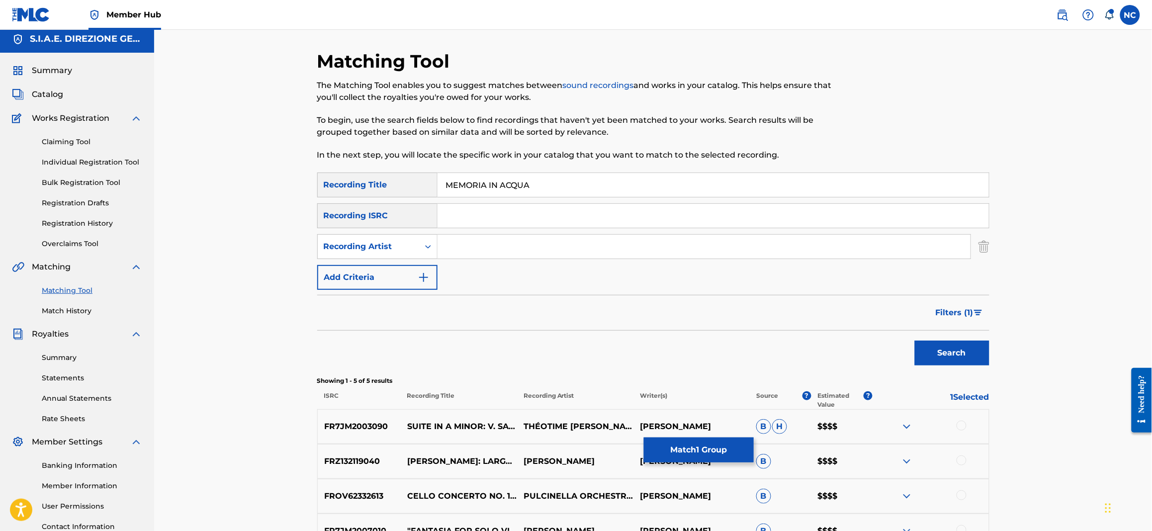
click at [477, 248] on input "Search Form" at bounding box center [704, 247] width 533 height 24
paste input "[PERSON_NAME]"
type input "[PERSON_NAME]"
click at [931, 363] on button "Search" at bounding box center [952, 353] width 75 height 25
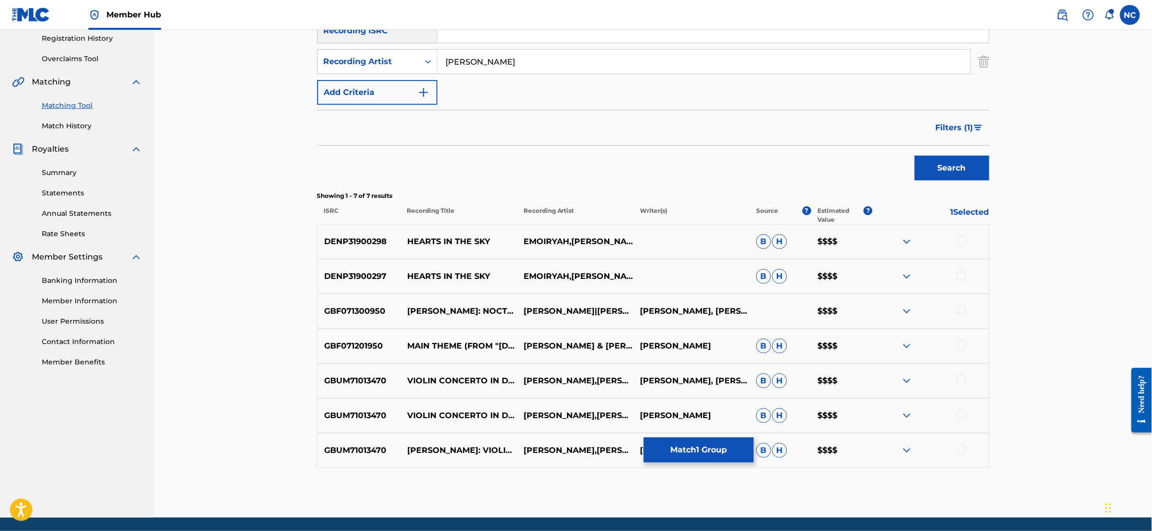
scroll to position [223, 0]
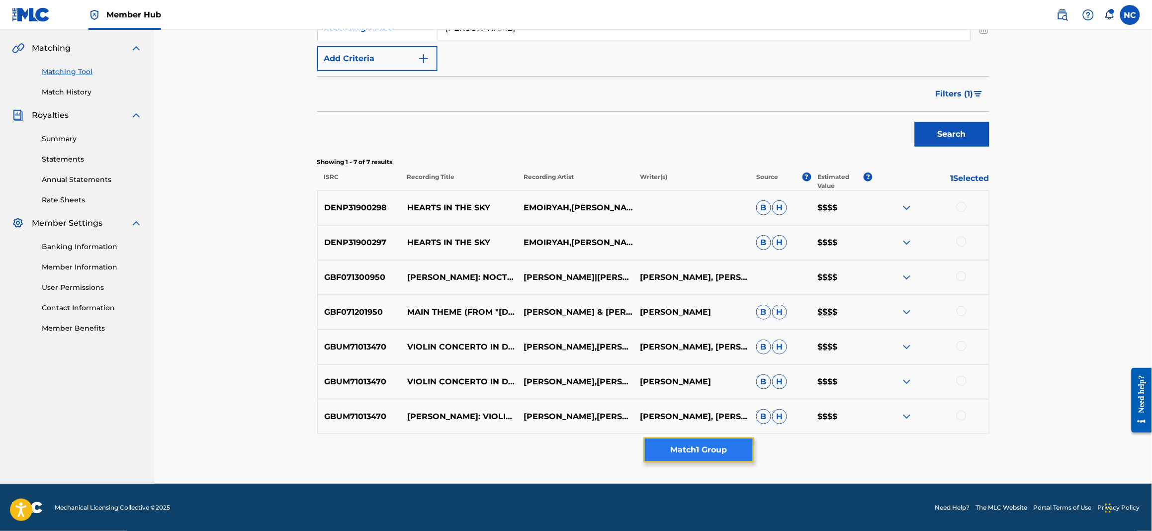
click at [704, 447] on button "Match 1 Group" at bounding box center [699, 450] width 110 height 25
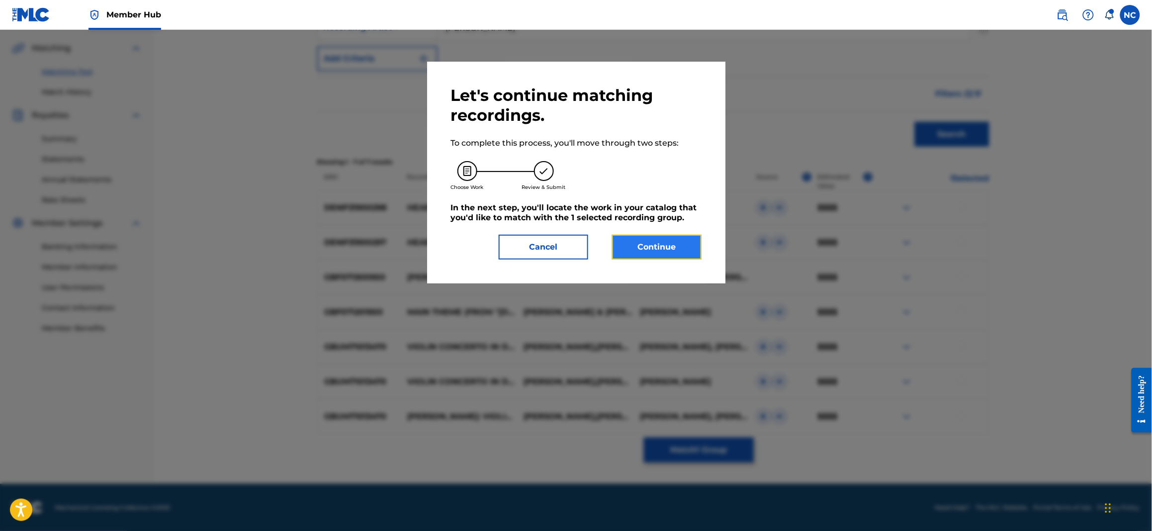
click at [667, 238] on button "Continue" at bounding box center [657, 247] width 90 height 25
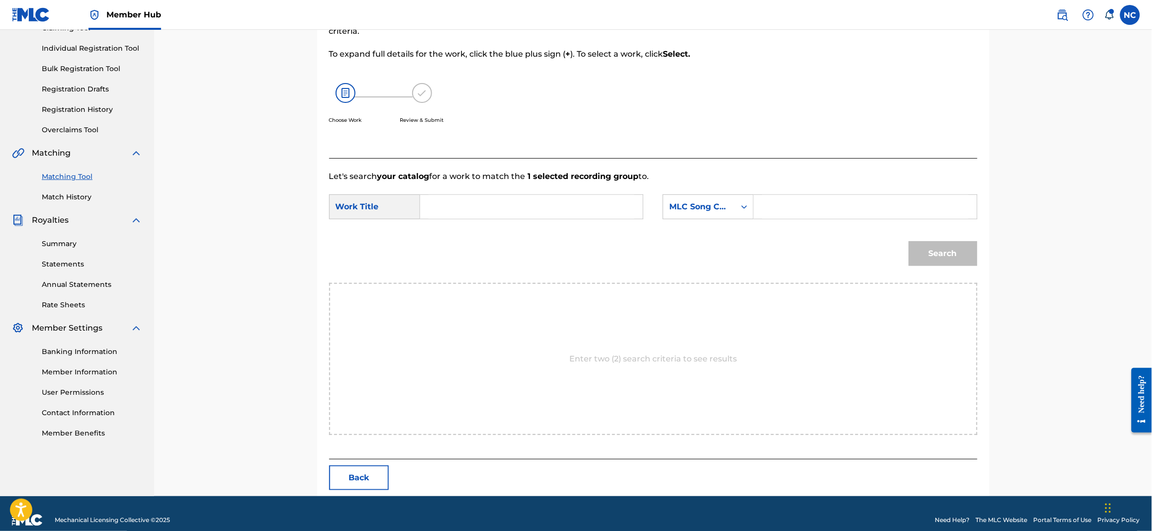
scroll to position [131, 0]
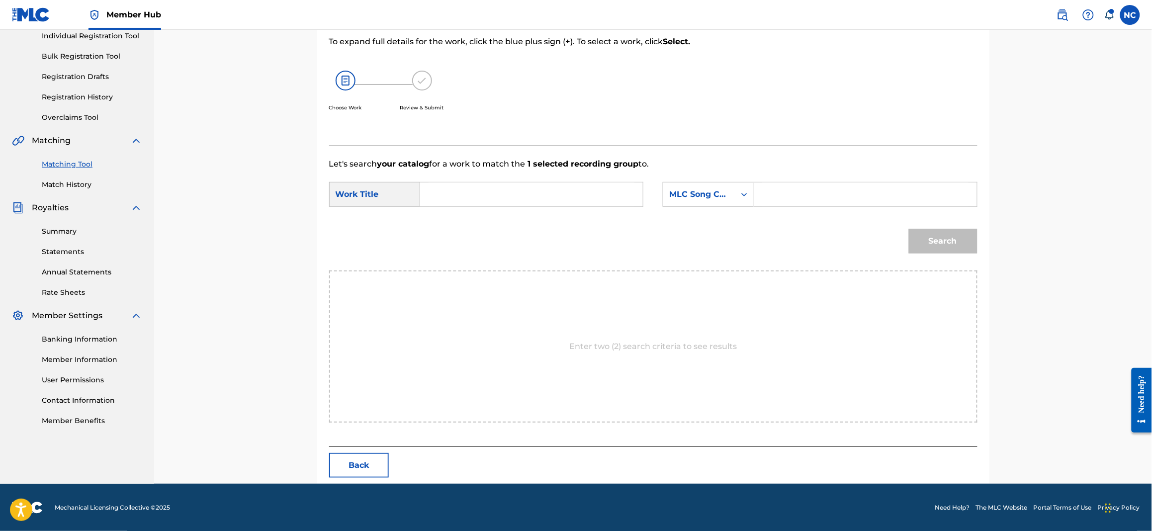
click at [900, 182] on input "Search Form" at bounding box center [865, 194] width 206 height 24
paste input "MV3B8B"
type input "MV3B8B"
click at [527, 187] on input "Search Form" at bounding box center [532, 194] width 206 height 24
type input "MEMORIA IN ACQUA"
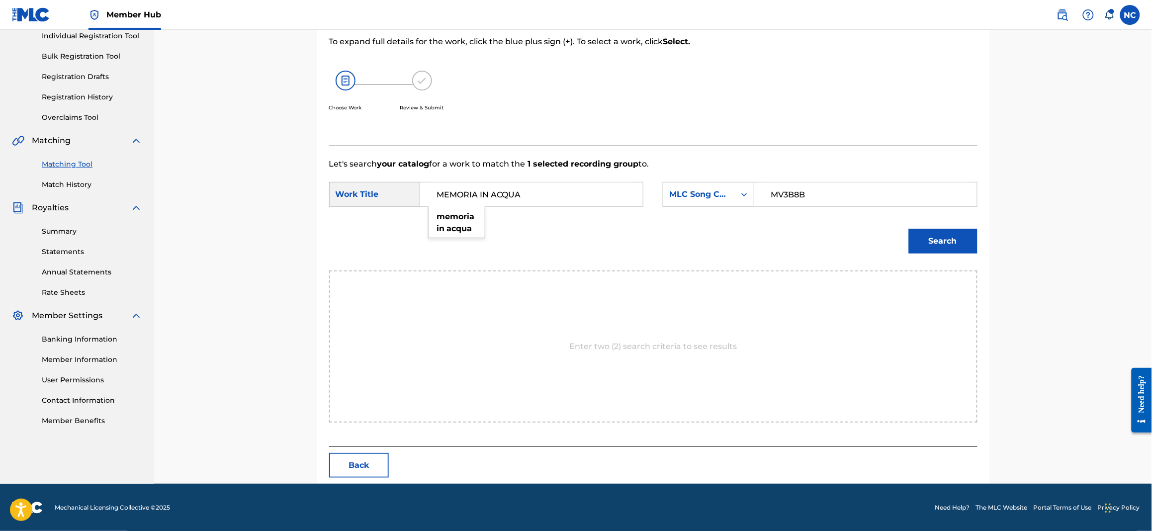
click at [909, 229] on button "Search" at bounding box center [943, 241] width 69 height 25
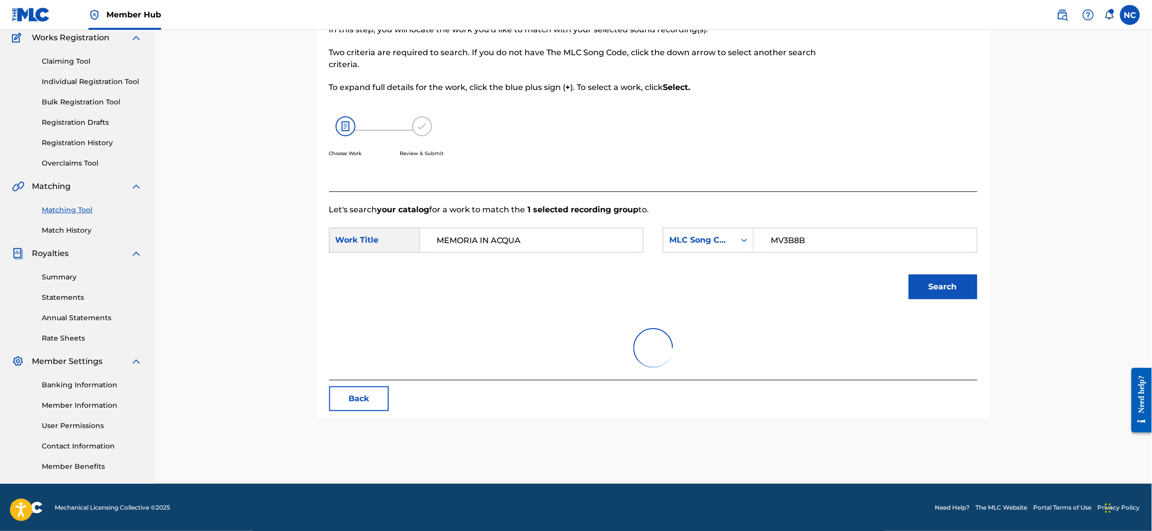
scroll to position [102, 0]
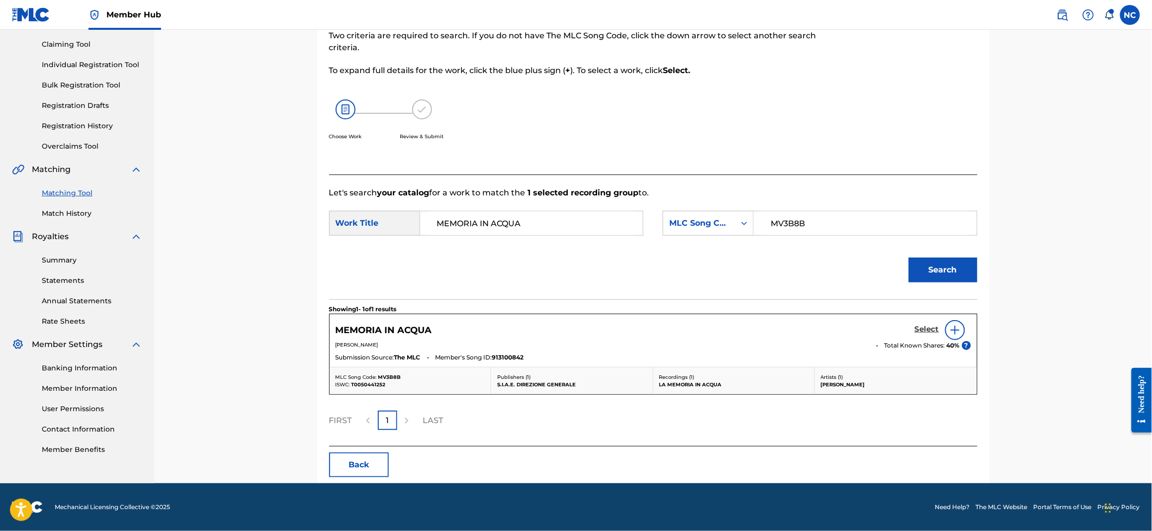
click at [931, 331] on h5 "Select" at bounding box center [927, 329] width 24 height 9
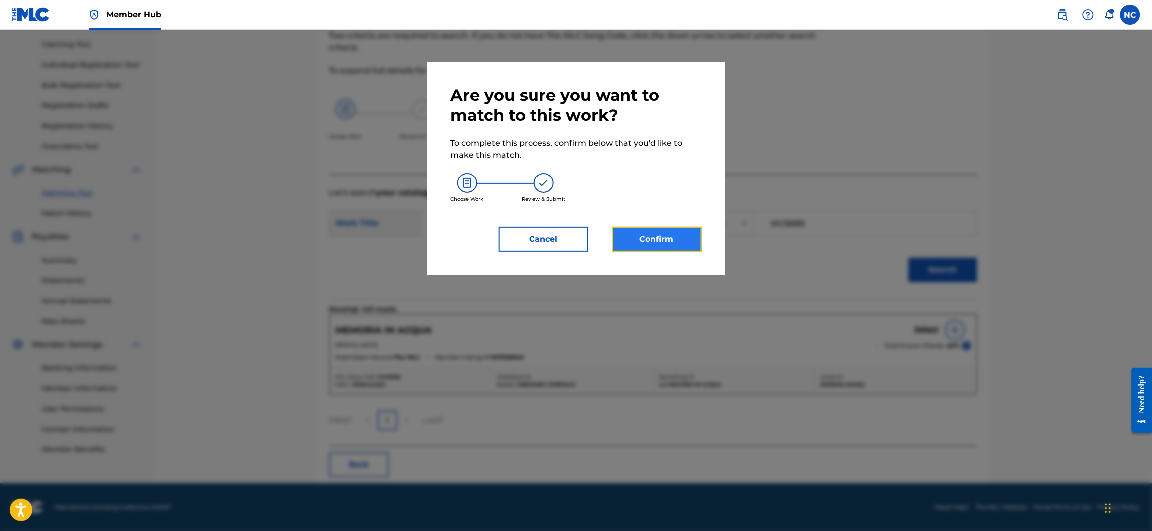
click at [681, 241] on button "Confirm" at bounding box center [657, 239] width 90 height 25
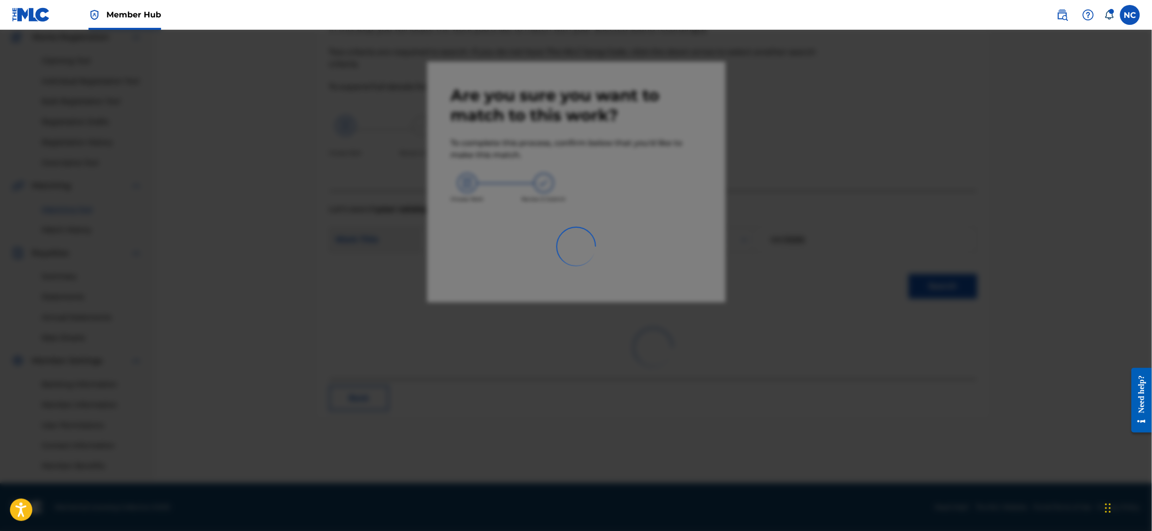
scroll to position [85, 0]
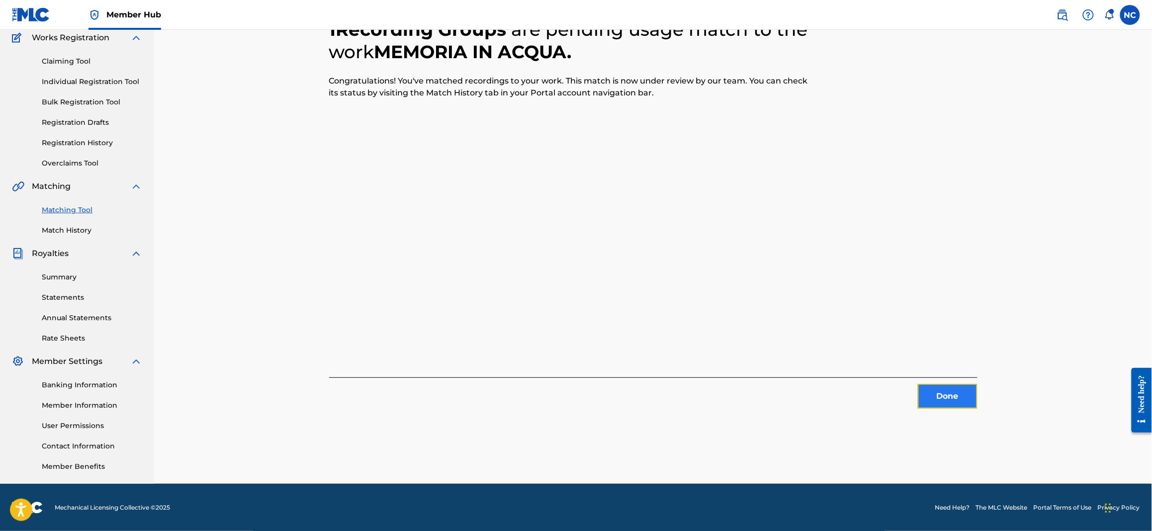
click at [949, 386] on button "Done" at bounding box center [948, 396] width 60 height 25
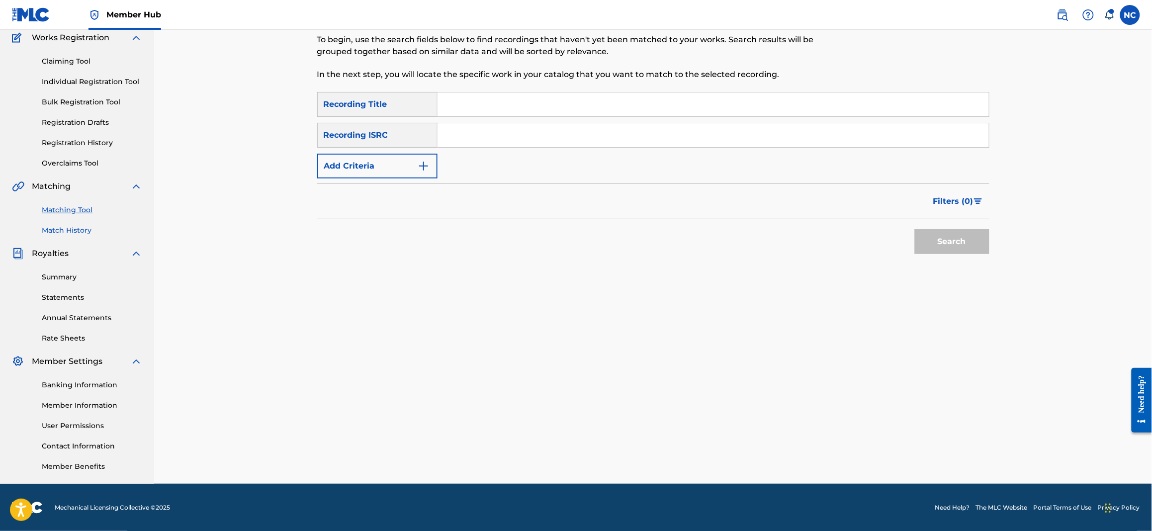
click at [70, 227] on link "Match History" at bounding box center [92, 230] width 100 height 10
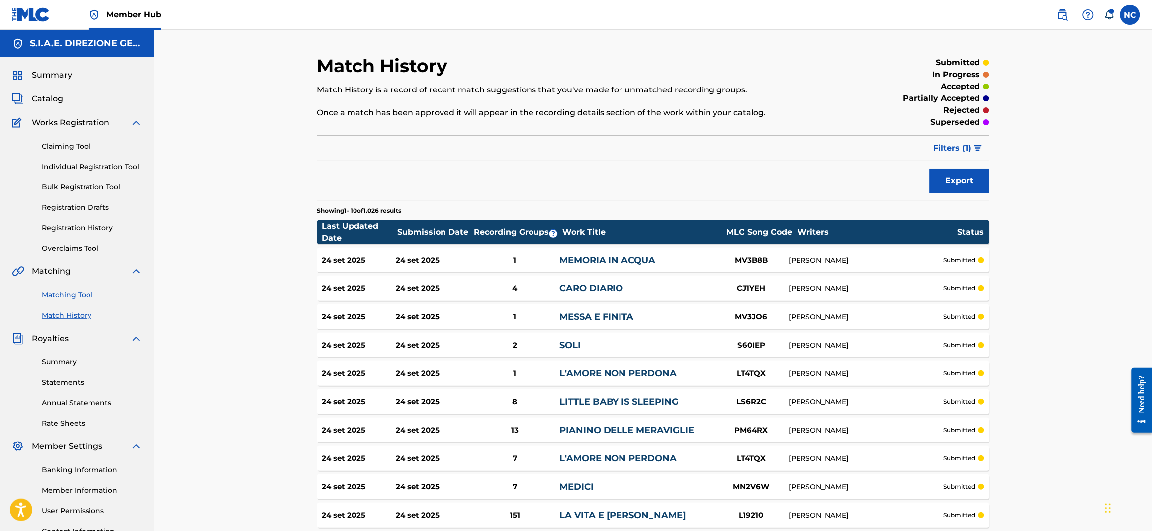
drag, startPoint x: 80, startPoint y: 295, endPoint x: 104, endPoint y: 294, distance: 24.4
click at [80, 295] on link "Matching Tool" at bounding box center [92, 295] width 100 height 10
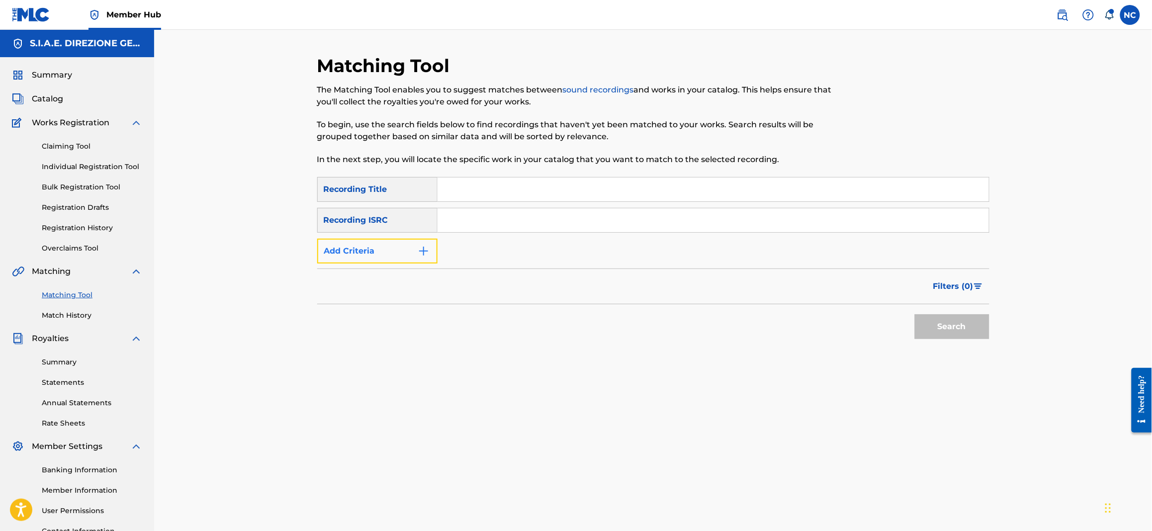
click at [423, 250] on img "Search Form" at bounding box center [424, 251] width 12 height 12
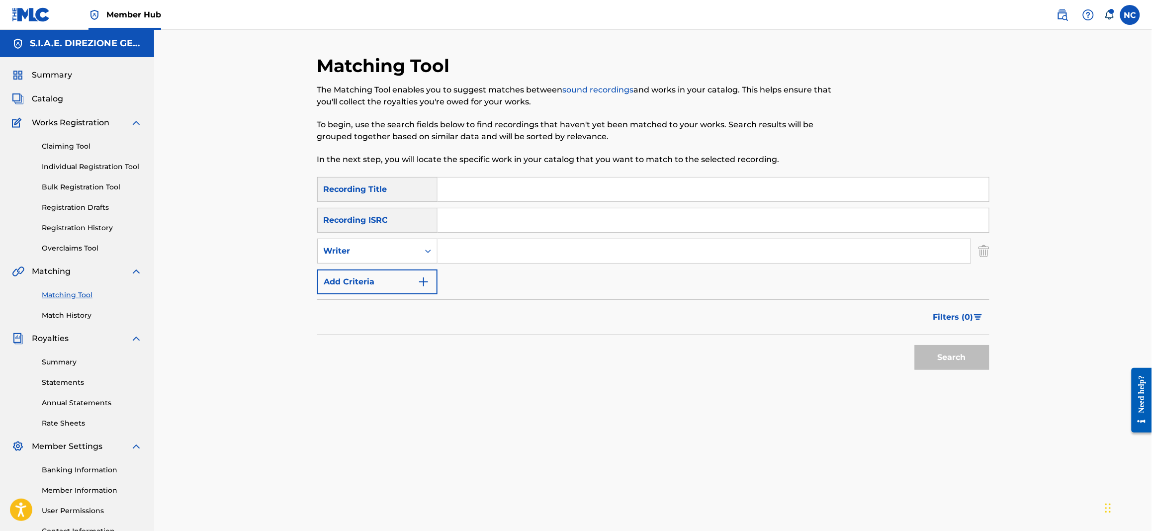
click at [481, 249] on input "Search Form" at bounding box center [704, 251] width 533 height 24
type input "[PERSON_NAME]"
click at [942, 363] on button "Search" at bounding box center [952, 357] width 75 height 25
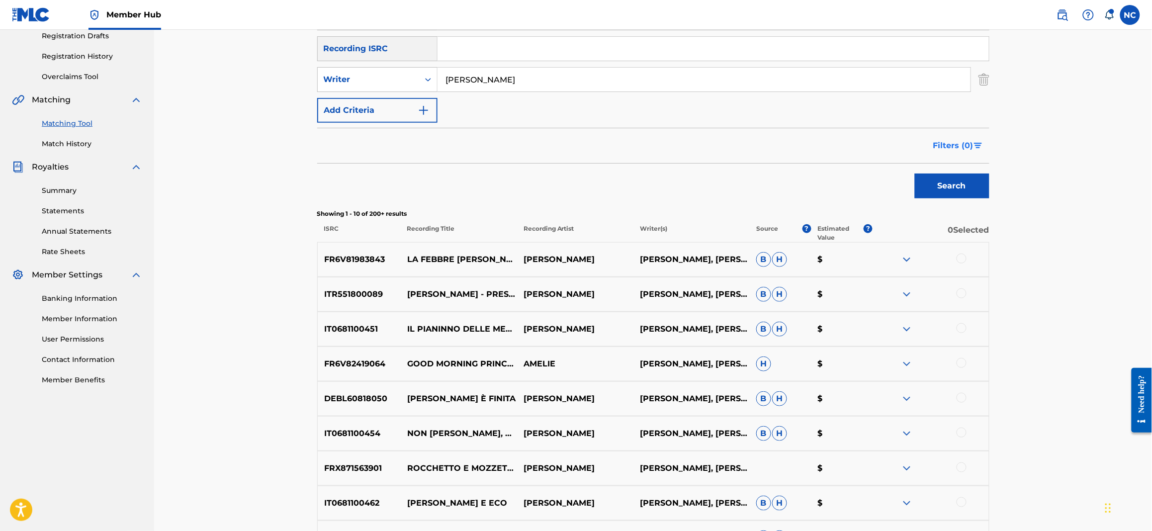
scroll to position [55, 0]
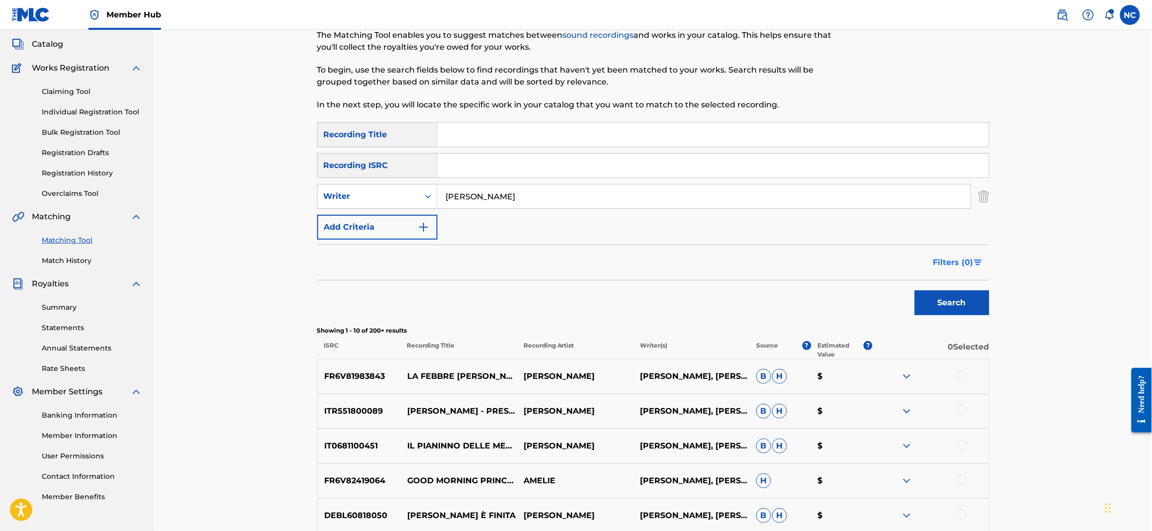
click at [974, 262] on img "Search Form" at bounding box center [978, 263] width 8 height 6
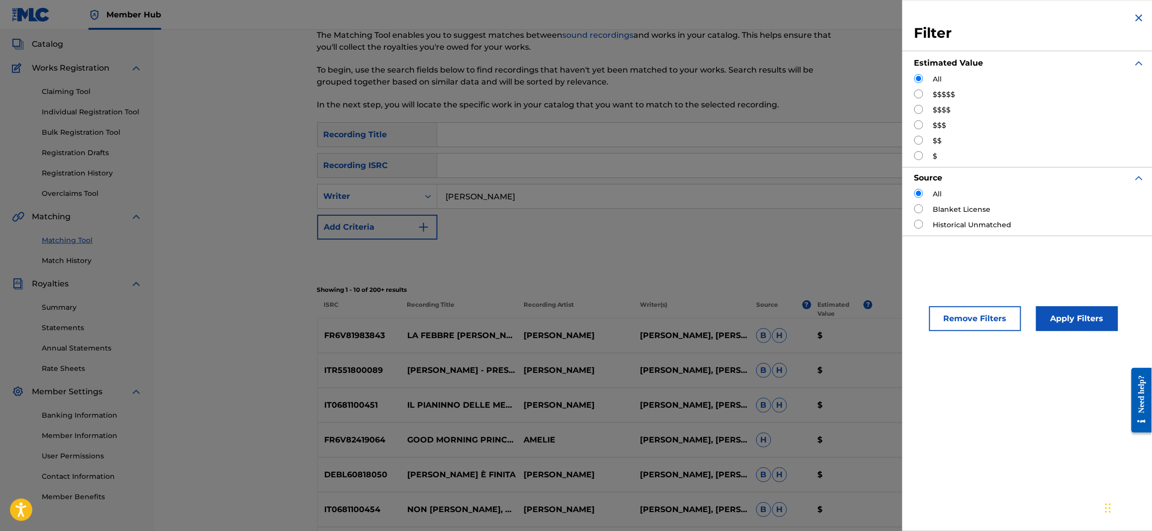
click at [924, 126] on div "$$$" at bounding box center [1029, 125] width 231 height 10
click at [921, 127] on input "Search Form" at bounding box center [918, 124] width 9 height 9
radio input "true"
click at [1097, 313] on button "Apply Filters" at bounding box center [1077, 318] width 82 height 25
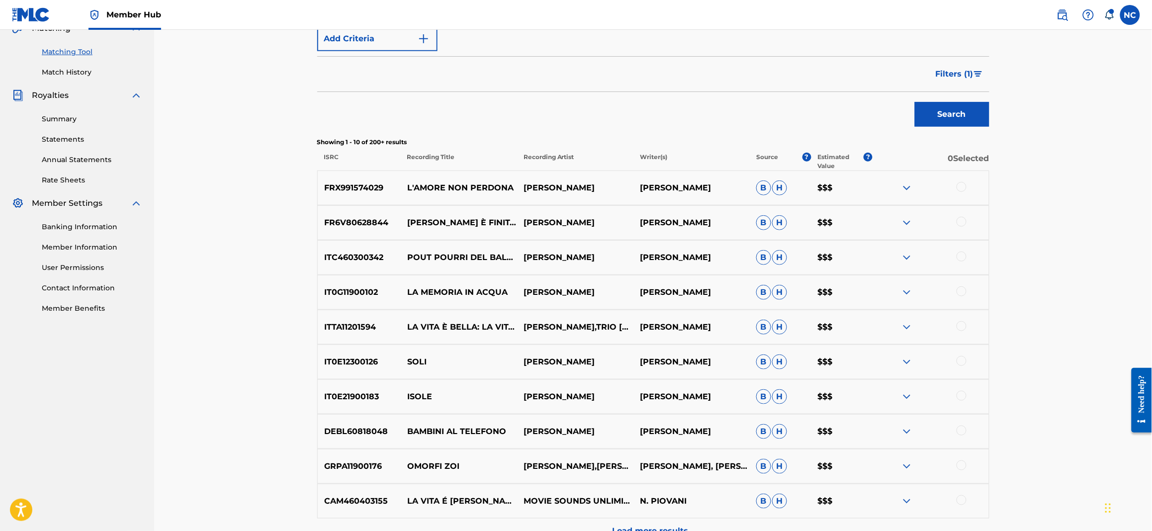
scroll to position [353, 0]
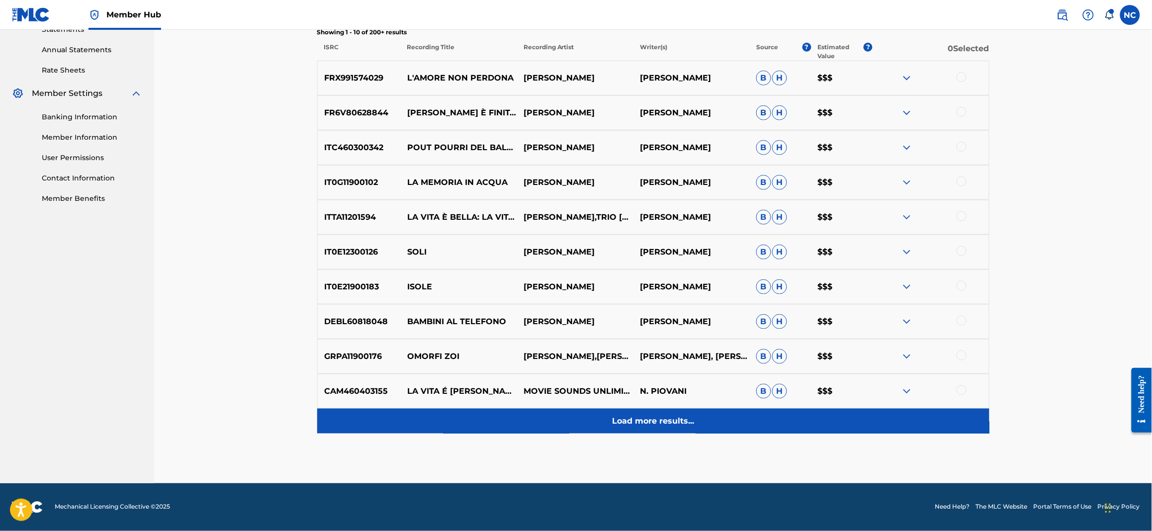
click at [669, 419] on p "Load more results..." at bounding box center [653, 421] width 82 height 12
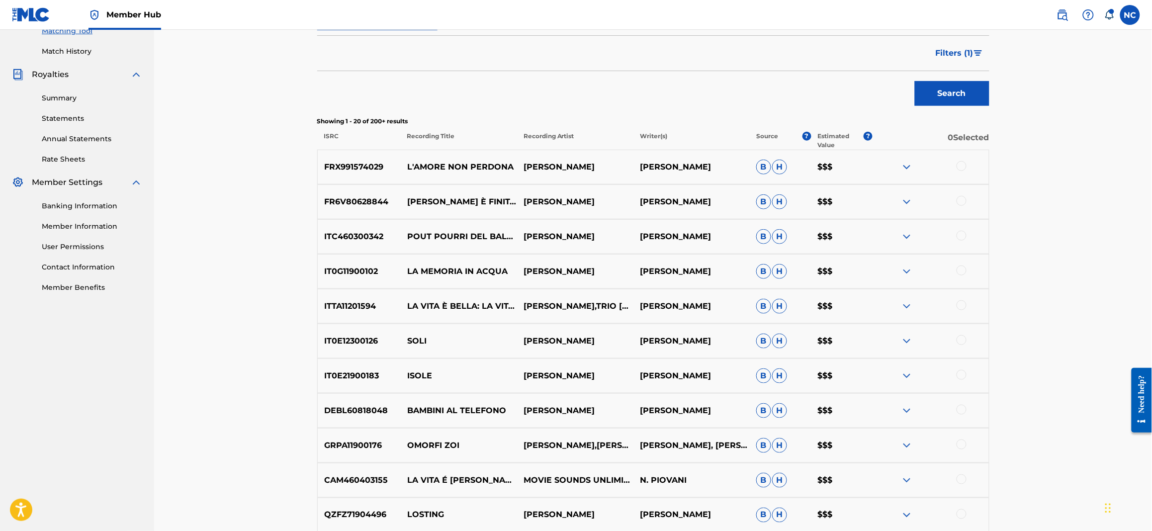
scroll to position [179, 0]
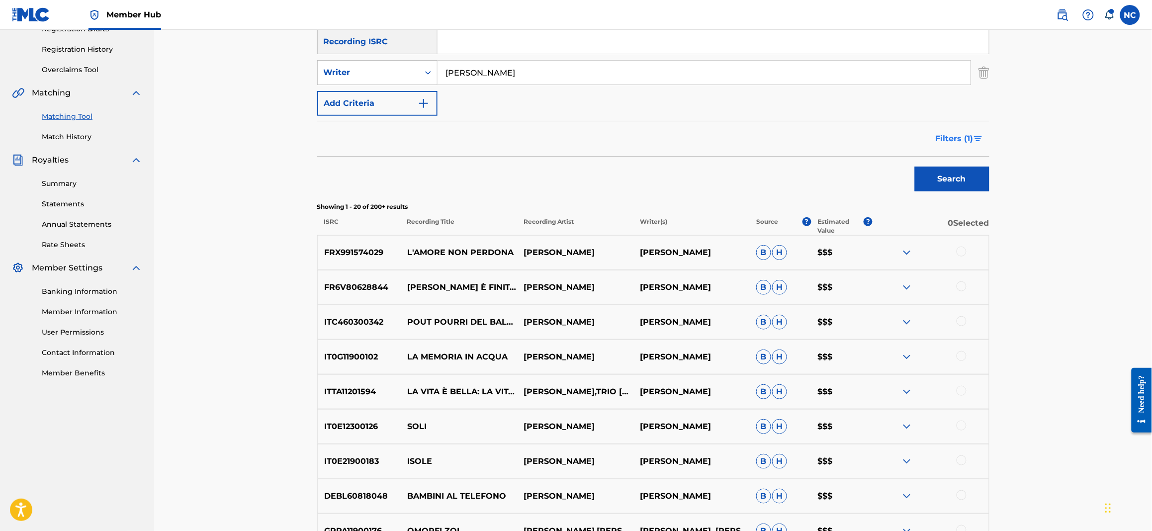
click at [984, 137] on button "Filters ( 1 )" at bounding box center [960, 138] width 60 height 25
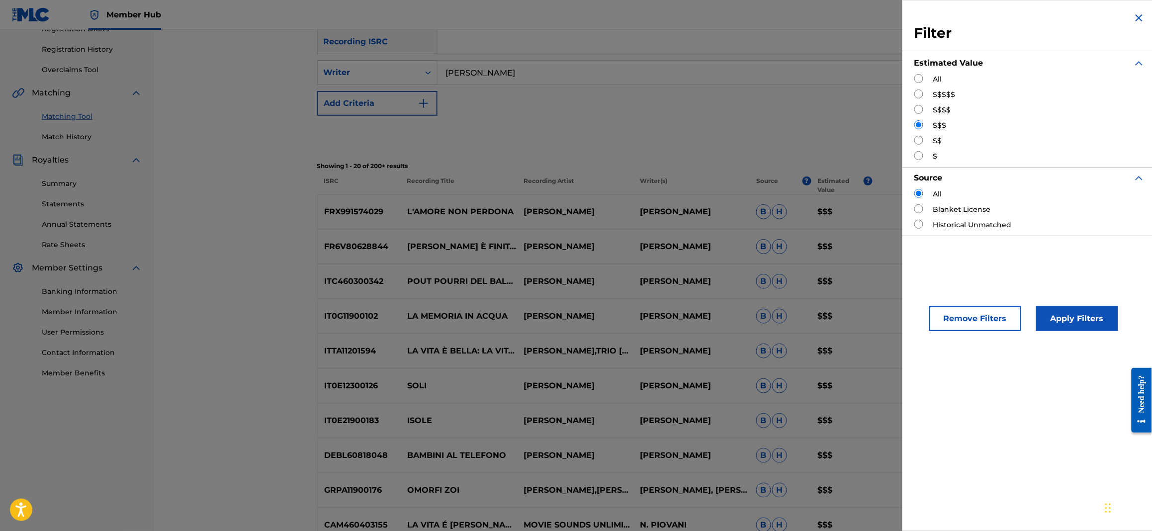
click at [921, 142] on input "Search Form" at bounding box center [918, 140] width 9 height 9
radio input "true"
click at [1074, 321] on button "Apply Filters" at bounding box center [1077, 318] width 82 height 25
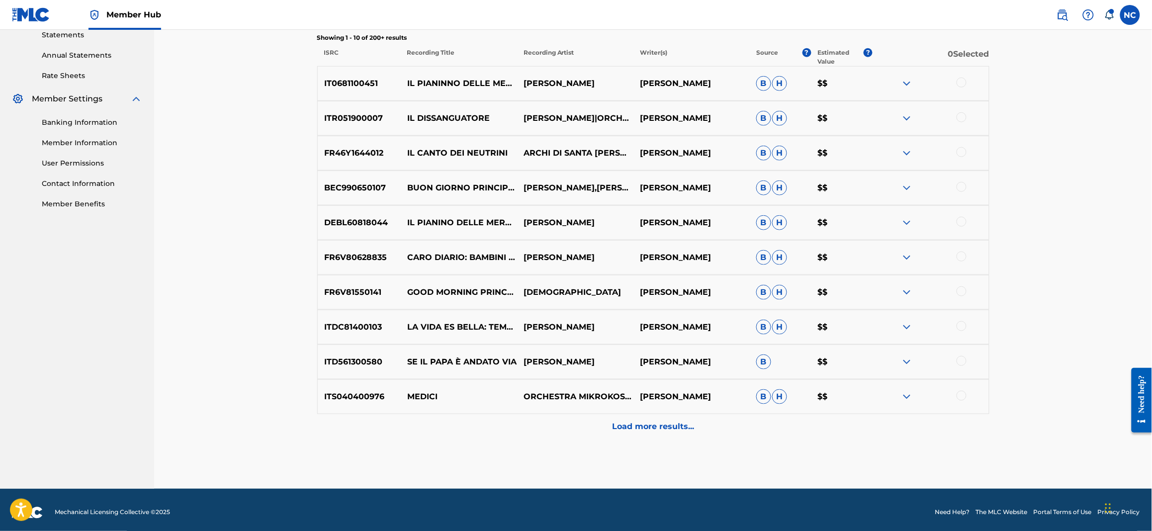
scroll to position [353, 0]
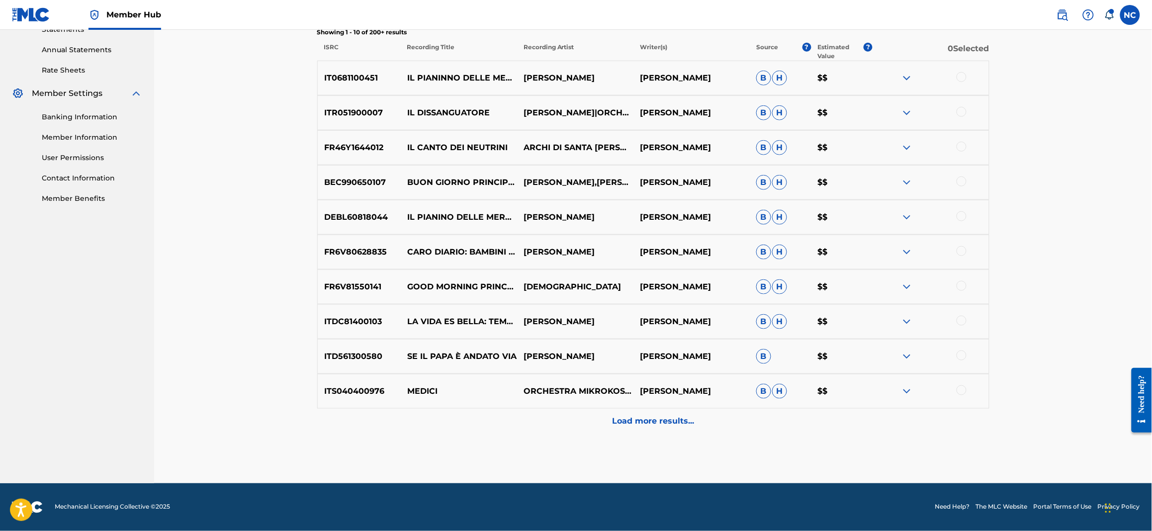
click at [959, 357] on div at bounding box center [962, 356] width 10 height 10
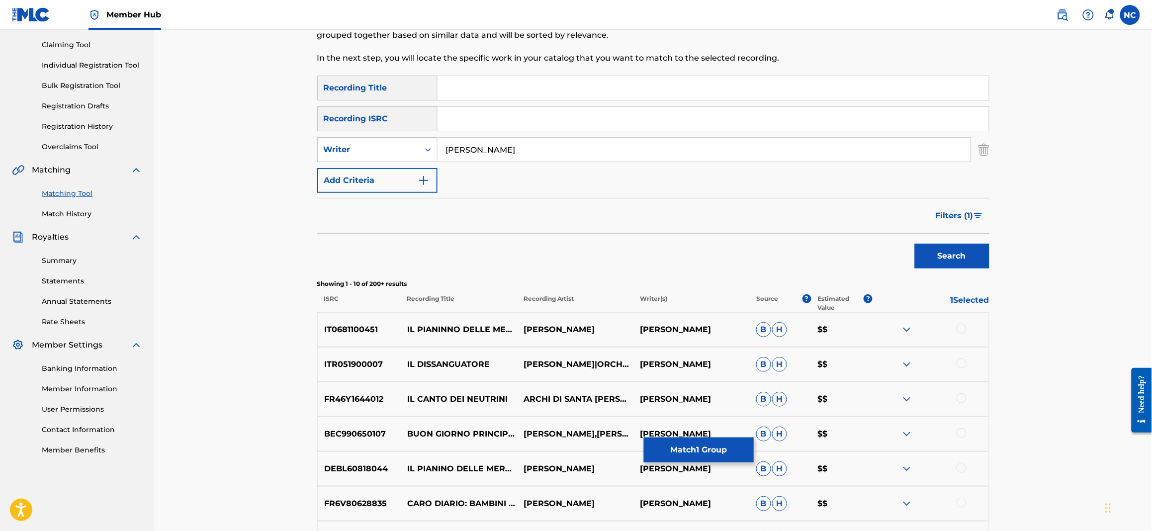
scroll to position [55, 0]
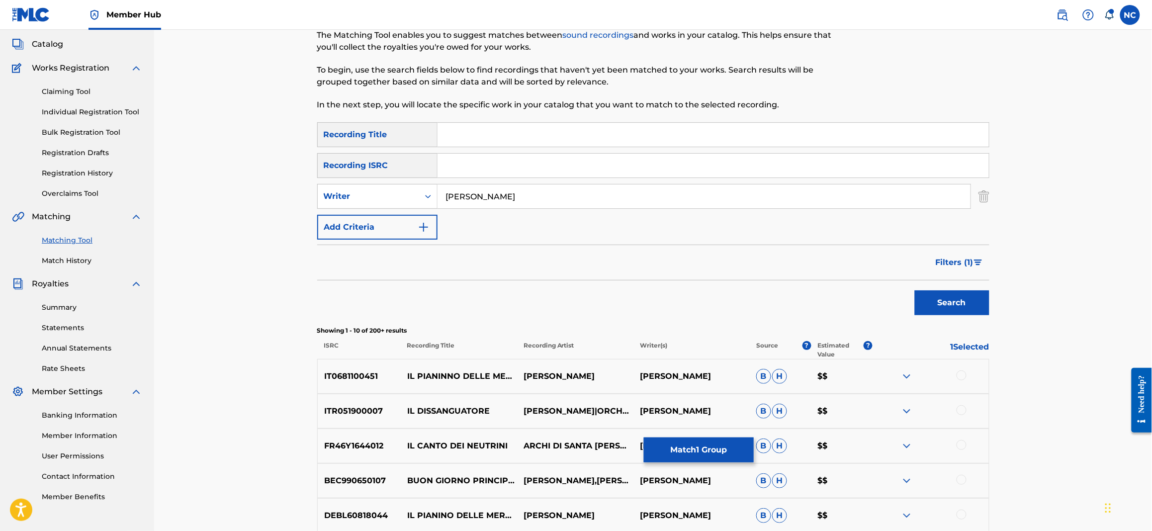
click at [526, 127] on input "Search Form" at bounding box center [713, 135] width 551 height 24
type input "SE IL PAPA E ANDATO VIA"
click at [915, 290] on button "Search" at bounding box center [952, 302] width 75 height 25
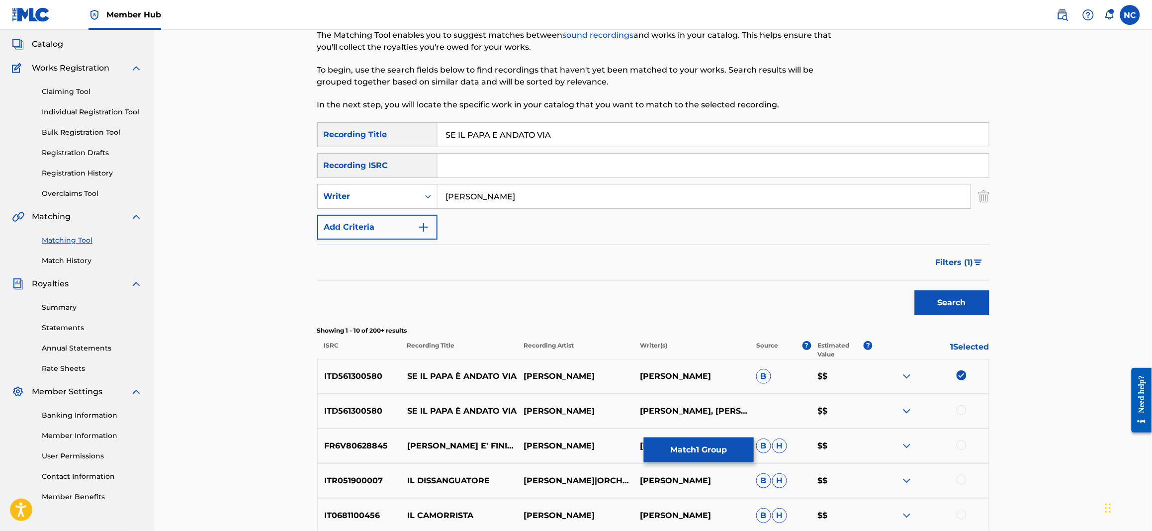
click at [961, 411] on div at bounding box center [962, 410] width 10 height 10
drag, startPoint x: 526, startPoint y: 199, endPoint x: 433, endPoint y: 197, distance: 93.0
click at [433, 197] on div "SearchWithCriteria4414ae24-15e3-4c49-886e-e9777b74274c Writer [PERSON_NAME]" at bounding box center [653, 196] width 672 height 25
click at [421, 202] on div "Search Form" at bounding box center [428, 196] width 18 height 18
drag, startPoint x: 404, startPoint y: 224, endPoint x: 415, endPoint y: 216, distance: 13.9
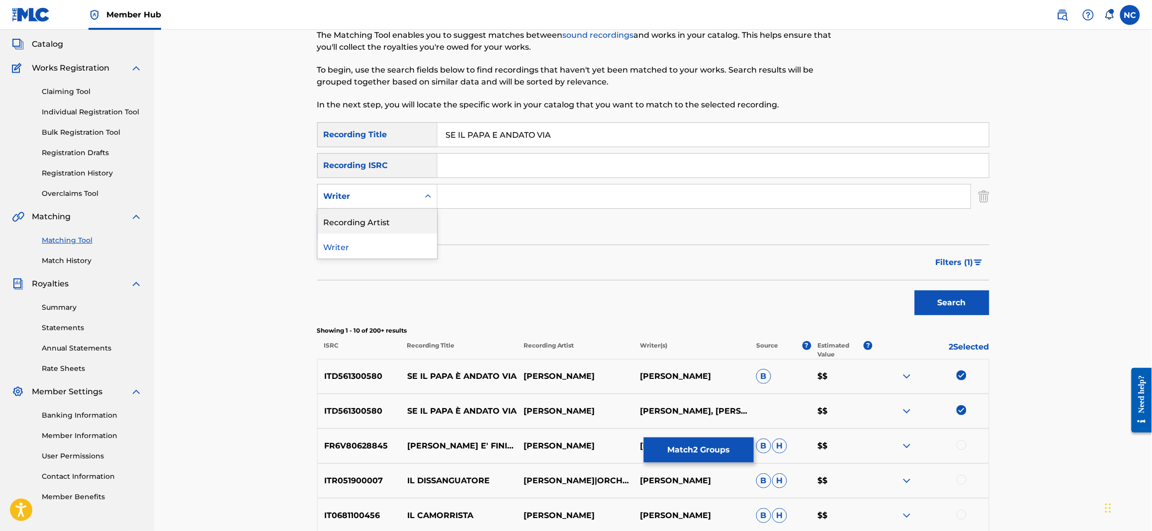
click at [404, 223] on div "Recording Artist" at bounding box center [377, 221] width 119 height 25
drag, startPoint x: 415, startPoint y: 216, endPoint x: 467, endPoint y: 193, distance: 56.7
click at [467, 193] on input "Search Form" at bounding box center [704, 196] width 533 height 24
paste input "[PERSON_NAME]"
type input "[PERSON_NAME]"
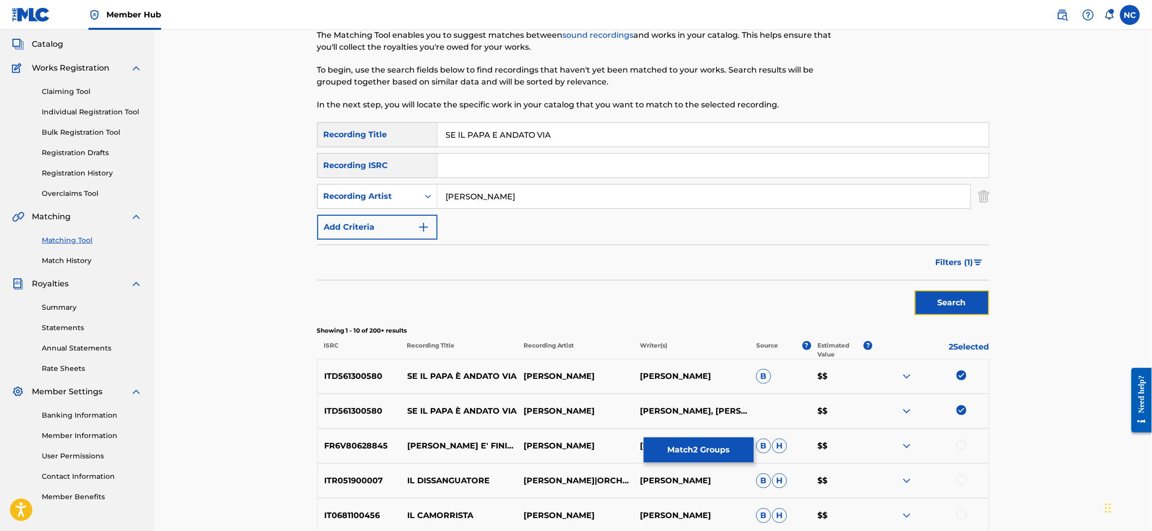
click at [939, 305] on button "Search" at bounding box center [952, 302] width 75 height 25
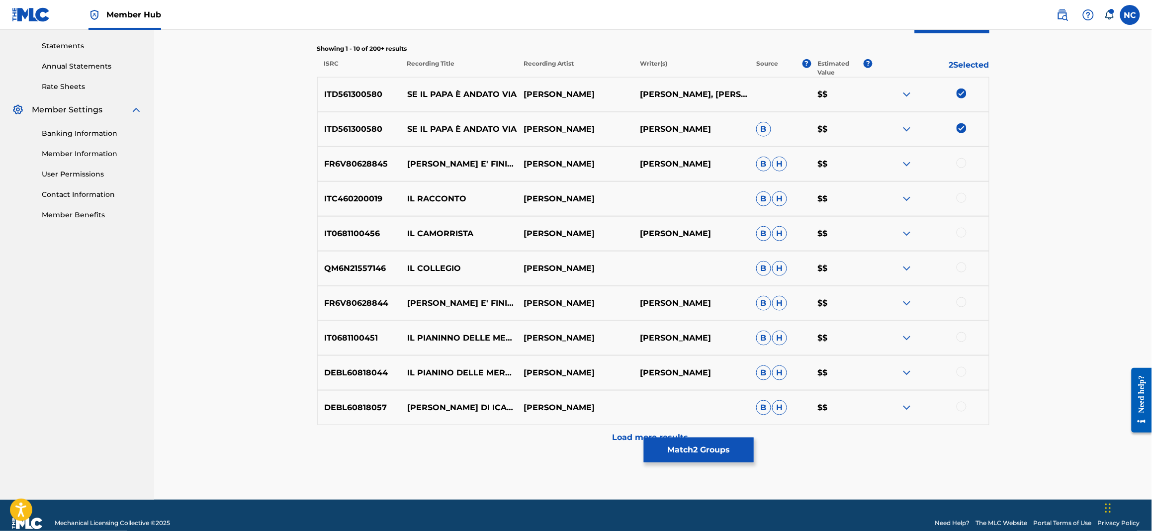
scroll to position [353, 0]
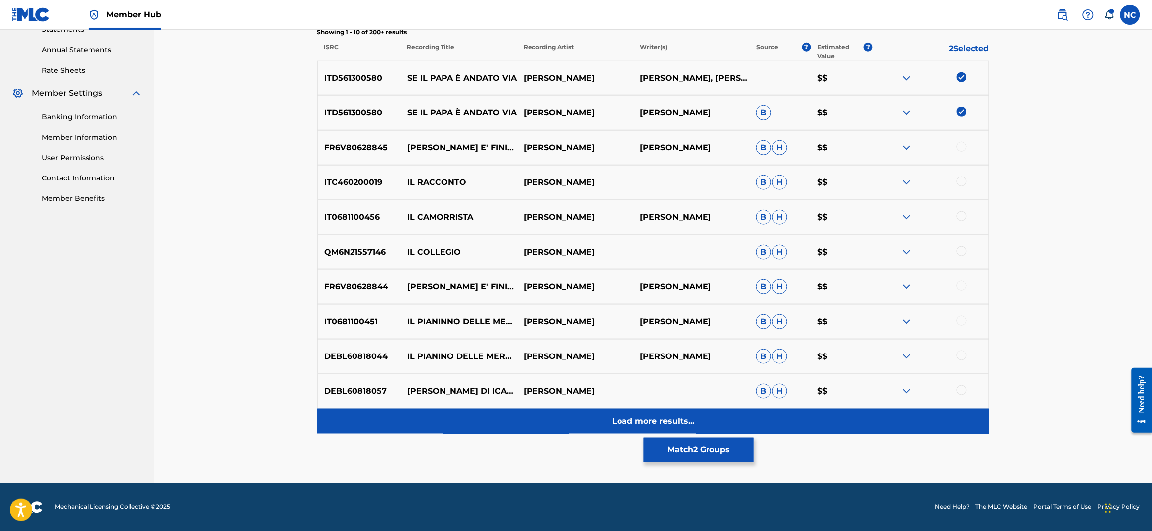
click at [673, 416] on p "Load more results..." at bounding box center [653, 421] width 82 height 12
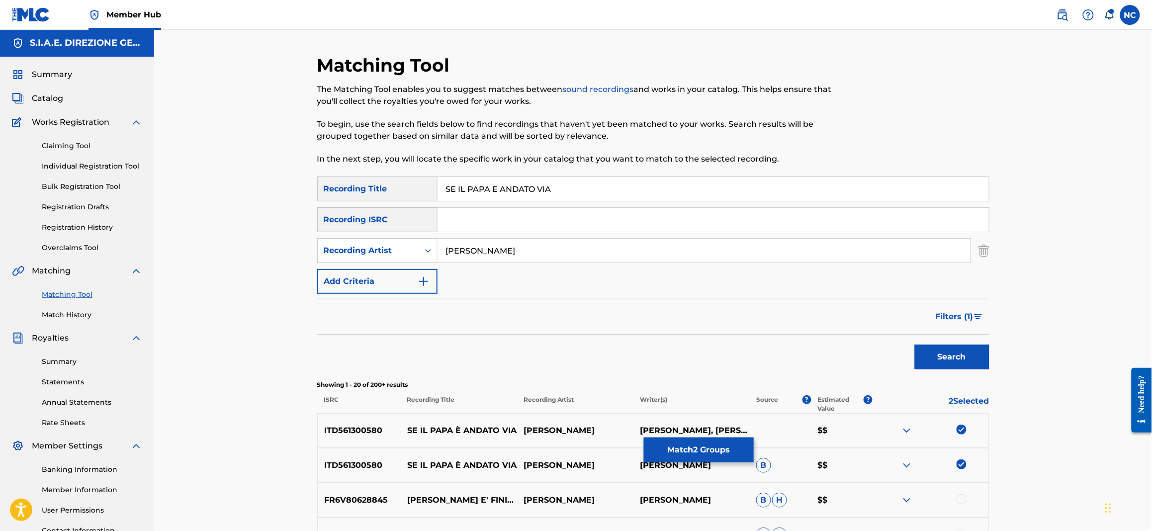
scroll to position [0, 0]
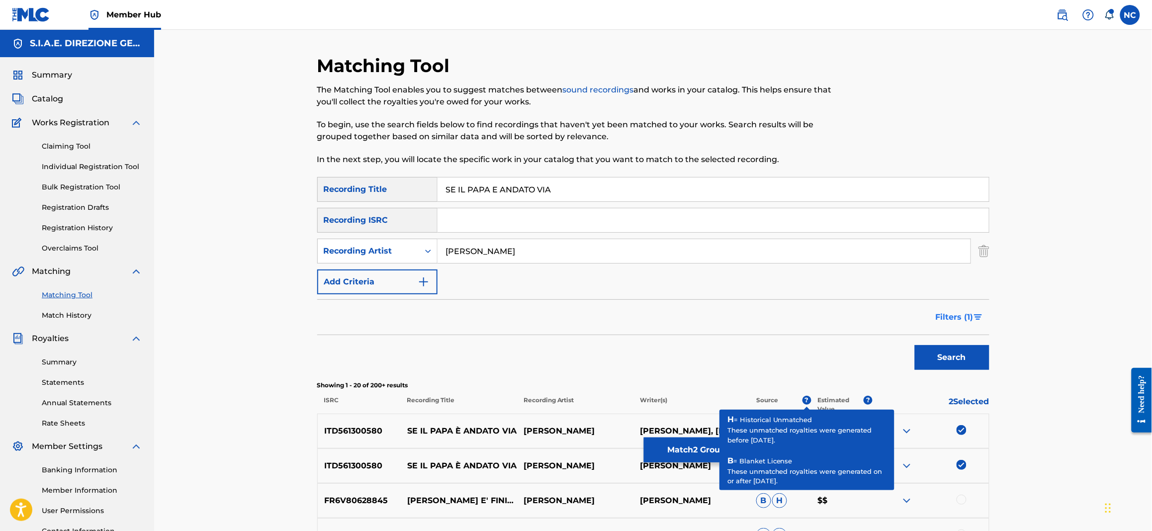
click at [964, 315] on span "Filters ( 1 )" at bounding box center [955, 317] width 38 height 12
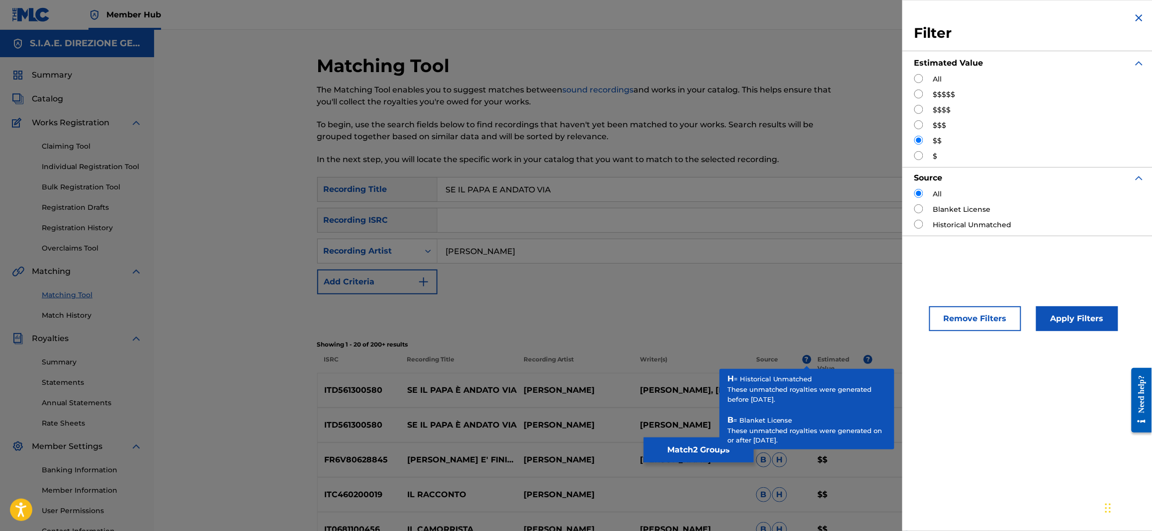
click at [921, 123] on input "Search Form" at bounding box center [918, 124] width 9 height 9
radio input "true"
click at [887, 290] on div "SearchWithCriteriad6b68c32-8c39-445b-90fc-d42cb731b129 Recording Title SE IL PA…" at bounding box center [653, 235] width 672 height 117
click at [868, 345] on p "Showing 1 - 20 of 200+ results" at bounding box center [653, 344] width 672 height 9
click at [684, 342] on p "Showing 1 - 20 of 200+ results" at bounding box center [653, 344] width 672 height 9
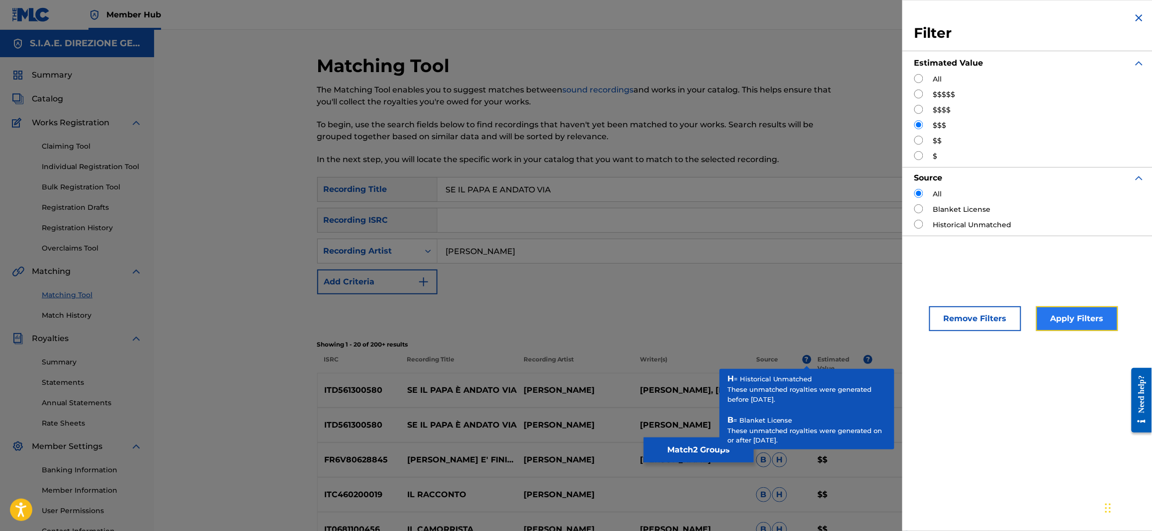
click at [1082, 316] on button "Apply Filters" at bounding box center [1077, 318] width 82 height 25
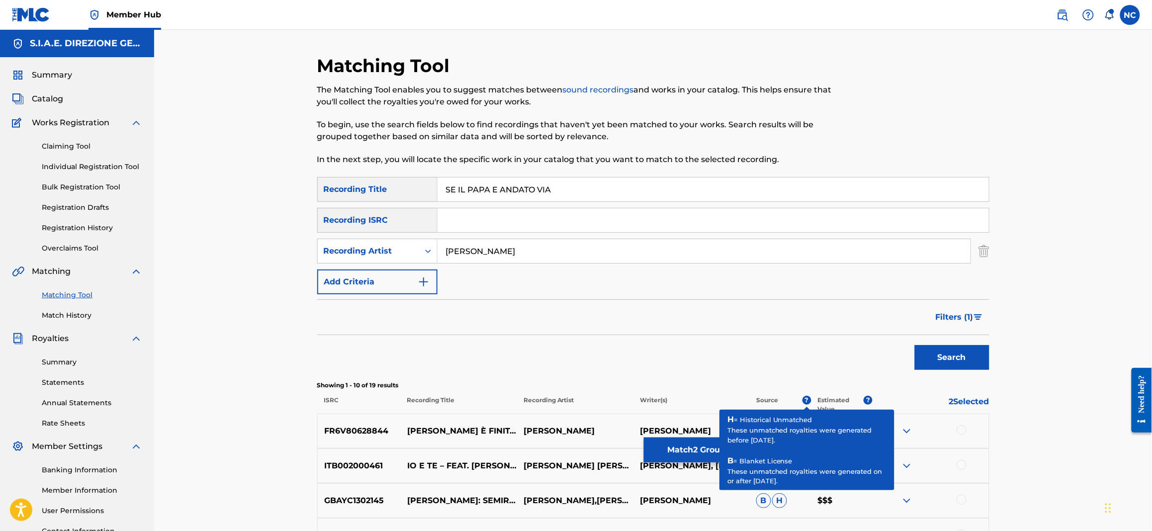
click at [585, 323] on div "Filters ( 1 )" at bounding box center [653, 317] width 672 height 36
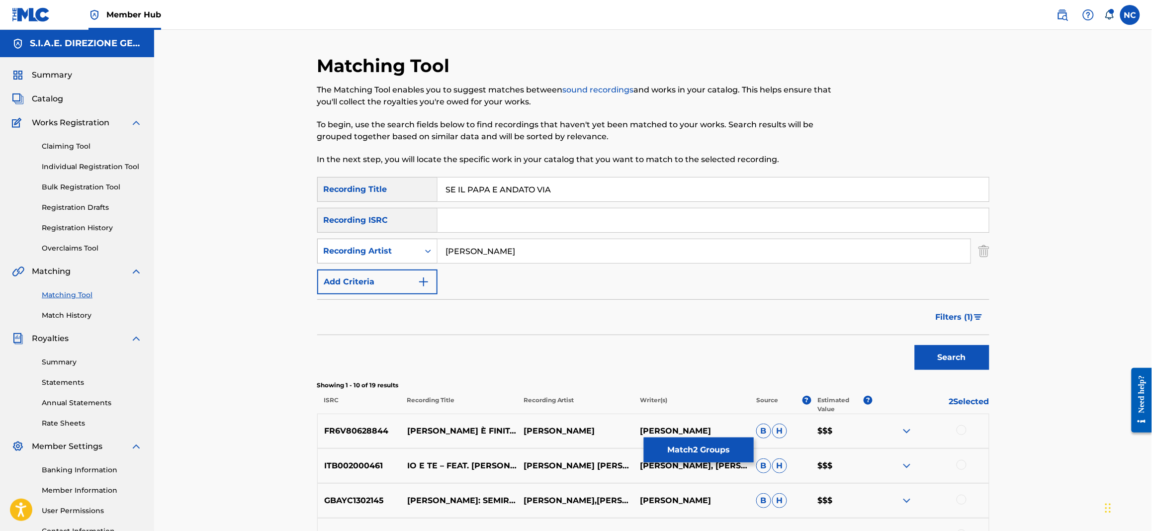
drag, startPoint x: 544, startPoint y: 248, endPoint x: 419, endPoint y: 242, distance: 124.9
click at [419, 242] on div "SearchWithCriteriaab713426-4f05-4b9f-b47f-1a0d34a9ea1a Recording Artist [PERSON…" at bounding box center [653, 251] width 672 height 25
drag, startPoint x: 420, startPoint y: 245, endPoint x: 420, endPoint y: 263, distance: 17.9
click at [420, 249] on div "Search Form" at bounding box center [428, 251] width 18 height 18
click at [414, 272] on div "Writer" at bounding box center [377, 276] width 119 height 25
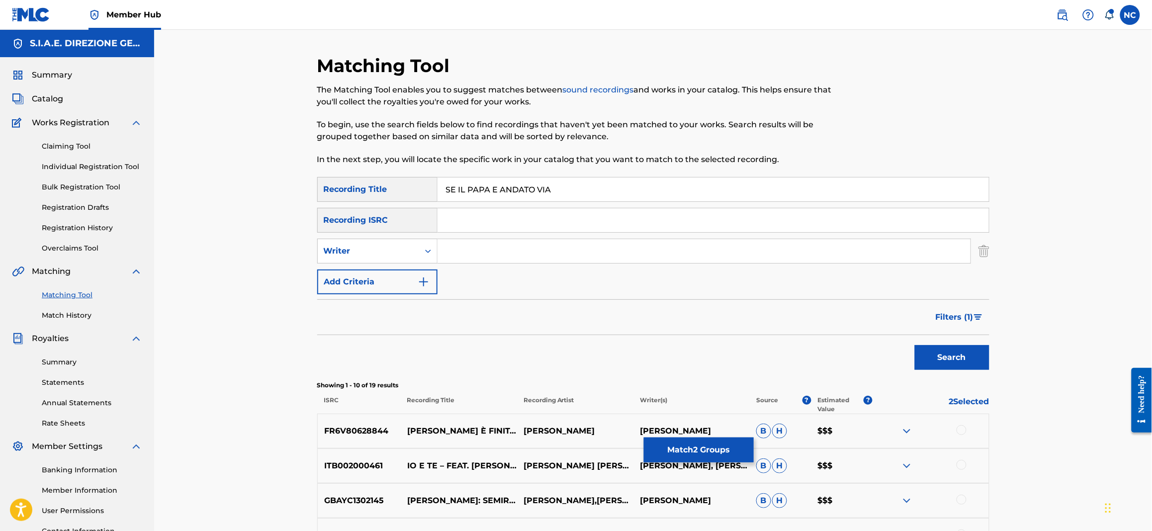
click at [491, 250] on input "Search Form" at bounding box center [704, 251] width 533 height 24
paste input "[PERSON_NAME]"
type input "[PERSON_NAME]"
click at [962, 355] on button "Search" at bounding box center [952, 357] width 75 height 25
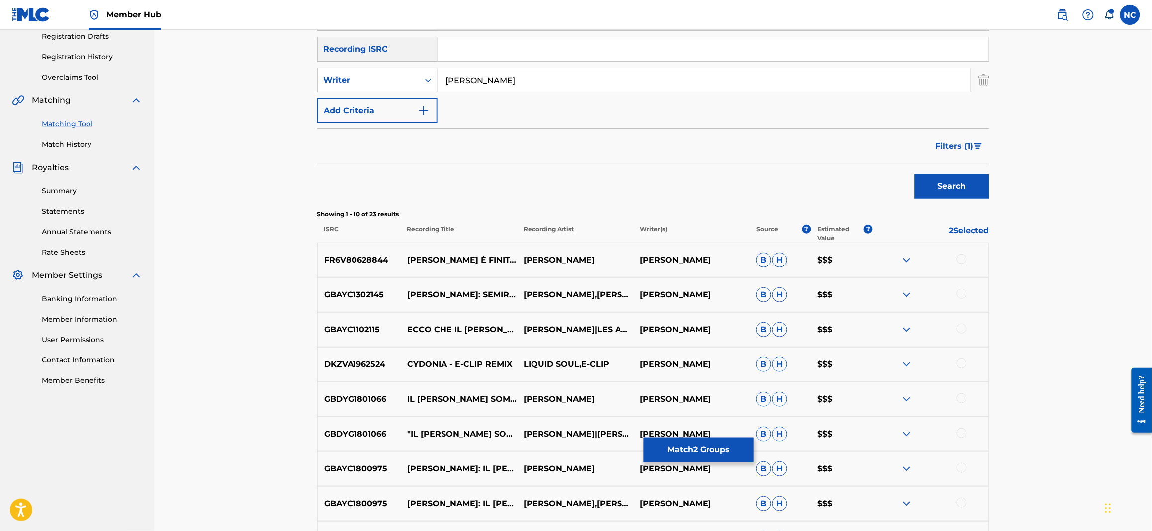
scroll to position [55, 0]
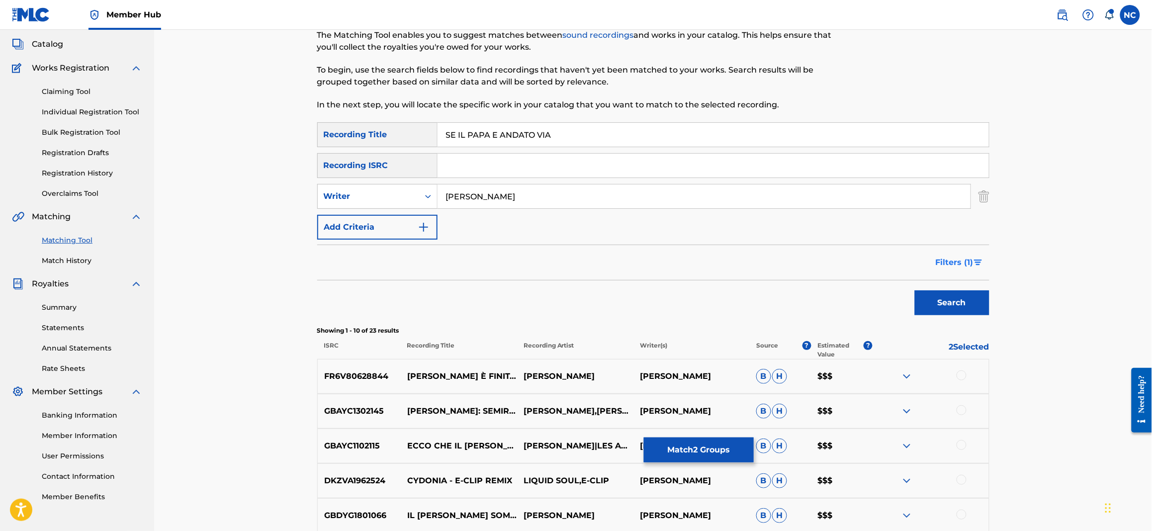
click at [968, 258] on span "Filters ( 1 )" at bounding box center [955, 263] width 38 height 12
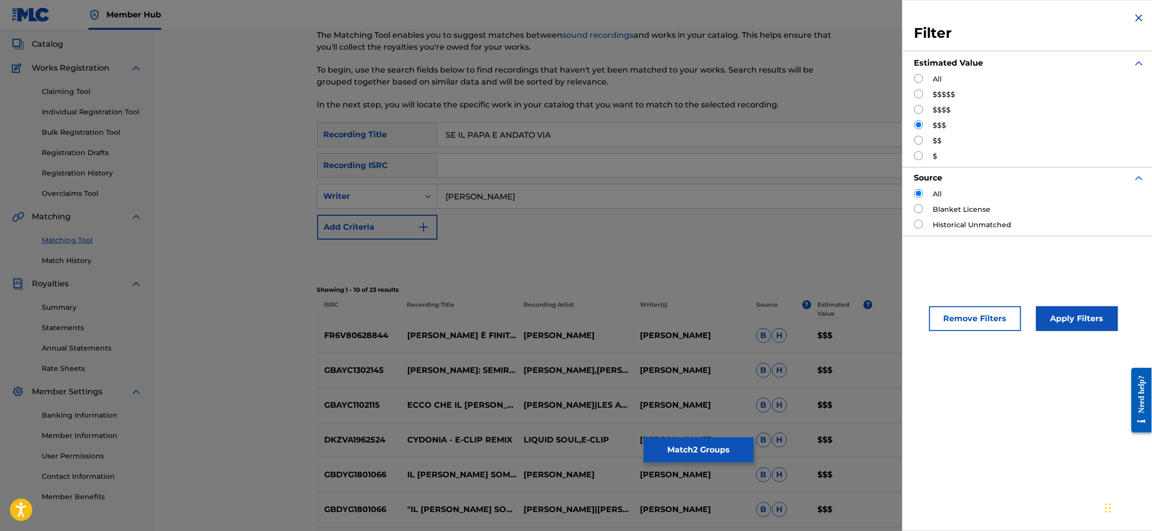
click at [917, 141] on input "Search Form" at bounding box center [918, 140] width 9 height 9
radio input "true"
click at [1080, 314] on button "Apply Filters" at bounding box center [1077, 318] width 82 height 25
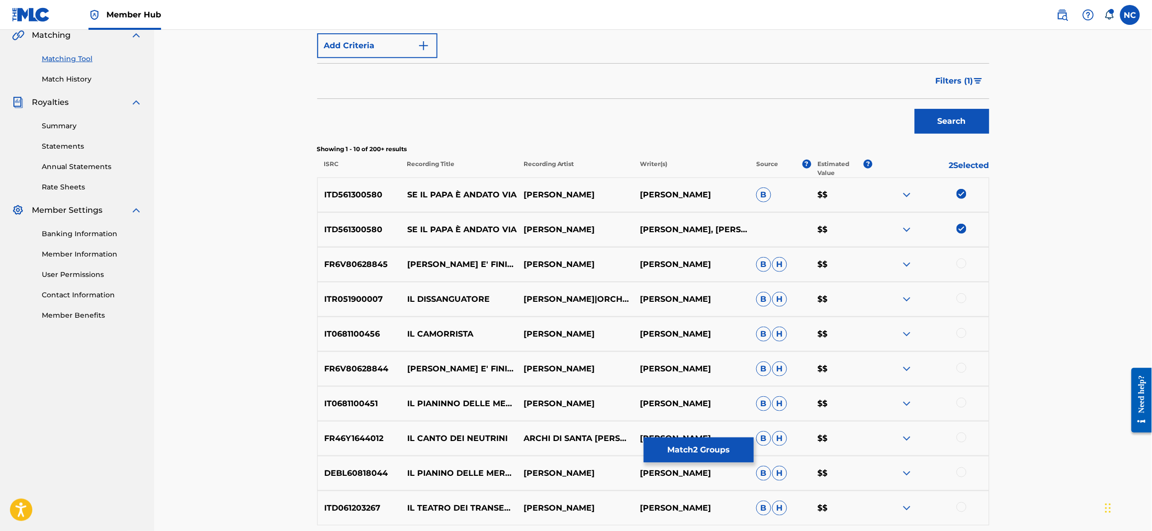
scroll to position [353, 0]
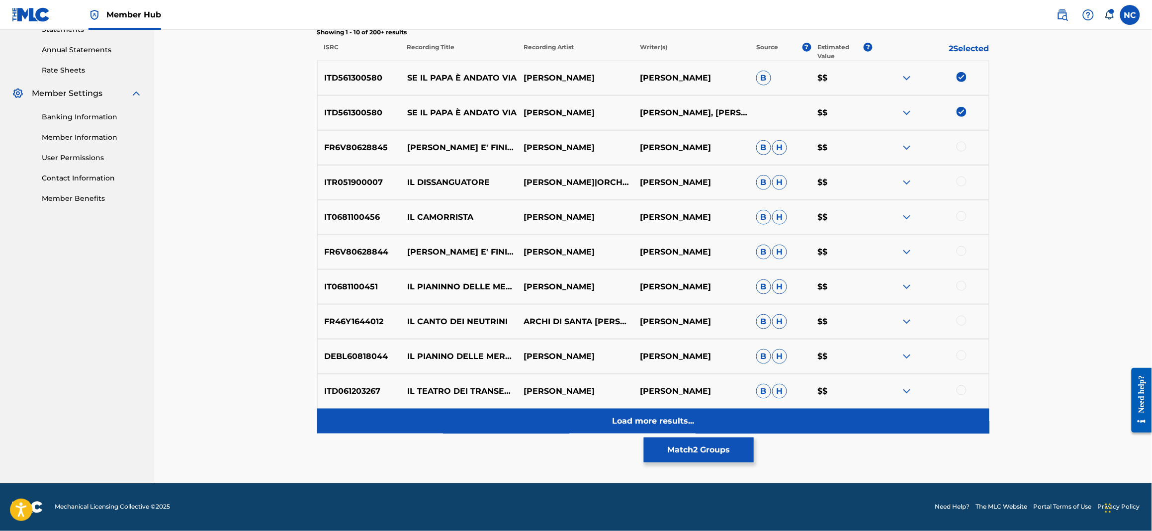
click at [665, 429] on div "Load more results..." at bounding box center [653, 421] width 672 height 25
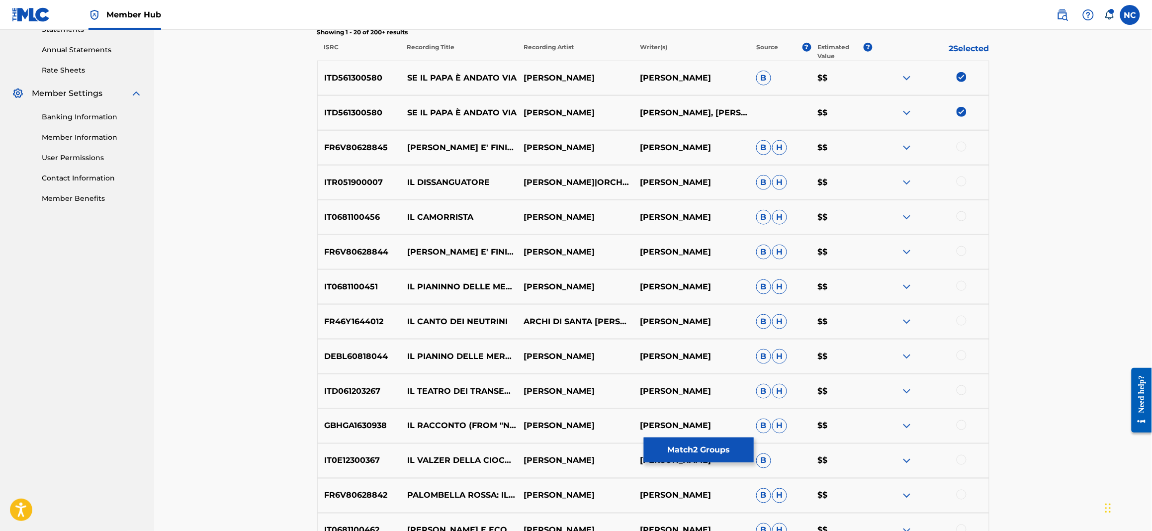
scroll to position [651, 0]
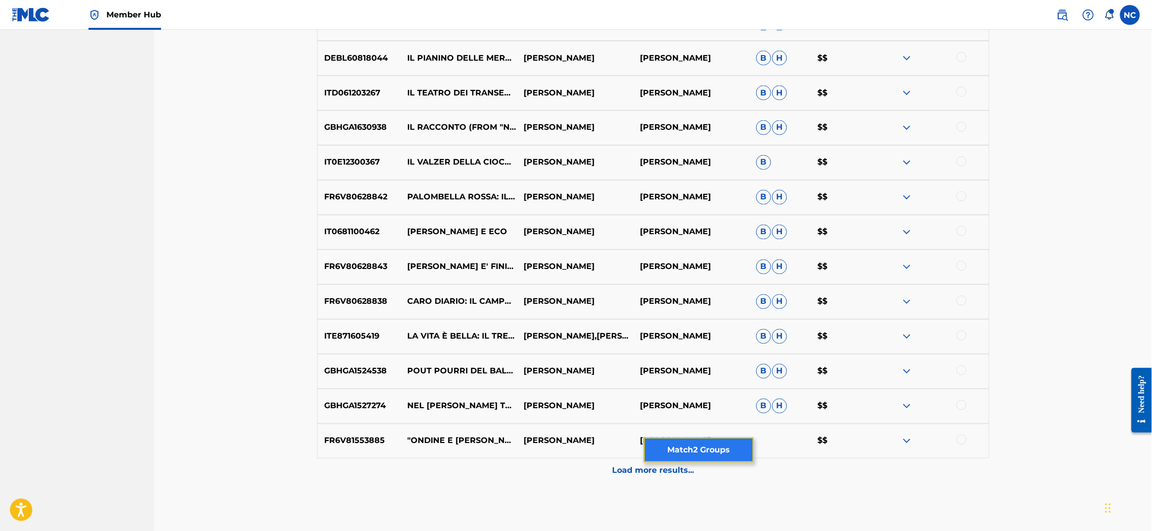
click at [678, 456] on button "Match 2 Groups" at bounding box center [699, 450] width 110 height 25
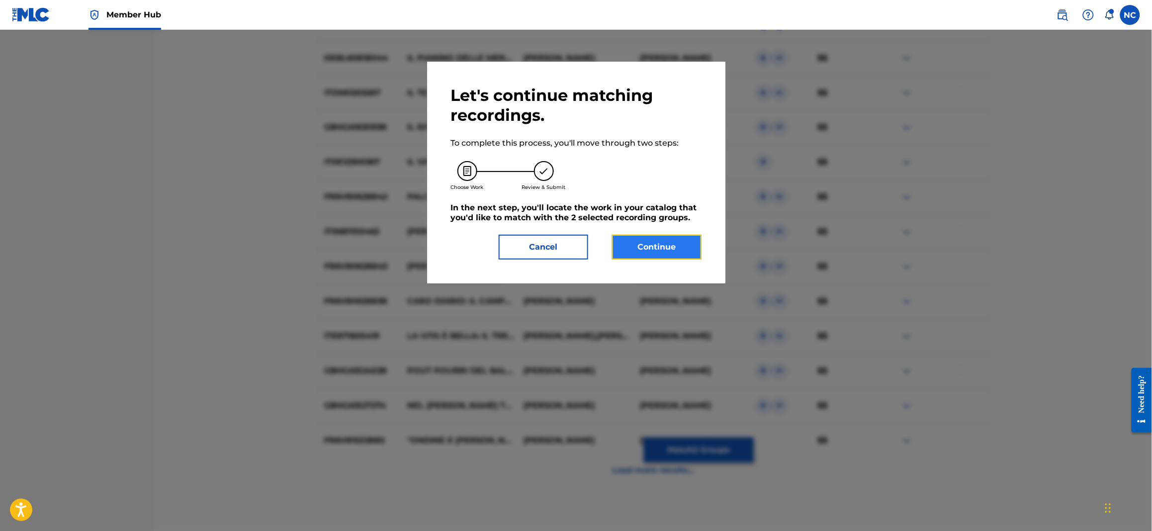
click at [662, 249] on button "Continue" at bounding box center [657, 247] width 90 height 25
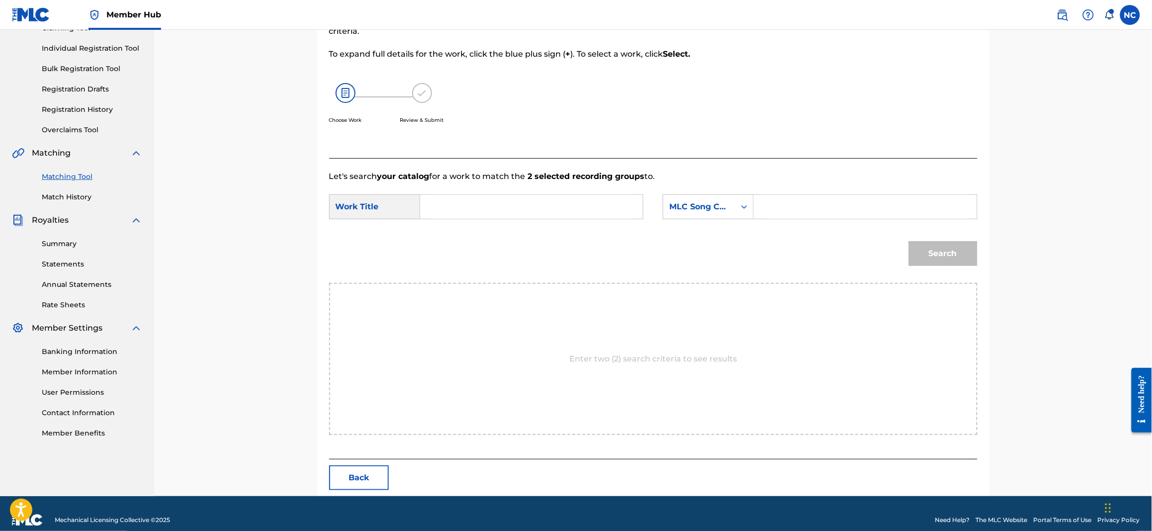
scroll to position [131, 0]
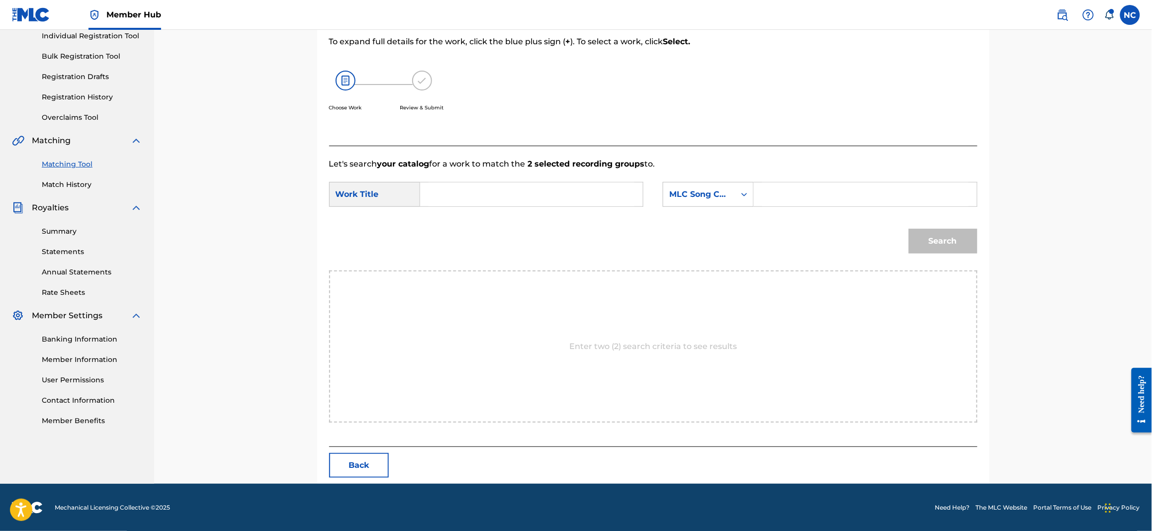
click at [810, 187] on input "Search Form" at bounding box center [865, 194] width 206 height 24
drag, startPoint x: 741, startPoint y: 196, endPoint x: 718, endPoint y: 196, distance: 22.9
click at [718, 196] on div "SearchWithCriteria9e06545c-36d0-49c9-be45-1ad80cb7f384 MLC Song Code B" at bounding box center [820, 194] width 314 height 25
paste input "S604RV"
type input "S604RV"
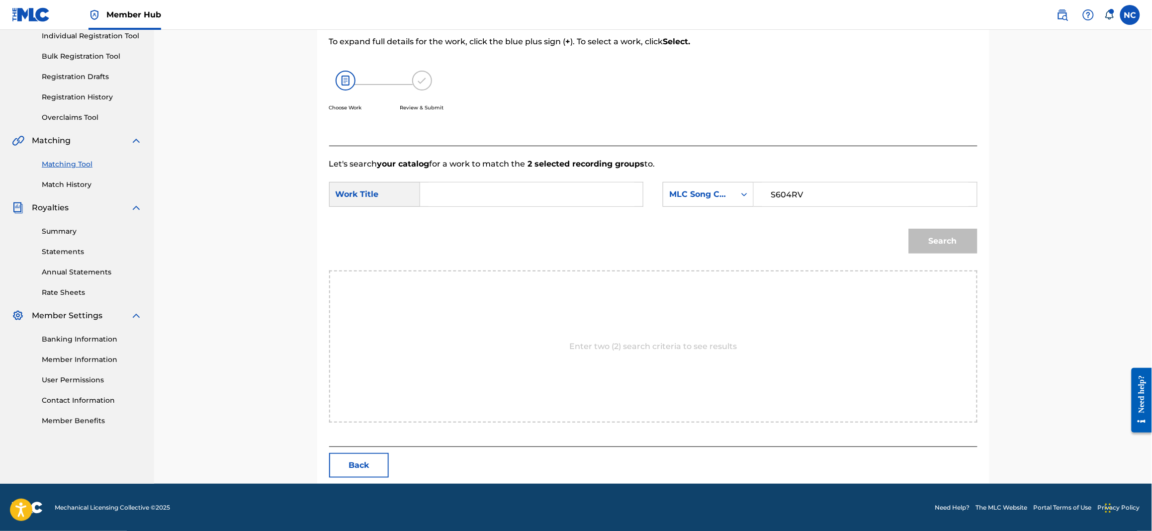
click at [515, 190] on input "Search Form" at bounding box center [532, 194] width 206 height 24
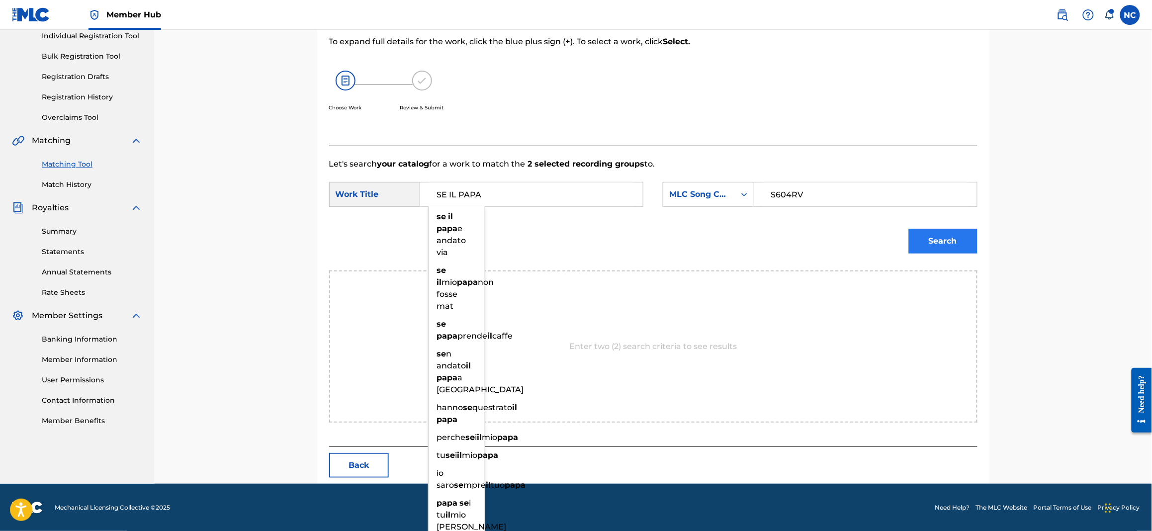
type input "SE IL PAPA"
click at [954, 244] on button "Search" at bounding box center [943, 241] width 69 height 25
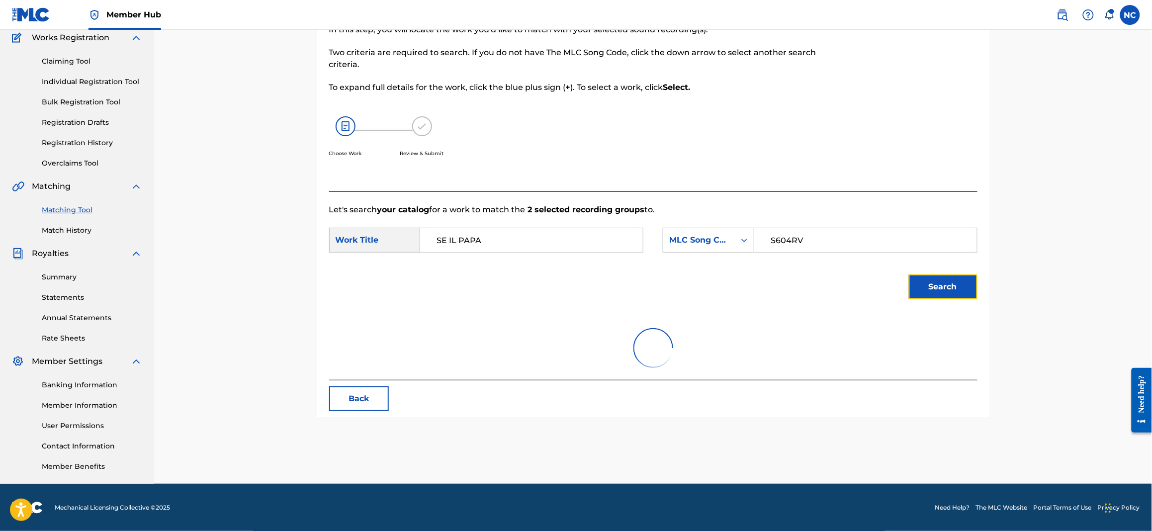
scroll to position [102, 0]
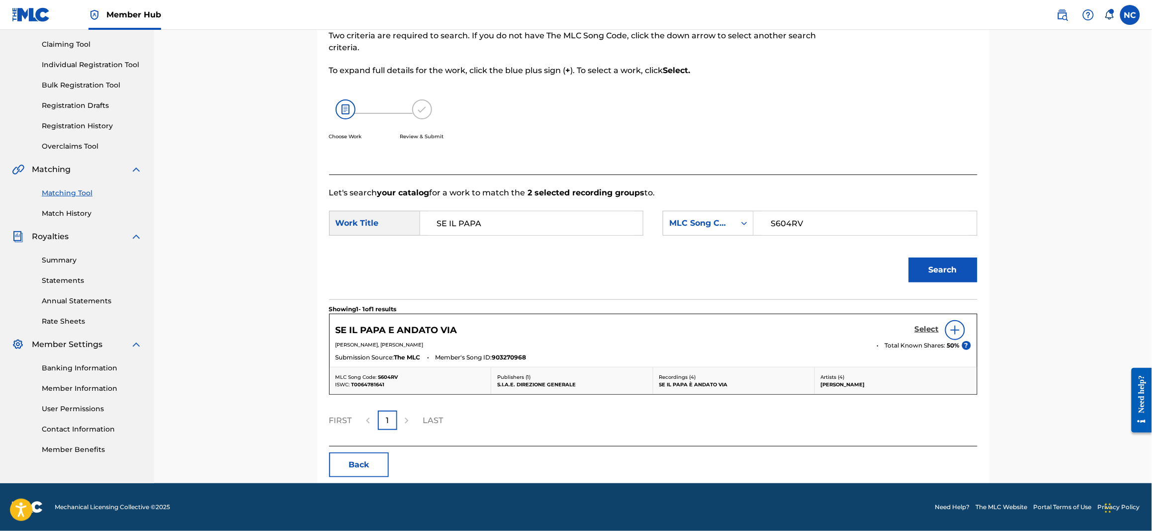
click at [924, 326] on h5 "Select" at bounding box center [927, 329] width 24 height 9
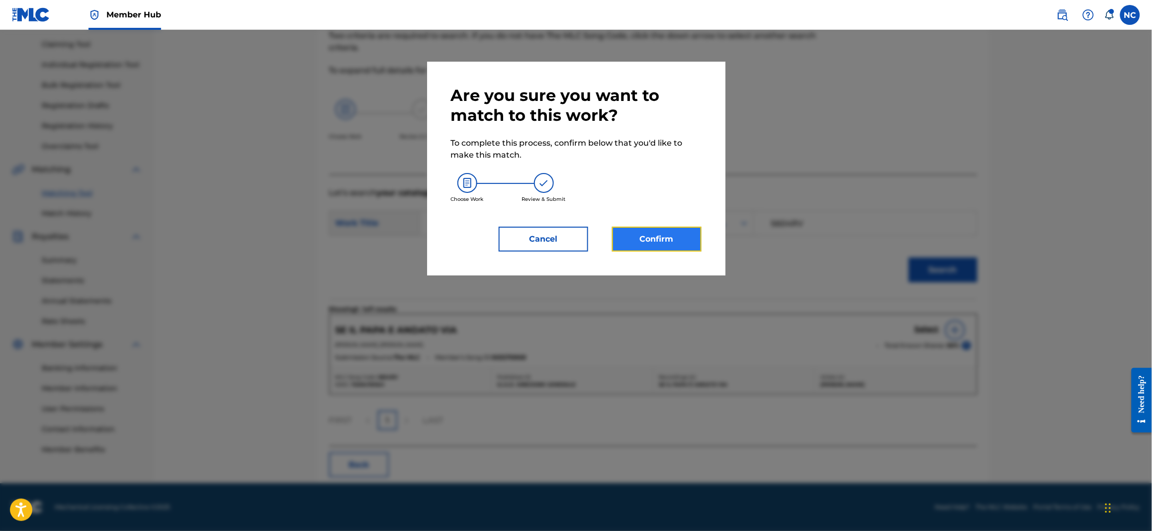
click at [667, 237] on button "Confirm" at bounding box center [657, 239] width 90 height 25
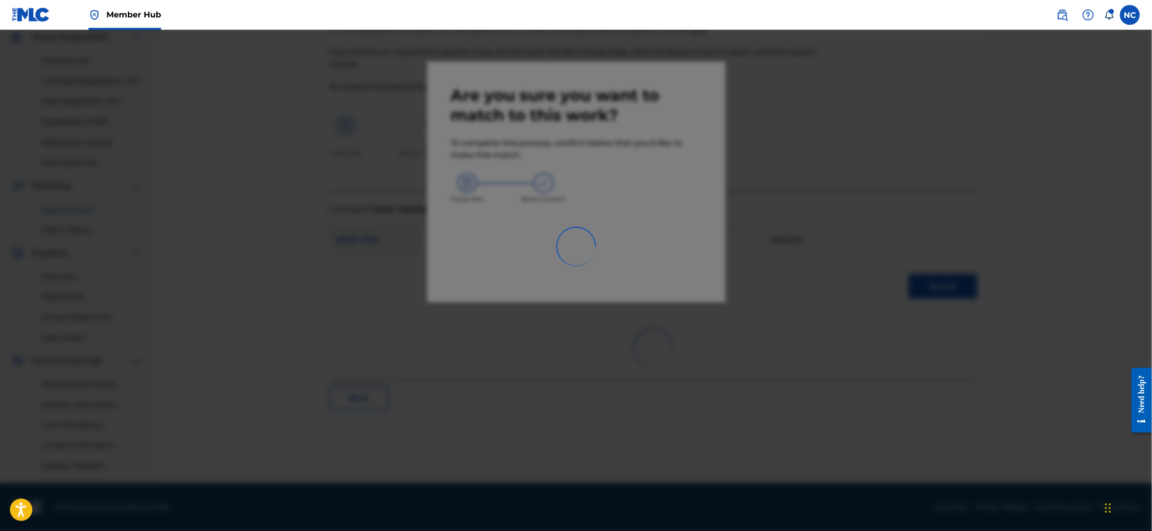
scroll to position [85, 0]
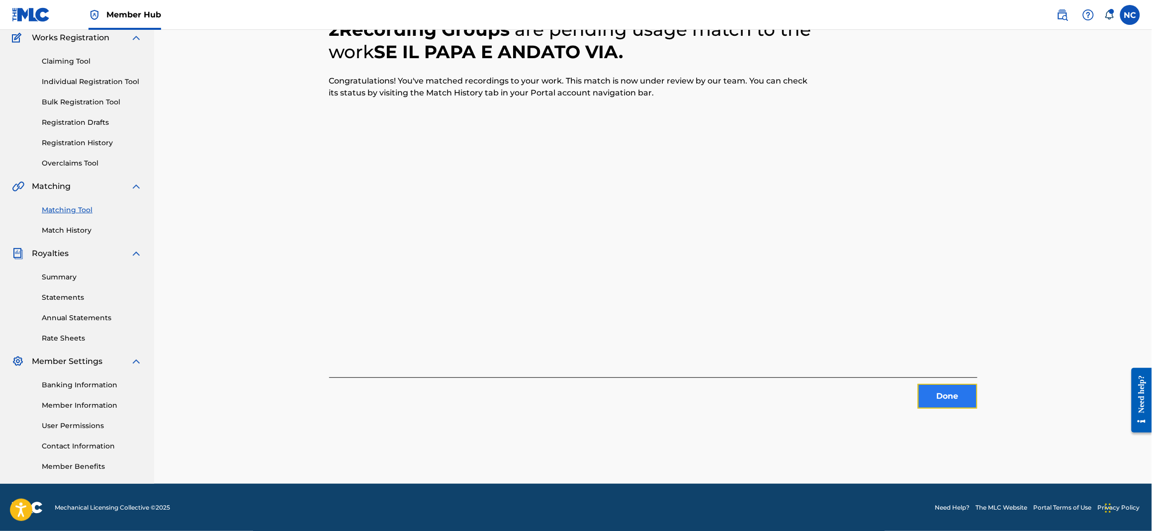
click at [960, 395] on button "Done" at bounding box center [948, 396] width 60 height 25
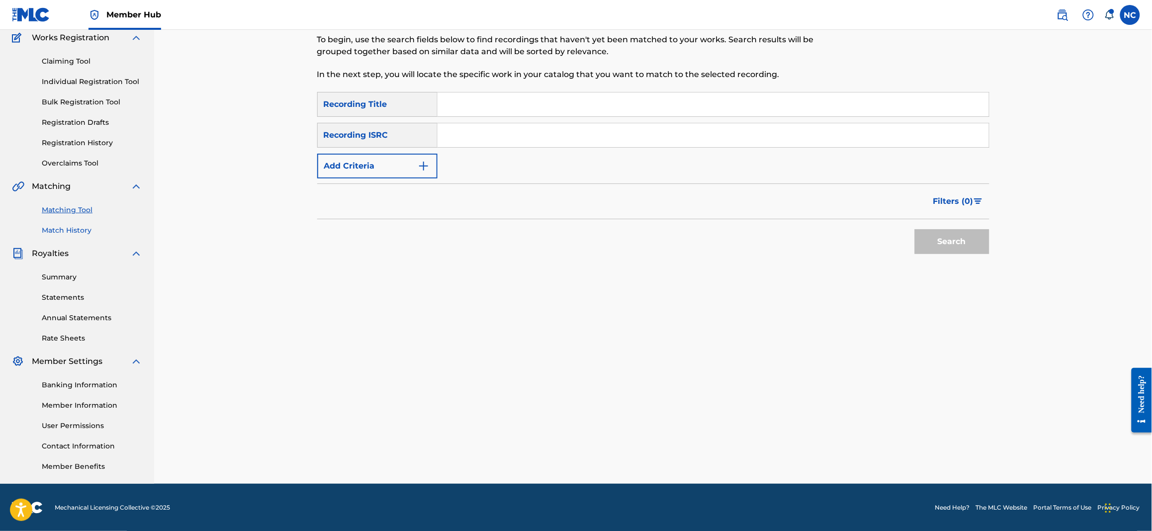
click at [58, 227] on link "Match History" at bounding box center [92, 230] width 100 height 10
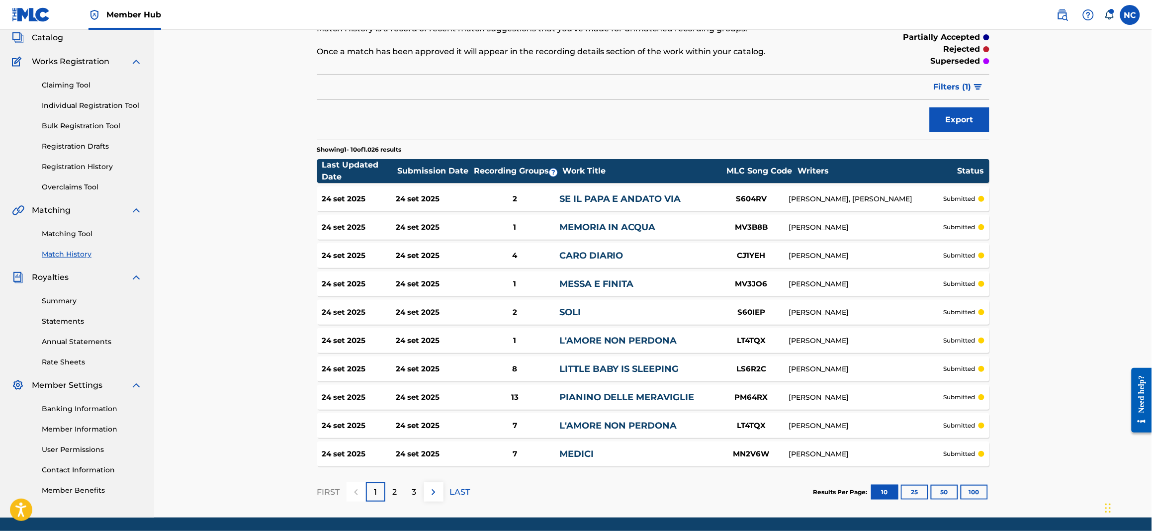
scroll to position [95, 0]
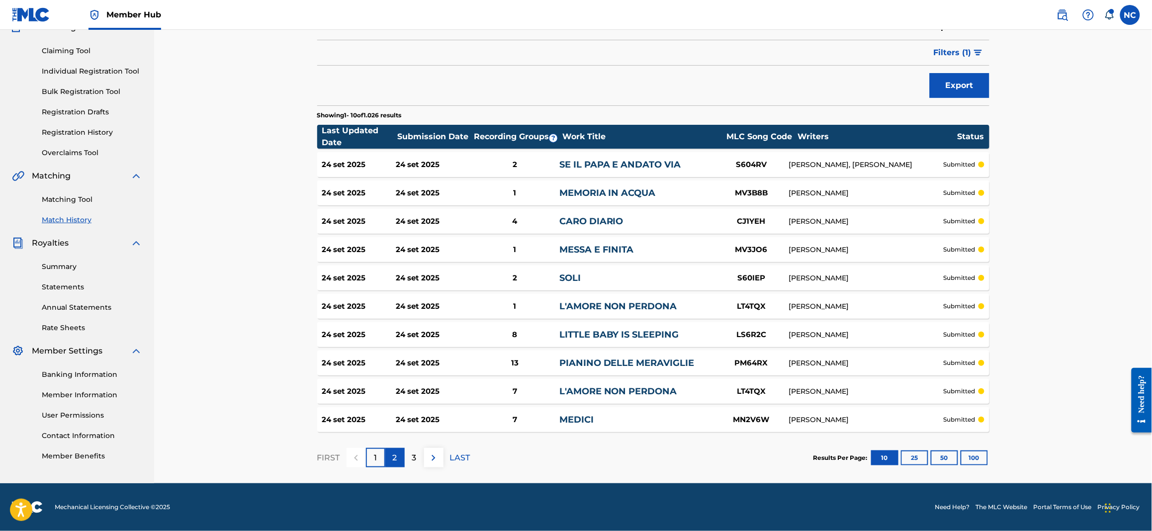
click at [402, 458] on div "2" at bounding box center [394, 457] width 19 height 19
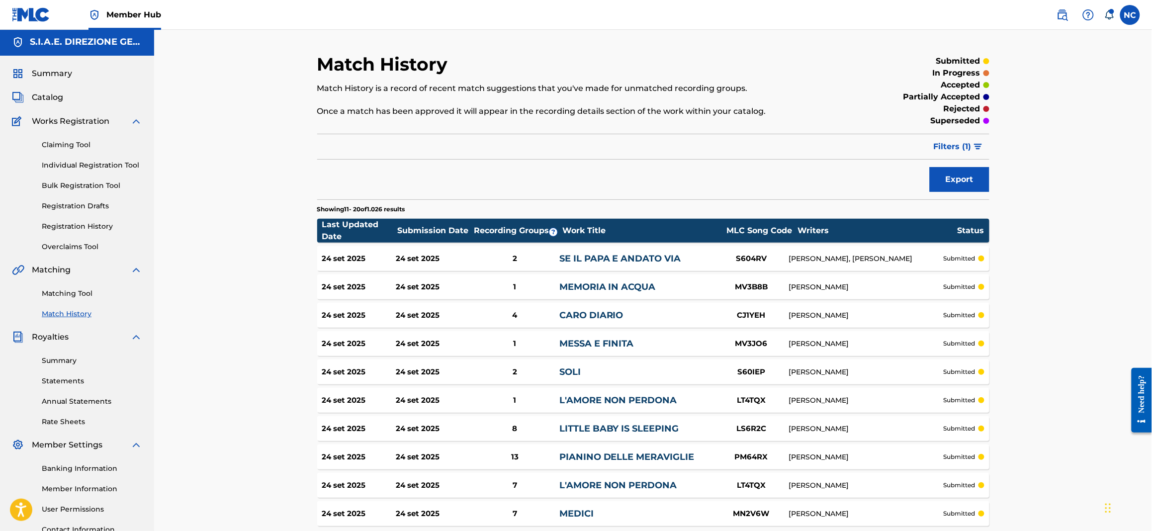
scroll to position [0, 0]
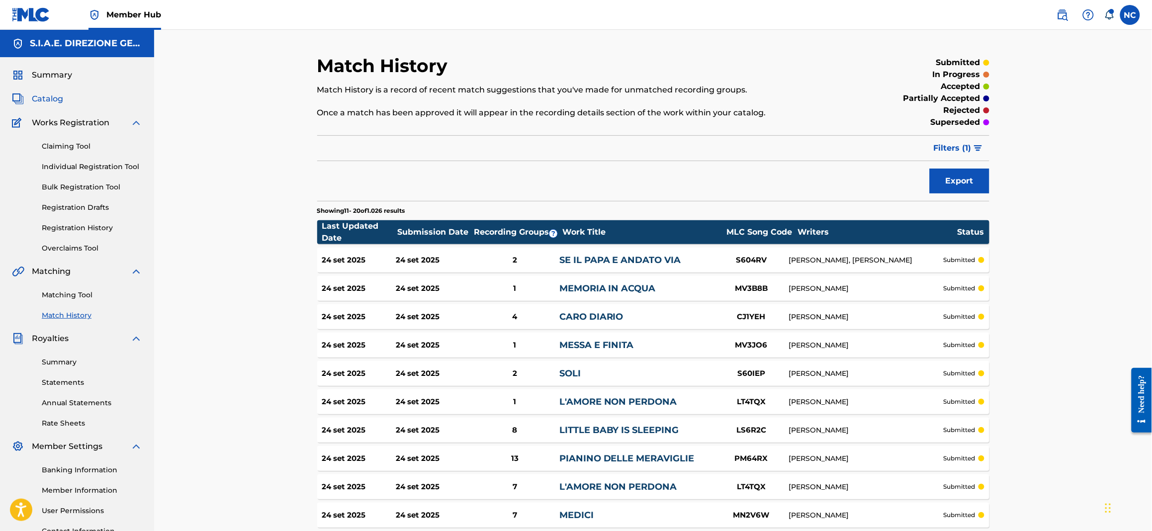
click at [49, 102] on span "Catalog" at bounding box center [47, 99] width 31 height 12
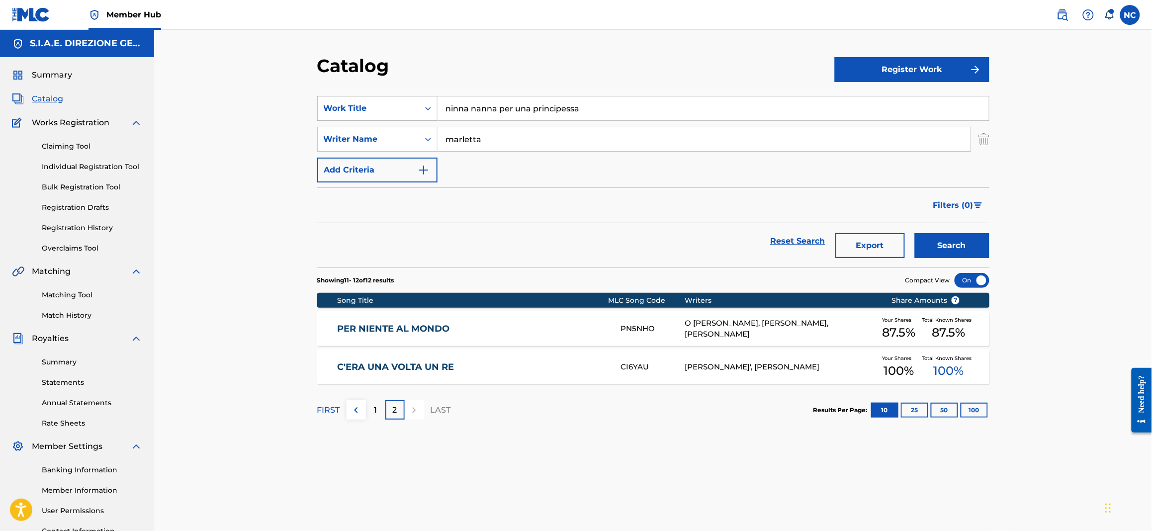
drag, startPoint x: 544, startPoint y: 116, endPoint x: 352, endPoint y: 116, distance: 192.4
click at [352, 116] on div "SearchWithCriteriabc0b13bf-aae8-4857-807a-7f45788416ef Work Title ninna nanna p…" at bounding box center [653, 108] width 672 height 25
paste input "EAST CLINTWOOD"
click at [553, 129] on div "east clintwood" at bounding box center [639, 131] width 402 height 18
type input "east clintwood"
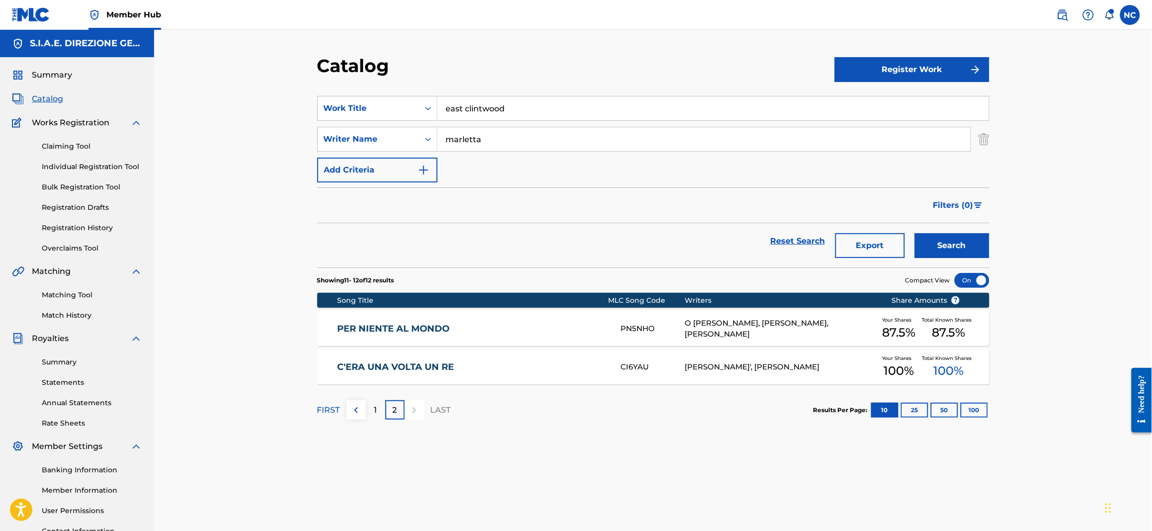
drag, startPoint x: 544, startPoint y: 143, endPoint x: 243, endPoint y: 144, distance: 301.3
click at [243, 144] on div "Catalog Register Work SearchWithCriteriabc0b13bf-aae8-4857-807a-7f45788416ef Wo…" at bounding box center [653, 299] width 998 height 539
click at [953, 236] on button "Search" at bounding box center [952, 245] width 75 height 25
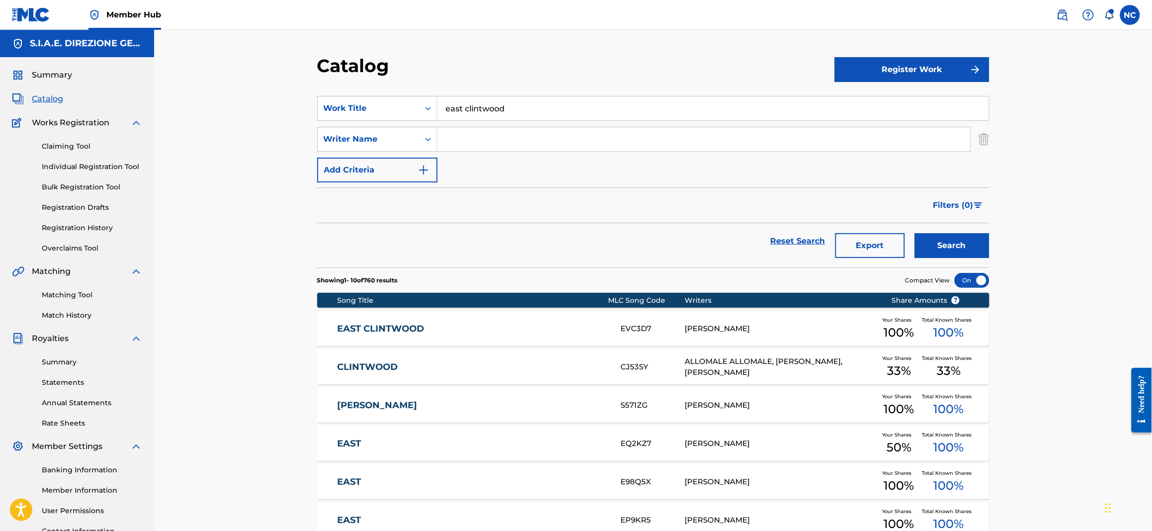
click at [402, 326] on link "EAST CLINTWOOD" at bounding box center [472, 328] width 270 height 11
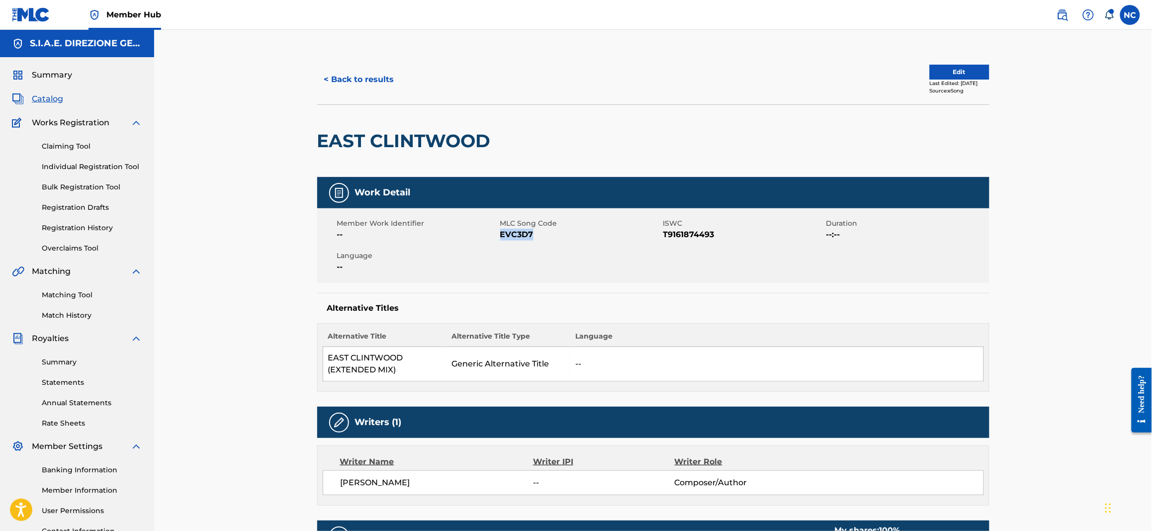
drag, startPoint x: 540, startPoint y: 235, endPoint x: 500, endPoint y: 238, distance: 40.9
click at [500, 238] on span "EVC3D7" at bounding box center [580, 235] width 161 height 12
copy span "EVC3D7"
drag, startPoint x: 520, startPoint y: 133, endPoint x: 317, endPoint y: 141, distance: 203.0
click at [317, 141] on div "EAST CLINTWOOD" at bounding box center [653, 140] width 672 height 73
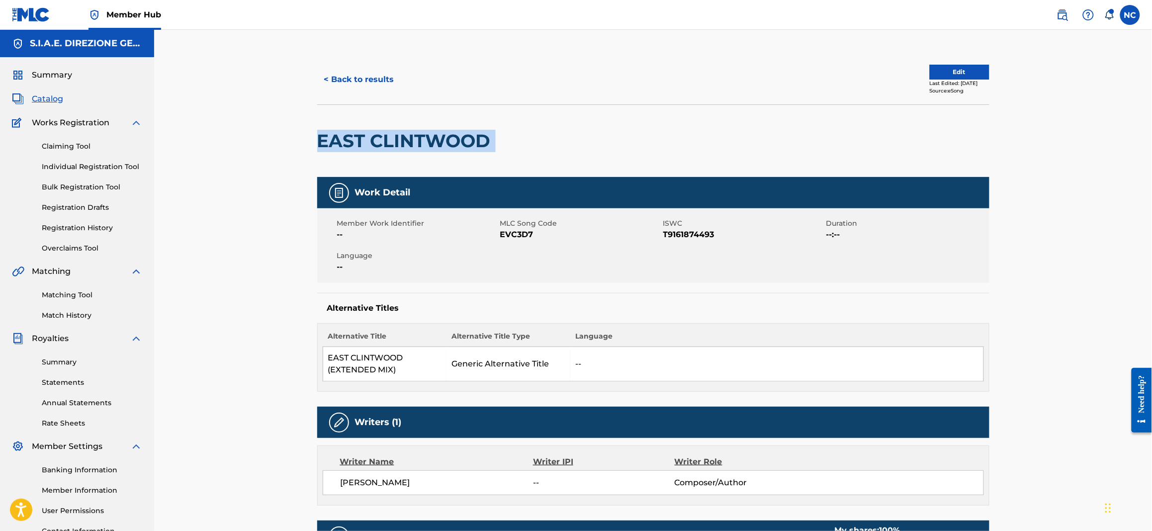
copy div "EAST CLINTWOOD"
click at [335, 77] on button "< Back to results" at bounding box center [359, 79] width 84 height 25
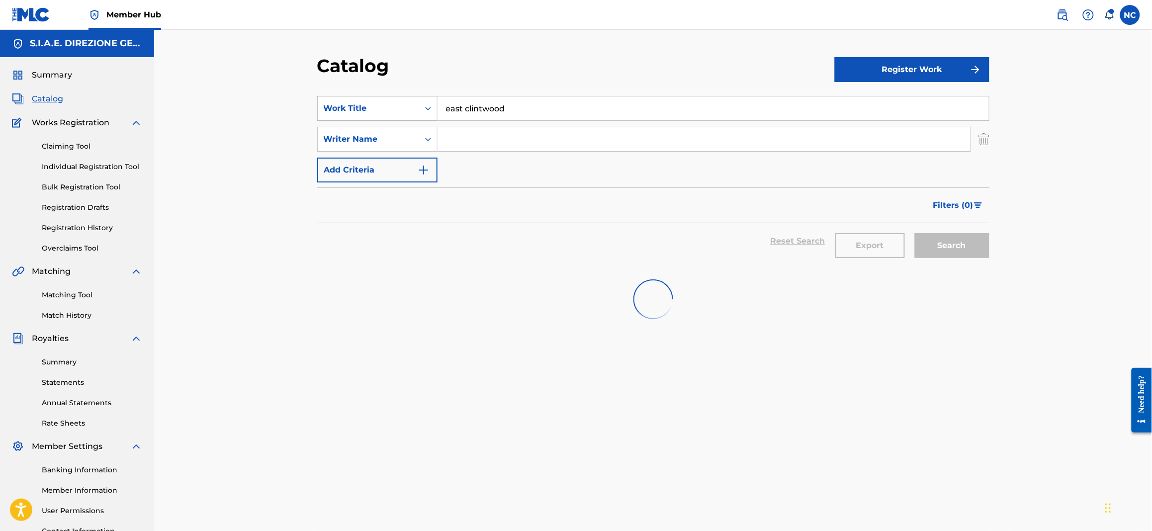
click at [323, 104] on div "SearchWithCriteriabc0b13bf-aae8-4857-807a-7f45788416ef Work Title [GEOGRAPHIC_D…" at bounding box center [653, 108] width 672 height 25
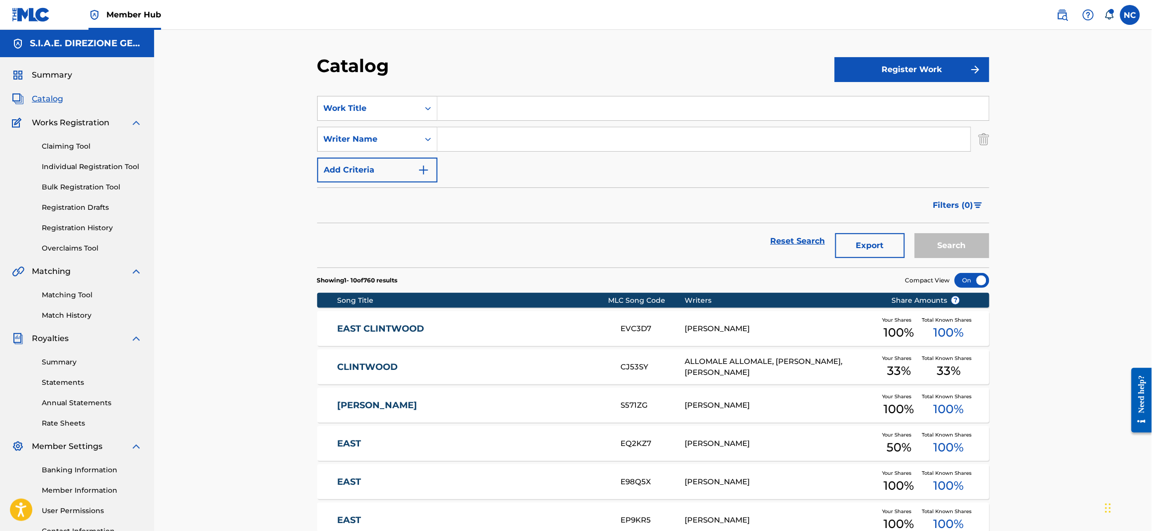
click at [483, 107] on input "Search Form" at bounding box center [713, 108] width 551 height 24
paste input "[PERSON_NAME]"
type input "[PERSON_NAME]"
click at [951, 245] on button "Search" at bounding box center [952, 245] width 75 height 25
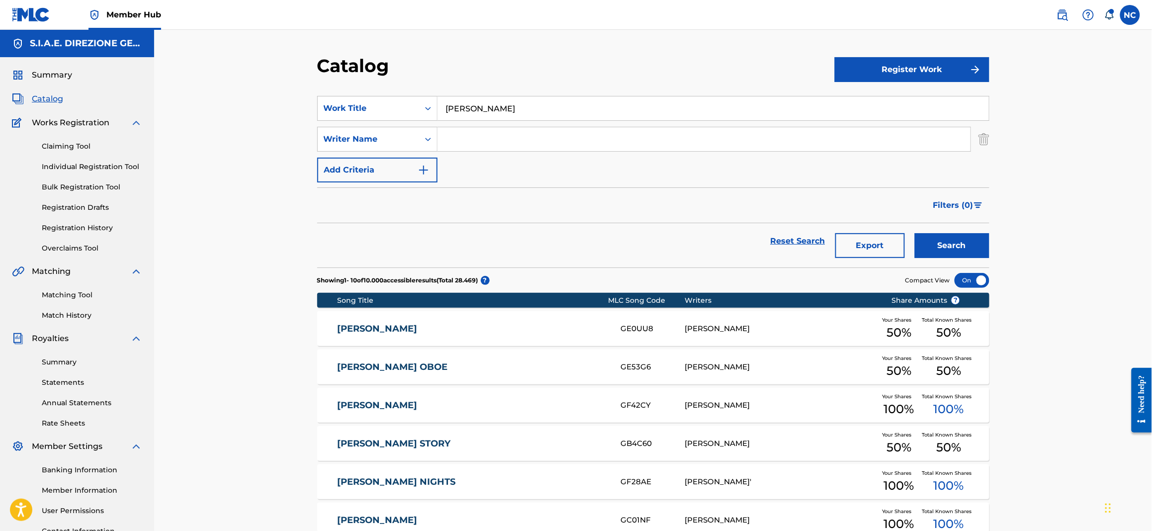
click at [412, 335] on div "[PERSON_NAME] OBOE GE0UU8 [PERSON_NAME] Your Shares 50 % Total Known Shares 50 %" at bounding box center [653, 328] width 672 height 35
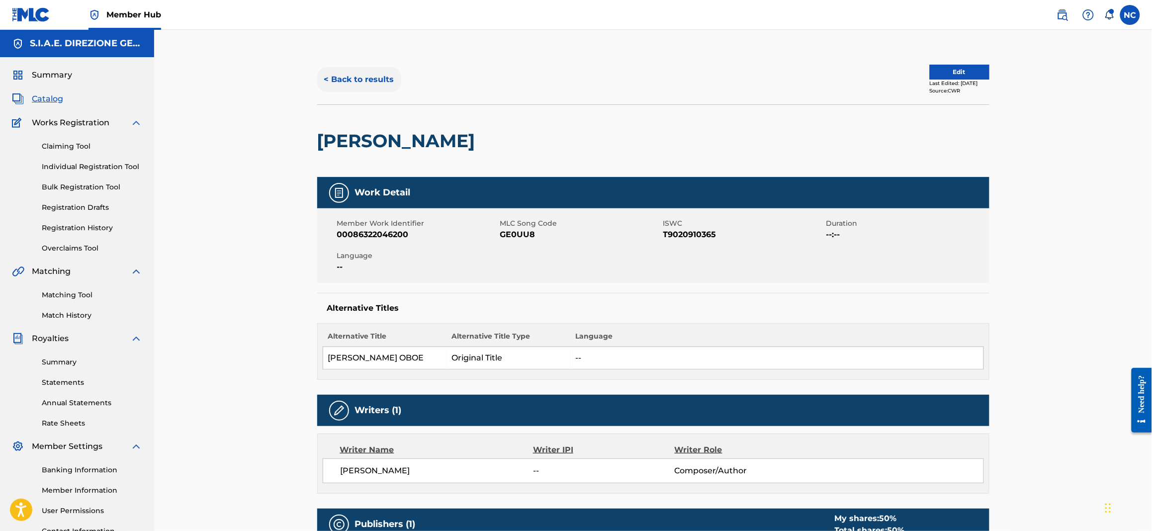
click at [319, 73] on button "< Back to results" at bounding box center [359, 79] width 84 height 25
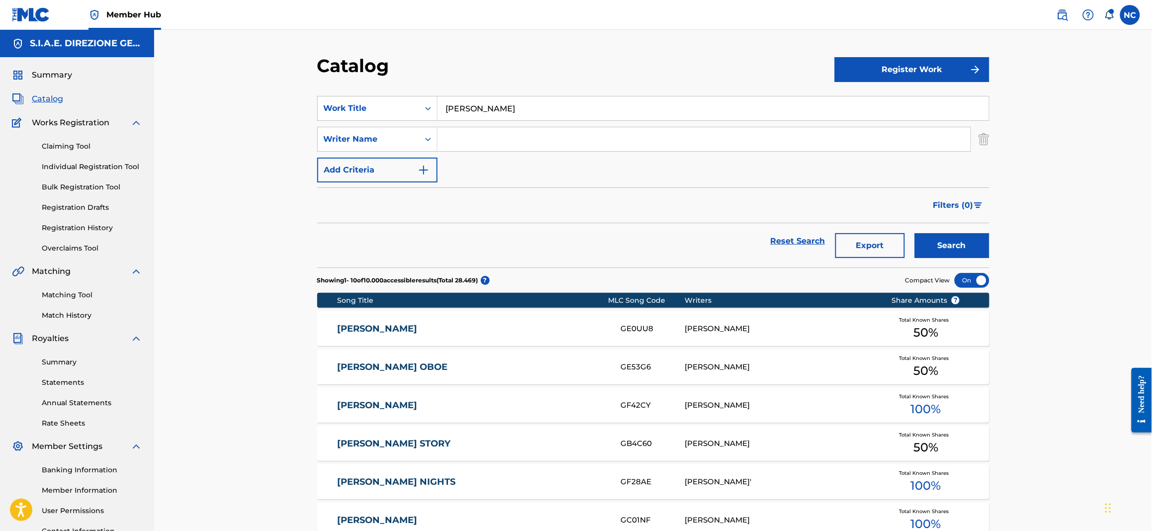
click at [389, 360] on div "[PERSON_NAME] OBOE GE53G6 [PERSON_NAME] Total Known Shares 50 %" at bounding box center [653, 367] width 672 height 35
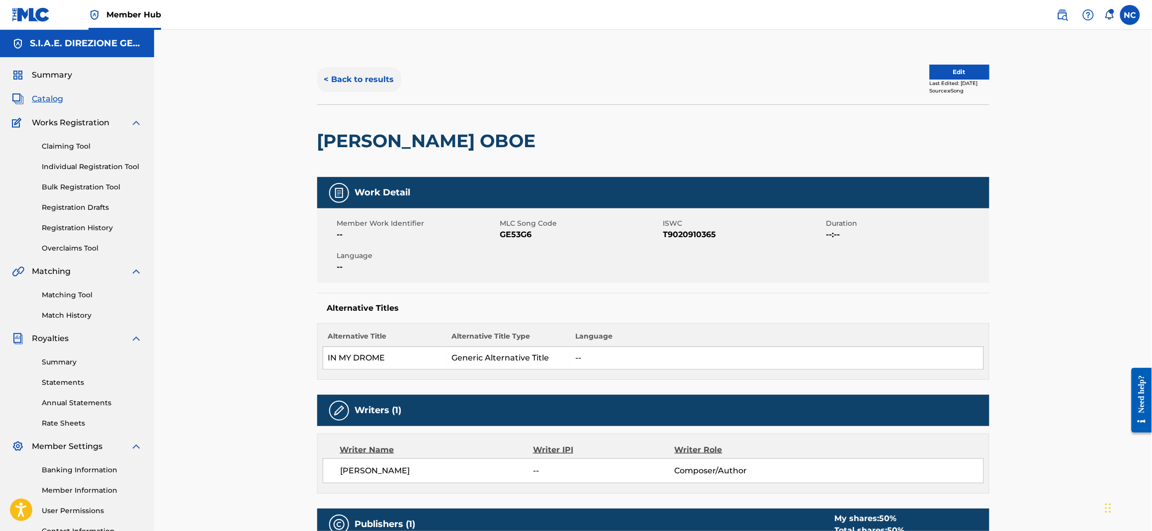
click at [323, 78] on button "< Back to results" at bounding box center [359, 79] width 84 height 25
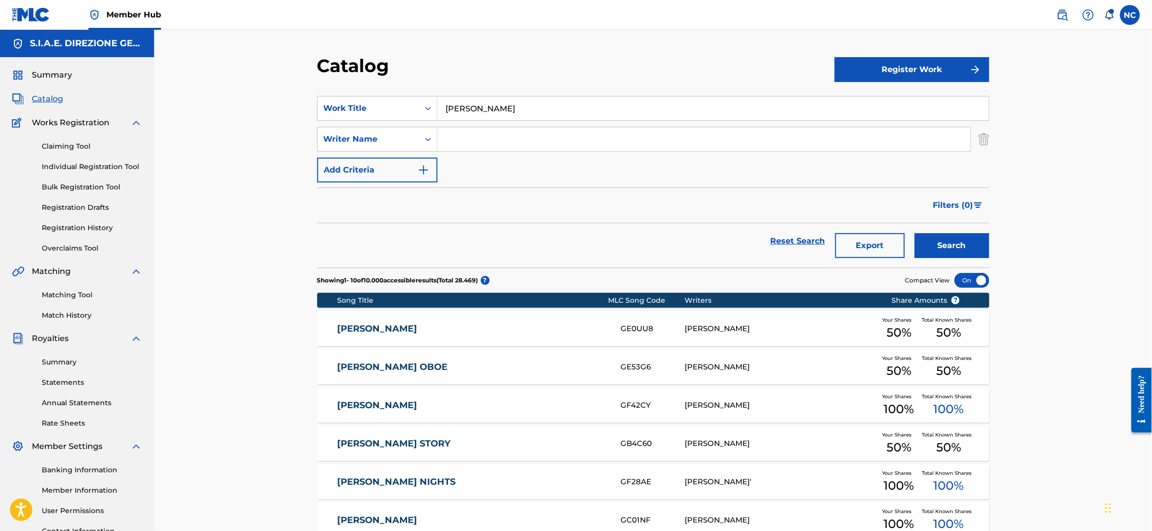
click at [406, 326] on link "[PERSON_NAME]" at bounding box center [472, 328] width 270 height 11
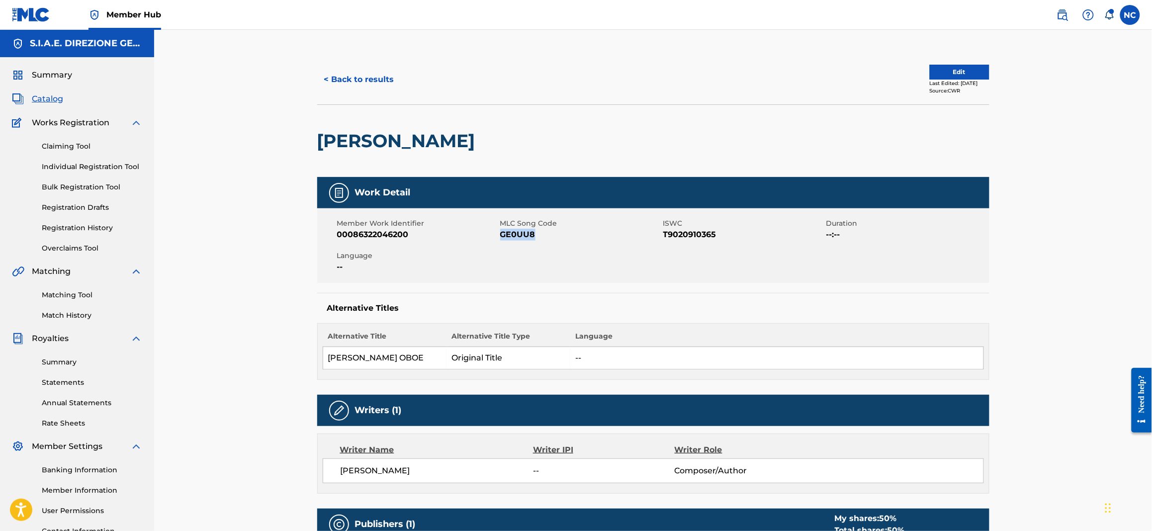
drag, startPoint x: 545, startPoint y: 232, endPoint x: 501, endPoint y: 233, distance: 44.3
click at [501, 233] on span "GE0UU8" at bounding box center [580, 235] width 161 height 12
copy span "GE0UU8"
click at [325, 81] on button "< Back to results" at bounding box center [359, 79] width 84 height 25
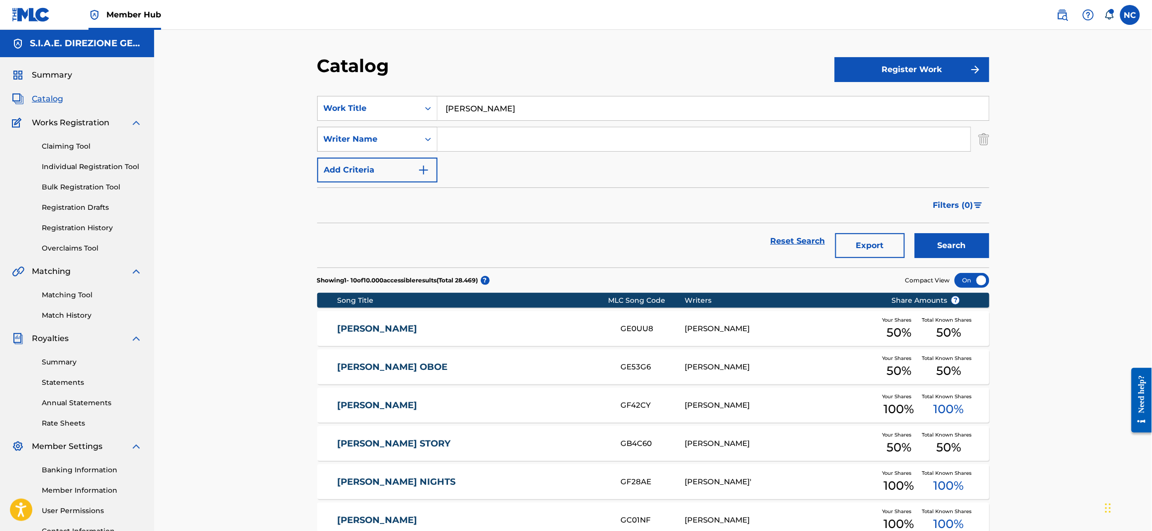
drag, startPoint x: 548, startPoint y: 105, endPoint x: 337, endPoint y: 137, distance: 214.1
click at [337, 137] on div "SearchWithCriteriabc0b13bf-aae8-4857-807a-7f45788416ef Work Title [PERSON_NAME]…" at bounding box center [653, 139] width 672 height 87
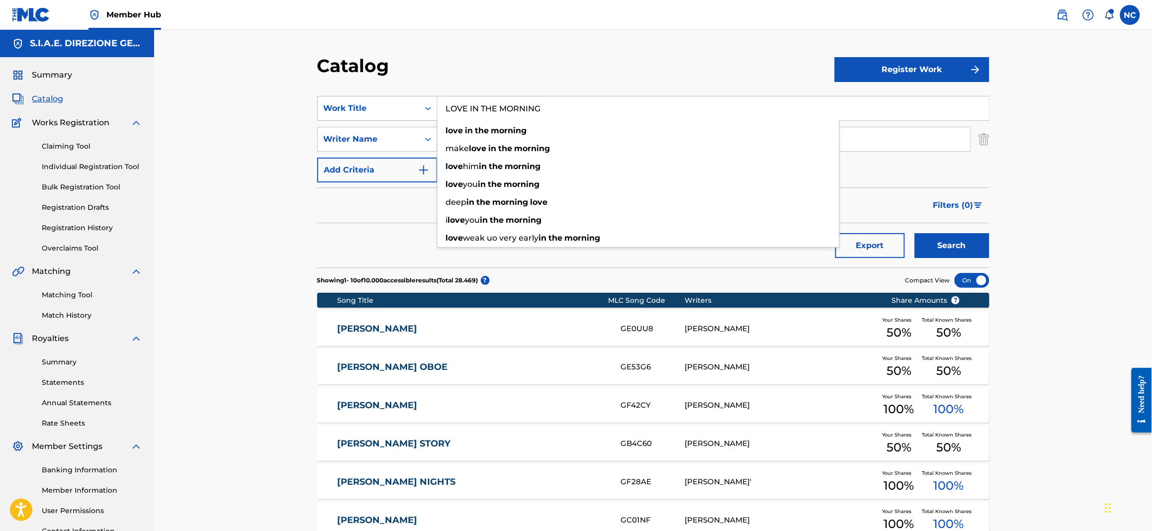
type input "LOVE IN THE MORNING"
click at [915, 233] on button "Search" at bounding box center [952, 245] width 75 height 25
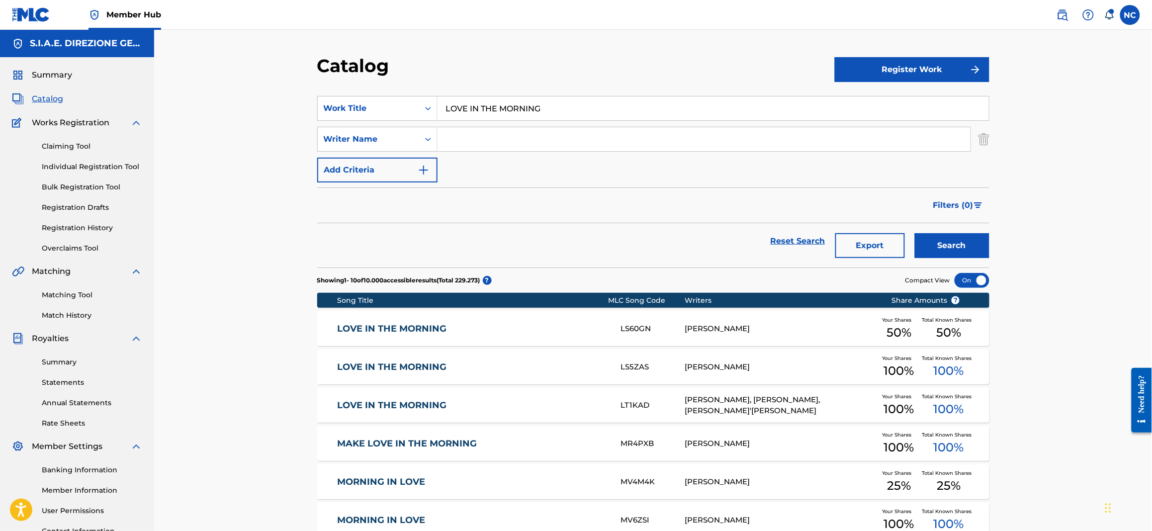
click at [467, 137] on input "Search Form" at bounding box center [704, 139] width 533 height 24
type input "MORRICONE"
click at [915, 233] on button "Search" at bounding box center [952, 245] width 75 height 25
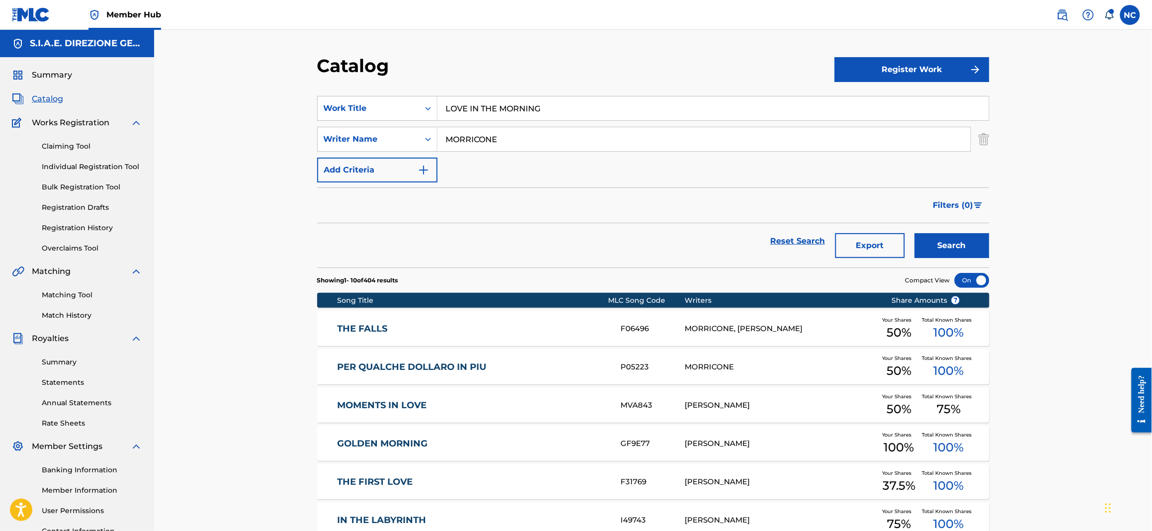
click at [560, 105] on input "LOVE IN THE MORNING" at bounding box center [713, 108] width 551 height 24
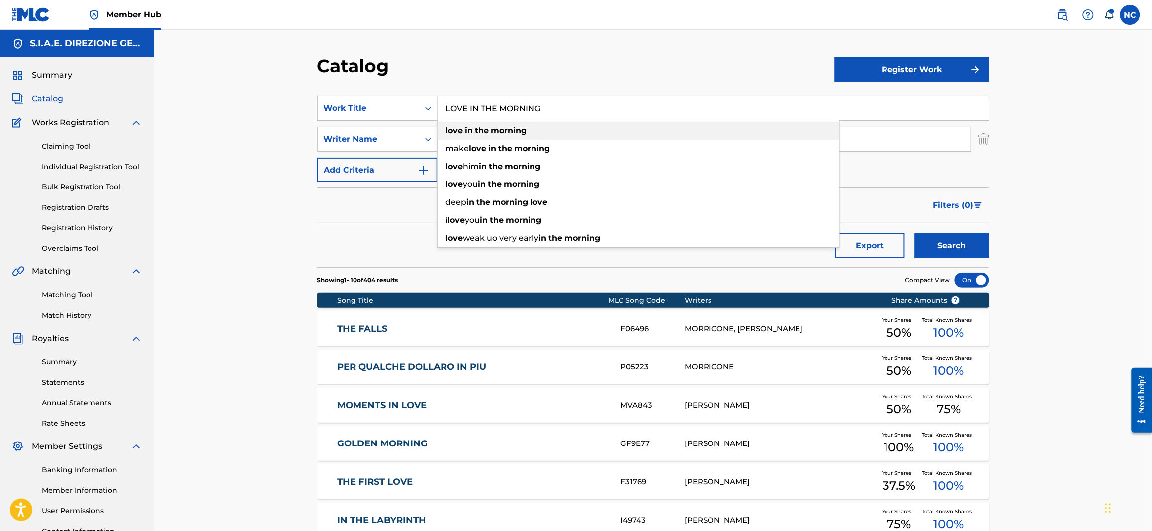
click at [530, 130] on div "love in the morning" at bounding box center [639, 131] width 402 height 18
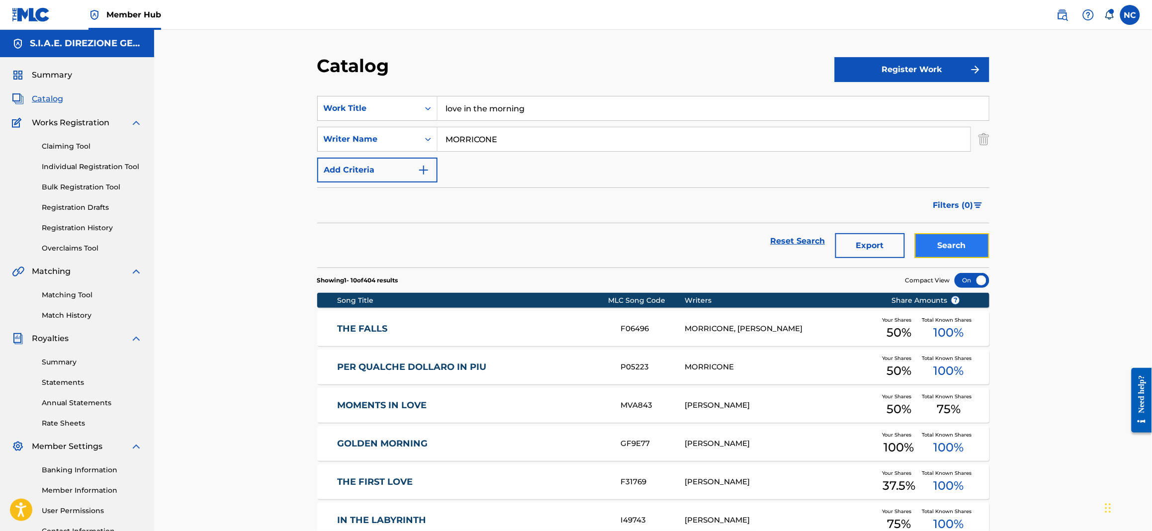
click at [948, 240] on button "Search" at bounding box center [952, 245] width 75 height 25
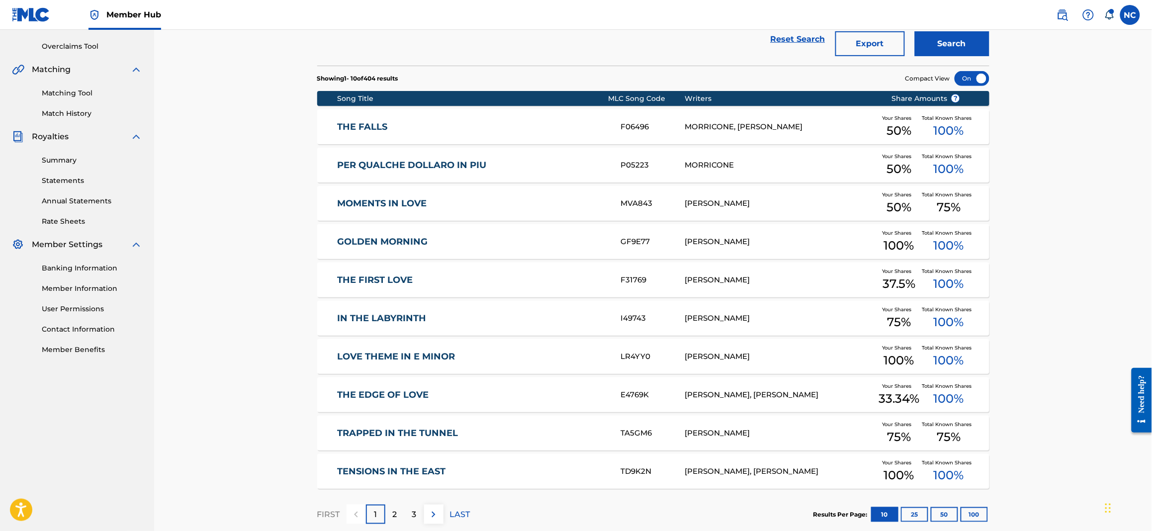
scroll to position [259, 0]
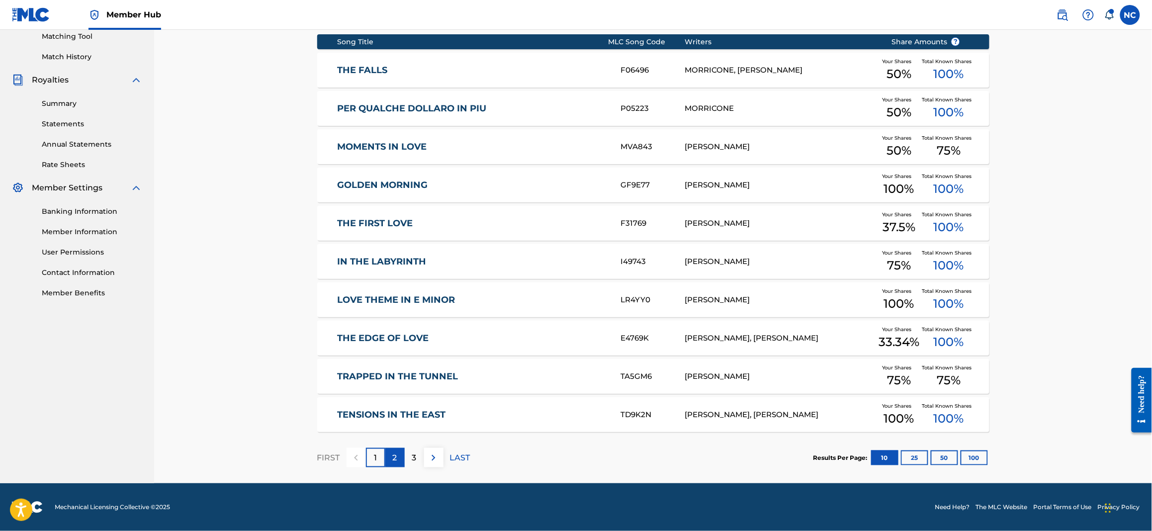
click at [395, 461] on p "2" at bounding box center [395, 458] width 4 height 12
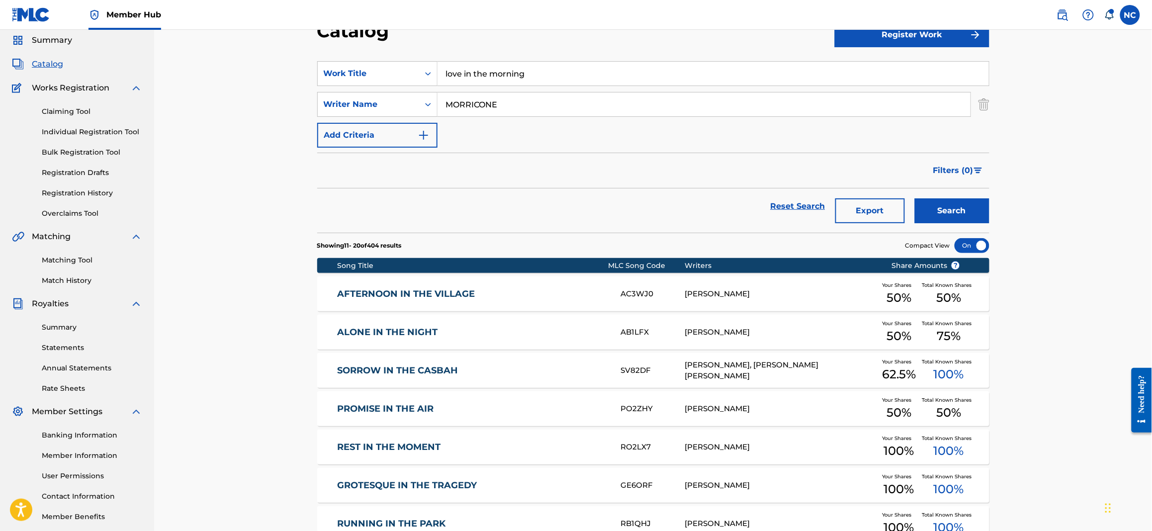
scroll to position [0, 0]
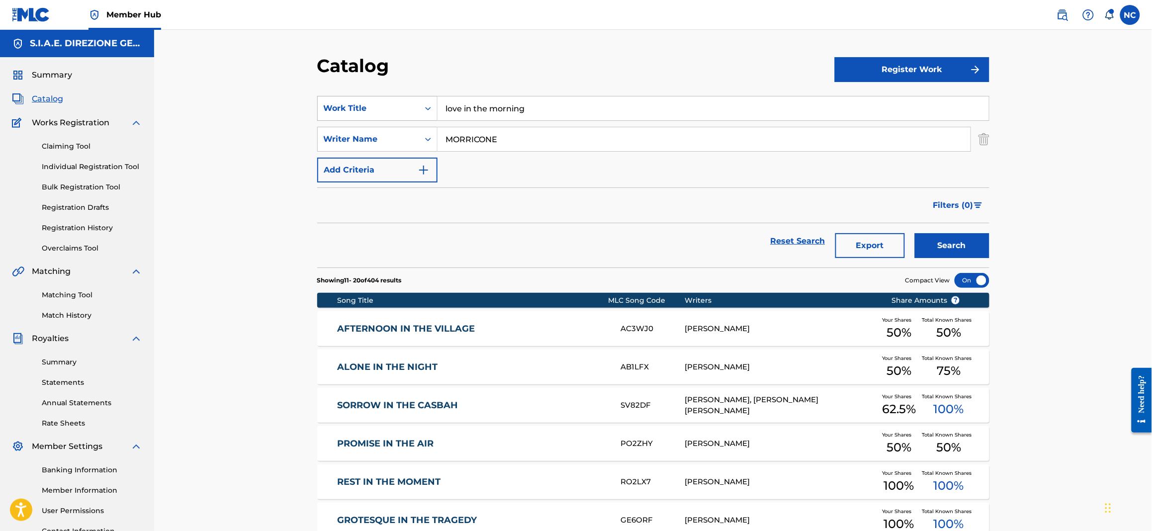
drag, startPoint x: 570, startPoint y: 107, endPoint x: 349, endPoint y: 107, distance: 221.8
click at [349, 107] on div "SearchWithCriteriabc0b13bf-aae8-4857-807a-7f45788416ef Work Title love in the m…" at bounding box center [653, 108] width 672 height 25
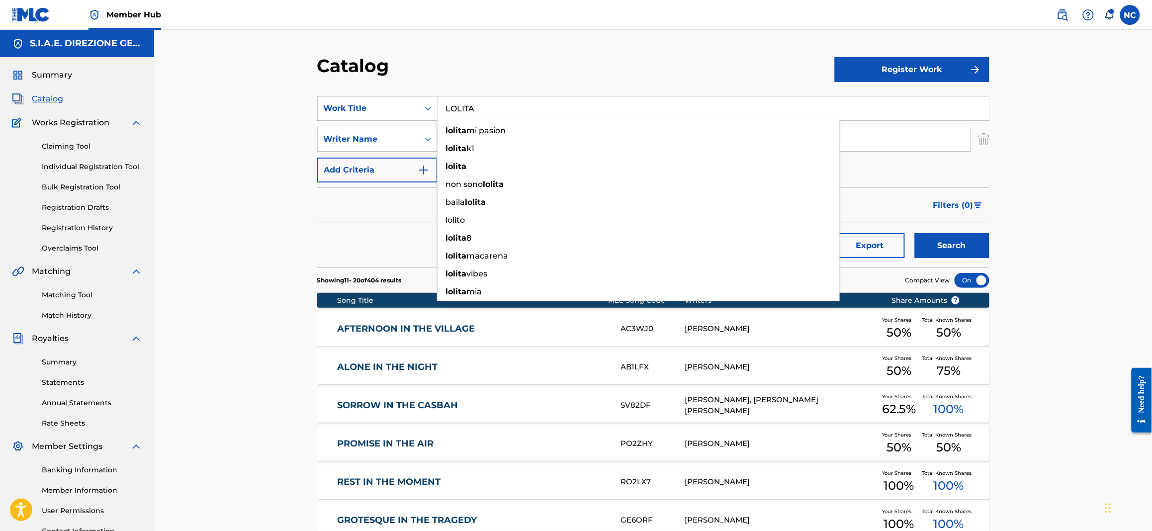
type input "LOLITA"
click at [915, 233] on button "Search" at bounding box center [952, 245] width 75 height 25
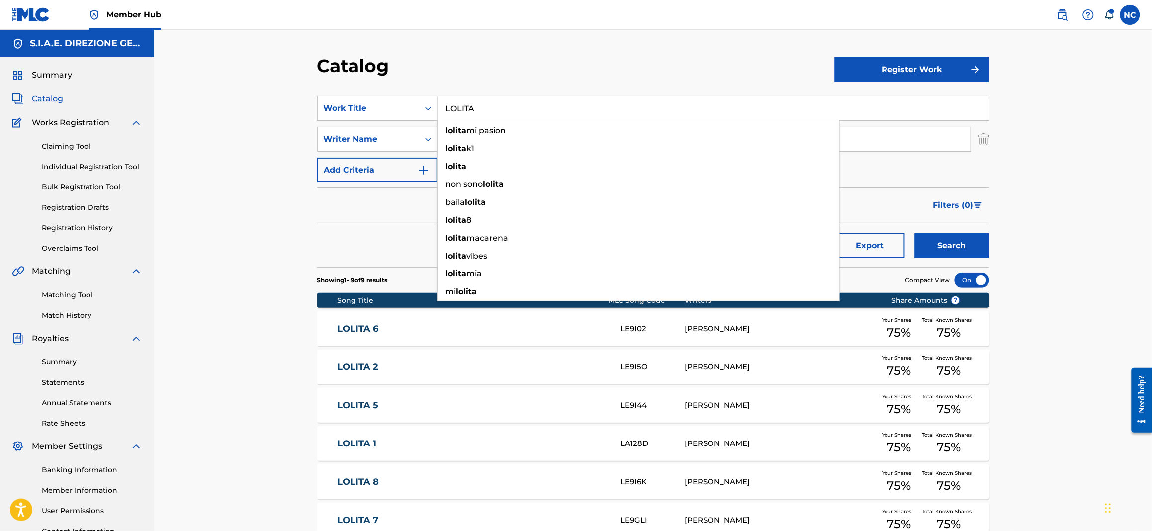
click at [378, 443] on link "LOLITA 1" at bounding box center [472, 443] width 270 height 11
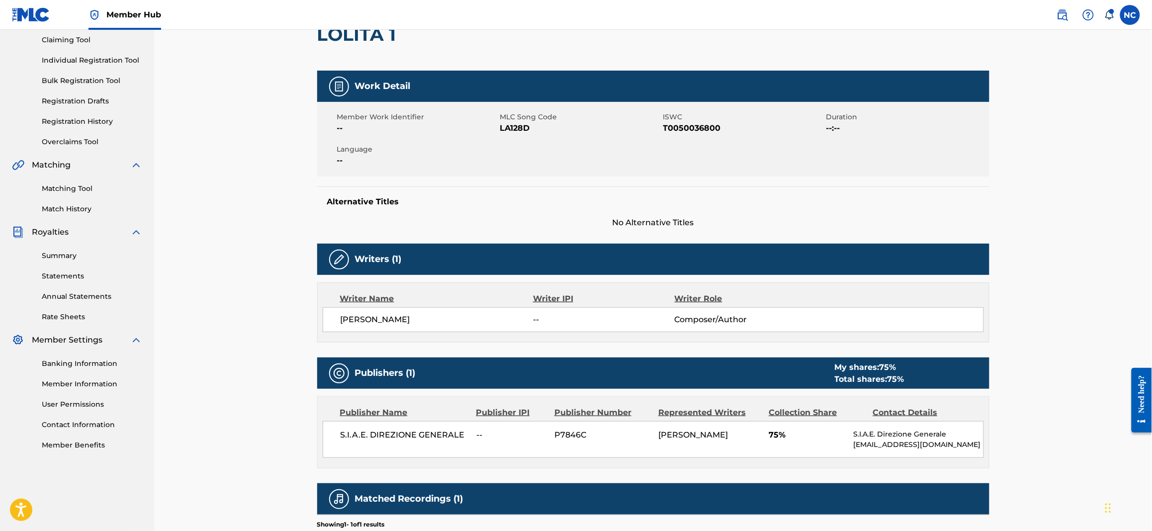
scroll to position [19, 0]
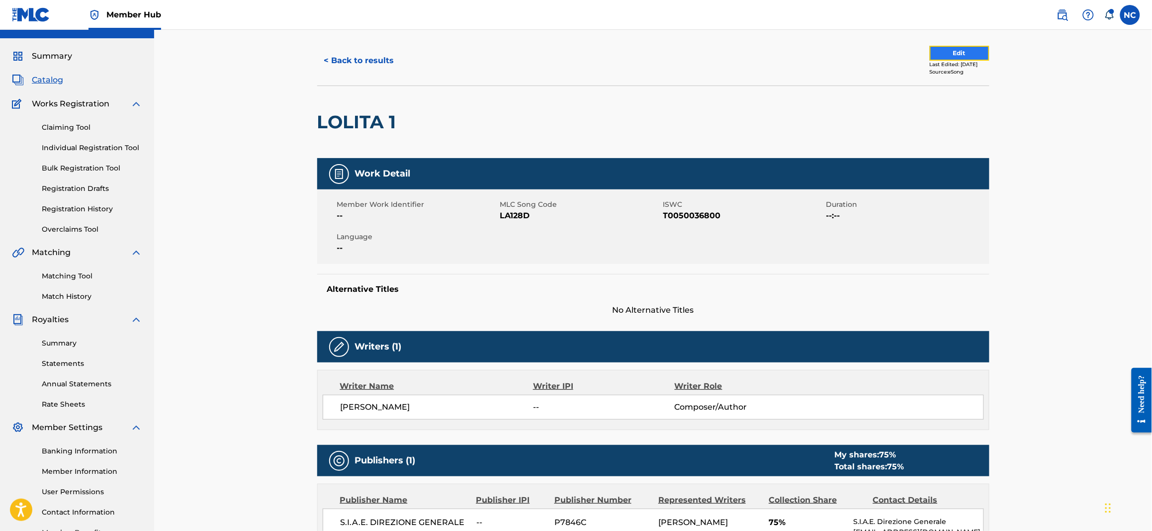
click at [947, 52] on button "Edit" at bounding box center [960, 53] width 60 height 15
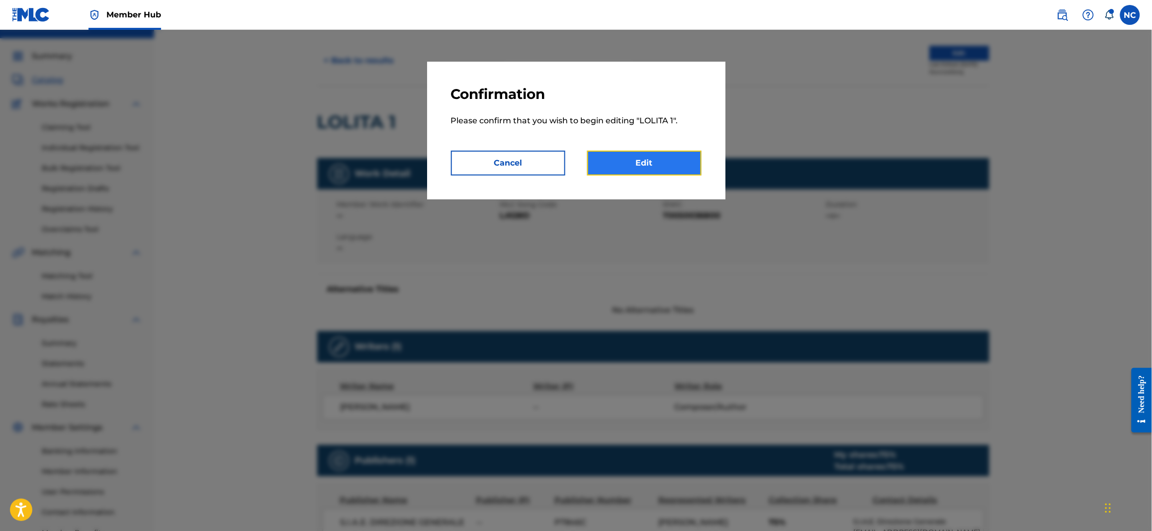
click at [664, 160] on link "Edit" at bounding box center [644, 163] width 114 height 25
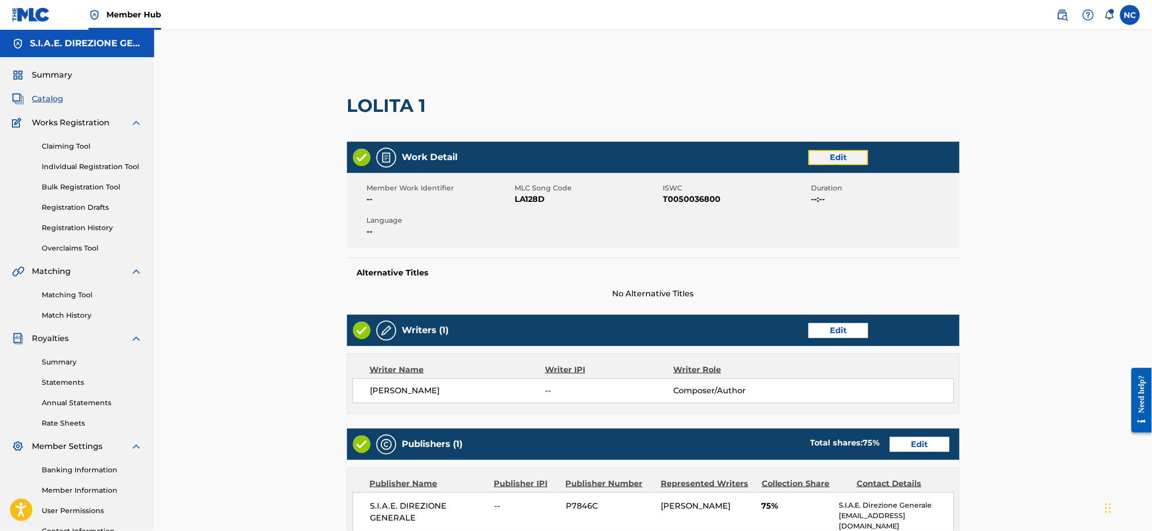
click at [861, 154] on link "Edit" at bounding box center [838, 157] width 60 height 15
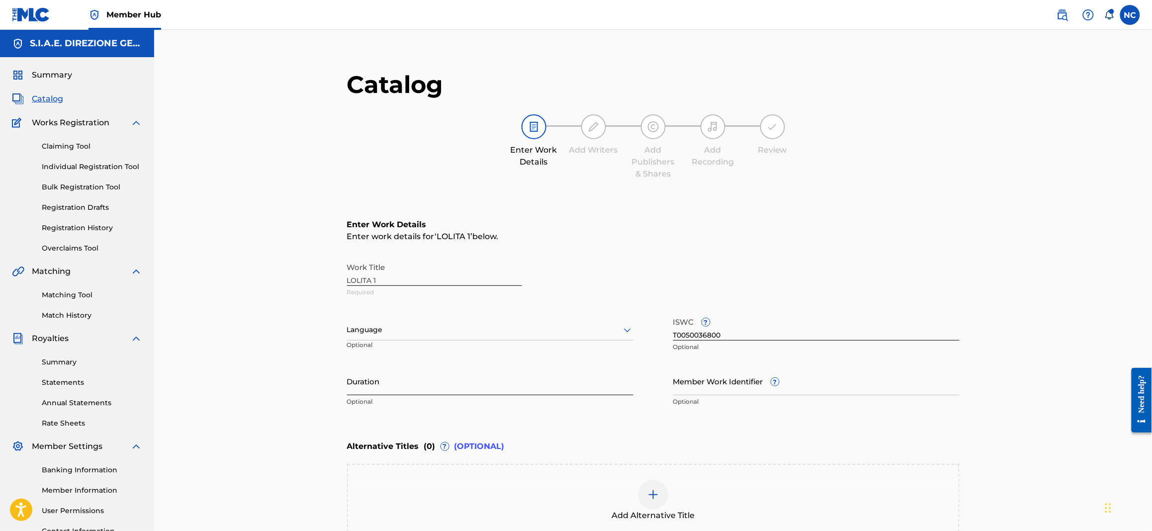
click at [396, 388] on input "Duration" at bounding box center [490, 381] width 286 height 28
type input "03:00"
click at [719, 373] on input "Member Work Identifier ?" at bounding box center [816, 381] width 286 height 28
paste input "188961806"
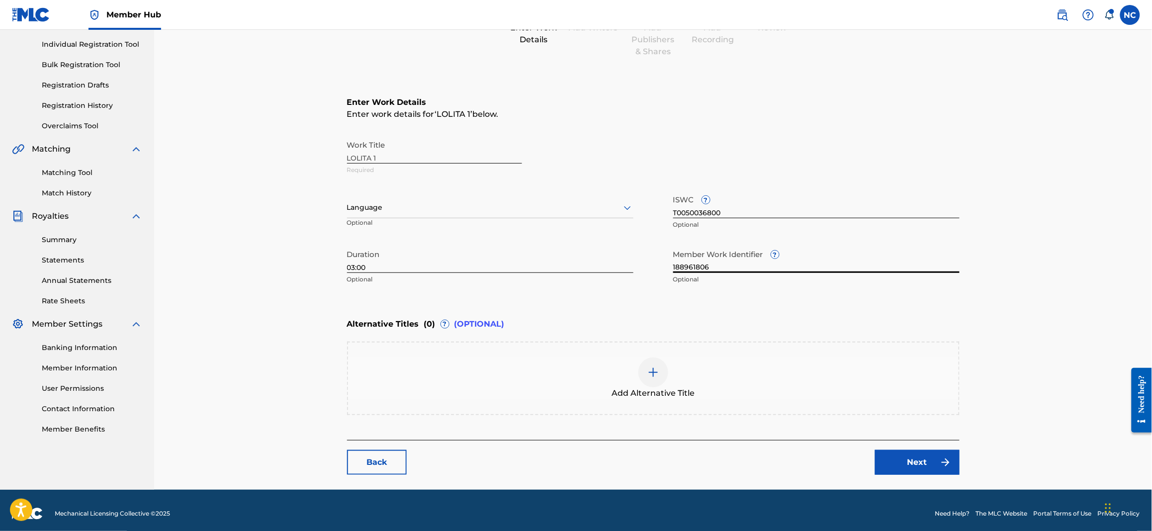
scroll to position [127, 0]
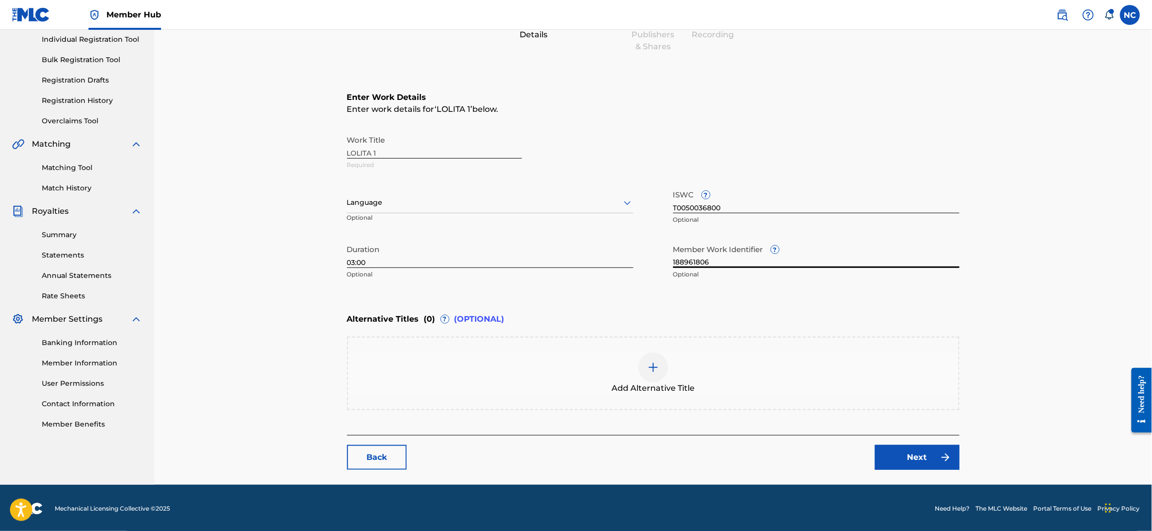
type input "188961806"
click at [646, 371] on div at bounding box center [653, 368] width 30 height 30
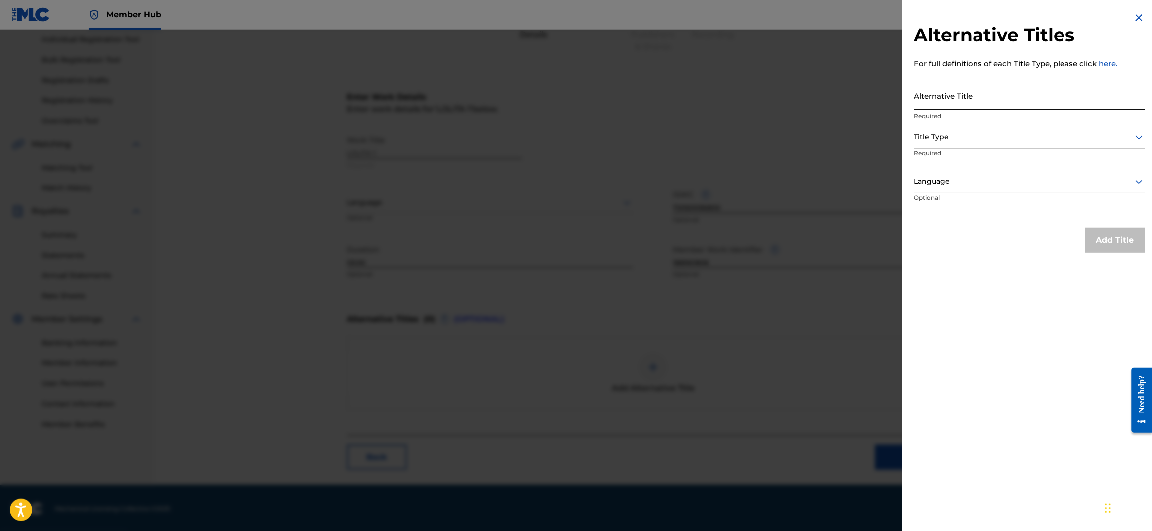
click at [1002, 104] on input "Alternative Title" at bounding box center [1029, 96] width 231 height 28
paste input "LOLITA UNO"
type input "LOLITA UNO"
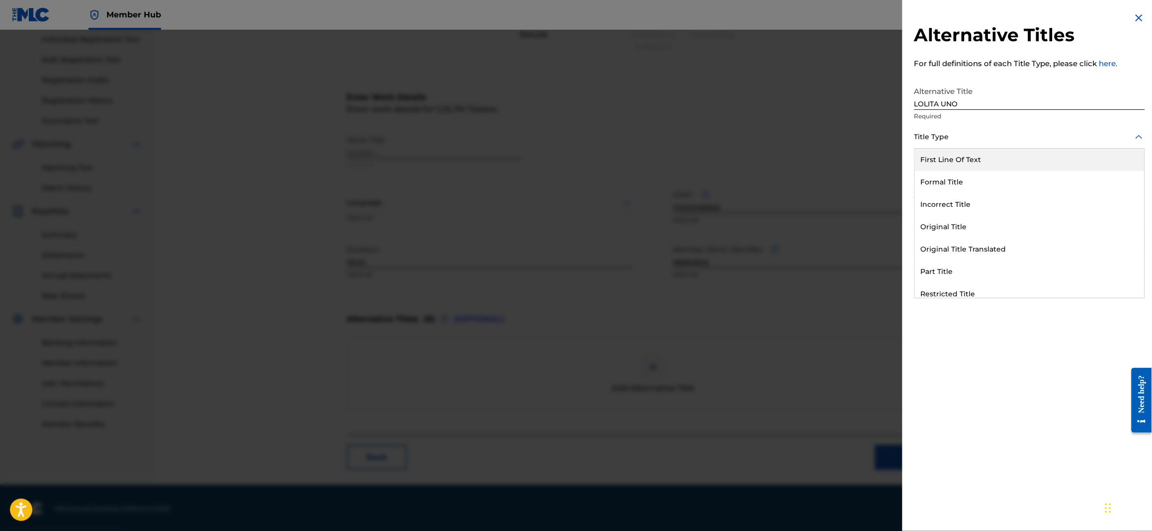
click at [999, 136] on div at bounding box center [1029, 137] width 231 height 12
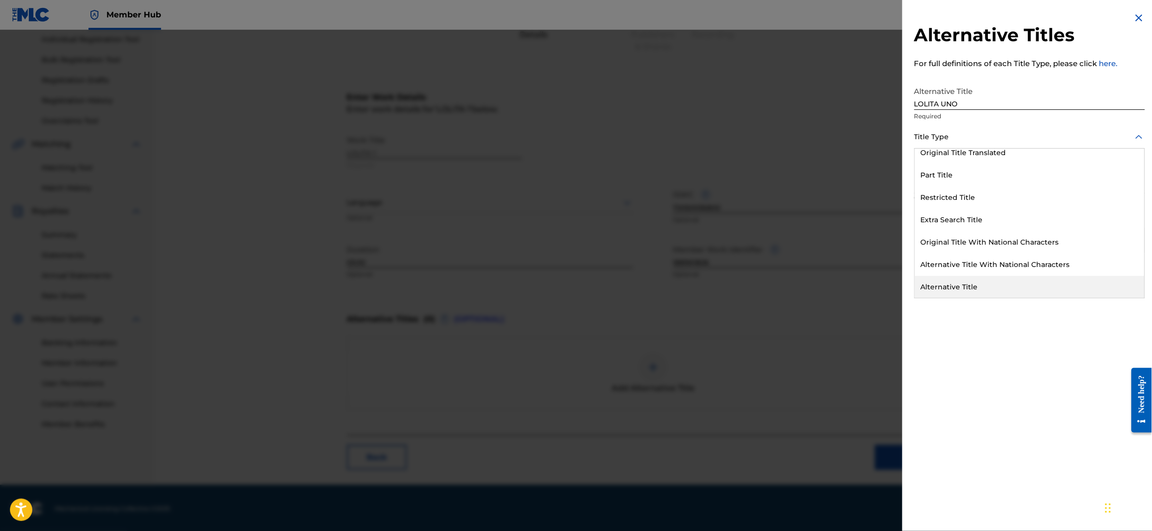
click at [971, 280] on div "Alternative Title" at bounding box center [1030, 287] width 230 height 22
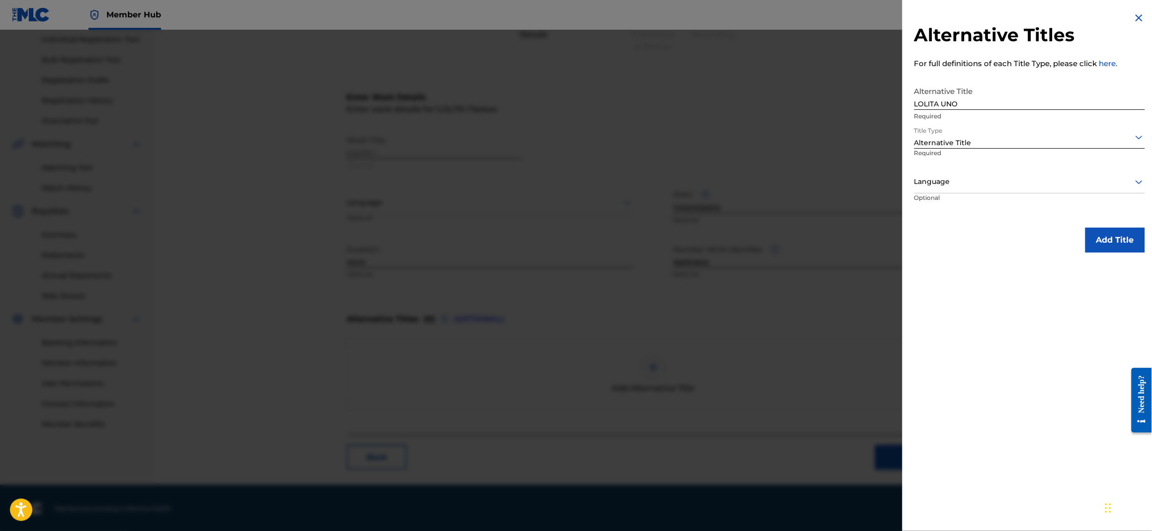
click at [960, 177] on div at bounding box center [1029, 182] width 231 height 12
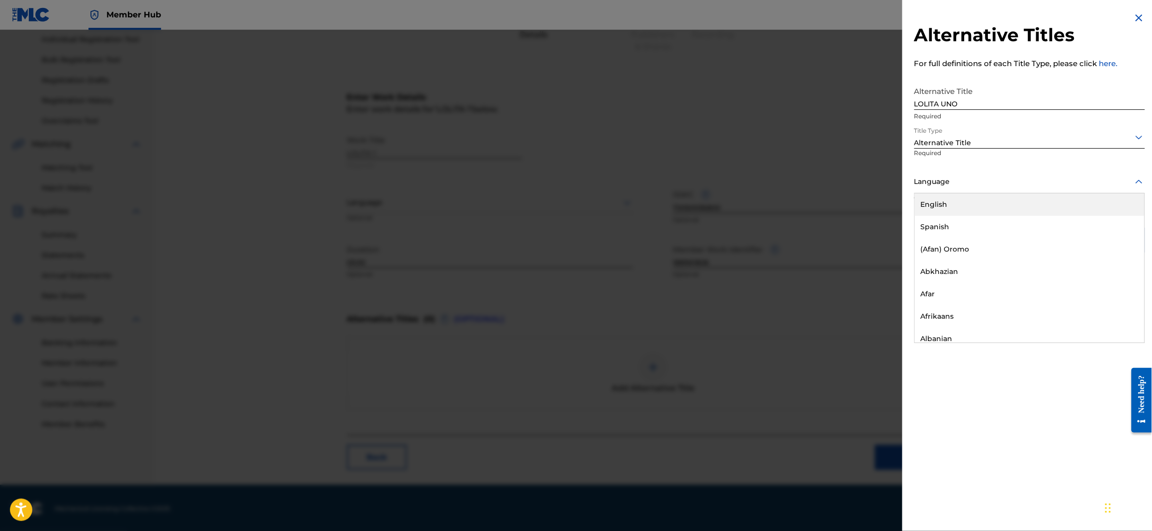
click at [948, 179] on div at bounding box center [1029, 182] width 231 height 12
type input "IT"
click at [943, 205] on div "Italian" at bounding box center [1030, 204] width 230 height 22
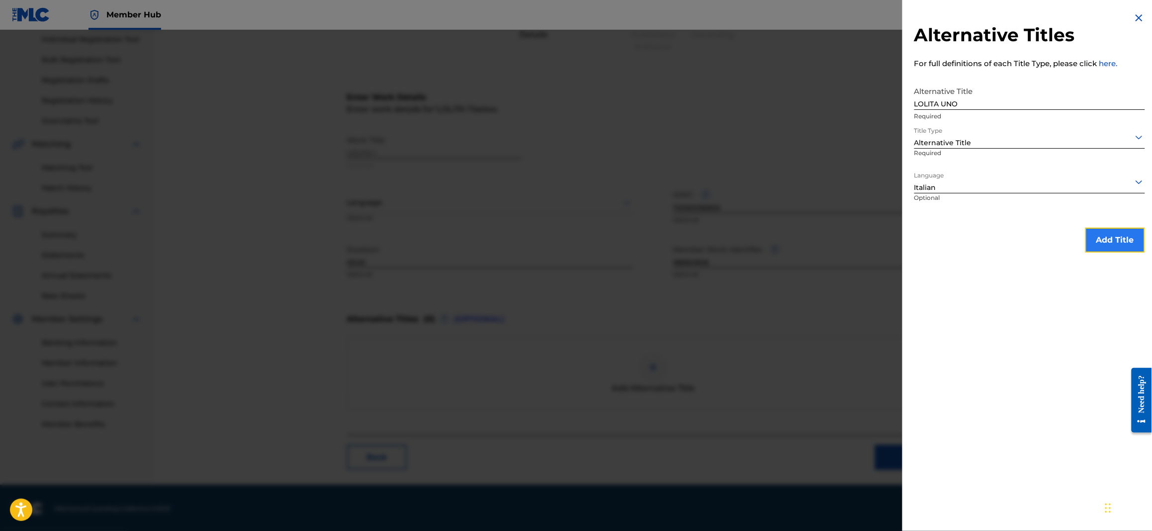
click at [1114, 241] on button "Add Title" at bounding box center [1115, 240] width 60 height 25
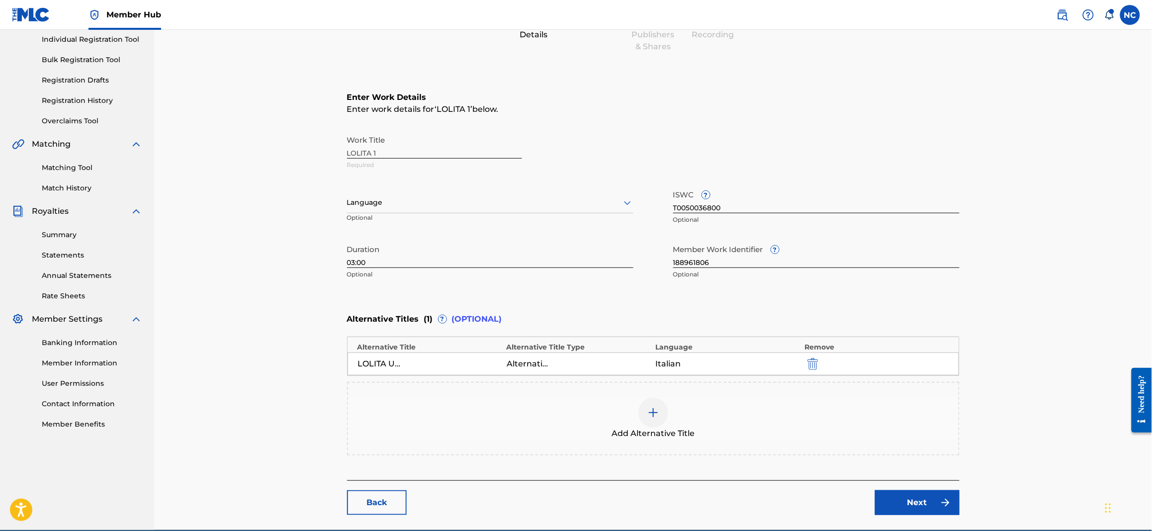
click at [672, 411] on div "Add Alternative Title" at bounding box center [653, 419] width 611 height 42
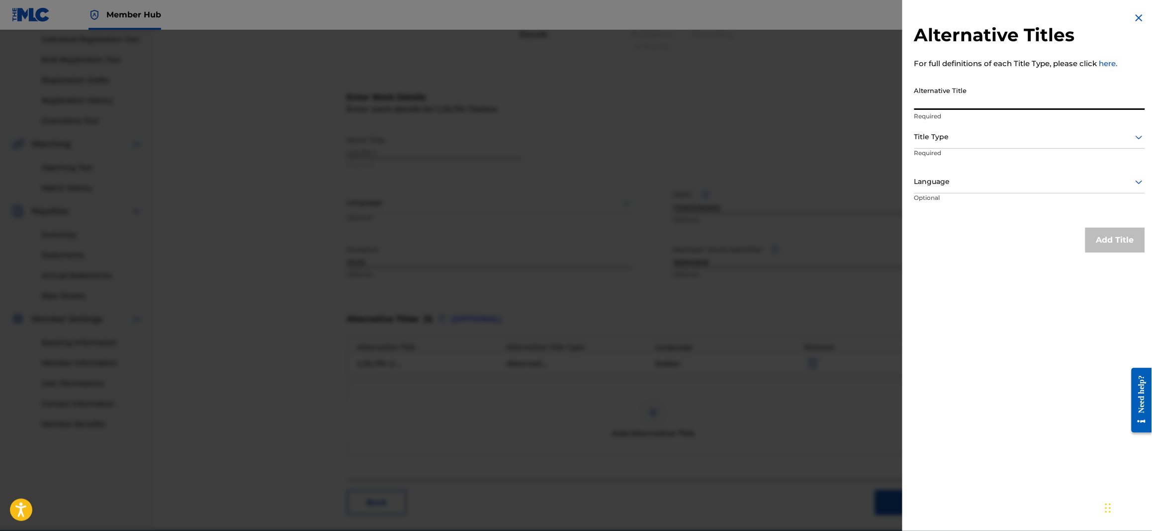
click at [984, 98] on input "Alternative Title" at bounding box center [1029, 96] width 231 height 28
paste input "LOVE IN THE MORNING"
type input "LOVE IN THE MORNING"
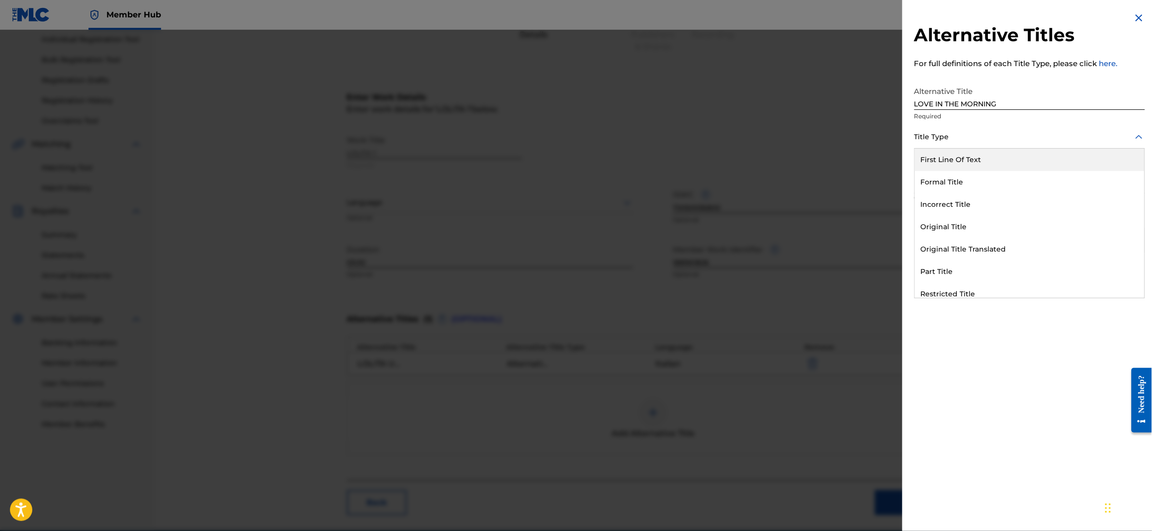
click at [977, 139] on div at bounding box center [1029, 137] width 231 height 12
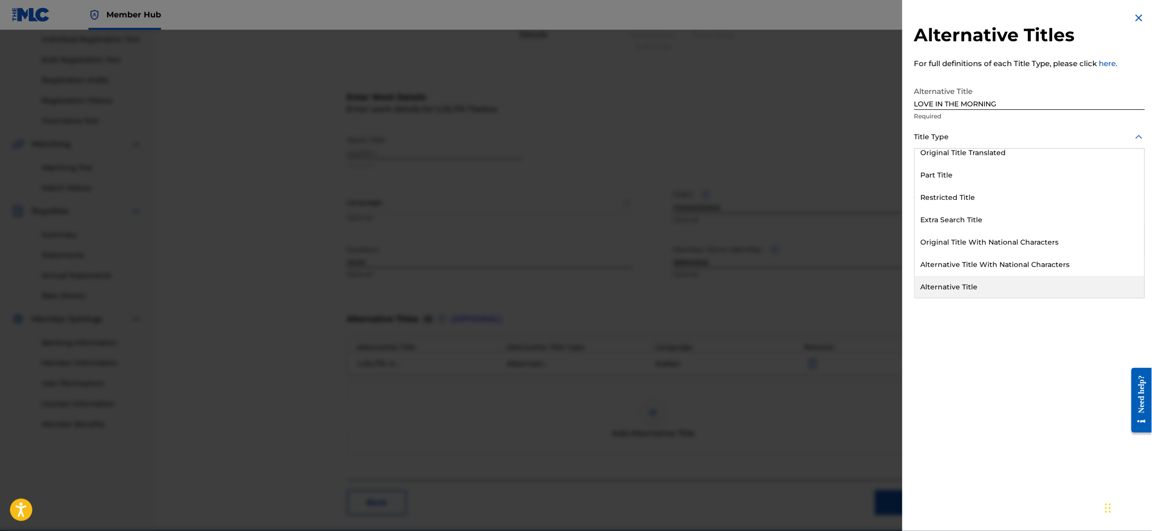
drag, startPoint x: 974, startPoint y: 280, endPoint x: 974, endPoint y: 271, distance: 9.0
click at [974, 281] on div "Alternative Title" at bounding box center [1030, 287] width 230 height 22
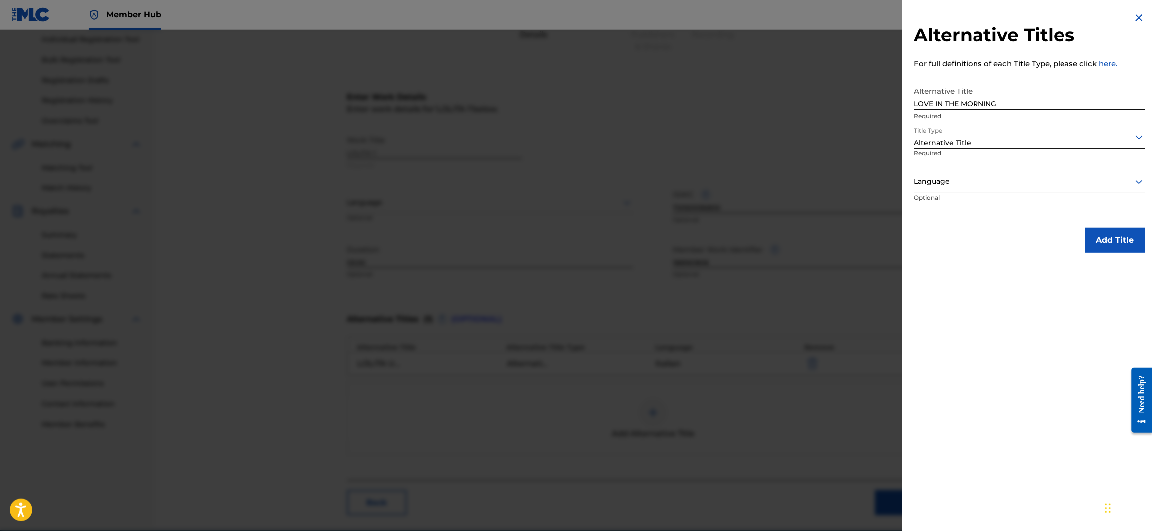
click at [968, 185] on div at bounding box center [1029, 182] width 231 height 12
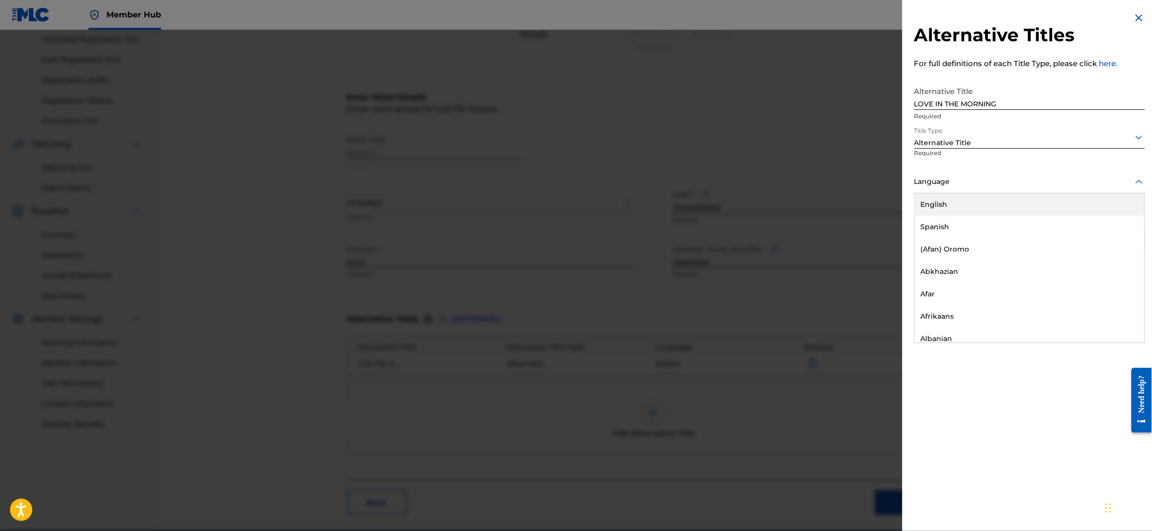
click at [962, 202] on div "English" at bounding box center [1030, 204] width 230 height 22
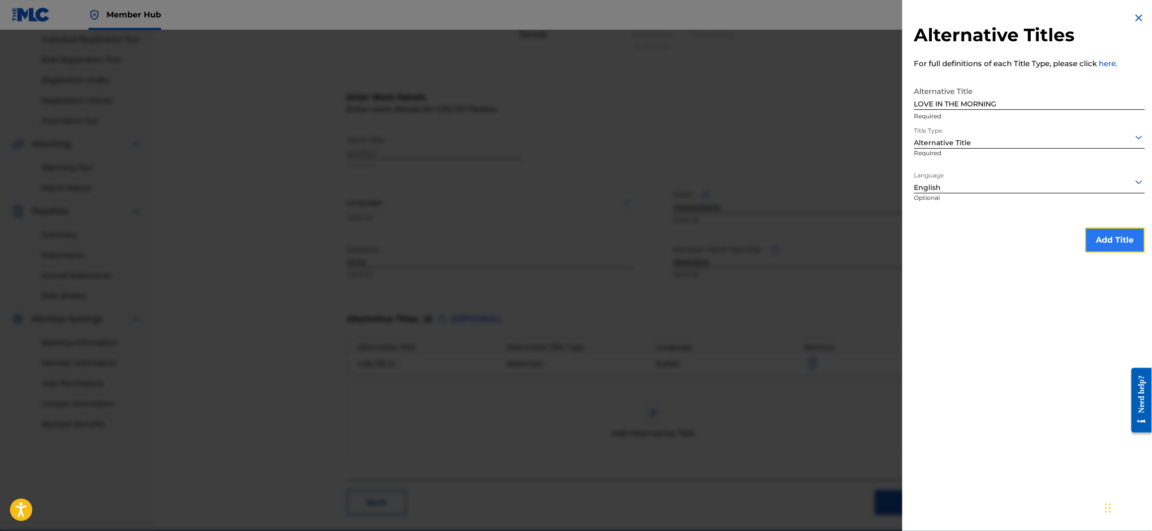
click at [1117, 239] on button "Add Title" at bounding box center [1115, 240] width 60 height 25
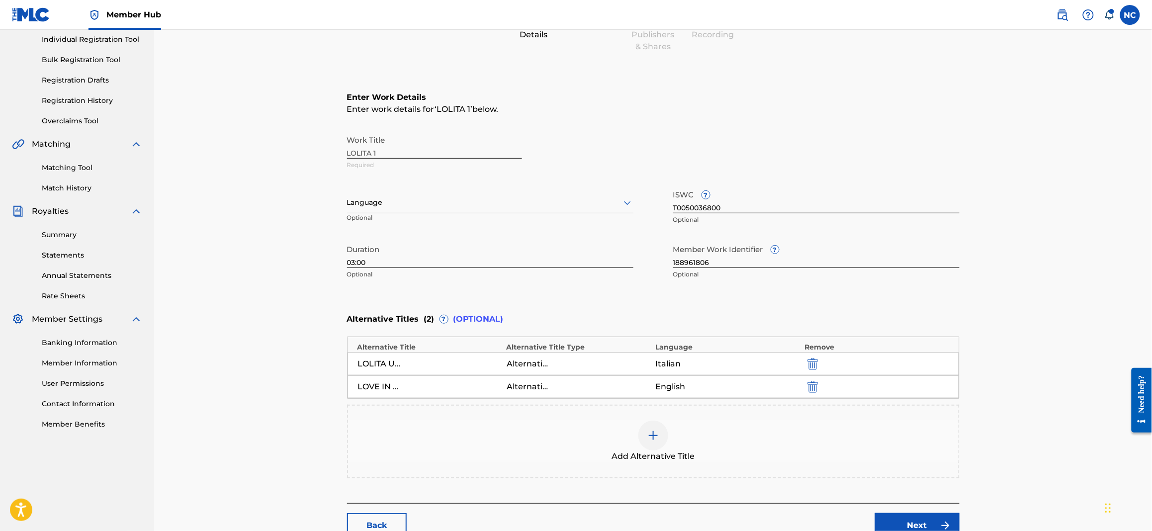
click at [654, 440] on img at bounding box center [653, 436] width 12 height 12
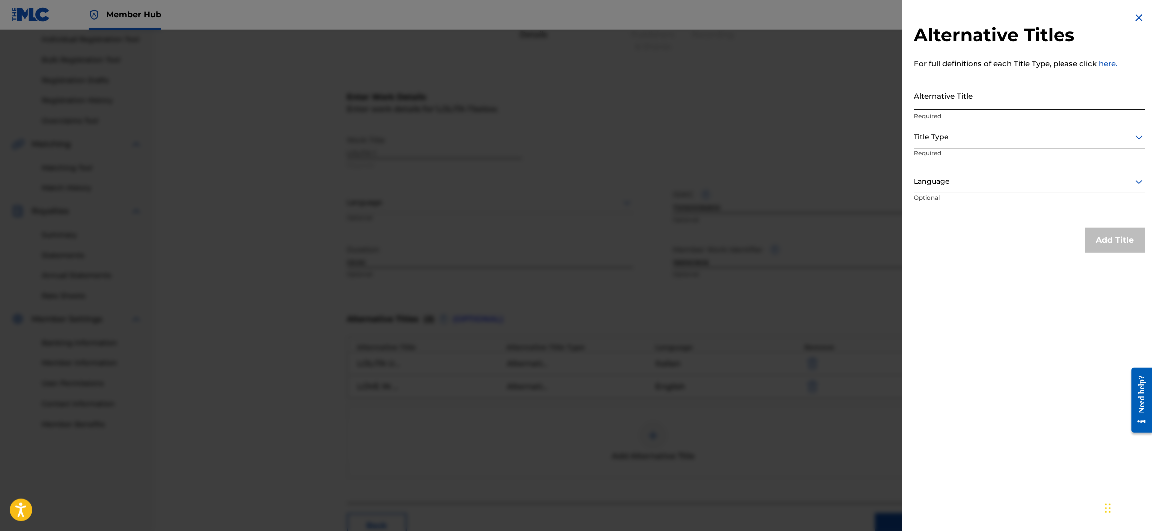
click at [1016, 101] on input "Alternative Title" at bounding box center [1029, 96] width 231 height 28
paste input "LOLITA"
type input "LOLITA"
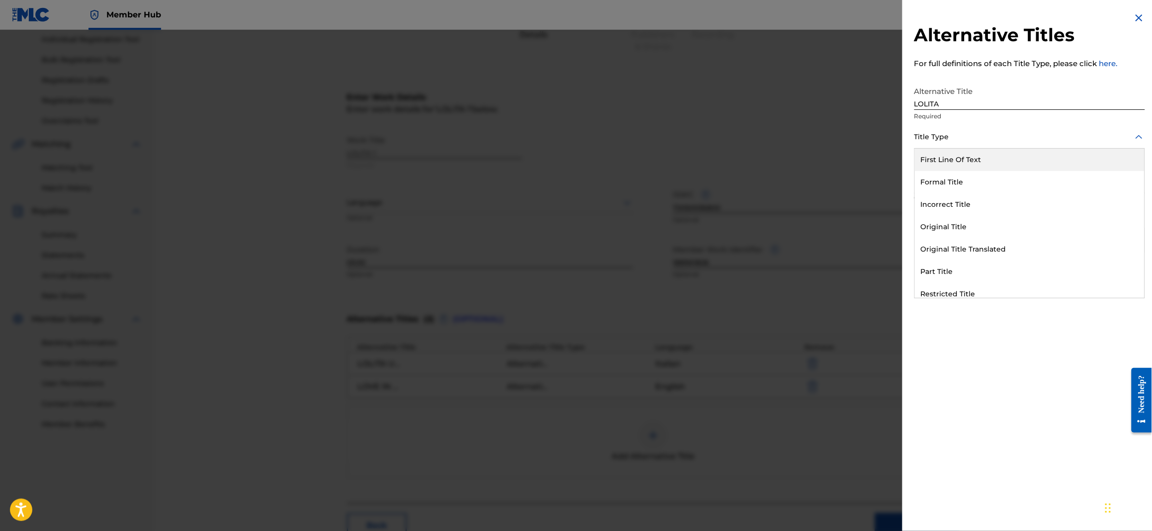
click at [985, 141] on div at bounding box center [1029, 137] width 231 height 12
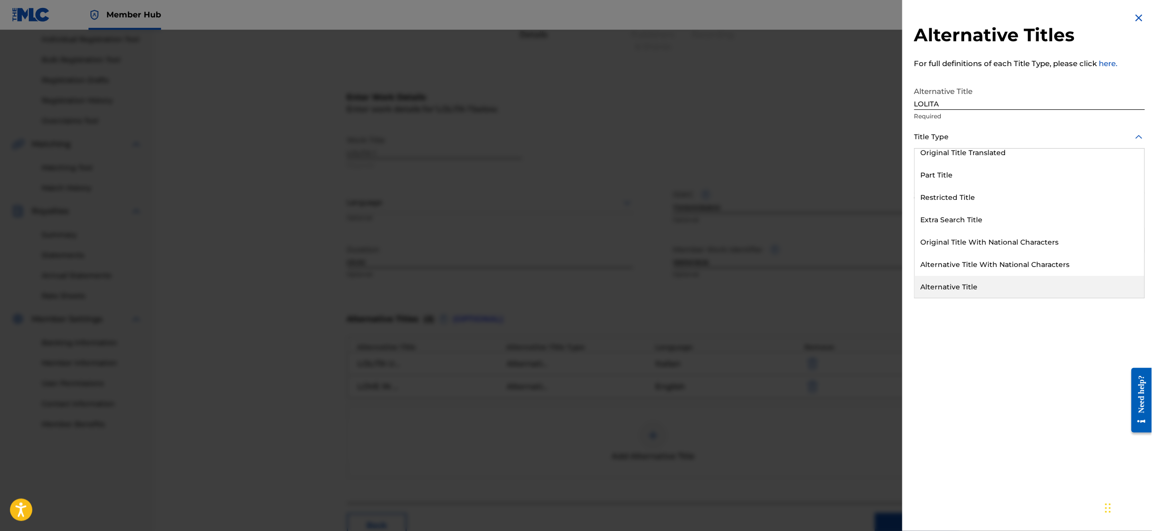
click at [996, 281] on div "Alternative Title" at bounding box center [1030, 287] width 230 height 22
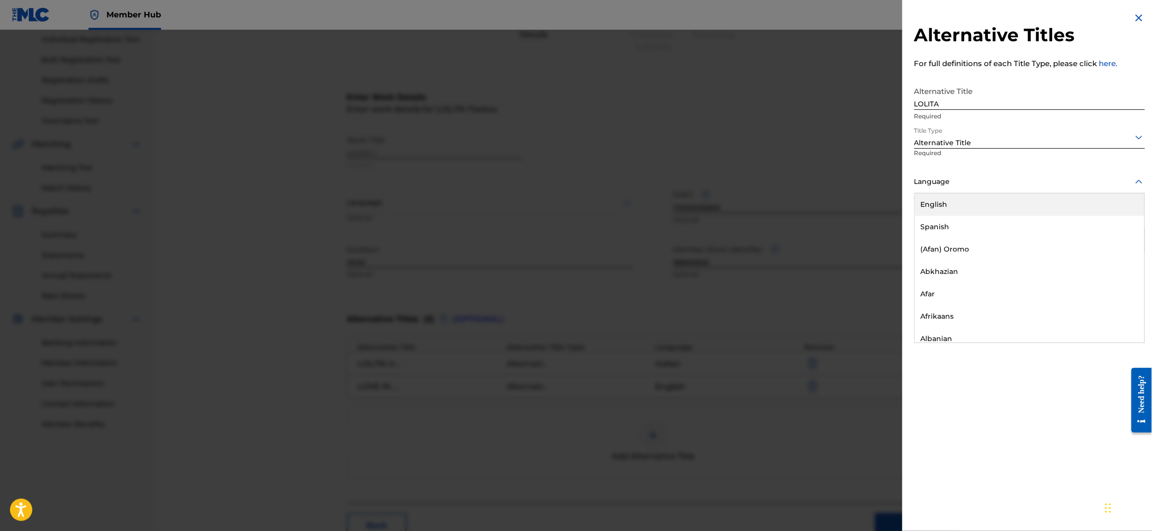
click at [965, 182] on div at bounding box center [1029, 182] width 231 height 12
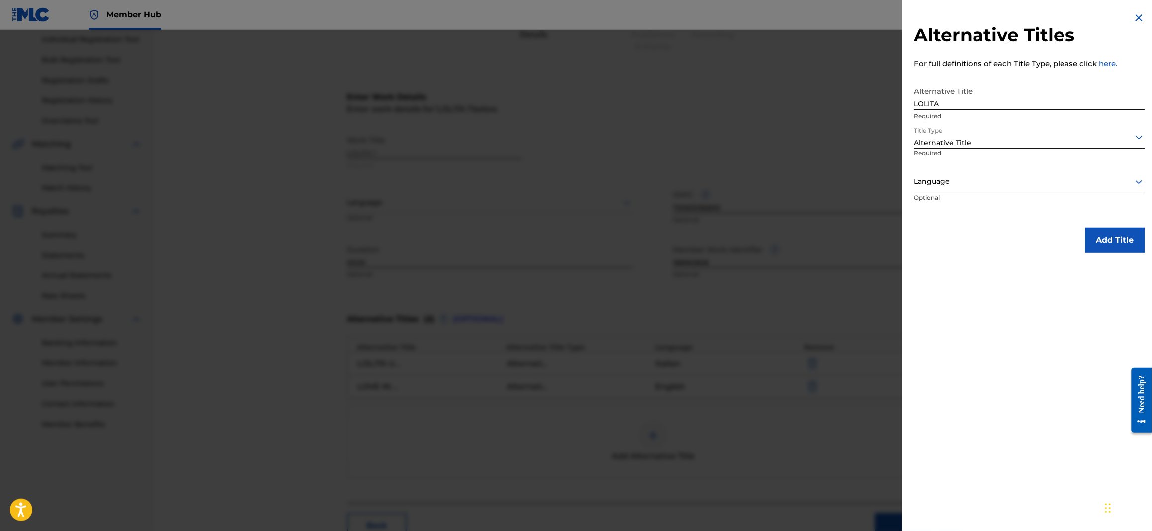
click at [945, 183] on div at bounding box center [1029, 182] width 231 height 12
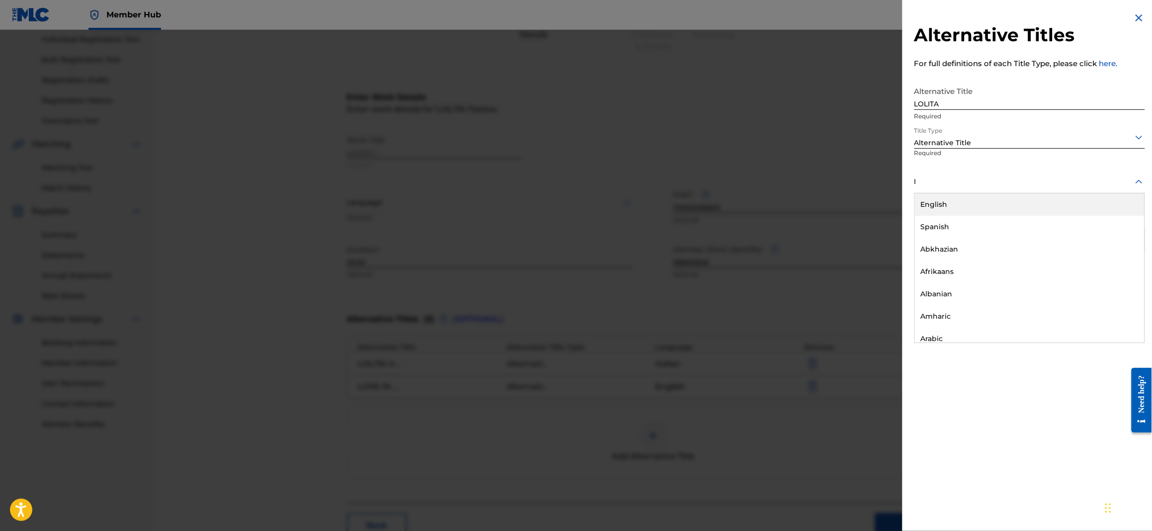
type input "IT"
click at [945, 197] on div "Italian" at bounding box center [1030, 204] width 230 height 22
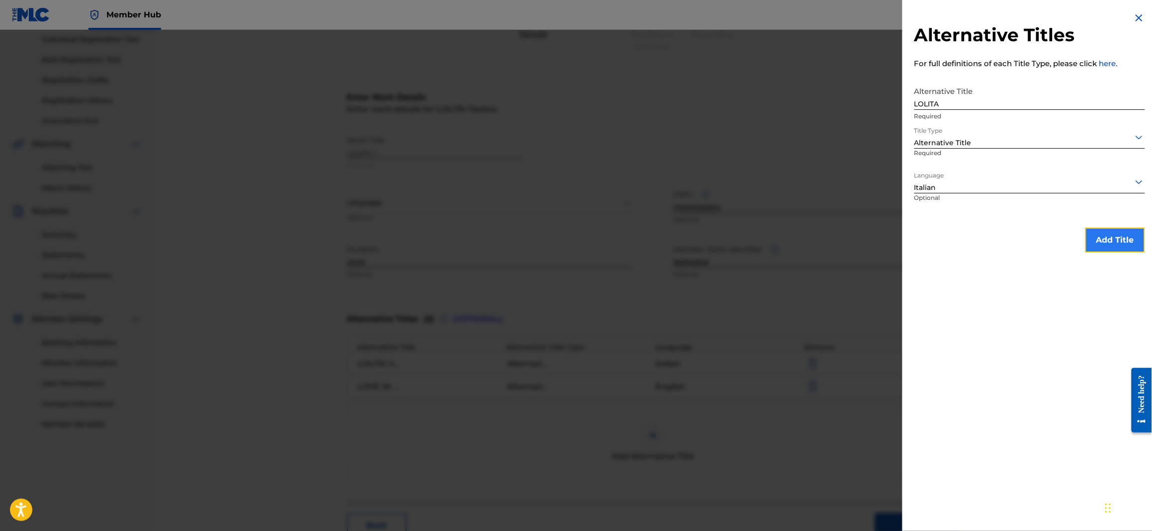
click at [1121, 235] on button "Add Title" at bounding box center [1115, 240] width 60 height 25
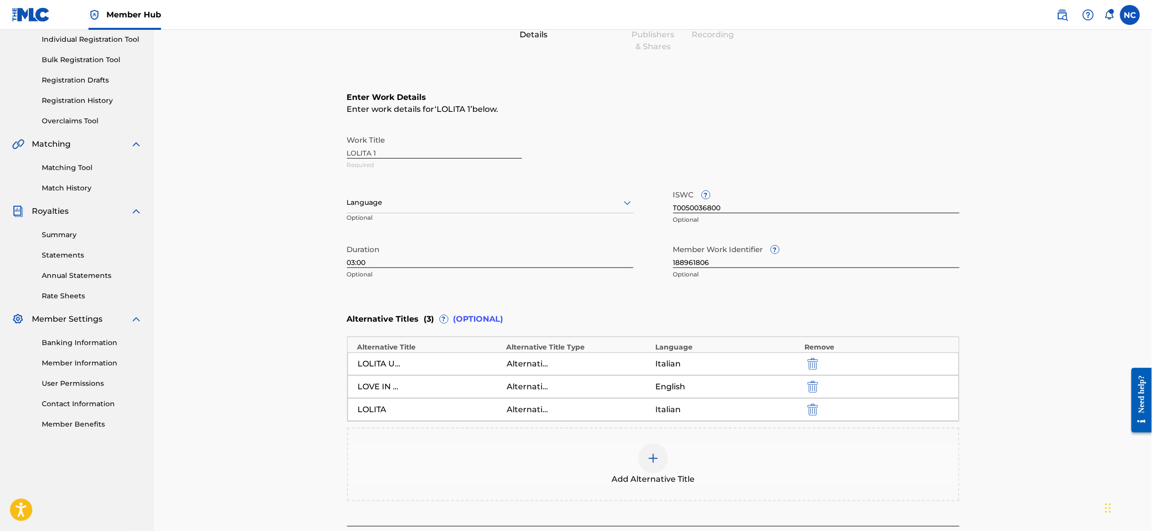
scroll to position [219, 0]
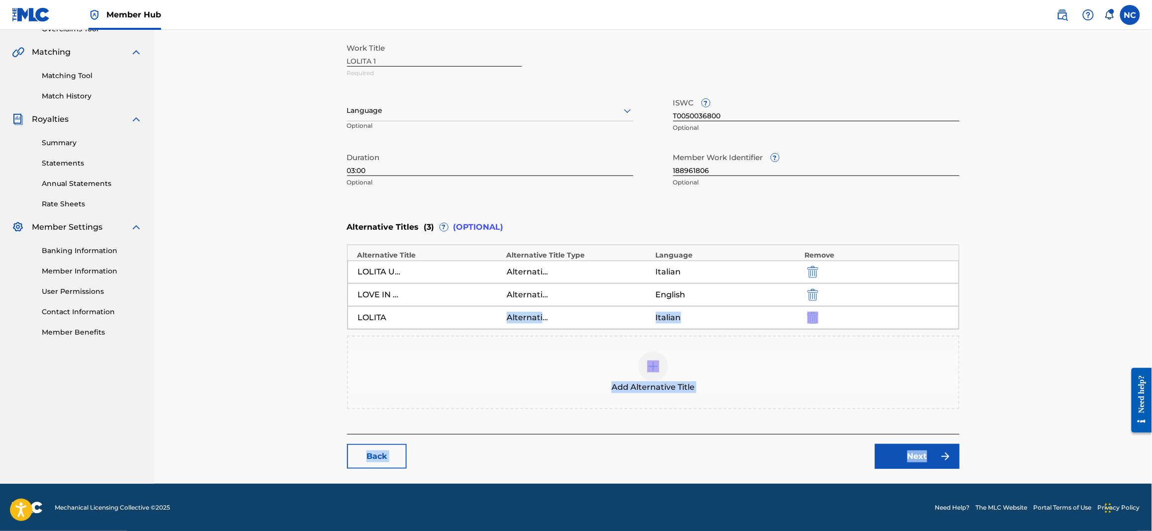
drag, startPoint x: 930, startPoint y: 442, endPoint x: 497, endPoint y: 162, distance: 515.7
click at [520, 300] on div "Catalog Enter Work Details Add Writers Add Publishers & Shares Add Recording Re…" at bounding box center [653, 159] width 613 height 619
click at [627, 110] on icon at bounding box center [628, 111] width 12 height 12
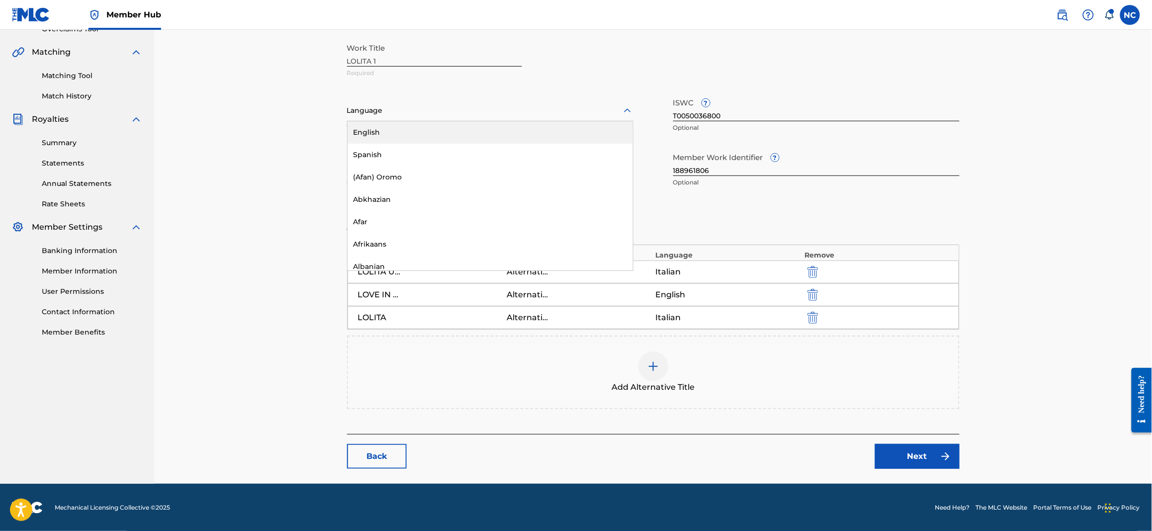
click at [405, 107] on div at bounding box center [490, 110] width 286 height 12
click at [402, 107] on div at bounding box center [490, 110] width 286 height 12
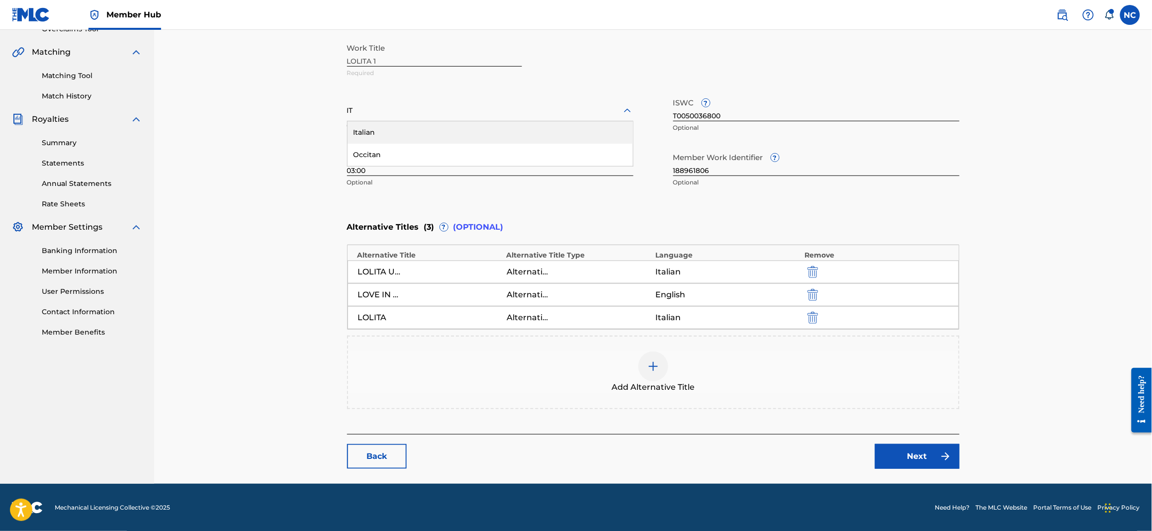
type input "ITA"
click at [400, 133] on div "Italian" at bounding box center [490, 132] width 285 height 22
click at [927, 452] on link "Next" at bounding box center [917, 456] width 85 height 25
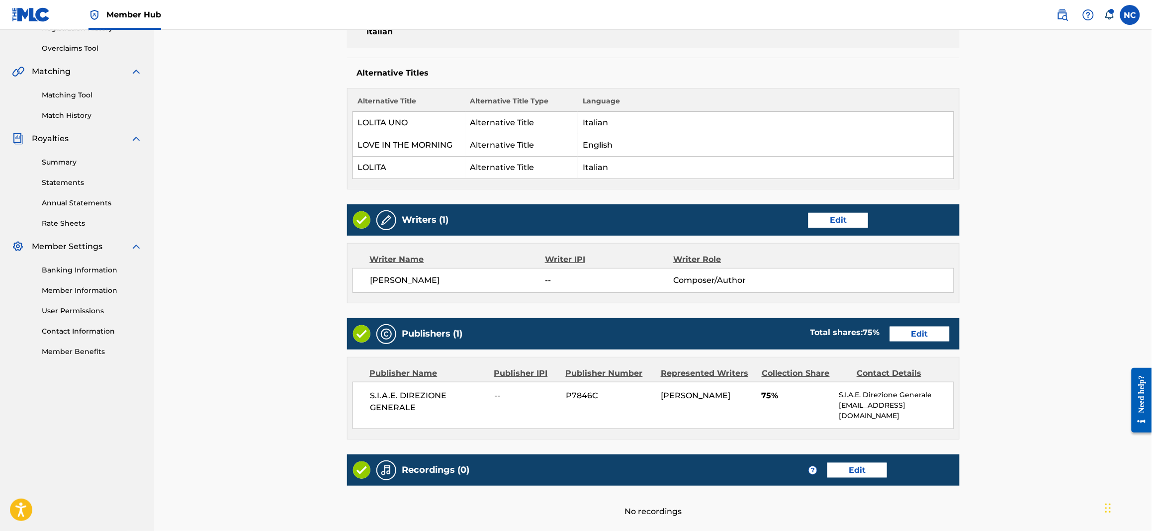
scroll to position [292, 0]
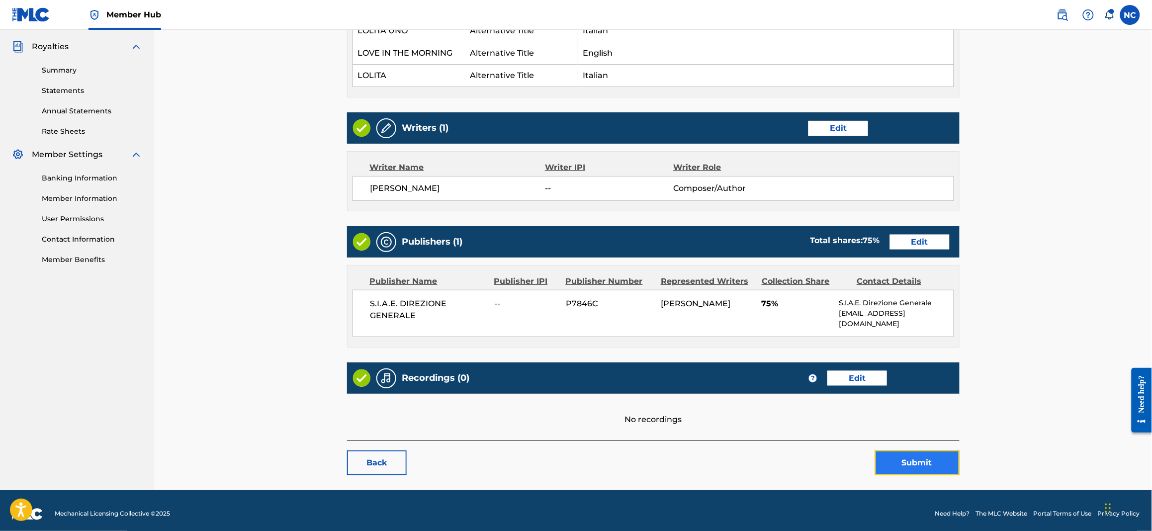
click at [902, 455] on button "Submit" at bounding box center [917, 462] width 85 height 25
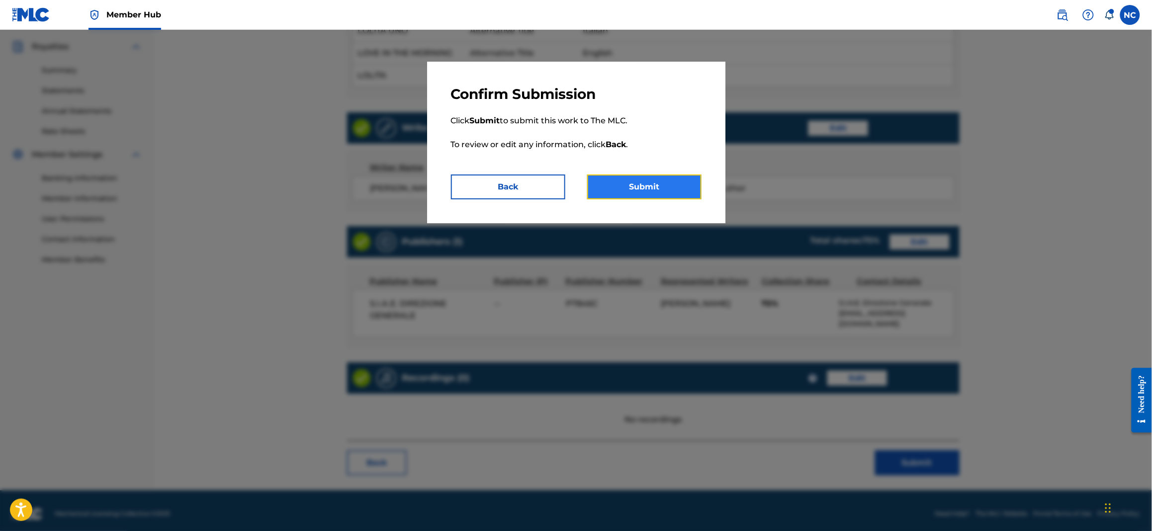
click at [630, 188] on button "Submit" at bounding box center [644, 187] width 114 height 25
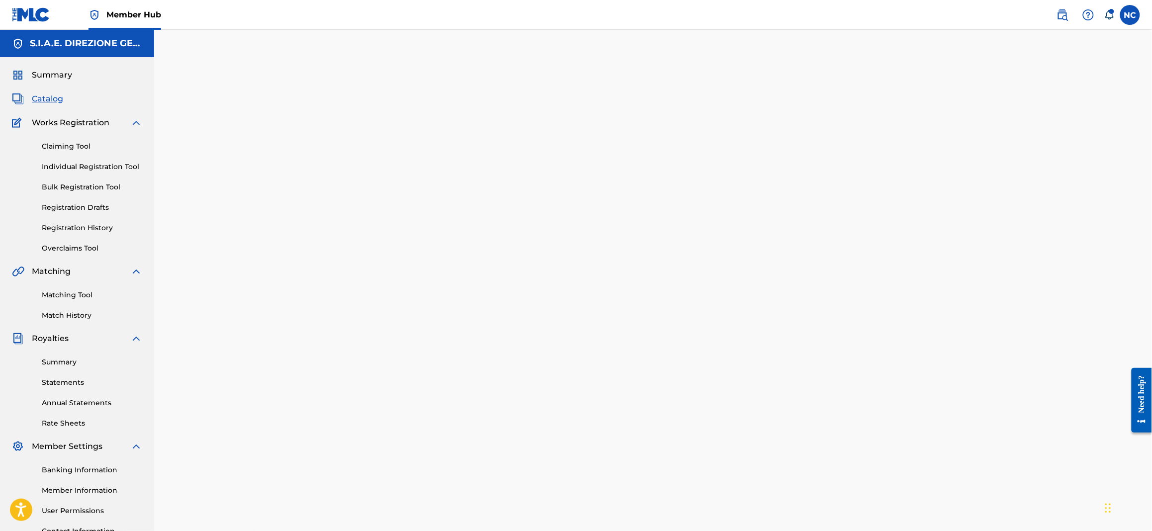
click at [32, 98] on span "Catalog" at bounding box center [47, 99] width 31 height 12
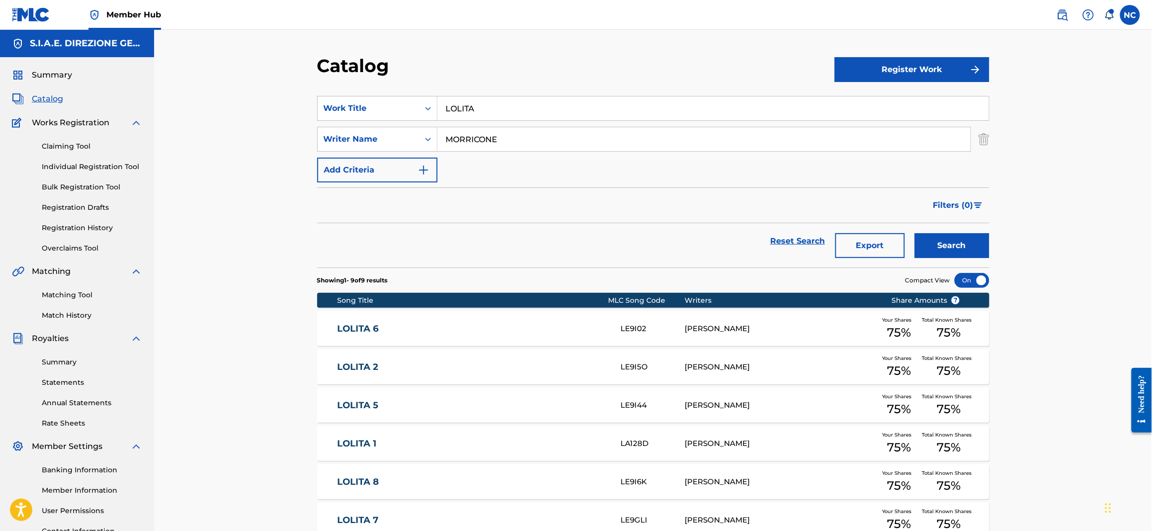
click at [359, 443] on link "LOLITA 1" at bounding box center [472, 443] width 270 height 11
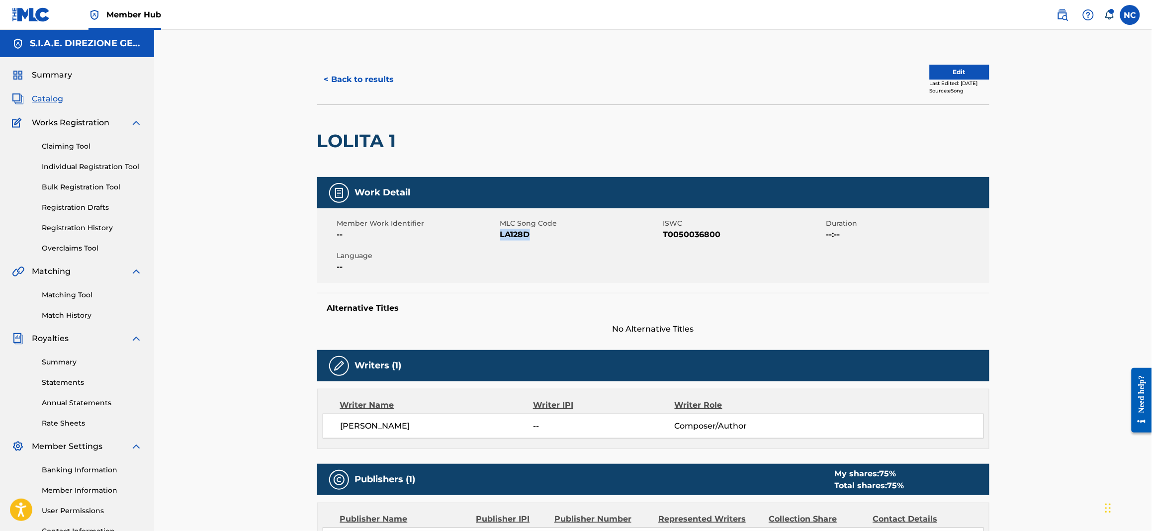
drag, startPoint x: 531, startPoint y: 236, endPoint x: 500, endPoint y: 235, distance: 30.8
click at [500, 235] on span "LA128D" at bounding box center [580, 235] width 161 height 12
copy span "LA128D"
